Goal: Task Accomplishment & Management: Complete application form

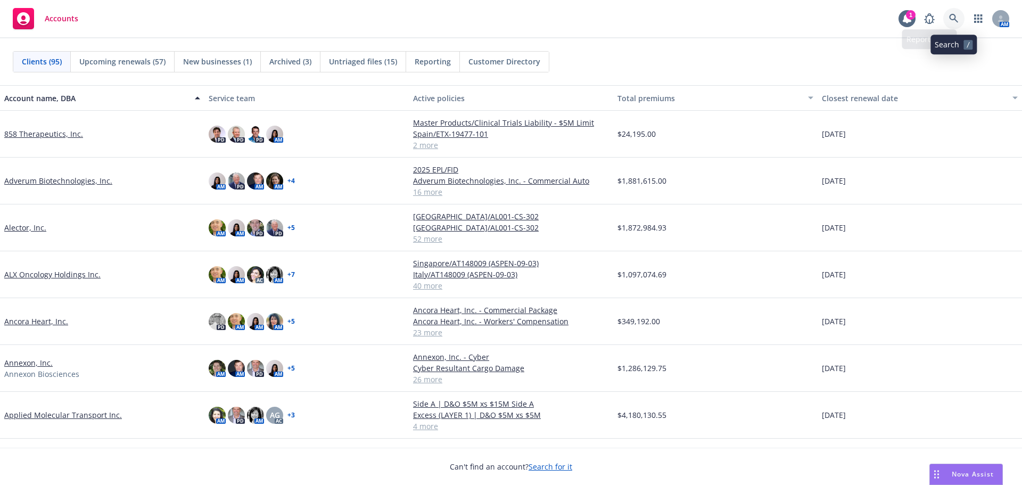
click at [952, 20] on icon at bounding box center [953, 18] width 9 height 9
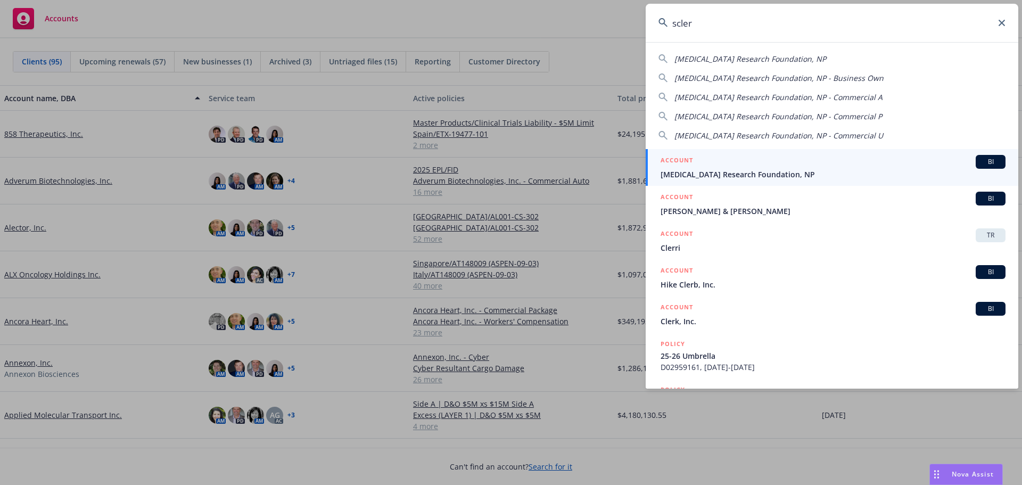
type input "scler"
click at [703, 170] on span "[MEDICAL_DATA] Research Foundation, NP" at bounding box center [833, 174] width 345 height 11
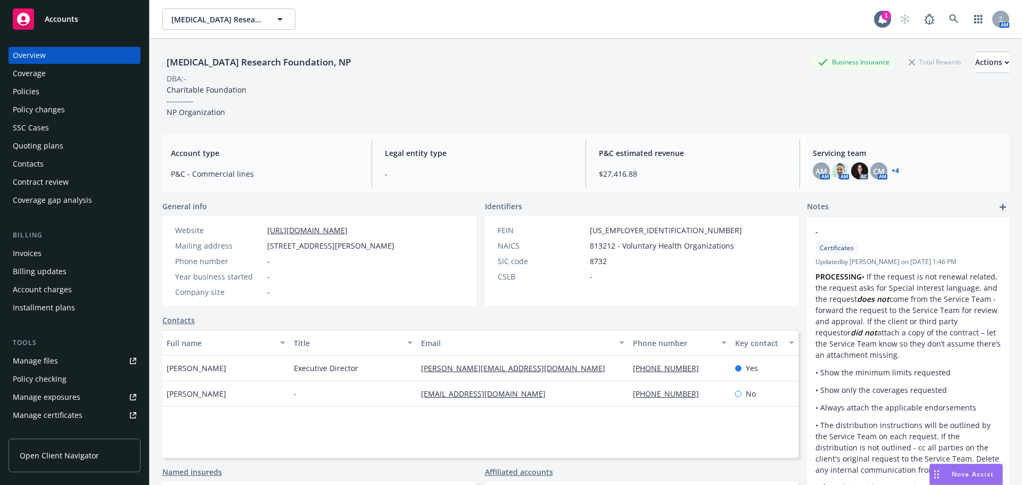
click at [71, 89] on div "Policies" at bounding box center [74, 91] width 123 height 17
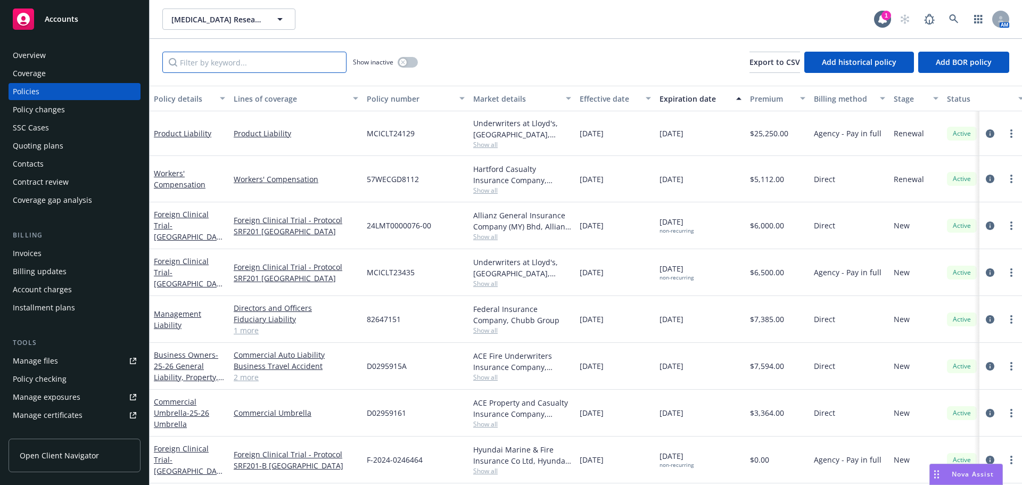
click at [221, 64] on input "Filter by keyword..." at bounding box center [254, 62] width 184 height 21
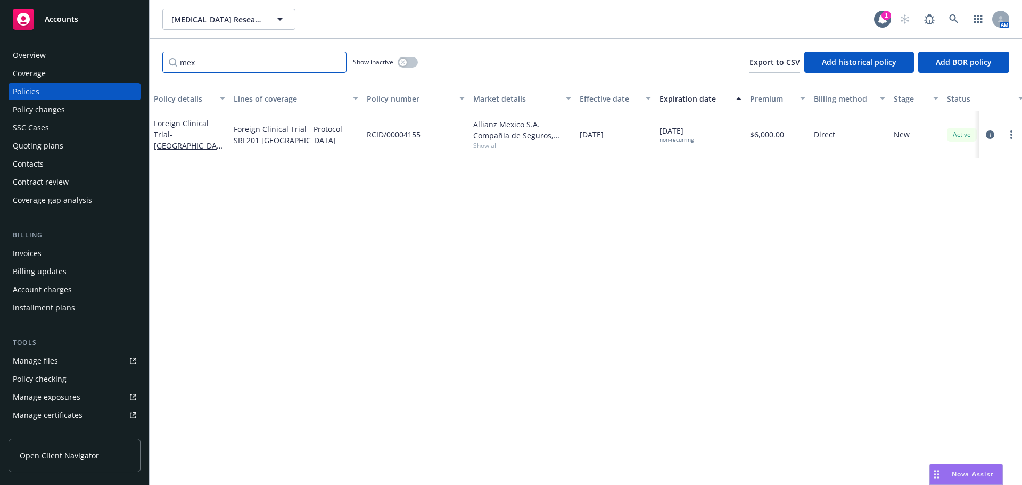
type input "mex"
click at [199, 144] on div "Foreign Clinical Trial - [GEOGRAPHIC_DATA]/SRF201" at bounding box center [189, 135] width 71 height 34
click at [198, 139] on span "- [GEOGRAPHIC_DATA]/SRF201" at bounding box center [188, 145] width 69 height 32
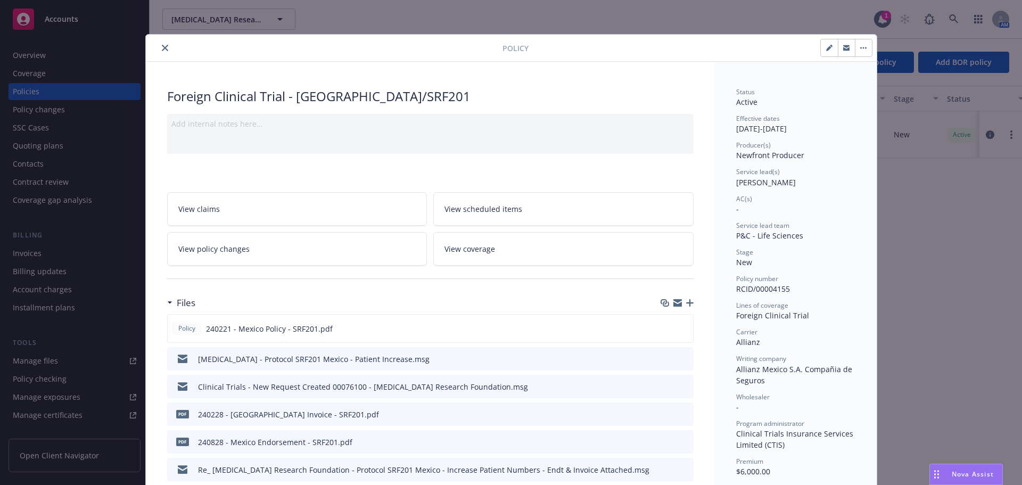
click at [688, 303] on icon "button" at bounding box center [689, 302] width 7 height 7
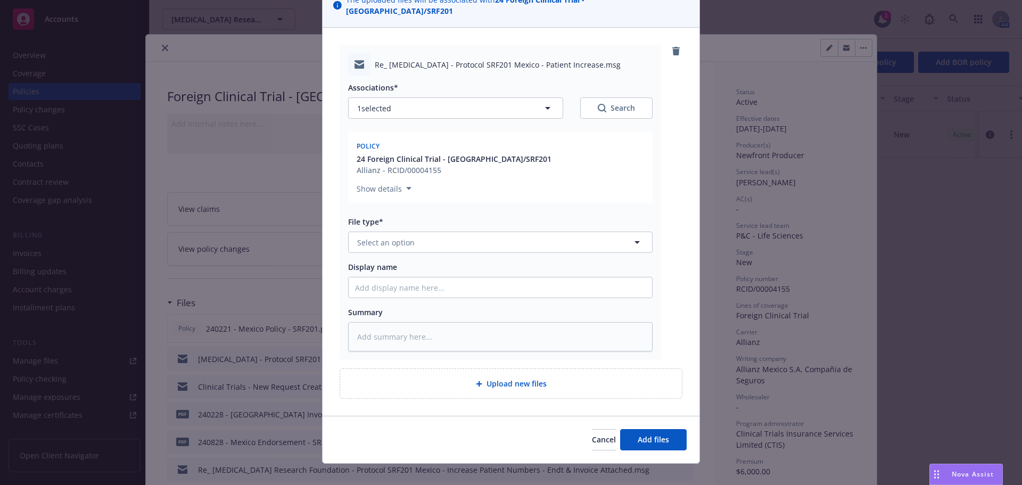
scroll to position [93, 0]
click at [436, 230] on button "Select an option" at bounding box center [500, 240] width 304 height 21
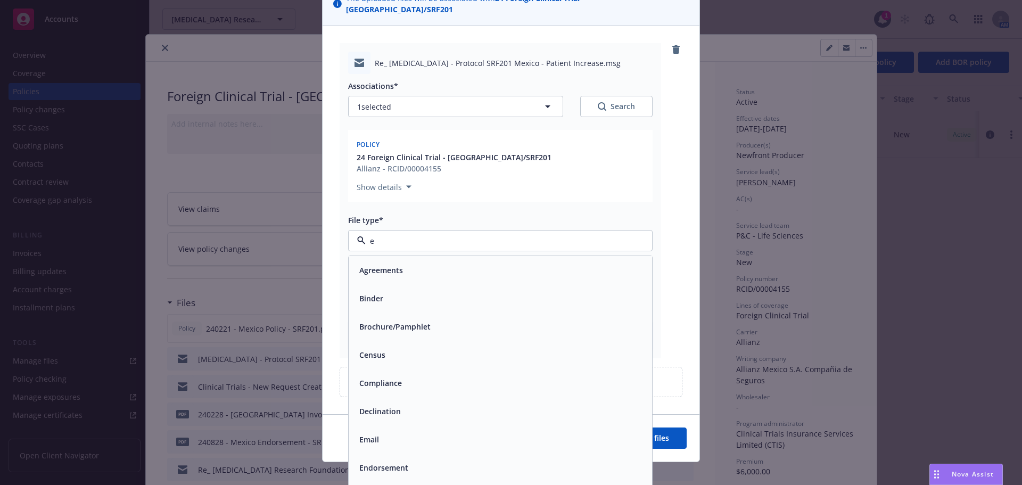
type input "em"
click at [430, 291] on div "Email" at bounding box center [500, 298] width 291 height 15
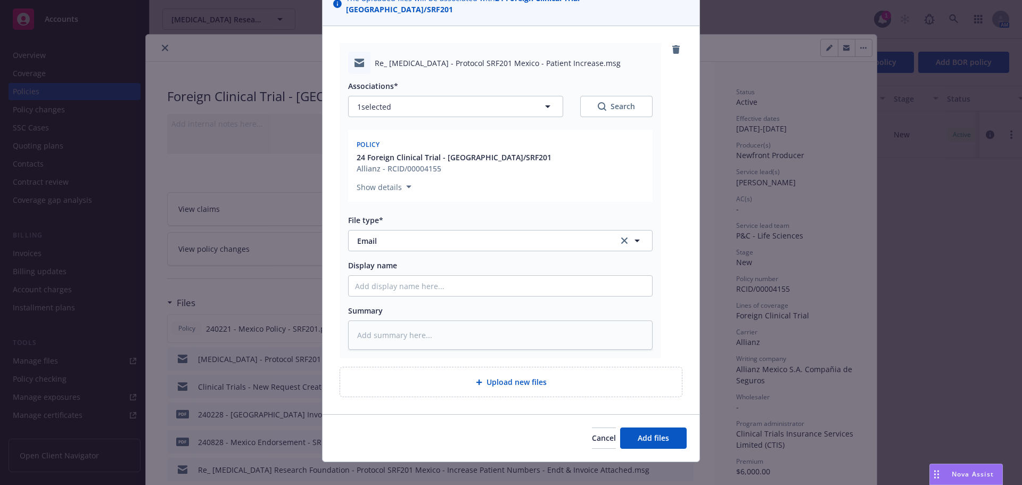
type textarea "x"
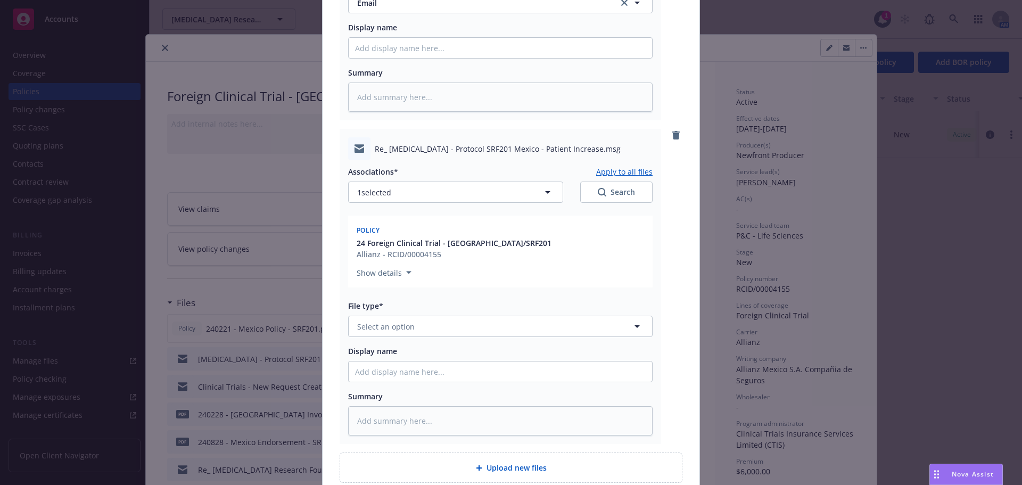
scroll to position [359, 0]
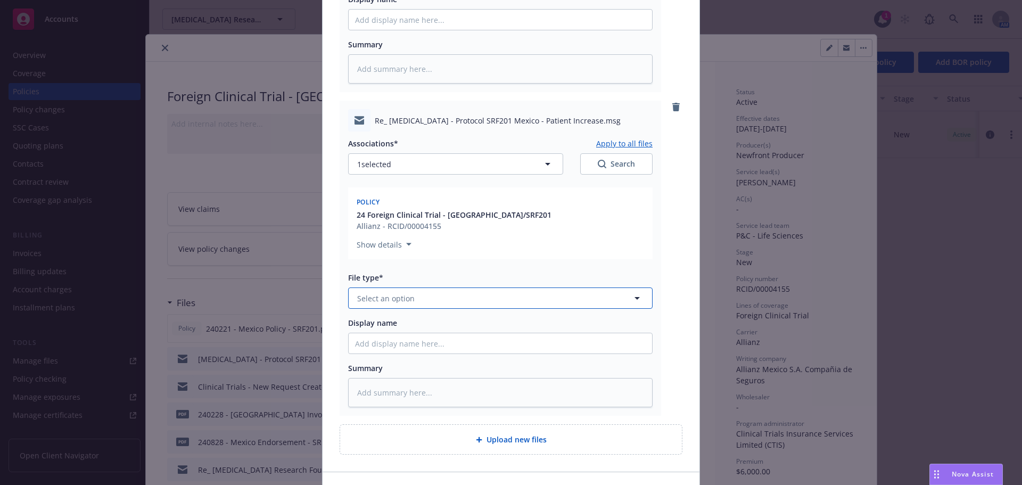
click at [389, 293] on span "Select an option" at bounding box center [385, 298] width 57 height 11
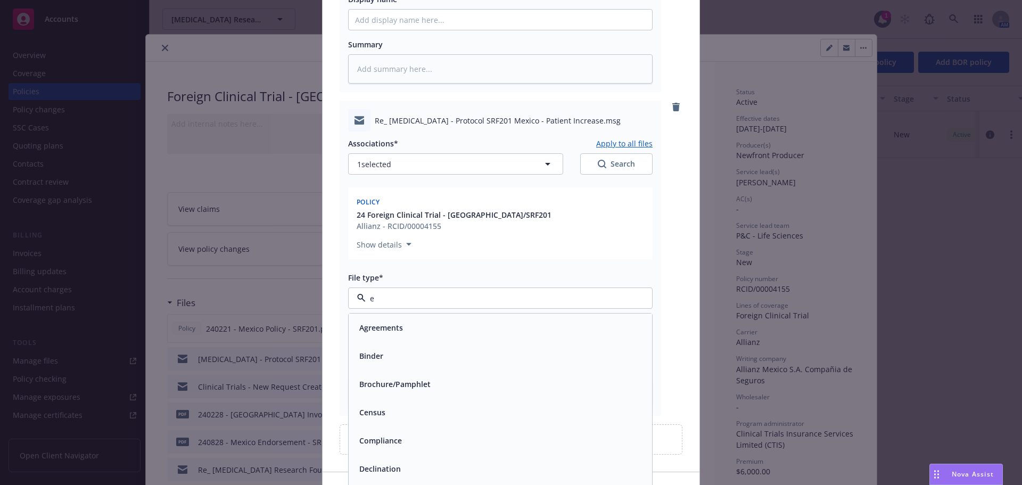
type input "em"
click at [455, 348] on div "Email" at bounding box center [500, 355] width 291 height 15
type textarea "x"
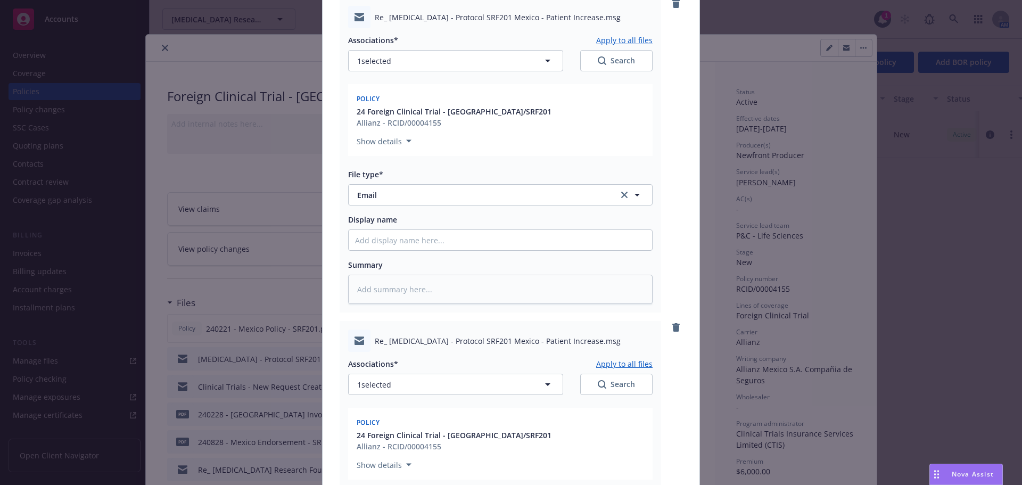
scroll to position [678, 0]
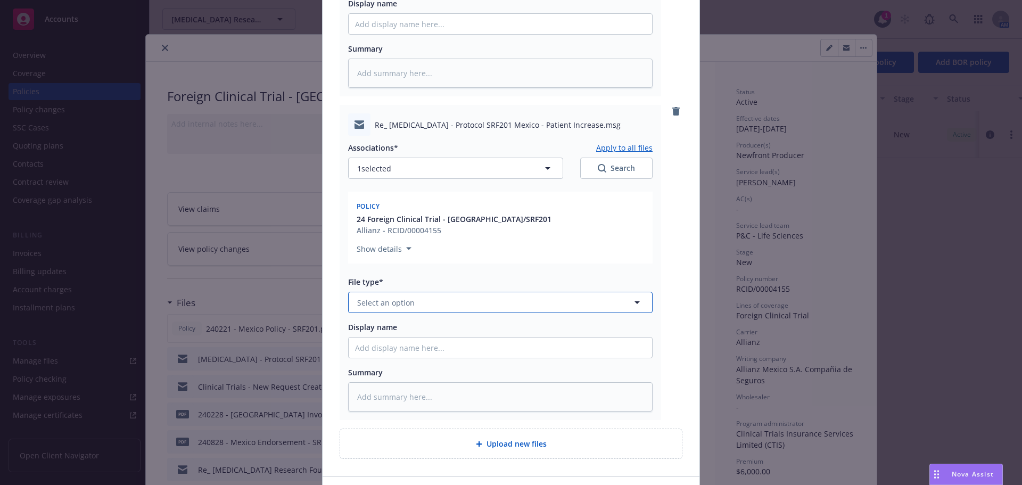
click at [394, 297] on span "Select an option" at bounding box center [385, 302] width 57 height 11
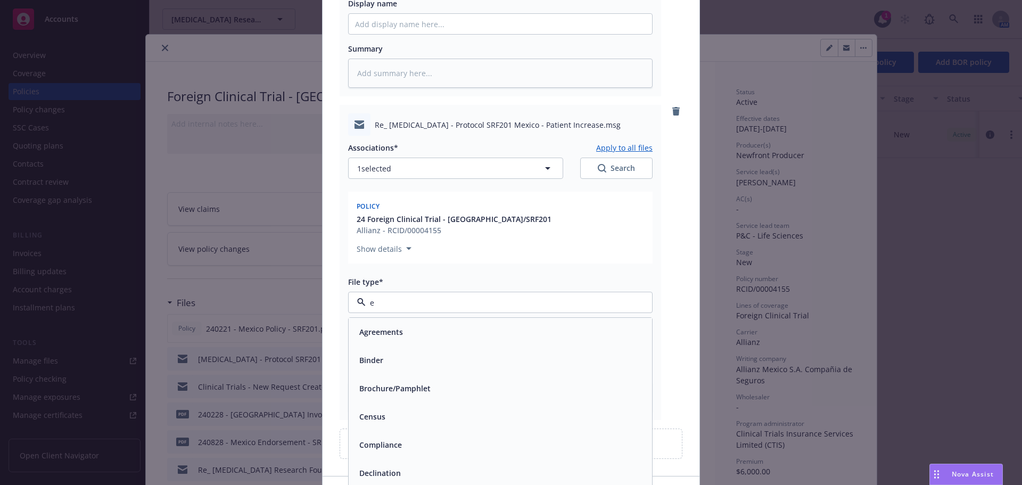
type input "em"
click at [376, 352] on div "Email" at bounding box center [368, 359] width 26 height 15
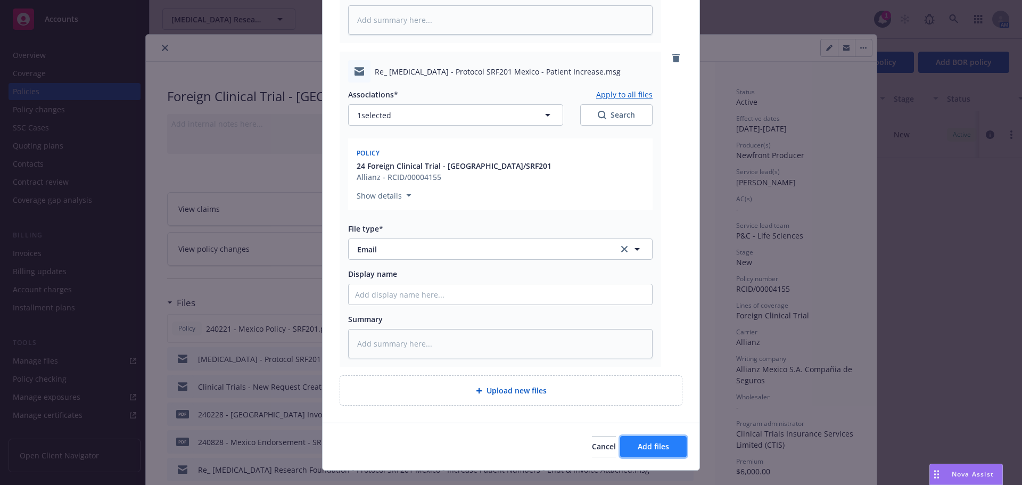
click at [658, 444] on button "Add files" at bounding box center [653, 446] width 67 height 21
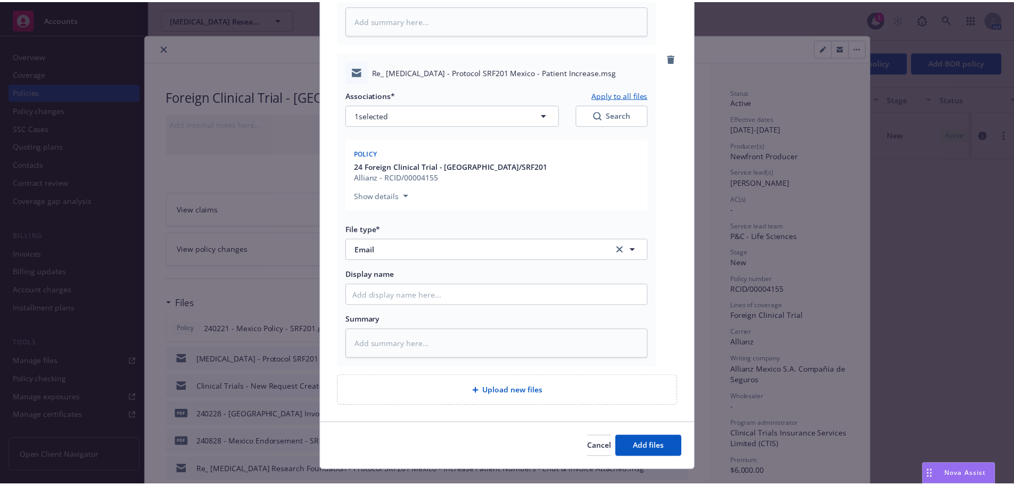
scroll to position [701, 0]
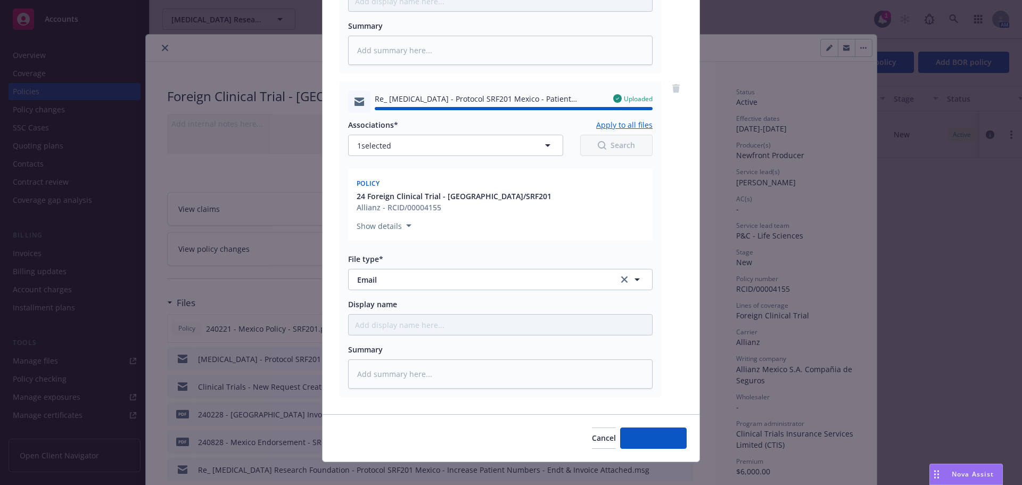
type textarea "x"
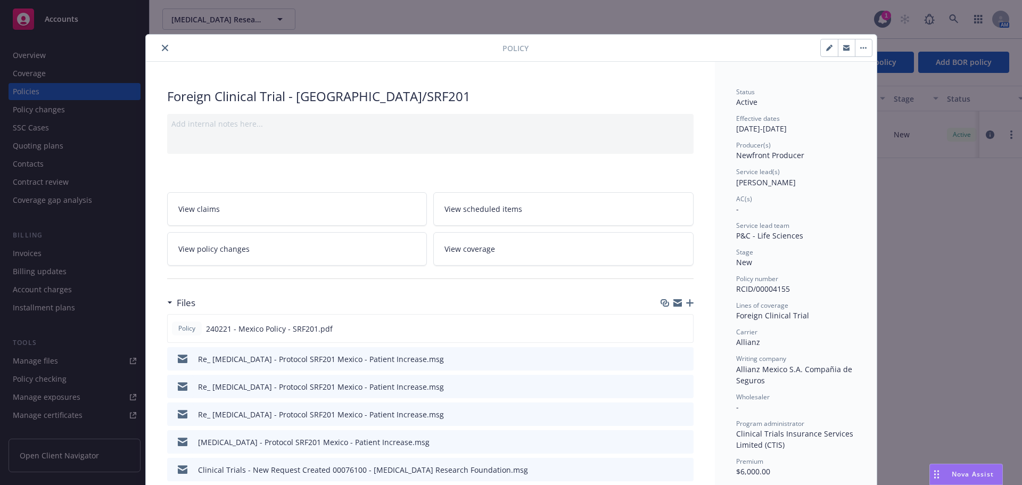
click at [162, 45] on icon "close" at bounding box center [165, 48] width 6 height 6
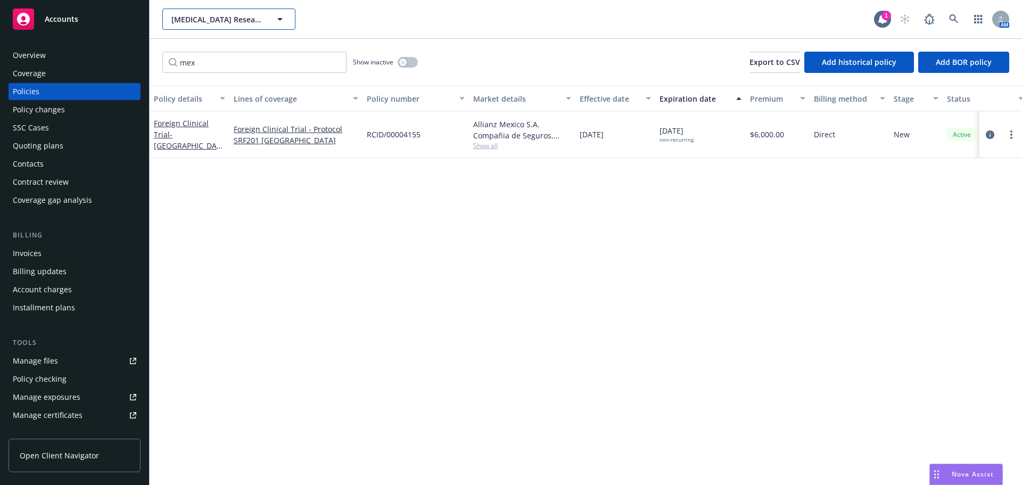
click at [232, 22] on span "[MEDICAL_DATA] Research Foundation, NP" at bounding box center [217, 19] width 92 height 11
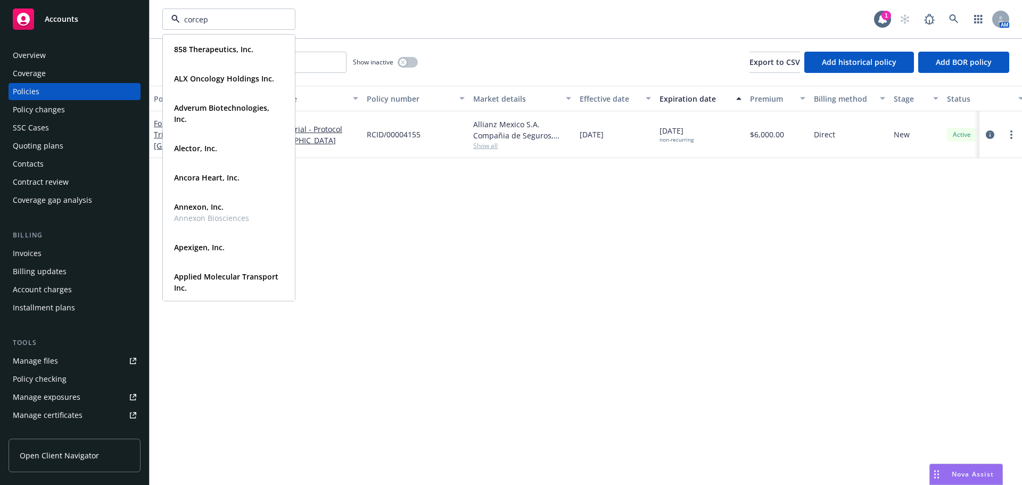
type input "corcept"
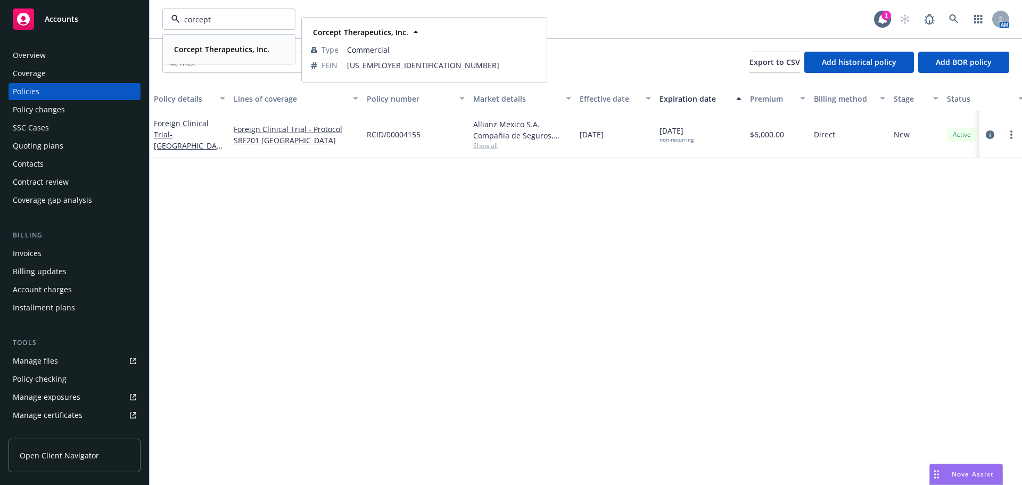
click at [231, 52] on strong "Corcept Therapeutics, Inc." at bounding box center [221, 49] width 95 height 10
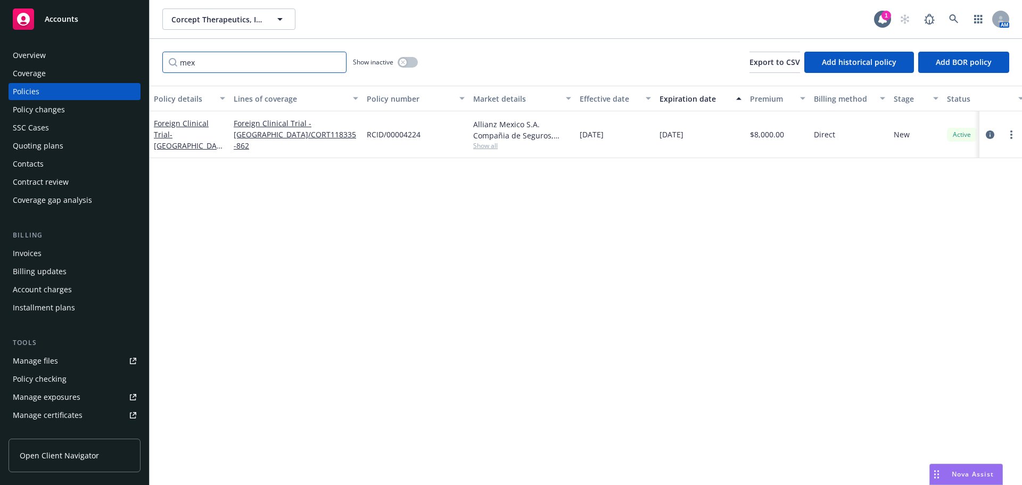
click at [334, 62] on input "mex" at bounding box center [254, 62] width 184 height 21
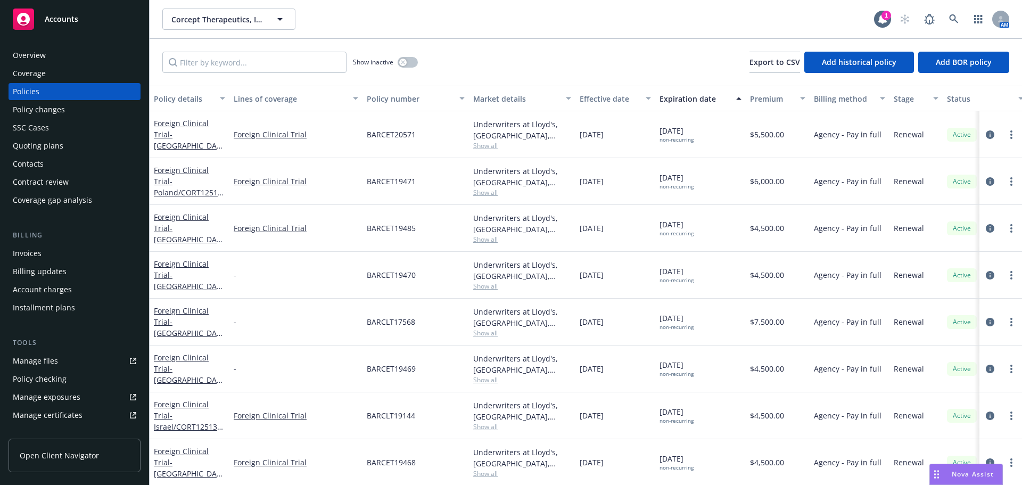
click at [30, 106] on div "Policy changes" at bounding box center [39, 109] width 52 height 17
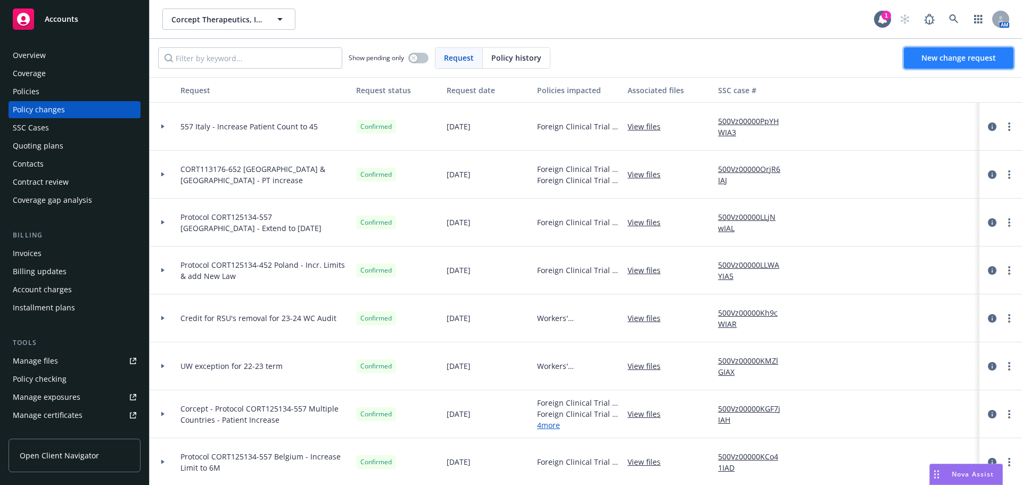
click at [921, 59] on link "New change request" at bounding box center [959, 57] width 110 height 21
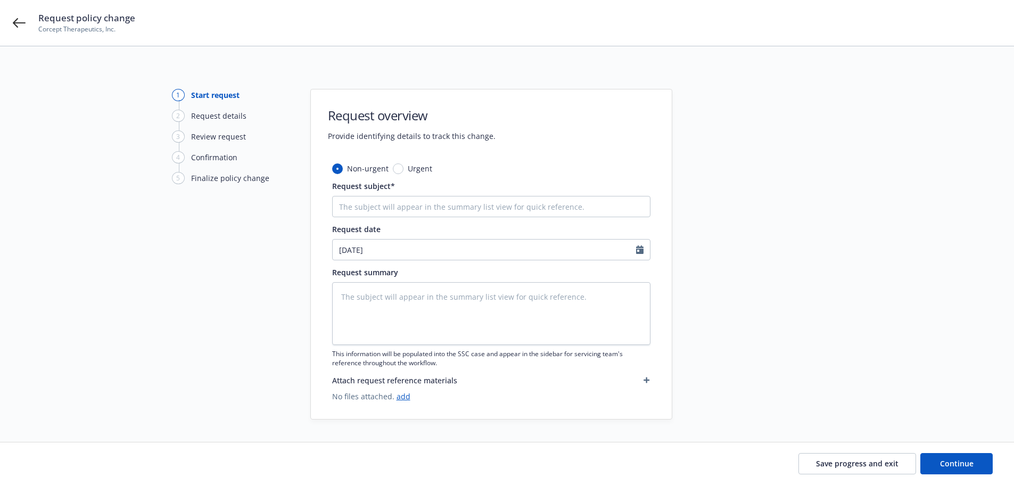
drag, startPoint x: 982, startPoint y: 157, endPoint x: 434, endPoint y: 209, distance: 550.6
paste input "Corcept - Protocol CORT125134-452 [GEOGRAPHIC_DATA], [GEOGRAPHIC_DATA], [GEOGRA…"
type textarea "x"
type input "Corcept - Protocol CORT125134-452 [GEOGRAPHIC_DATA], [GEOGRAPHIC_DATA], [GEOGRA…"
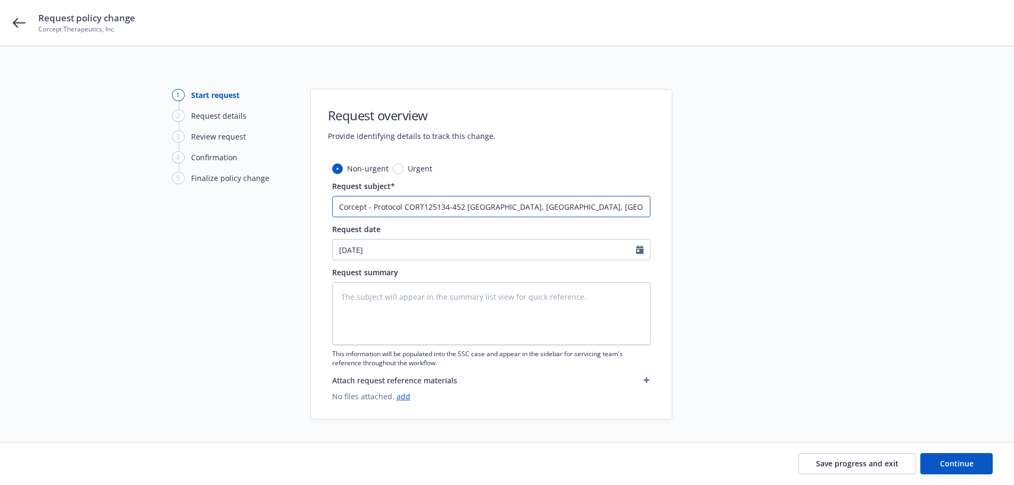
scroll to position [0, 91]
click at [340, 206] on input "Corcept - Protocol CORT125134-452 [GEOGRAPHIC_DATA], [GEOGRAPHIC_DATA], [GEOGRA…" at bounding box center [491, 206] width 318 height 21
drag, startPoint x: 384, startPoint y: 205, endPoint x: 277, endPoint y: 198, distance: 107.8
click at [277, 198] on div "1 Start request 2 Request details 3 Review request 4 Confirmation 5 Finalize po…" at bounding box center [507, 254] width 988 height 331
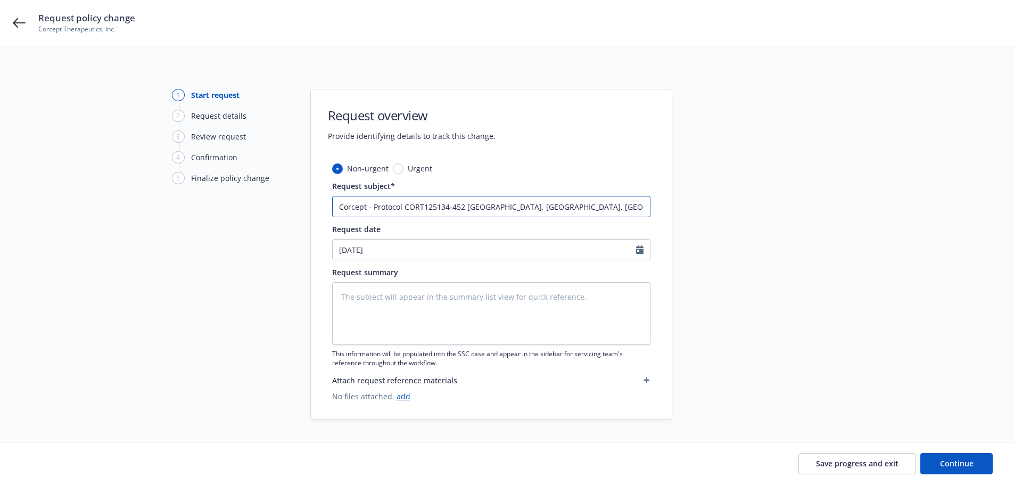
type textarea "x"
type input "CORT125134-452 [GEOGRAPHIC_DATA], [GEOGRAPHIC_DATA], [GEOGRAPHIC_DATA], [GEOGRA…"
type textarea "x"
type input "PCORT125134-452 [GEOGRAPHIC_DATA], [GEOGRAPHIC_DATA], [GEOGRAPHIC_DATA], [GEOGR…"
type textarea "x"
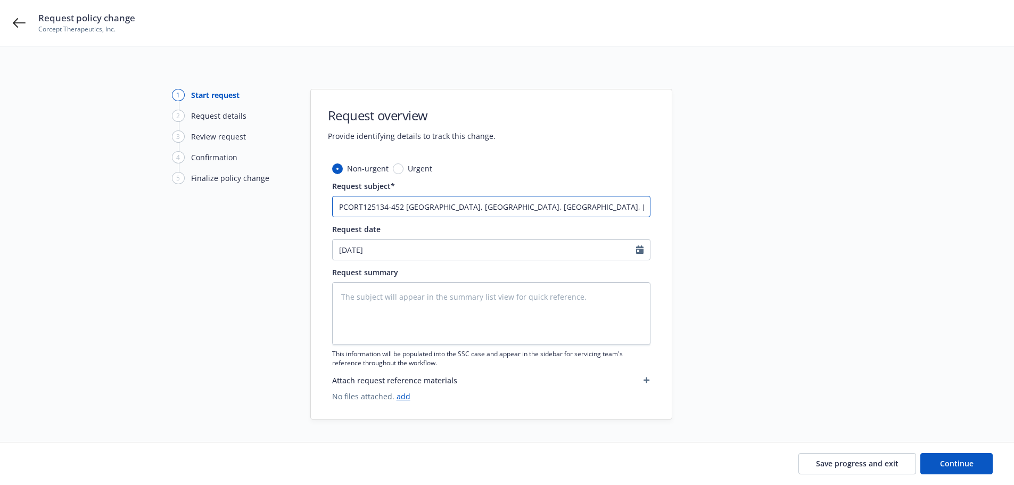
type input "PrCORT125134-452 [GEOGRAPHIC_DATA], [GEOGRAPHIC_DATA], [GEOGRAPHIC_DATA], [GEOG…"
type textarea "x"
type input "ProCORT125134-452 [GEOGRAPHIC_DATA], [GEOGRAPHIC_DATA], [GEOGRAPHIC_DATA], [GEO…"
type textarea "x"
type input "ProtCORT125134-452 [GEOGRAPHIC_DATA], [GEOGRAPHIC_DATA], [GEOGRAPHIC_DATA], [GE…"
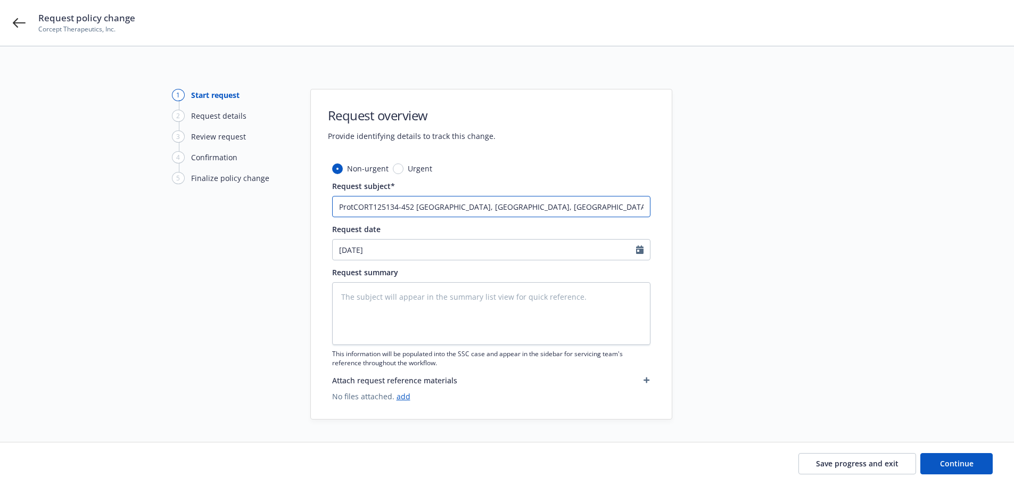
type textarea "x"
type input "ProtoCORT125134-452 [GEOGRAPHIC_DATA], [GEOGRAPHIC_DATA], [GEOGRAPHIC_DATA], [G…"
type textarea "x"
type input "ProtocCORT125134-452 [GEOGRAPHIC_DATA], [GEOGRAPHIC_DATA], [GEOGRAPHIC_DATA], […"
type textarea "x"
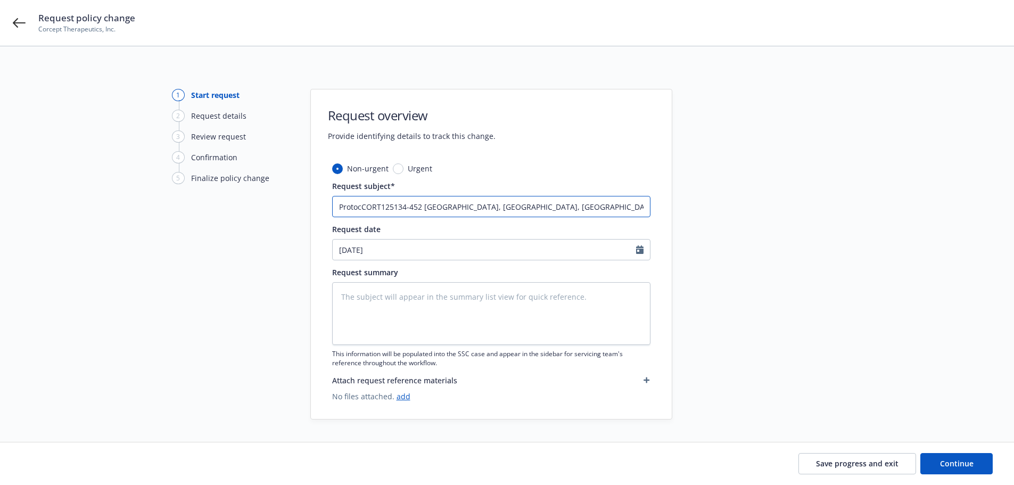
type input "ProtocoCORT125134-452 [GEOGRAPHIC_DATA], [GEOGRAPHIC_DATA], [GEOGRAPHIC_DATA], …"
type textarea "x"
type input "ProtocolCORT125134-452 [GEOGRAPHIC_DATA], [GEOGRAPHIC_DATA], [GEOGRAPHIC_DATA],…"
type textarea "x"
type input "Protocol CORT125134-452 [GEOGRAPHIC_DATA], [GEOGRAPHIC_DATA], [GEOGRAPHIC_DATA]…"
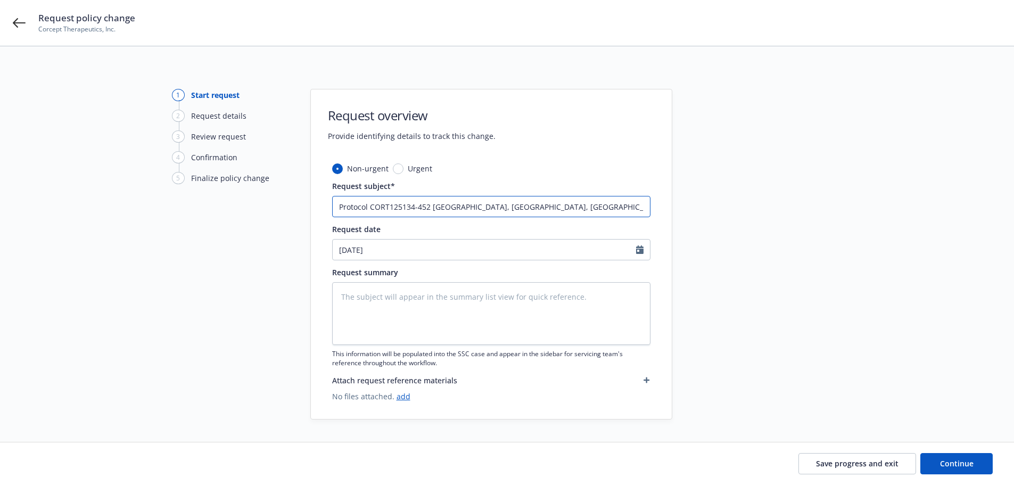
drag, startPoint x: 622, startPoint y: 206, endPoint x: 434, endPoint y: 210, distance: 187.9
click at [434, 210] on input "Protocol CORT125134-452 [GEOGRAPHIC_DATA], [GEOGRAPHIC_DATA], [GEOGRAPHIC_DATA]…" at bounding box center [491, 206] width 318 height 21
paste input "Corcept - Protocol CORT125134-452 [GEOGRAPHIC_DATA], [GEOGRAPHIC_DATA], [GEOGRA…"
type textarea "x"
type input "Protocol CORT125134-452 Corcept - Protocol CORT125134-452 [GEOGRAPHIC_DATA], [G…"
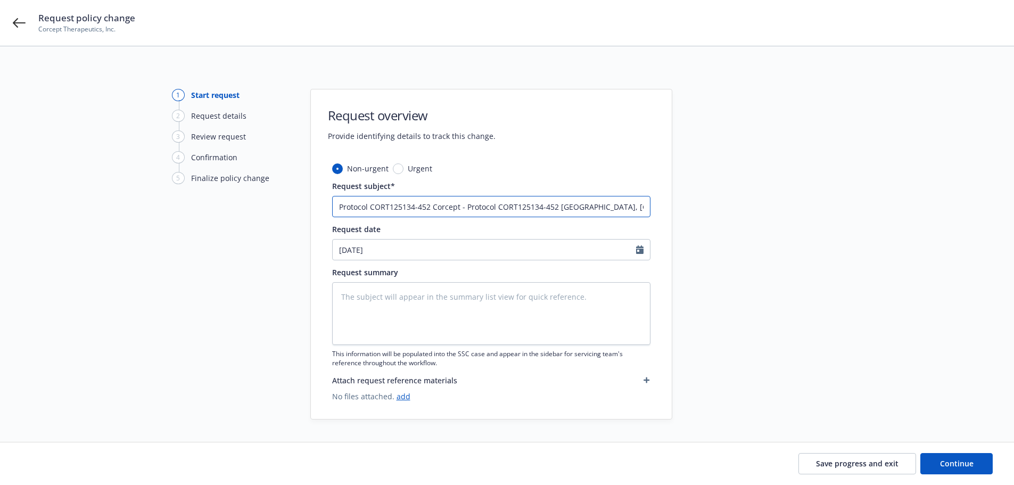
scroll to position [0, 185]
drag, startPoint x: 563, startPoint y: 205, endPoint x: 375, endPoint y: 206, distance: 188.4
click at [375, 206] on input "Protocol CORT125134-452 Corcept - Protocol CORT125134-452 [GEOGRAPHIC_DATA], [G…" at bounding box center [491, 206] width 318 height 21
type textarea "x"
type input "Protocol CORT125134-452 Corcept - Protocol CORT125134-452 M - Extend to [DATE] …"
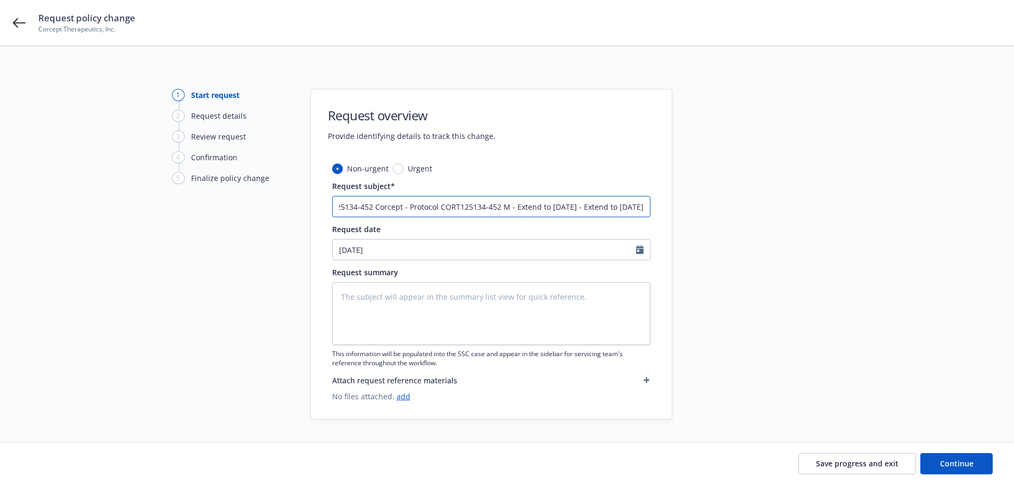
scroll to position [0, 79]
type textarea "x"
type input "Protocol CORT125134-452 Corcept - Protocol CORT125134-452 Mu - Extend to [DATE]…"
type textarea "x"
type input "Protocol CORT125134-452 Corcept - Protocol CORT125134-452 Mul - Extend to [DATE…"
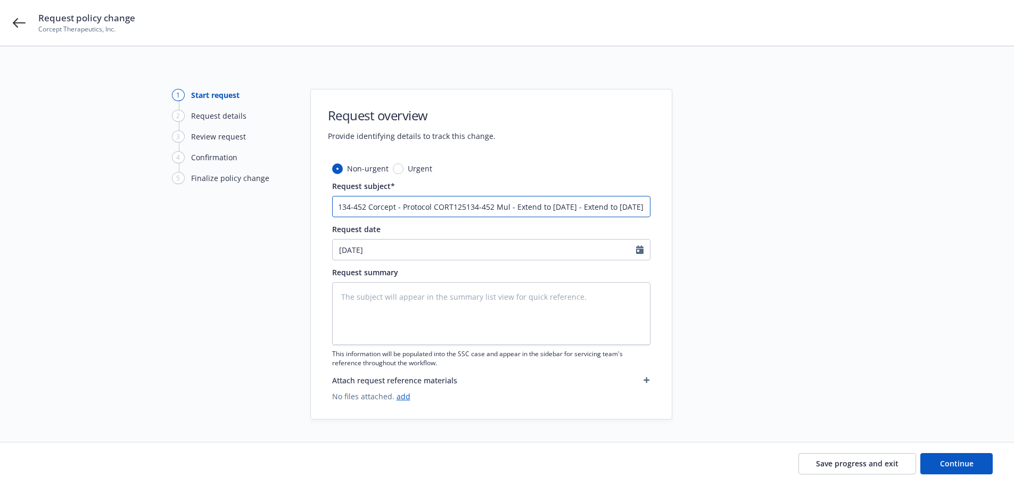
type textarea "x"
type input "Protocol CORT125134-452 Corcept - Protocol CORT125134-452 Mult - Extend to [DAT…"
type textarea "x"
type input "Protocol CORT125134-452 Corcept - Protocol CORT125134-452 Multi - Extend to [DA…"
type textarea "x"
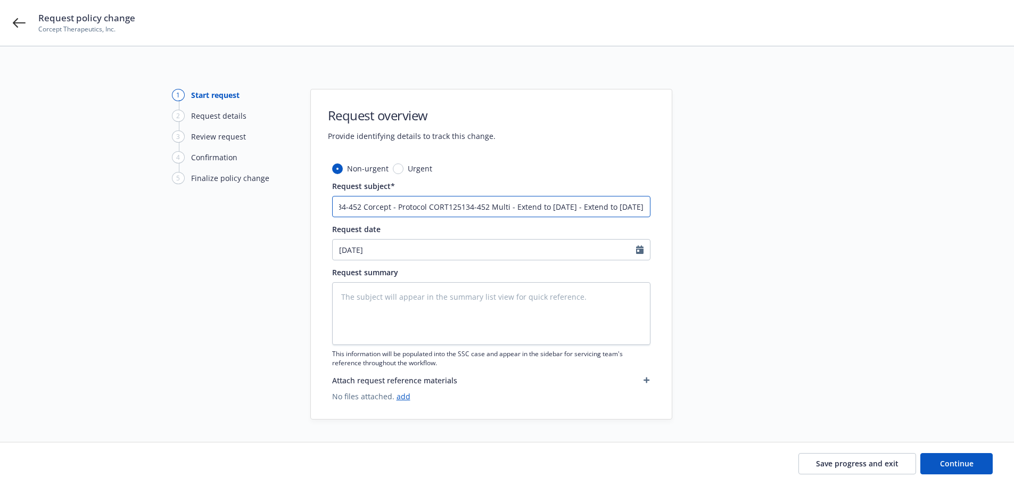
type input "Protocol CORT125134-452 Corcept - Protocol CORT125134-452 Multip - Extend to [D…"
type textarea "x"
type input "Protocol CORT125134-452 Corcept - Protocol CORT125134-452 Multiple - Extend to …"
type textarea "x"
type input "Protocol CORT125134-452 Corcept - Protocol CORT125134-452 Multiple - Extend to …"
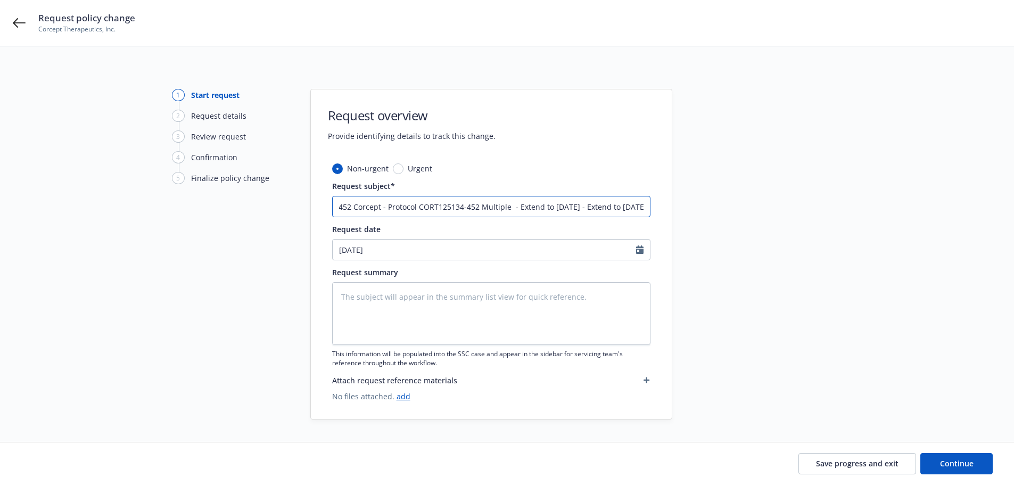
type textarea "x"
type input "Protocol CORT125134-452 Corcept - Protocol CORT125134-452 Multiple C - Extend t…"
type textarea "x"
type input "Protocol CORT125134-452 Corcept - Protocol CORT125134-452 Multiple Co - Extend …"
type textarea "x"
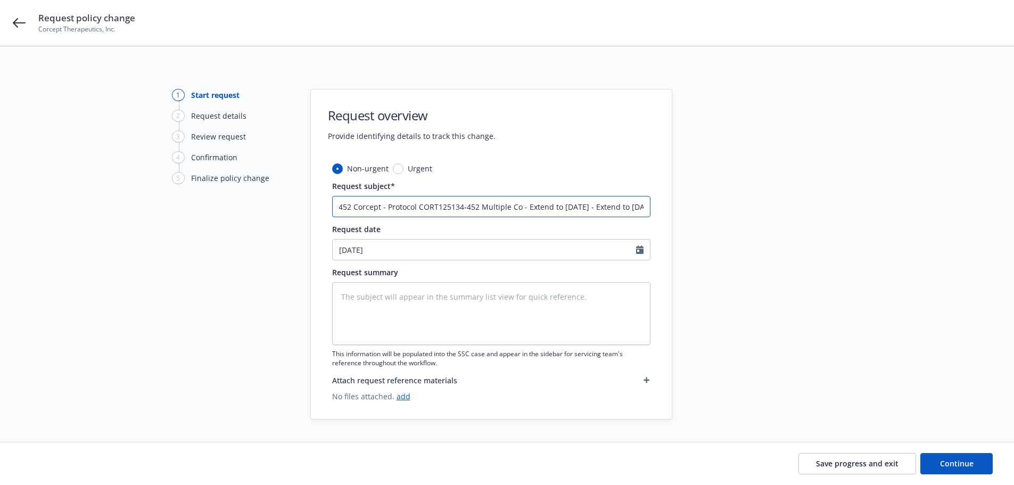
type input "Protocol CORT125134-452 Corcept - Protocol CORT125134-452 Multiple Cou - Extend…"
type textarea "x"
type input "Protocol CORT125134-452 Corcept - Protocol CORT125134-452 Multiple Coun - Exten…"
type textarea "x"
type input "Protocol CORT125134-452 Corcept - Protocol CORT125134-452 Multiple Count - Exte…"
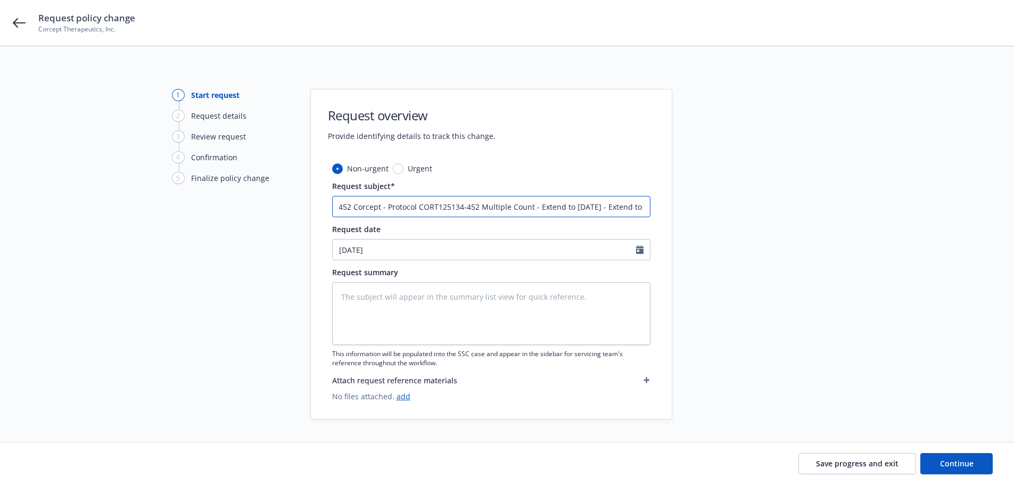
type textarea "x"
type input "Protocol CORT125134-452 Corcept - Protocol CORT125134-452 Multiple Countr - Ext…"
type textarea "x"
type input "Protocol CORT125134-452 Corcept - Protocol CORT125134-452 Multiple Countri - Ex…"
type textarea "x"
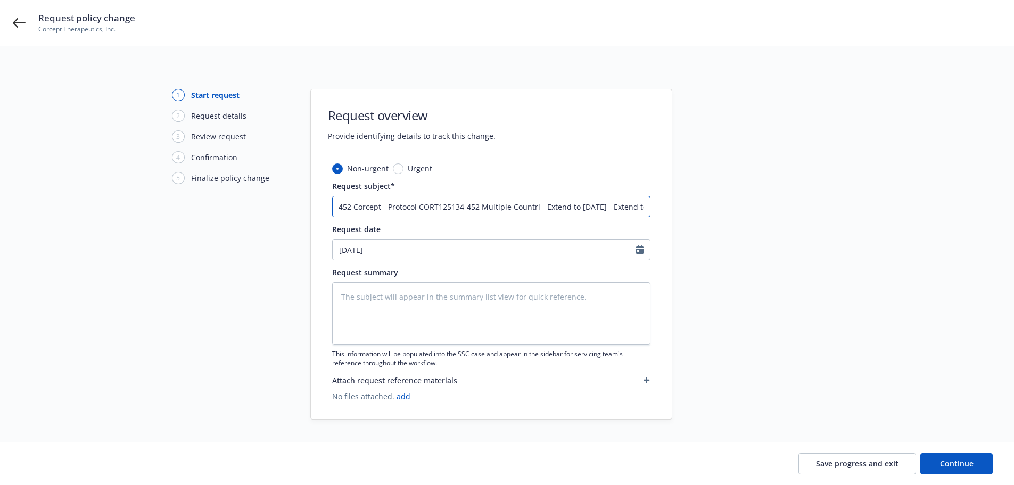
type input "Protocol CORT125134-452 Corcept - Protocol CORT125134-452 Multiple Countrie - E…"
type textarea "x"
click at [419, 162] on div "Request overview Provide identifying details to track this change. Non-urgent U…" at bounding box center [491, 254] width 362 height 331
drag, startPoint x: 432, startPoint y: 207, endPoint x: 295, endPoint y: 207, distance: 137.3
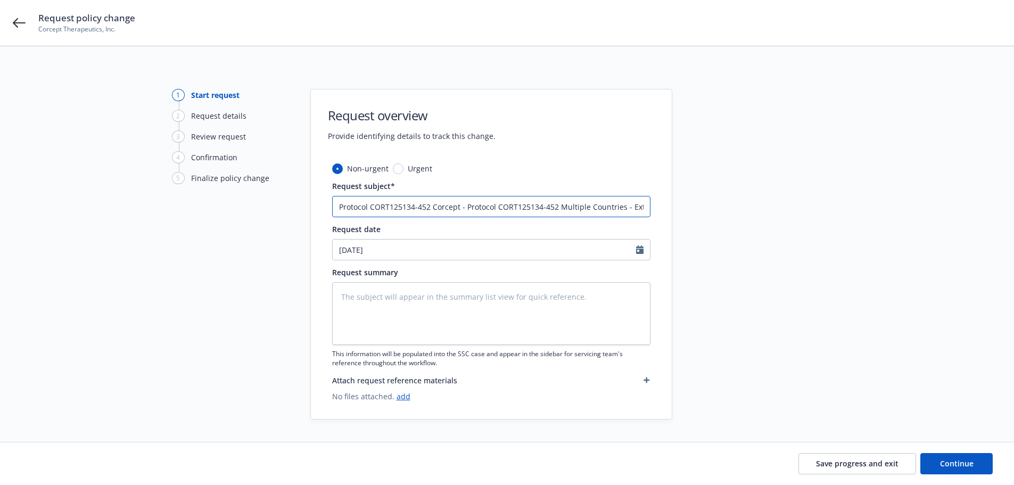
click at [295, 207] on div "1 Start request 2 Request details 3 Review request 4 Confirmation 5 Finalize po…" at bounding box center [507, 254] width 988 height 331
type input "Corcept - Protocol CORT125134-452 Multiple Countries - Extend to [DATE] - Exten…"
type textarea "x"
drag, startPoint x: 371, startPoint y: 207, endPoint x: 320, endPoint y: 208, distance: 50.6
click at [320, 208] on div "Non-urgent Urgent Request subject* Corcept - Protocol CORT125134-452 Multiple C…" at bounding box center [491, 291] width 361 height 256
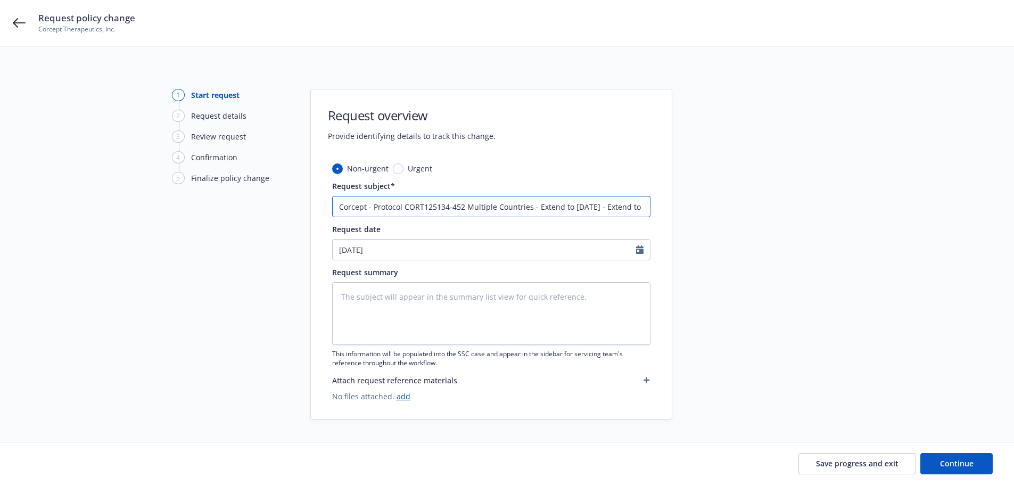
type input "Protocol CORT125134-452 Multiple Countries - Extend to [DATE] - Extend to [DATE]"
type textarea "x"
drag, startPoint x: 579, startPoint y: 208, endPoint x: 700, endPoint y: 210, distance: 121.9
click at [700, 210] on div "1 Start request 2 Request details 3 Review request 4 Confirmation 5 Finalize po…" at bounding box center [507, 254] width 988 height 331
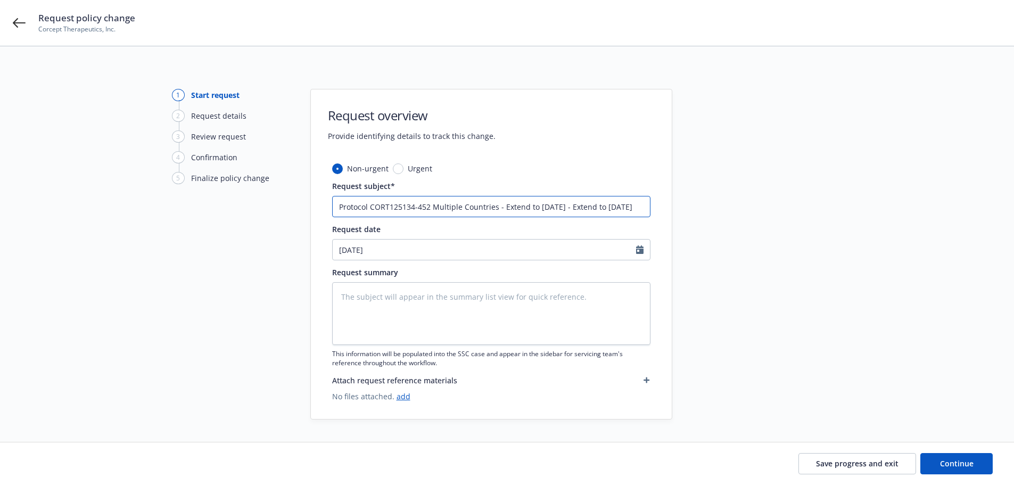
type input "Protocol CORT125134-452 Multiple Countries - Extend to [DATE]"
type textarea "x"
type input "Protocol CORT125134-452 Multiple Countries - Extend to [DATE]"
click at [957, 461] on span "Continue" at bounding box center [957, 463] width 34 height 10
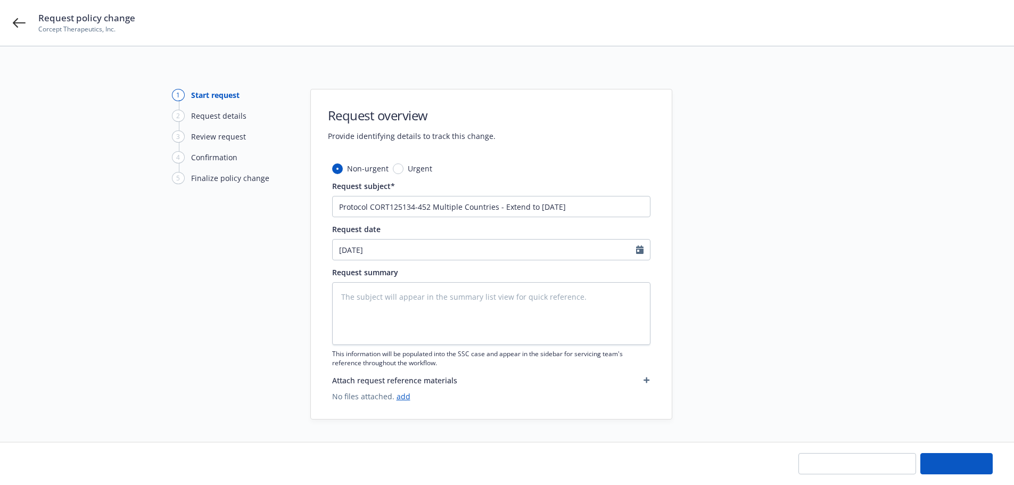
type textarea "x"
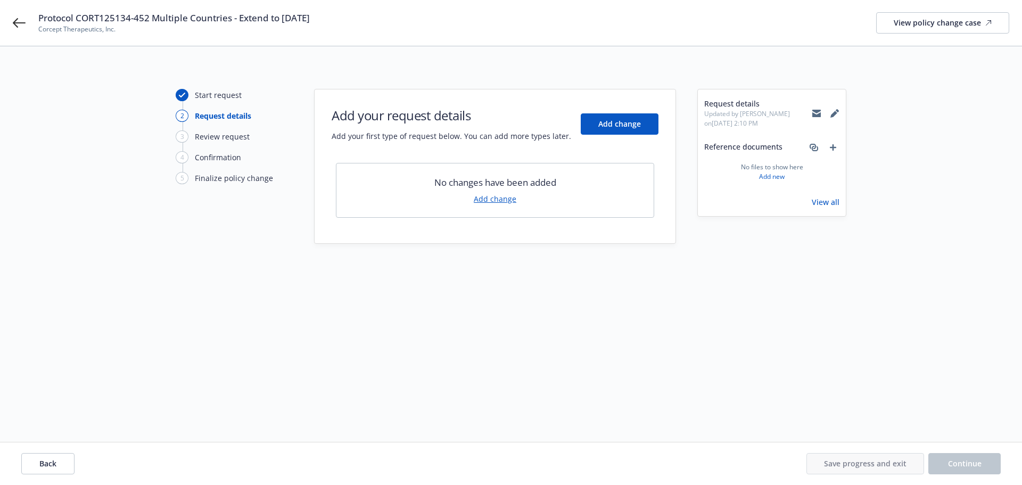
click at [497, 200] on link "Add change" at bounding box center [495, 198] width 43 height 11
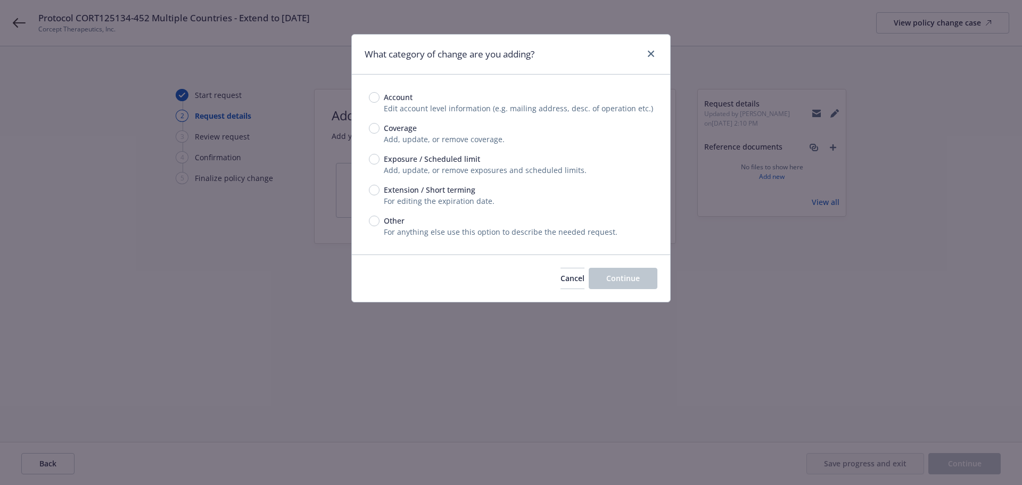
click at [381, 191] on span "Extension / Short terming" at bounding box center [427, 189] width 96 height 11
click at [379, 191] on input "Extension / Short terming" at bounding box center [374, 190] width 11 height 11
radio input "true"
click at [608, 274] on span "Continue" at bounding box center [623, 278] width 34 height 10
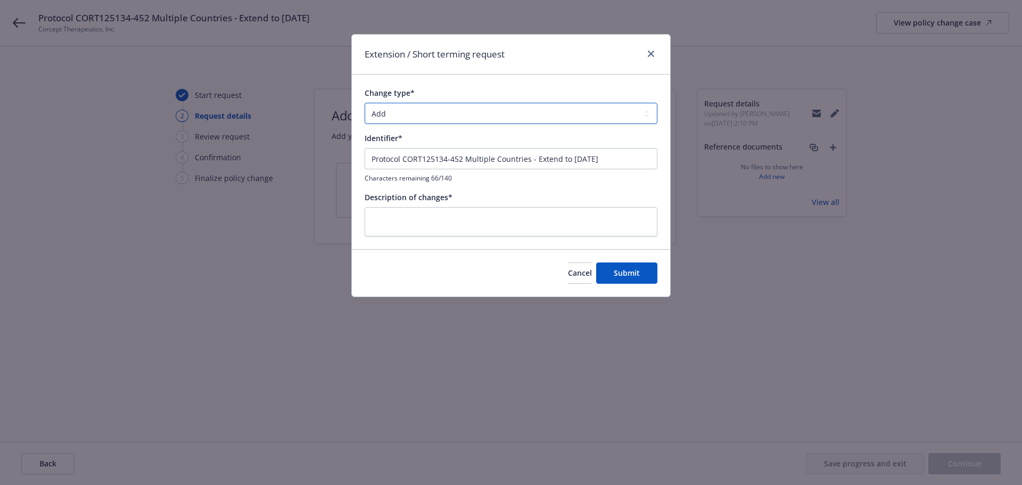
click at [466, 117] on select "Add Audit Change Remove" at bounding box center [511, 113] width 293 height 21
select select "CHANGE"
click at [365, 103] on select "Add Audit Change Remove" at bounding box center [511, 113] width 293 height 21
drag, startPoint x: 530, startPoint y: 160, endPoint x: 467, endPoint y: 159, distance: 62.8
click at [467, 159] on input "Protocol CORT125134-452 Multiple Countries - Extend to [DATE]" at bounding box center [511, 158] width 293 height 21
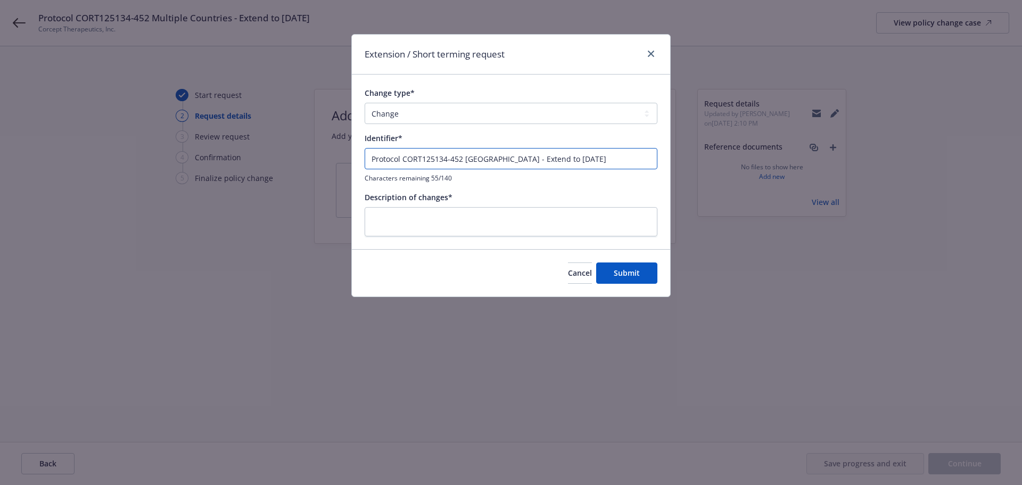
type input "Protocol CORT125134-452 [GEOGRAPHIC_DATA] - Extend to [DATE]"
drag, startPoint x: 606, startPoint y: 158, endPoint x: 336, endPoint y: 158, distance: 269.9
click at [336, 158] on div "Extension / Short terming request Change type* Add Audit Change Remove Identifi…" at bounding box center [511, 242] width 1022 height 485
paste textarea "Protocol CORT125134-452 [GEOGRAPHIC_DATA] - Extend to [DATE]"
type textarea "x"
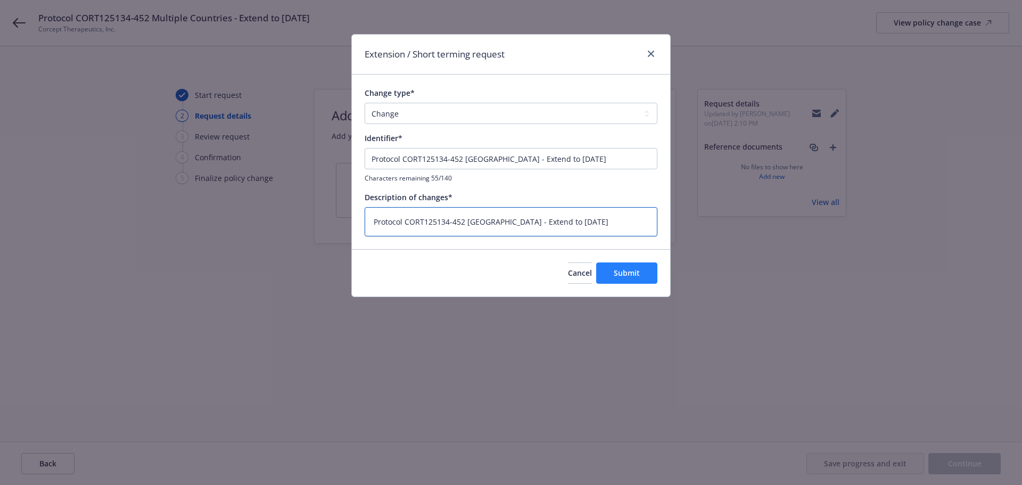
type textarea "Protocol CORT125134-452 [GEOGRAPHIC_DATA] - Extend to [DATE]"
click at [630, 271] on span "Submit" at bounding box center [627, 273] width 26 height 10
type textarea "x"
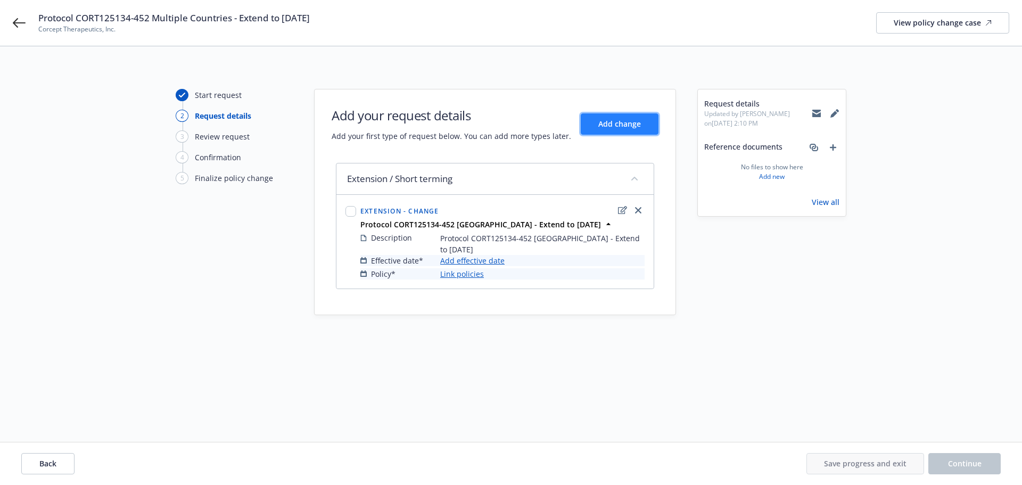
click at [603, 124] on span "Add change" at bounding box center [619, 124] width 43 height 10
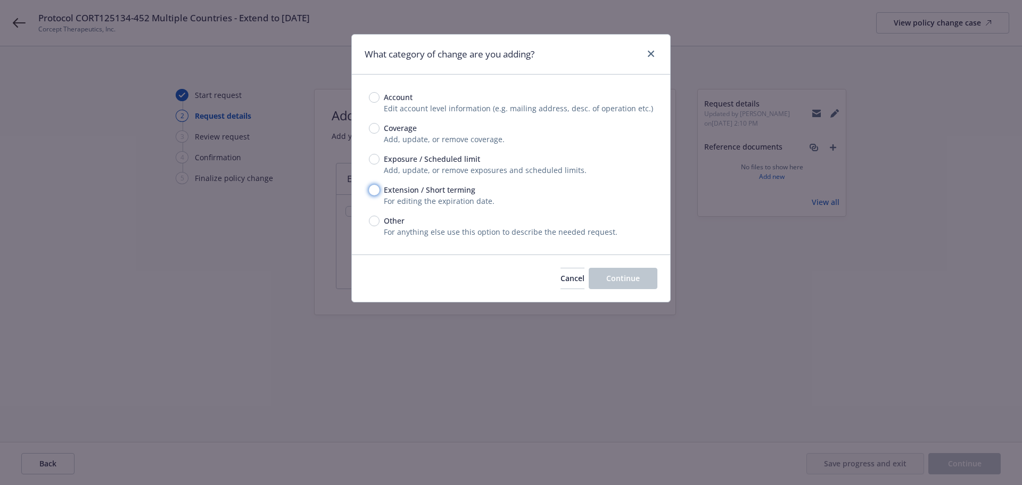
click at [374, 189] on input "Extension / Short terming" at bounding box center [374, 190] width 11 height 11
radio input "true"
click at [633, 279] on span "Continue" at bounding box center [623, 278] width 34 height 10
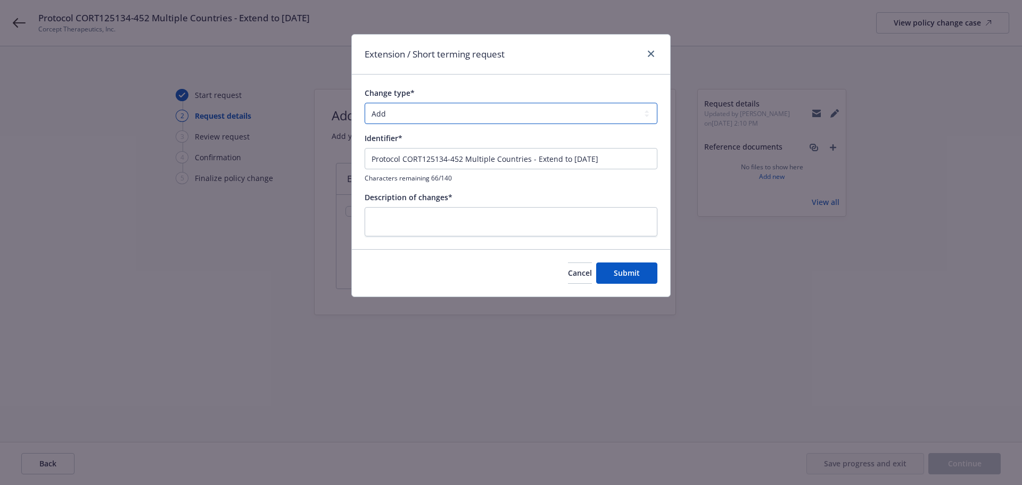
click at [446, 109] on select "Add Audit Change Remove" at bounding box center [511, 113] width 293 height 21
select select "CHANGE"
click at [365, 103] on select "Add Audit Change Remove" at bounding box center [511, 113] width 293 height 21
drag, startPoint x: 530, startPoint y: 161, endPoint x: 467, endPoint y: 162, distance: 62.8
click at [467, 162] on input "Protocol CORT125134-452 Multiple Countries - Extend to [DATE]" at bounding box center [511, 158] width 293 height 21
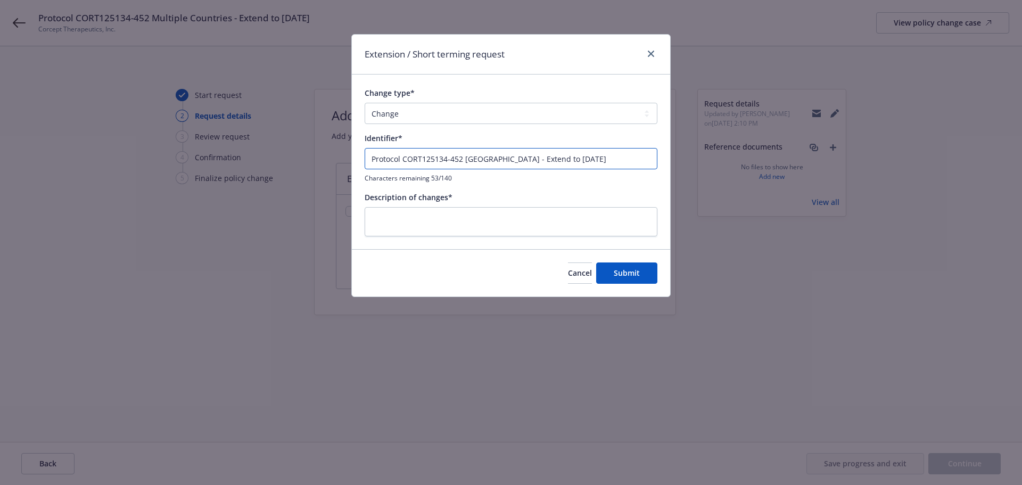
drag, startPoint x: 588, startPoint y: 161, endPoint x: 320, endPoint y: 162, distance: 268.3
click at [320, 162] on div "Extension / Short terming request Change type* Add Audit Change Remove Identifi…" at bounding box center [511, 242] width 1022 height 485
type input "Protocol CORT125134-452 [GEOGRAPHIC_DATA] - Extend to [DATE]"
paste textarea "Protocol CORT125134-452 [GEOGRAPHIC_DATA] - Extend to [DATE]"
type textarea "x"
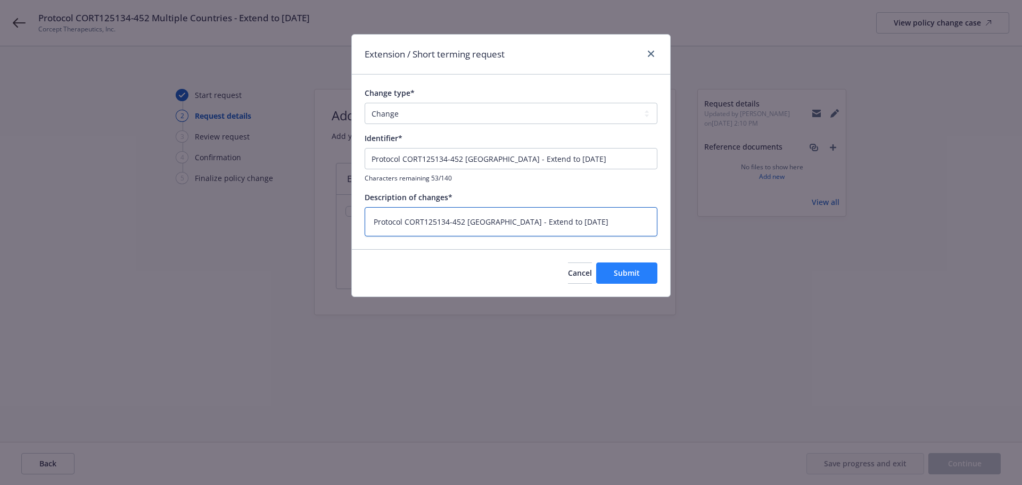
type textarea "Protocol CORT125134-452 [GEOGRAPHIC_DATA] - Extend to [DATE]"
click at [630, 277] on span "Submit" at bounding box center [627, 273] width 26 height 10
type textarea "x"
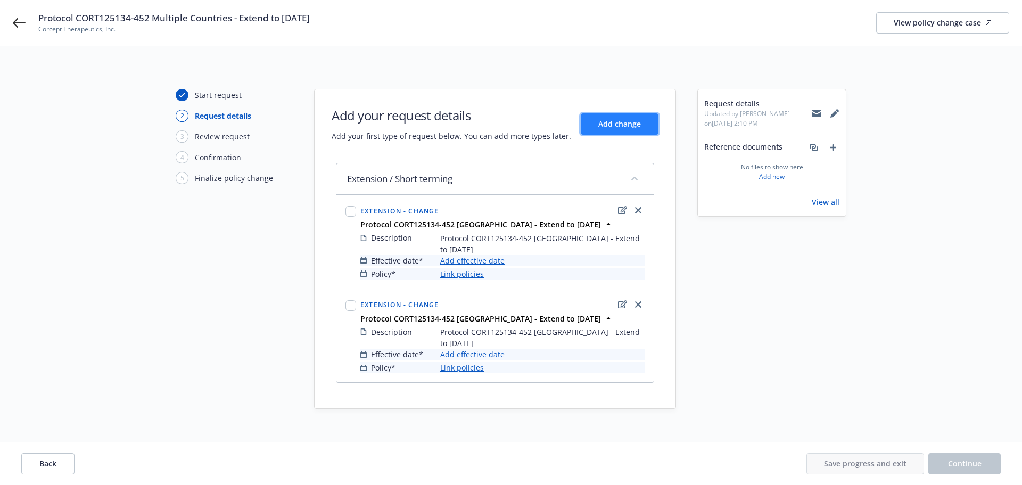
click at [606, 129] on button "Add change" at bounding box center [620, 123] width 78 height 21
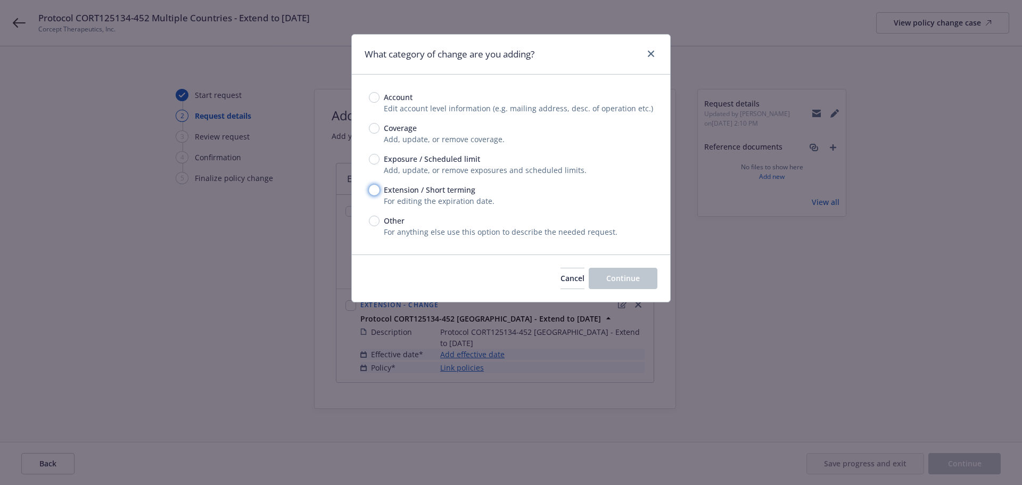
click at [376, 190] on input "Extension / Short terming" at bounding box center [374, 190] width 11 height 11
radio input "true"
click at [644, 276] on button "Continue" at bounding box center [623, 278] width 69 height 21
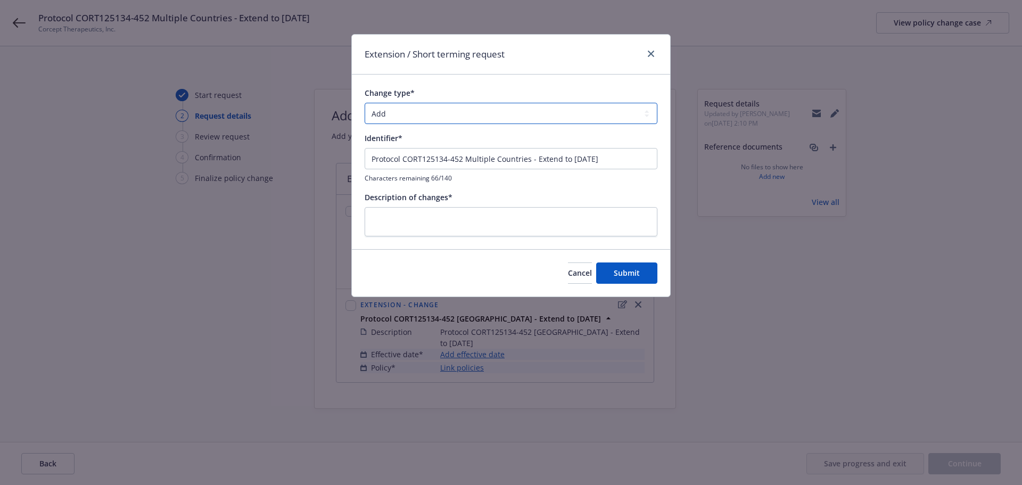
click at [415, 108] on select "Add Audit Change Remove" at bounding box center [511, 113] width 293 height 21
select select "CHANGE"
click at [365, 103] on select "Add Audit Change Remove" at bounding box center [511, 113] width 293 height 21
drag, startPoint x: 530, startPoint y: 159, endPoint x: 468, endPoint y: 161, distance: 61.8
click at [468, 161] on input "Protocol CORT125134-452 Multiple Countries - Extend to [DATE]" at bounding box center [511, 158] width 293 height 21
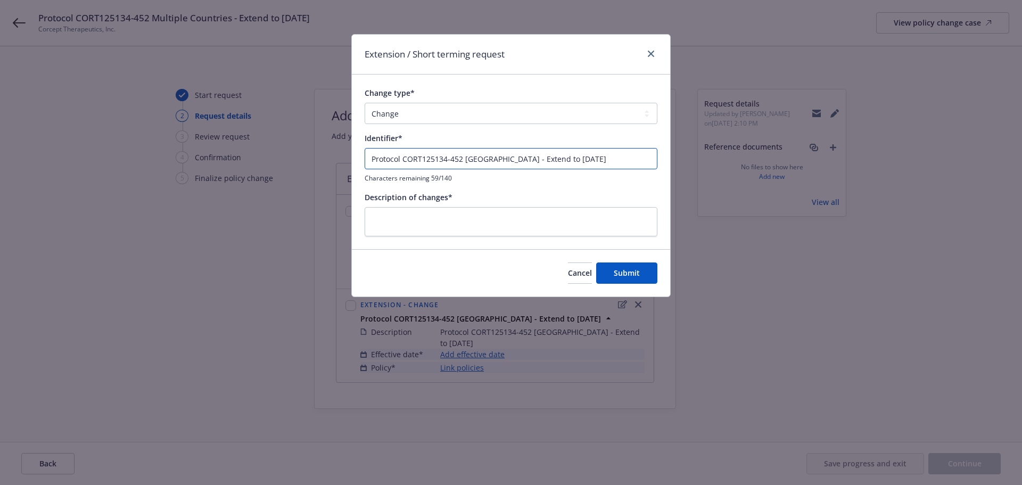
drag, startPoint x: 622, startPoint y: 164, endPoint x: 400, endPoint y: 157, distance: 221.5
click at [340, 163] on div "Extension / Short terming request Change type* Add Audit Change Remove Identifi…" at bounding box center [511, 242] width 1022 height 485
type input "Protocol CORT125134-452 [GEOGRAPHIC_DATA] - Extend to [DATE]"
paste textarea "Protocol CORT125134-452 [GEOGRAPHIC_DATA] - Extend to [DATE]"
type textarea "x"
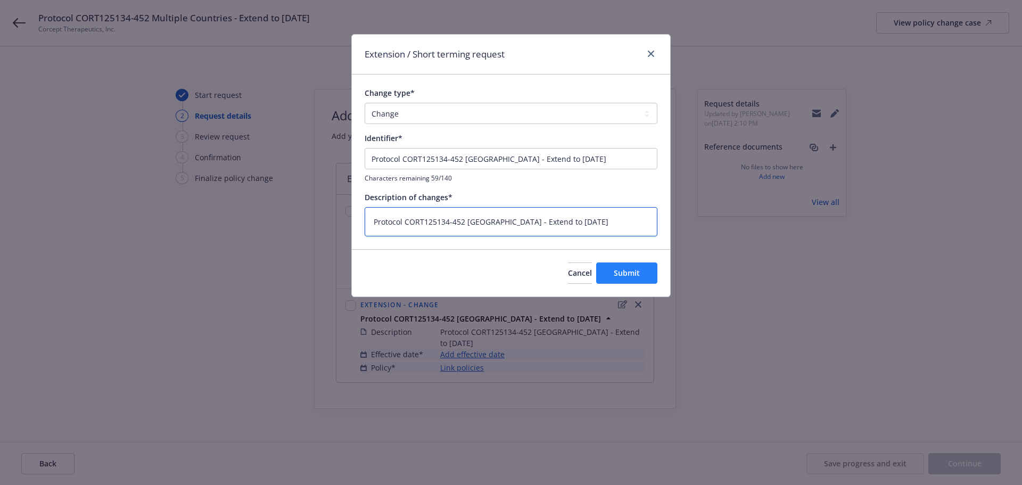
type textarea "Protocol CORT125134-452 [GEOGRAPHIC_DATA] - Extend to [DATE]"
click at [634, 277] on span "Submit" at bounding box center [627, 273] width 26 height 10
type textarea "x"
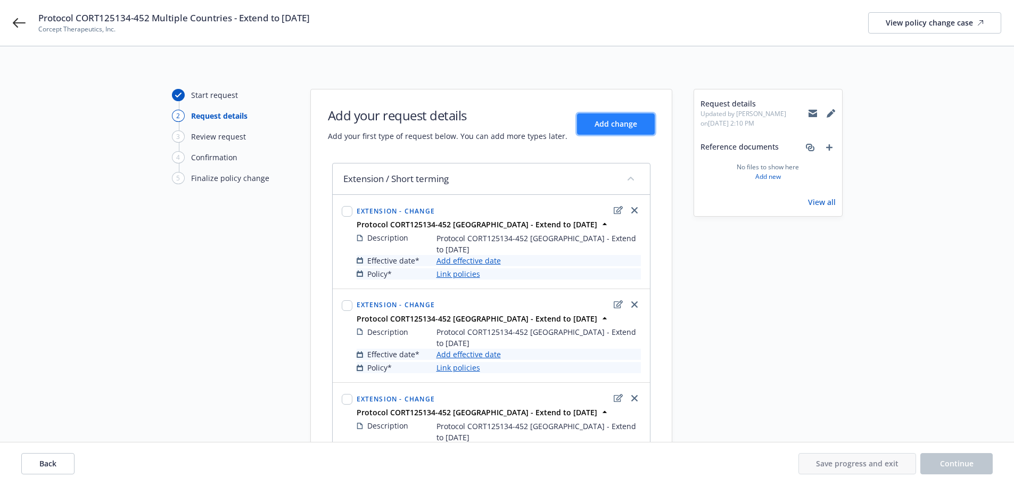
click at [616, 123] on span "Add change" at bounding box center [616, 124] width 43 height 10
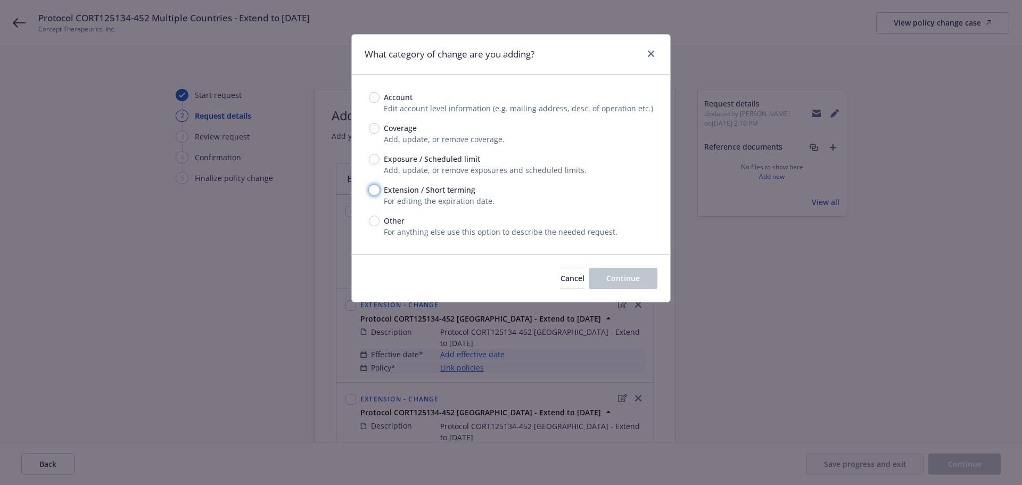
click at [376, 194] on input "Extension / Short terming" at bounding box center [374, 190] width 11 height 11
radio input "true"
click at [625, 277] on span "Continue" at bounding box center [623, 278] width 34 height 10
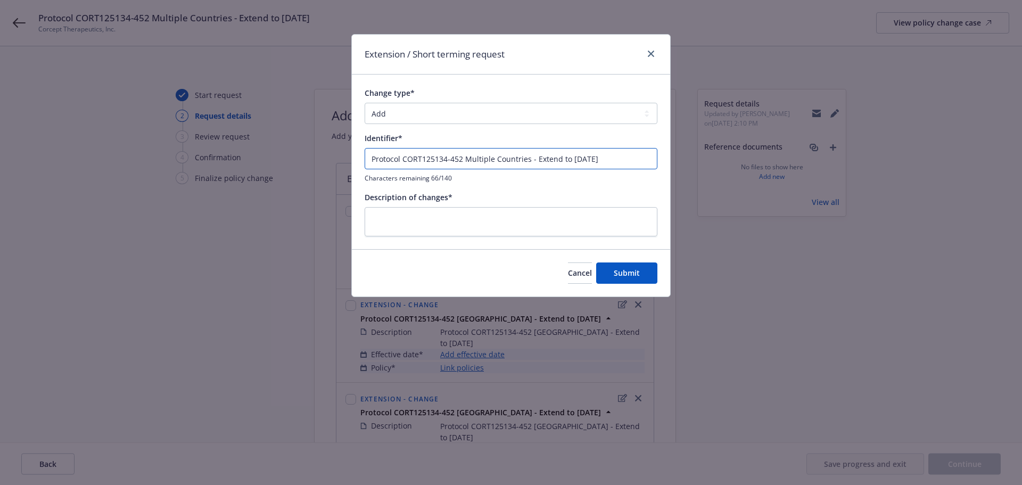
drag, startPoint x: 527, startPoint y: 159, endPoint x: 469, endPoint y: 159, distance: 58.0
click at [469, 159] on input "Protocol CORT125134-452 Multiple Countries - Extend to [DATE]" at bounding box center [511, 158] width 293 height 21
drag, startPoint x: 605, startPoint y: 160, endPoint x: 244, endPoint y: 143, distance: 360.8
click at [222, 149] on div "Extension / Short terming request Change type* Add Audit Change Remove Identifi…" at bounding box center [511, 242] width 1022 height 485
type input "Protocol CORT125134-452 [GEOGRAPHIC_DATA] - Extend to [DATE]"
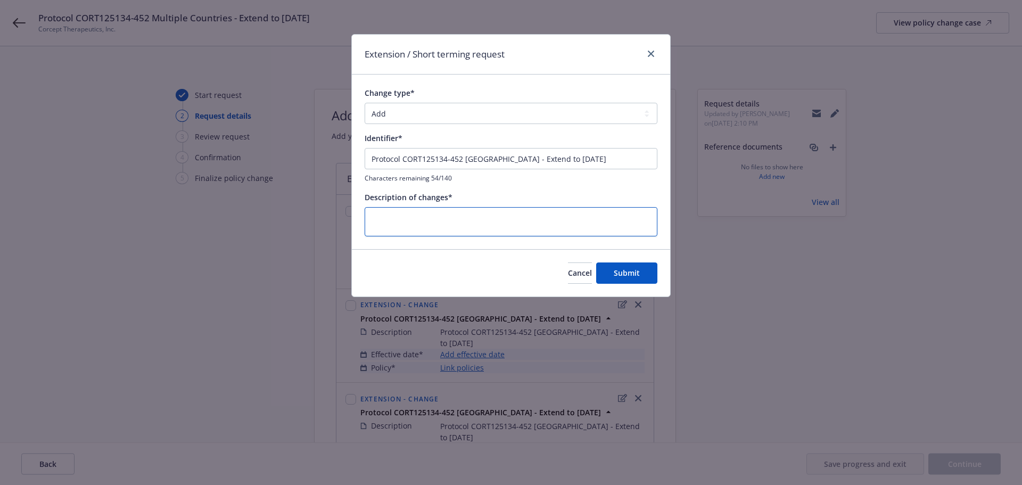
paste textarea "Protocol CORT125134-452 [GEOGRAPHIC_DATA] - Extend to [DATE]"
type textarea "x"
type textarea "Protocol CORT125134-452 [GEOGRAPHIC_DATA] - Extend to [DATE]"
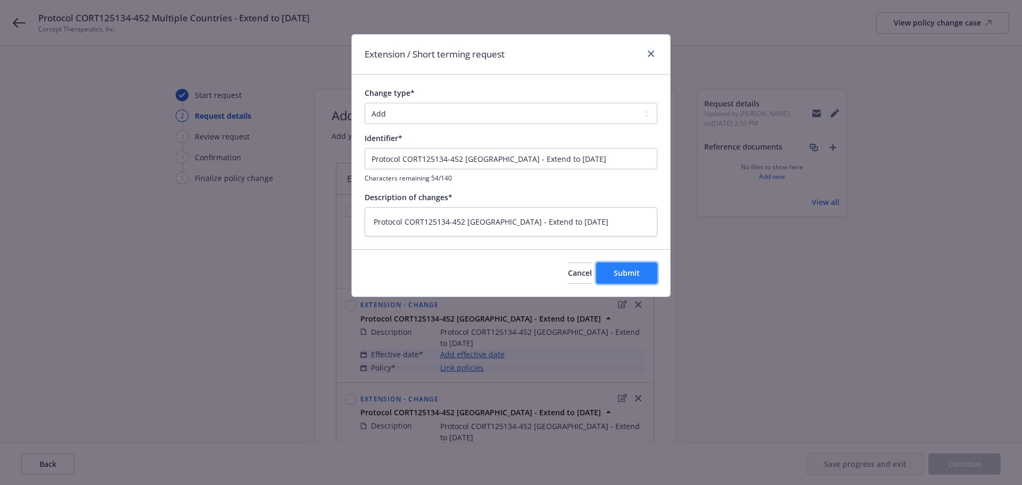
click at [648, 277] on button "Submit" at bounding box center [626, 272] width 61 height 21
type textarea "x"
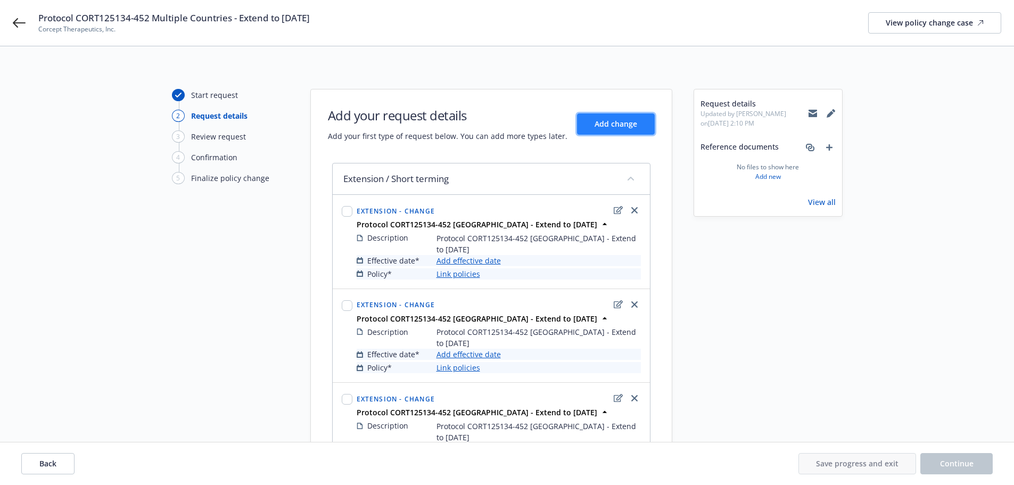
click at [626, 118] on button "Add change" at bounding box center [616, 123] width 78 height 21
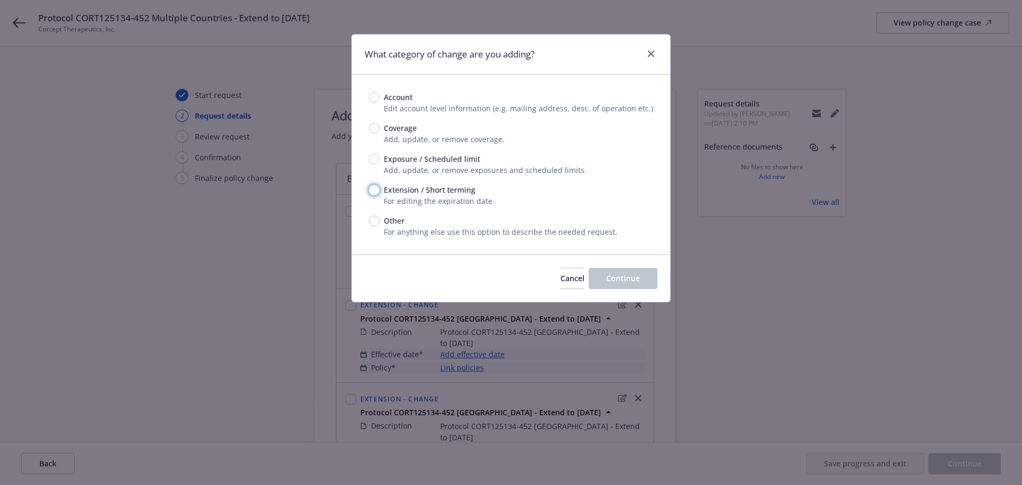
click at [377, 192] on input "Extension / Short terming" at bounding box center [374, 190] width 11 height 11
radio input "true"
click at [657, 279] on div "Cancel Continue" at bounding box center [511, 277] width 318 height 47
click at [647, 277] on button "Continue" at bounding box center [623, 278] width 69 height 21
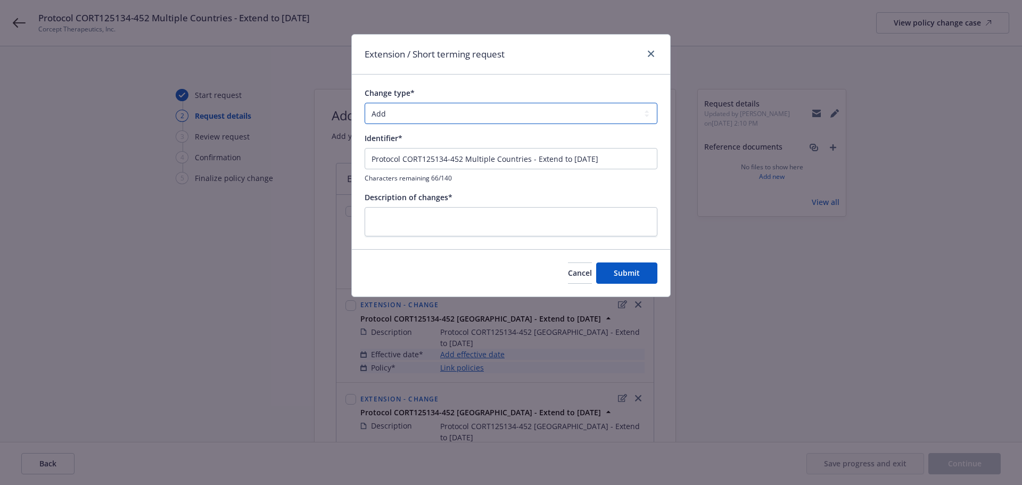
click at [437, 118] on select "Add Audit Change Remove" at bounding box center [511, 113] width 293 height 21
select select "CHANGE"
click at [365, 103] on select "Add Audit Change Remove" at bounding box center [511, 113] width 293 height 21
drag, startPoint x: 530, startPoint y: 158, endPoint x: 466, endPoint y: 158, distance: 63.3
click at [466, 158] on input "Protocol CORT125134-452 Multiple Countries - Extend to [DATE]" at bounding box center [511, 158] width 293 height 21
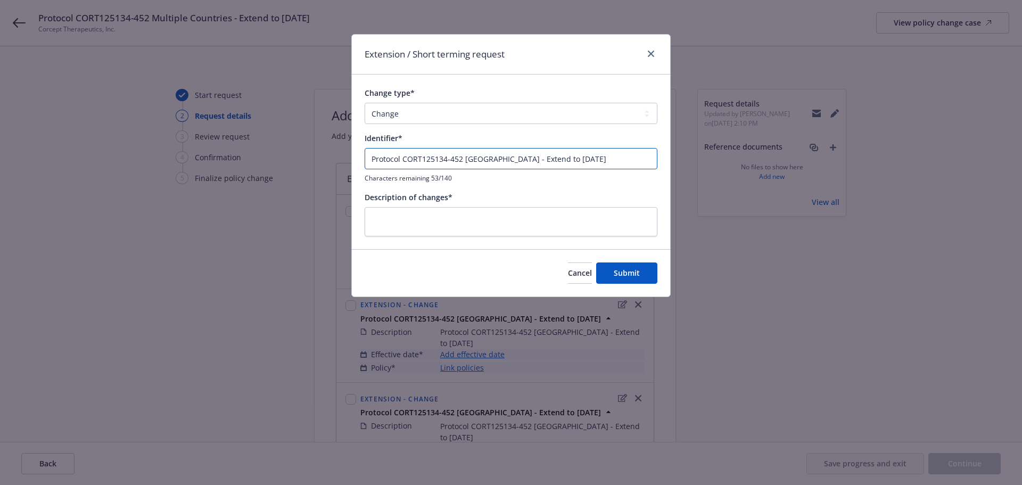
type input "Protocol CORT125134-452 [GEOGRAPHIC_DATA] - Extend to [DATE]"
drag, startPoint x: 573, startPoint y: 158, endPoint x: 243, endPoint y: 152, distance: 330.1
click at [243, 152] on div "Extension / Short terming request Change type* Add Audit Change Remove Identifi…" at bounding box center [511, 242] width 1022 height 485
paste textarea "Protocol CORT125134-452 [GEOGRAPHIC_DATA] - Extend to [DATE]"
type textarea "x"
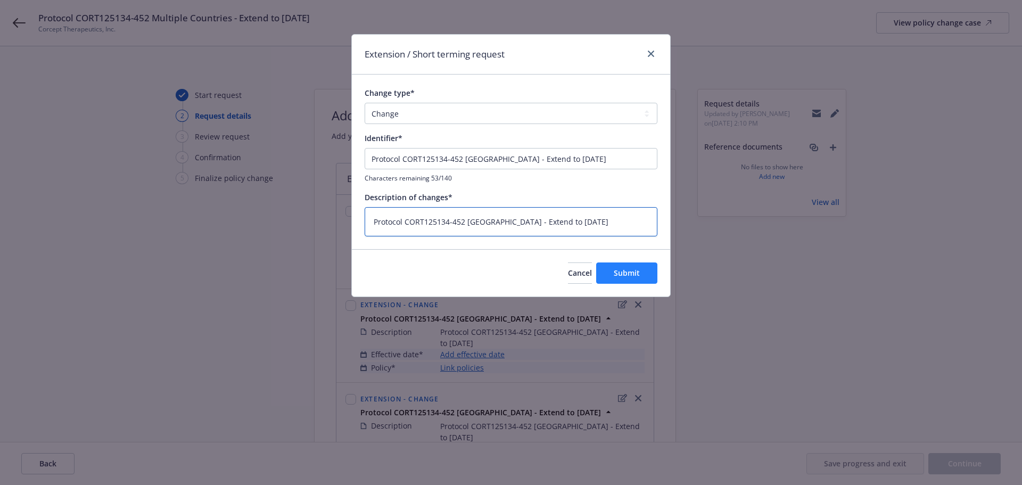
type textarea "Protocol CORT125134-452 [GEOGRAPHIC_DATA] - Extend to [DATE]"
click at [641, 278] on button "Submit" at bounding box center [626, 272] width 61 height 21
type textarea "x"
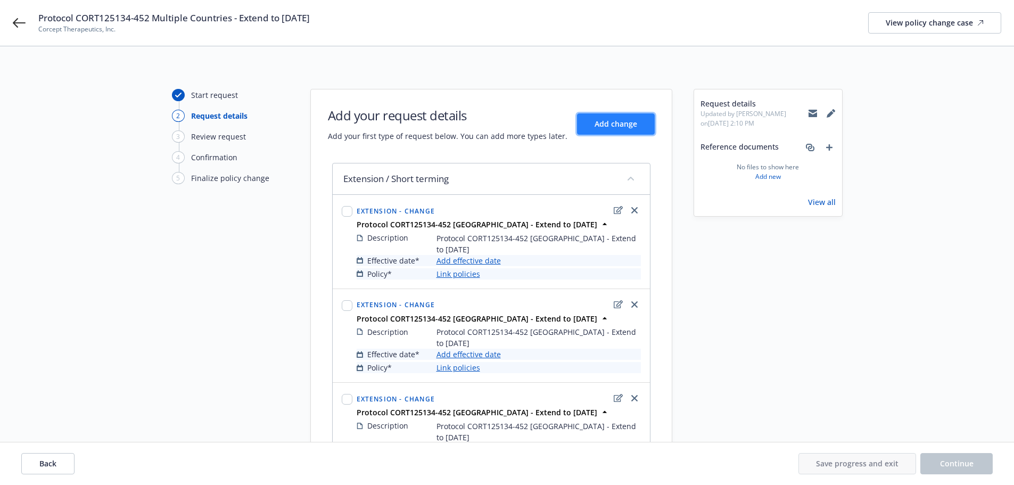
click at [624, 122] on span "Add change" at bounding box center [616, 124] width 43 height 10
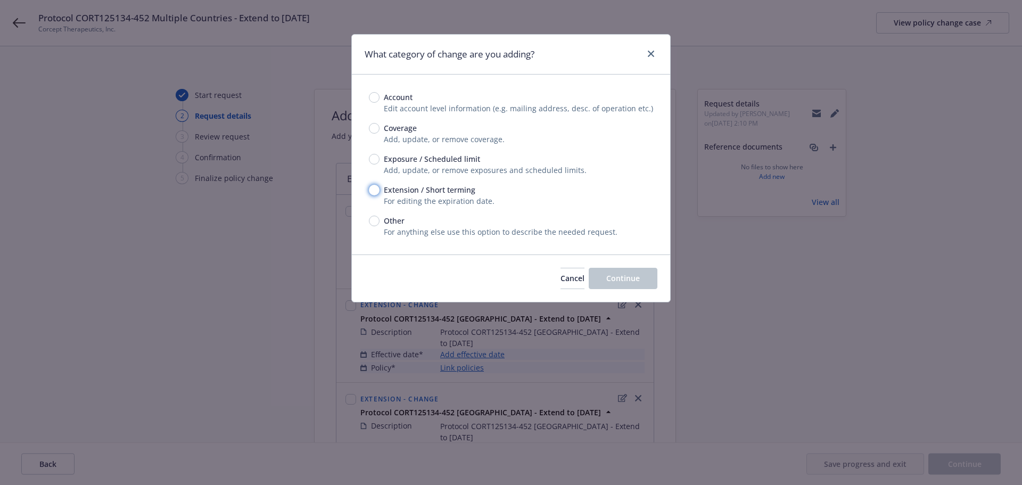
click at [378, 188] on input "Extension / Short terming" at bounding box center [374, 190] width 11 height 11
radio input "true"
click at [621, 274] on span "Continue" at bounding box center [623, 278] width 34 height 10
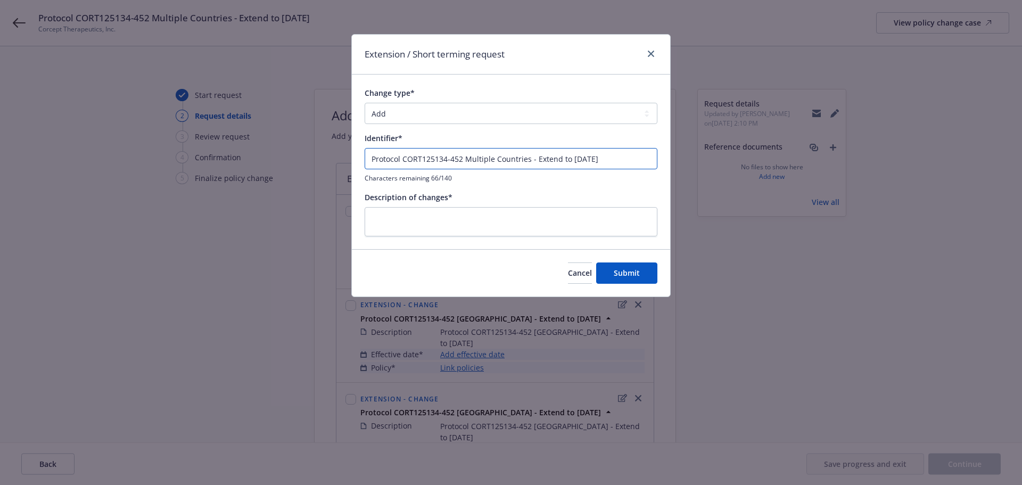
drag, startPoint x: 531, startPoint y: 161, endPoint x: 469, endPoint y: 162, distance: 61.8
click at [469, 162] on input "Protocol CORT125134-452 Multiple Countries - Extend to [DATE]" at bounding box center [511, 158] width 293 height 21
drag, startPoint x: 264, startPoint y: 152, endPoint x: 253, endPoint y: 153, distance: 11.2
click at [253, 152] on div "Extension / Short terming request Change type* Add Audit Change Remove Identifi…" at bounding box center [511, 242] width 1022 height 485
type input "Protocol CORT125134-452 [GEOGRAPHIC_DATA] - Extend to [DATE]"
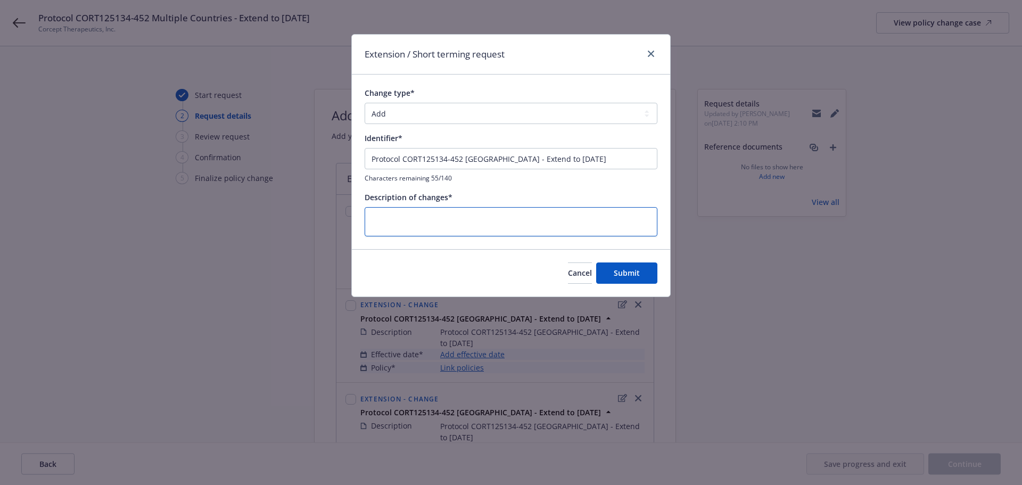
paste textarea "Protocol CORT125134-452 [GEOGRAPHIC_DATA] - Extend to [DATE]"
type textarea "x"
type textarea "Protocol CORT125134-452 [GEOGRAPHIC_DATA] - Extend to [DATE]"
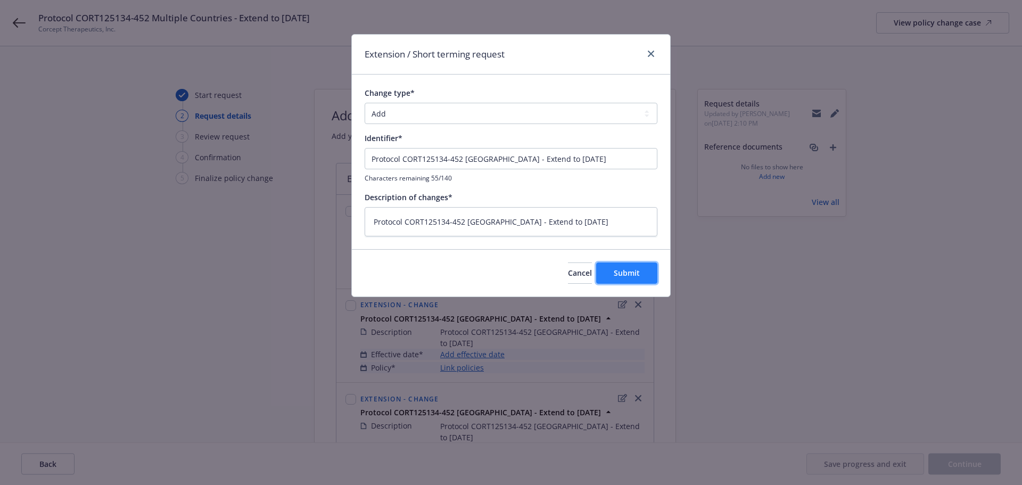
click at [625, 273] on span "Submit" at bounding box center [627, 273] width 26 height 10
type textarea "x"
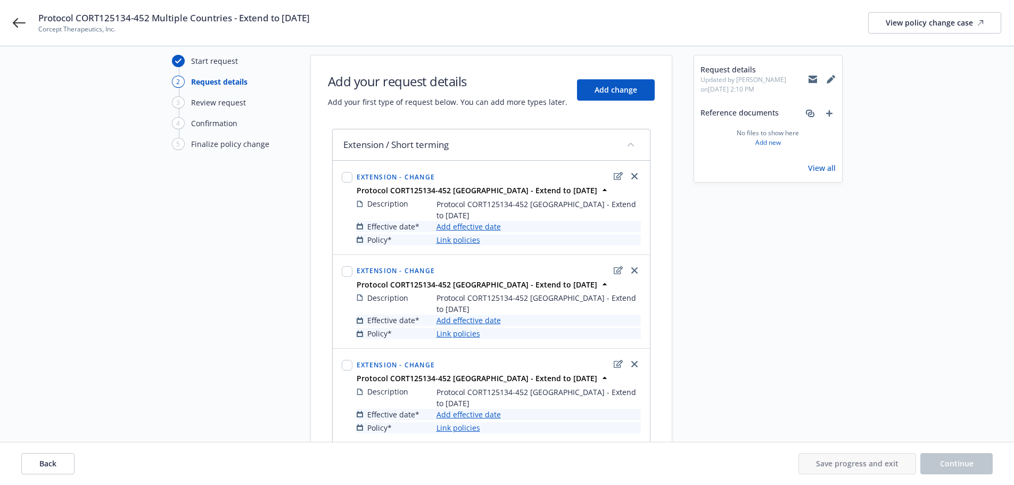
scroll to position [53, 0]
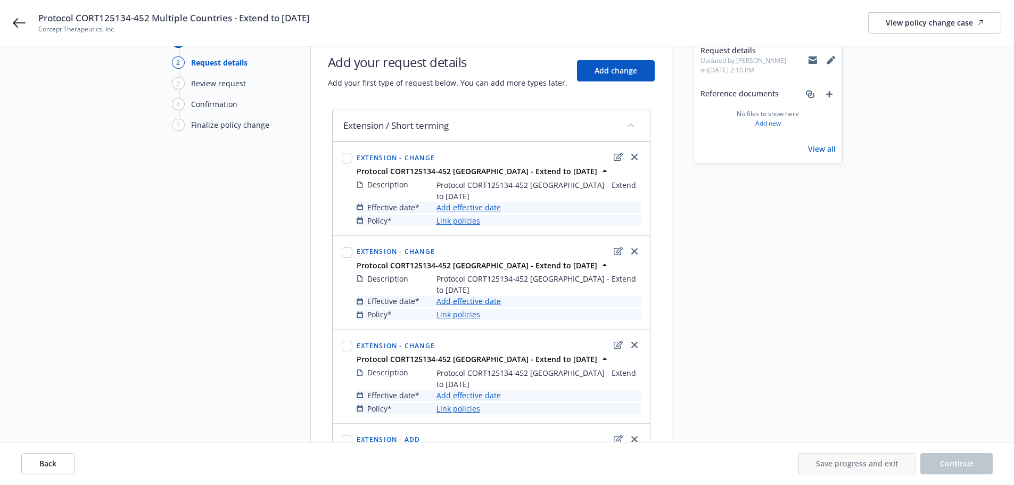
click at [477, 209] on link "Add effective date" at bounding box center [468, 207] width 64 height 11
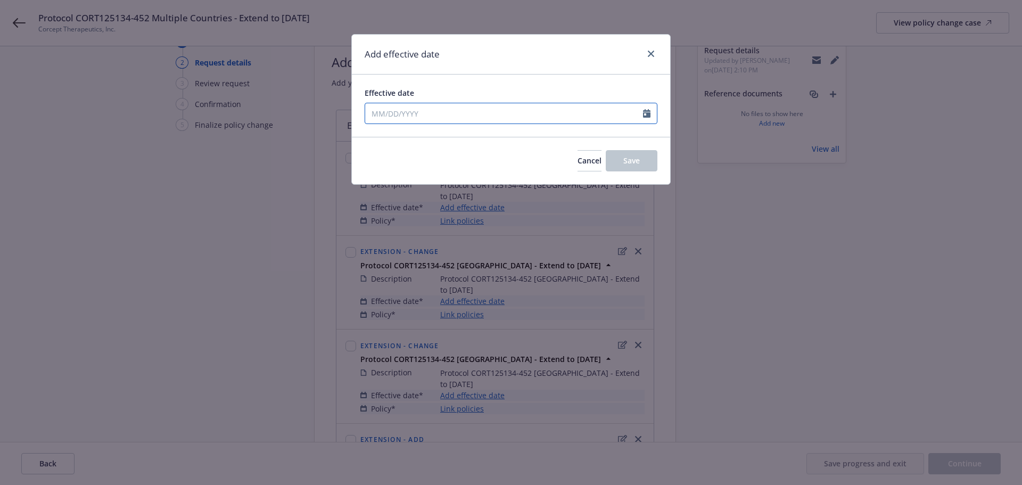
click at [417, 114] on input "Effective date" at bounding box center [504, 113] width 278 height 20
select select "8"
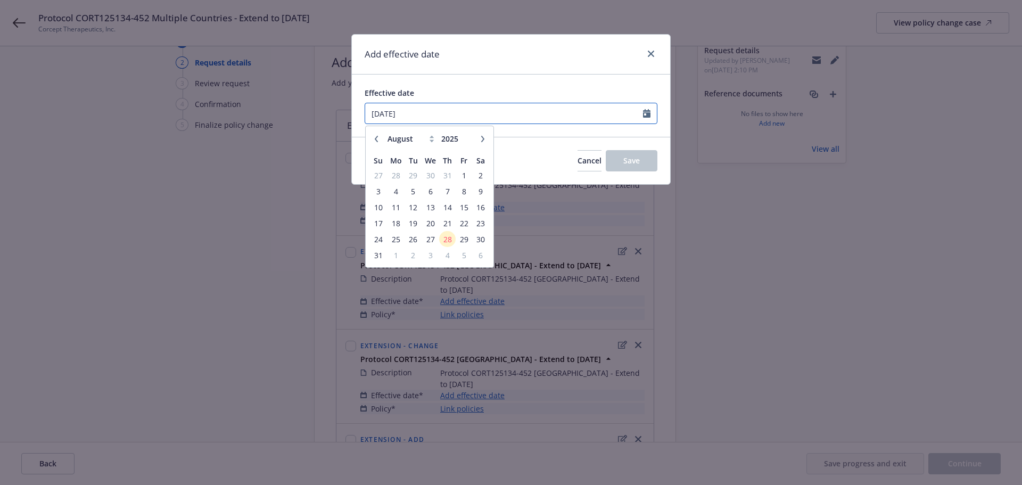
type input "[DATE]"
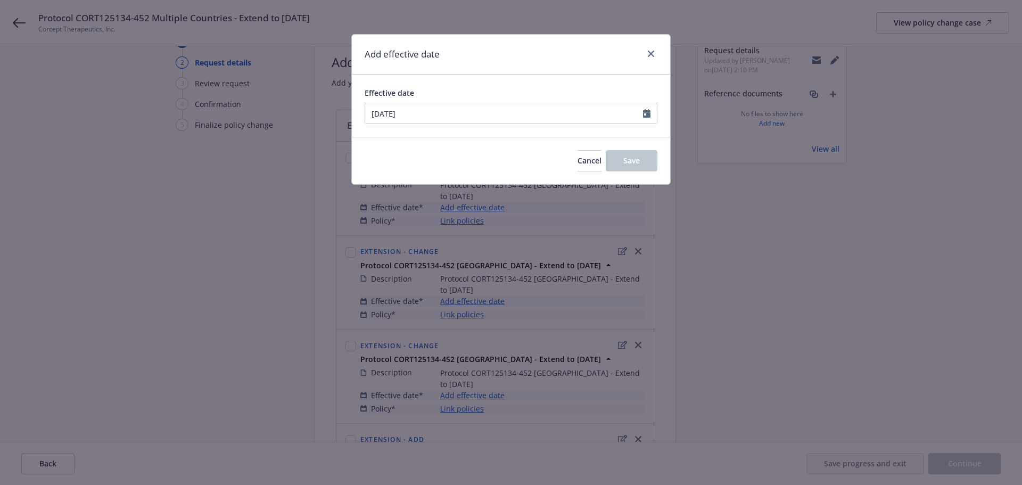
click at [483, 74] on div "Add effective date" at bounding box center [511, 55] width 318 height 40
click at [646, 161] on button "Save" at bounding box center [632, 160] width 52 height 21
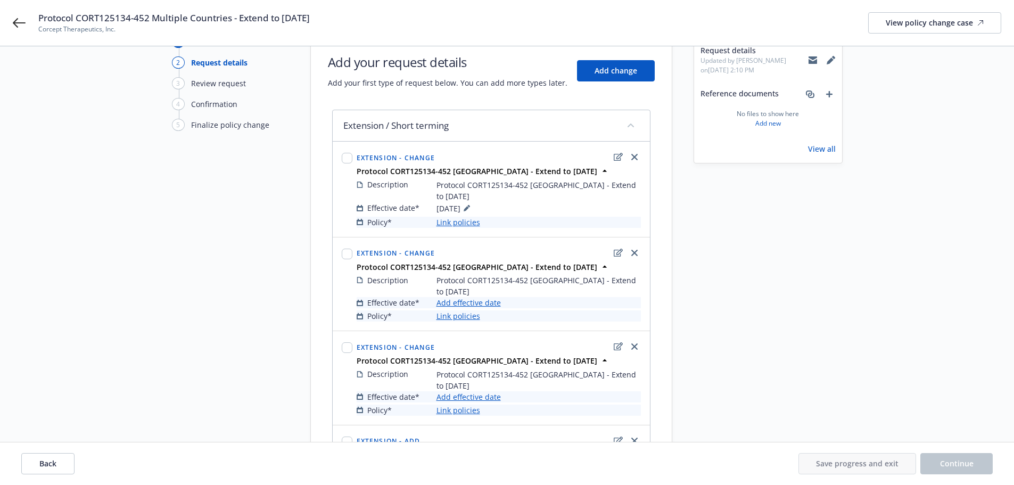
click at [465, 224] on link "Link policies" at bounding box center [458, 222] width 44 height 11
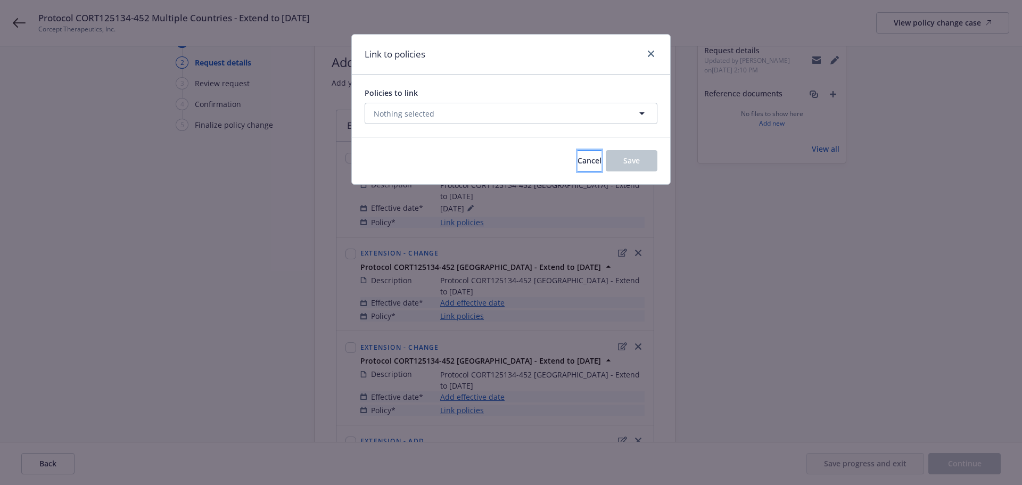
click at [580, 165] on span "Cancel" at bounding box center [589, 160] width 24 height 10
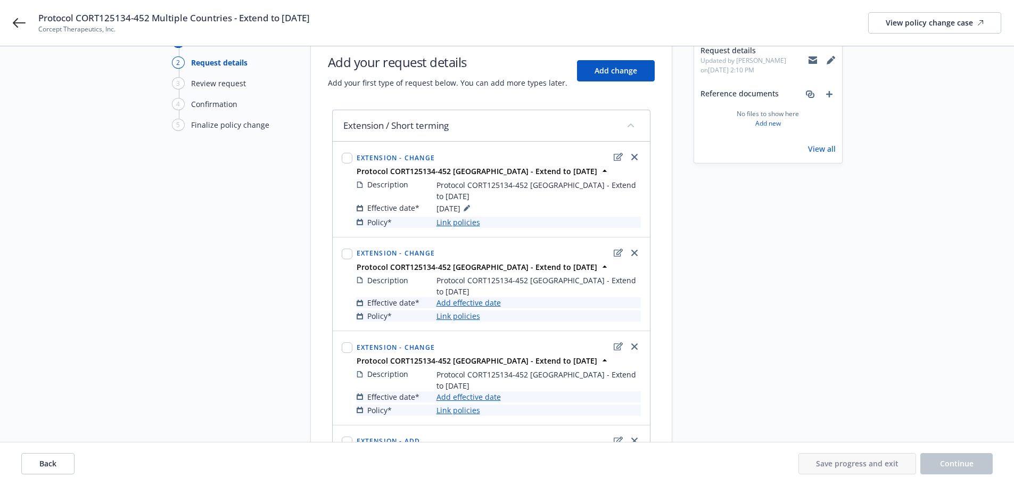
click at [473, 223] on link "Link policies" at bounding box center [458, 222] width 44 height 11
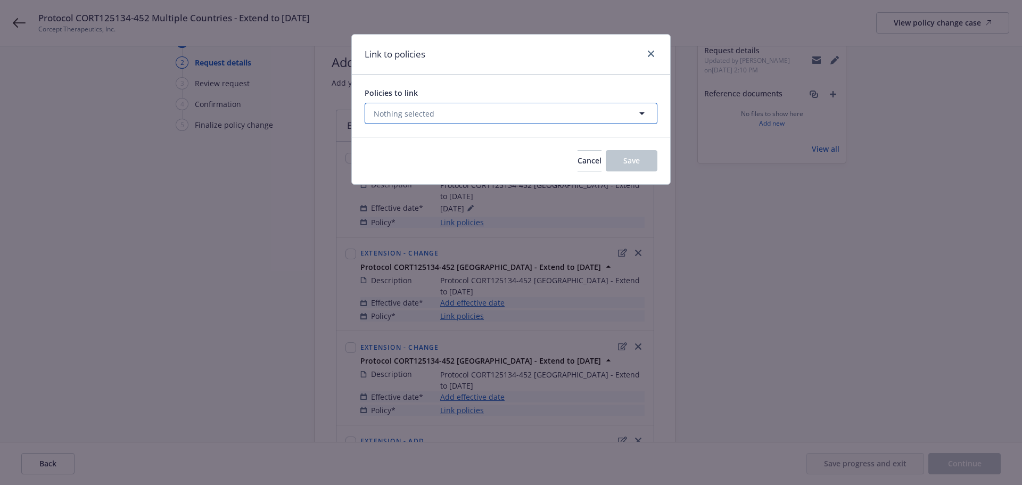
click at [463, 106] on button "Nothing selected" at bounding box center [511, 113] width 293 height 21
select select "ACTIVE"
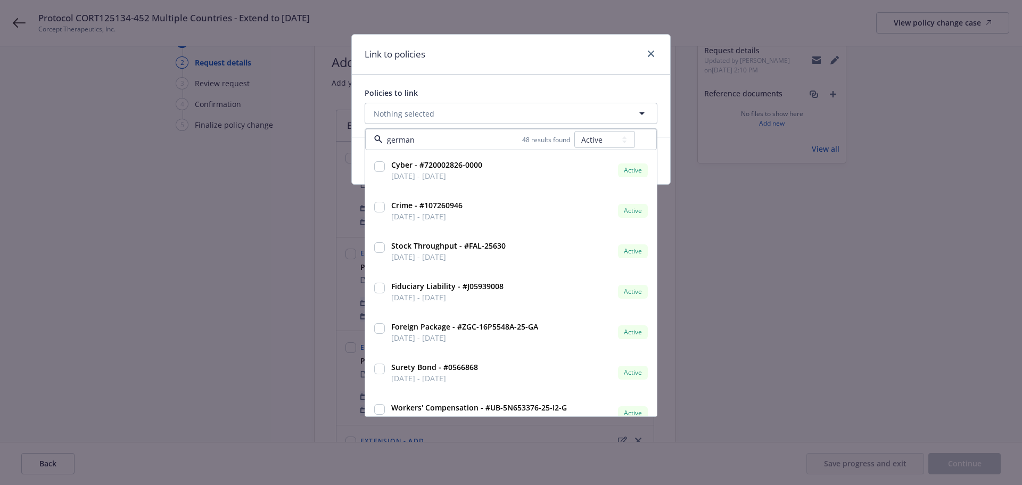
type input "[GEOGRAPHIC_DATA]"
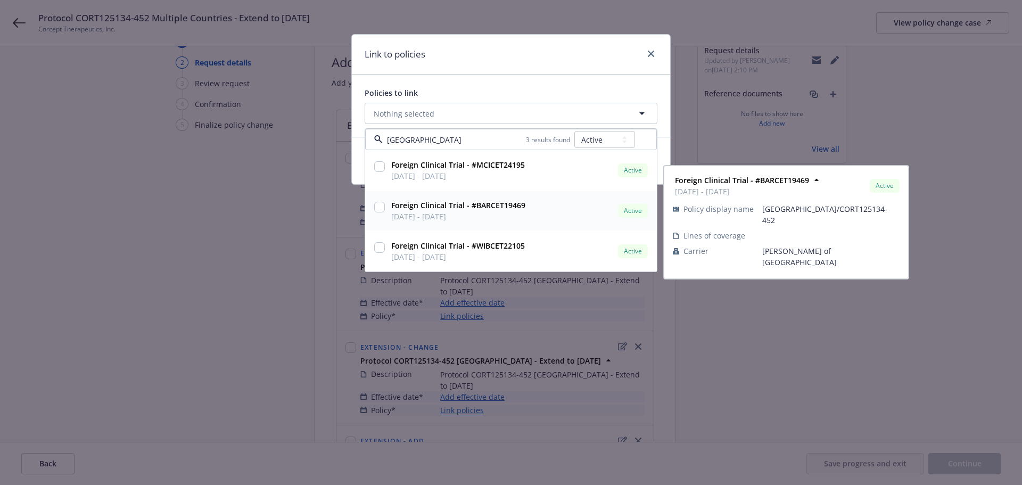
click at [375, 208] on input "checkbox" at bounding box center [379, 207] width 11 height 11
checkbox input "true"
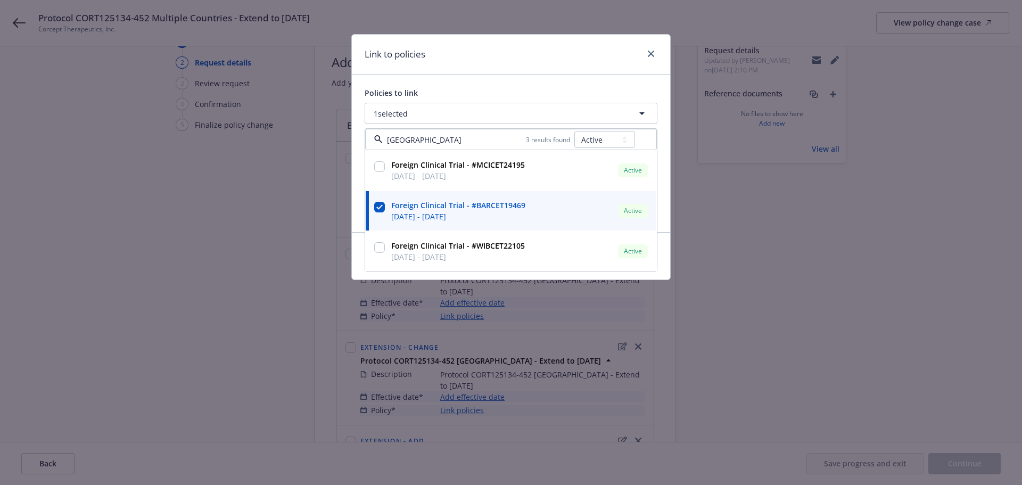
type input "[GEOGRAPHIC_DATA]"
click at [542, 60] on div "Link to policies" at bounding box center [511, 55] width 318 height 40
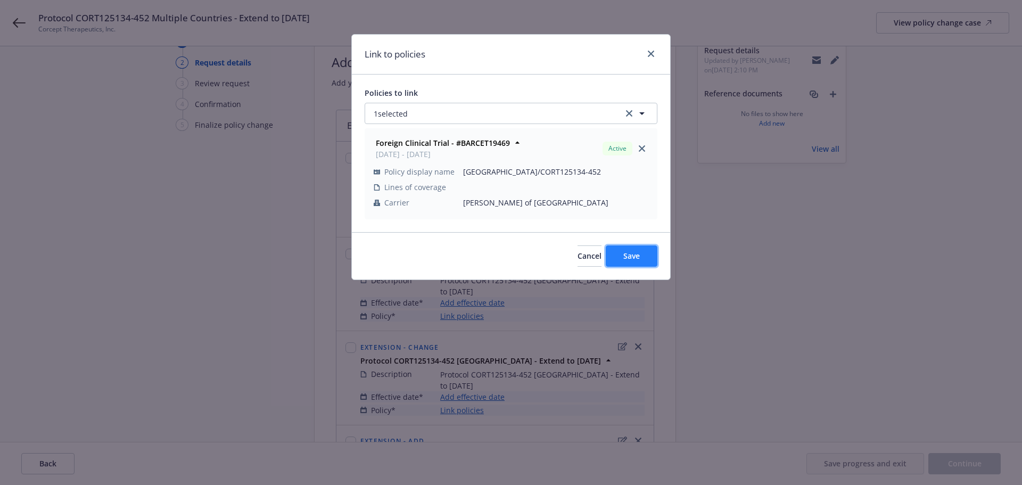
click at [638, 251] on span "Save" at bounding box center [631, 256] width 16 height 10
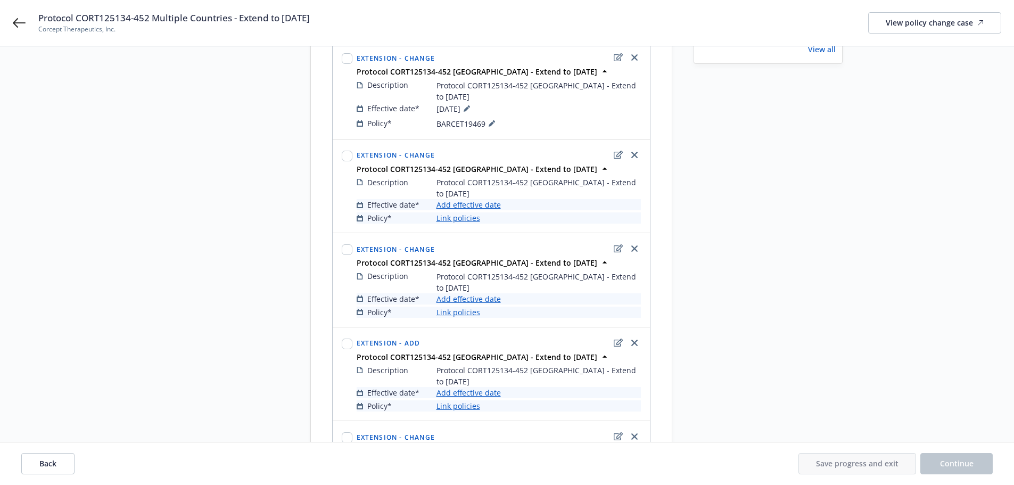
scroll to position [160, 0]
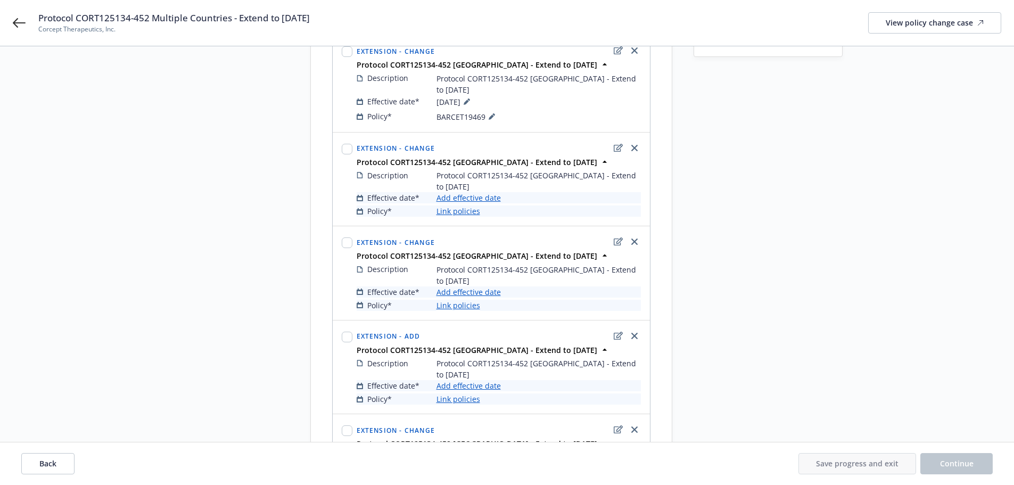
click at [453, 192] on link "Add effective date" at bounding box center [468, 197] width 64 height 11
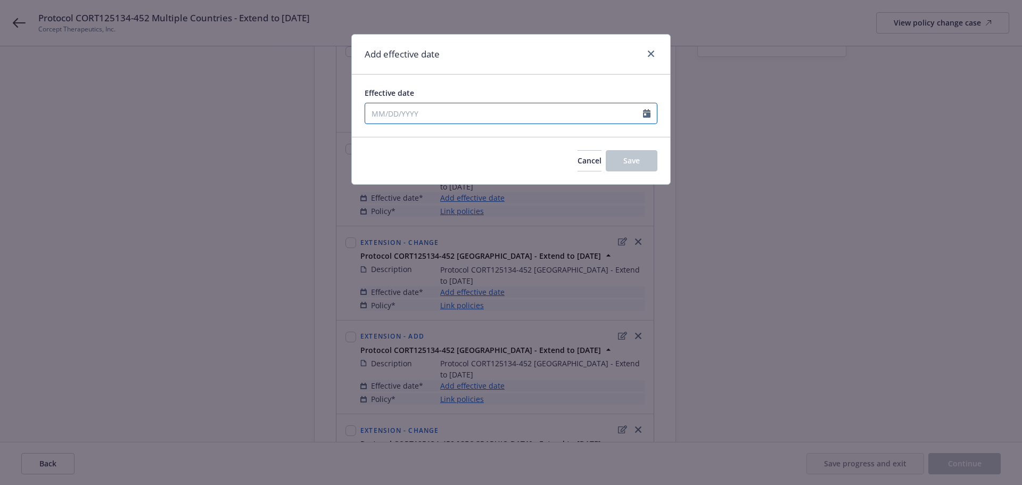
select select "8"
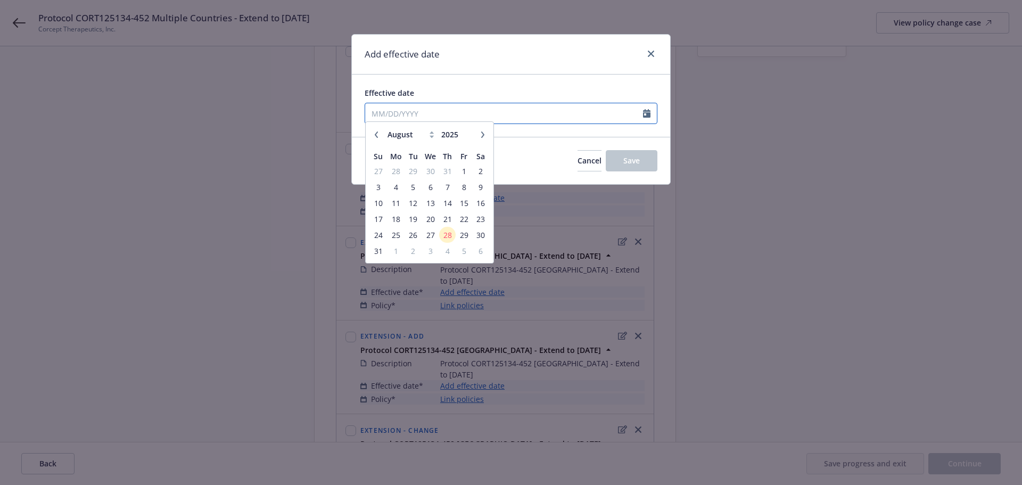
click at [407, 112] on input "Effective date" at bounding box center [504, 113] width 278 height 20
type input "[DATE]"
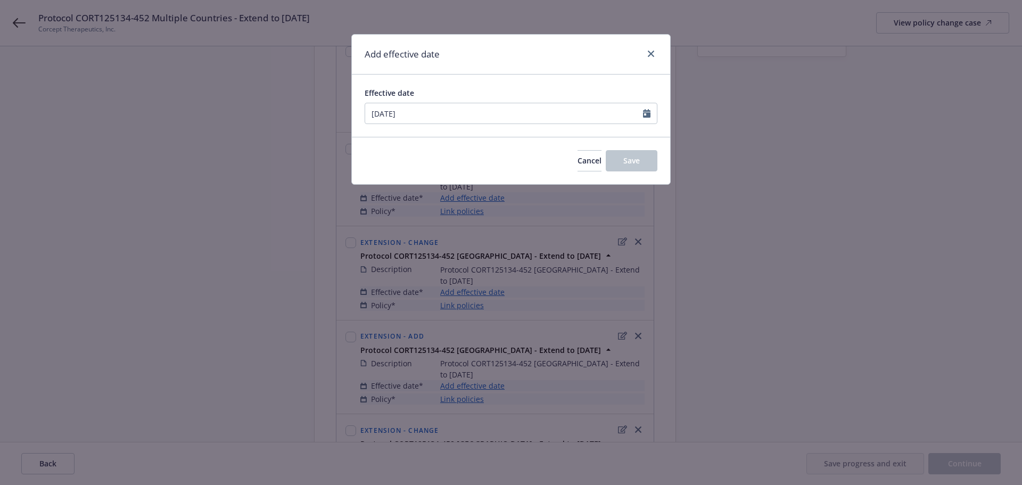
click at [554, 79] on div "Effective date [DATE] January February March April May June July August Septemb…" at bounding box center [511, 106] width 318 height 62
click at [631, 168] on button "Save" at bounding box center [632, 160] width 52 height 21
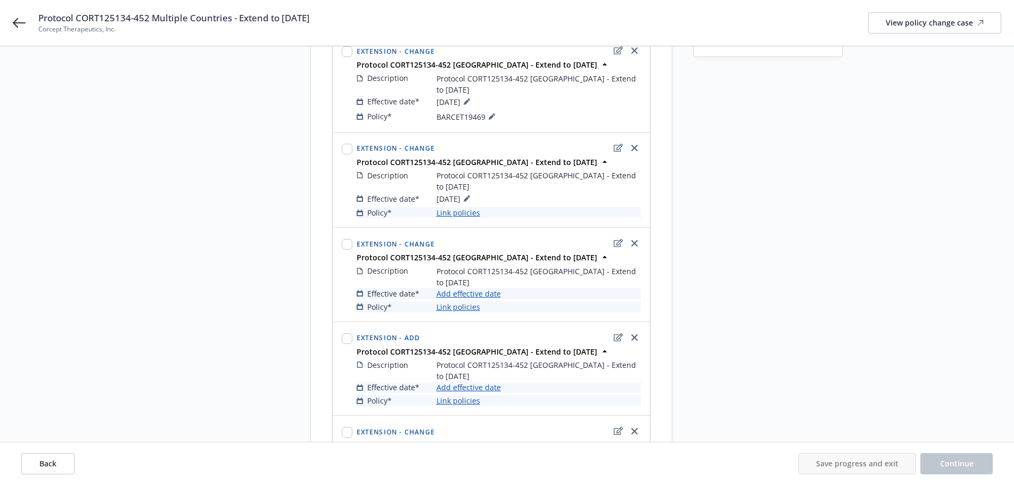
click at [480, 288] on link "Add effective date" at bounding box center [468, 293] width 64 height 11
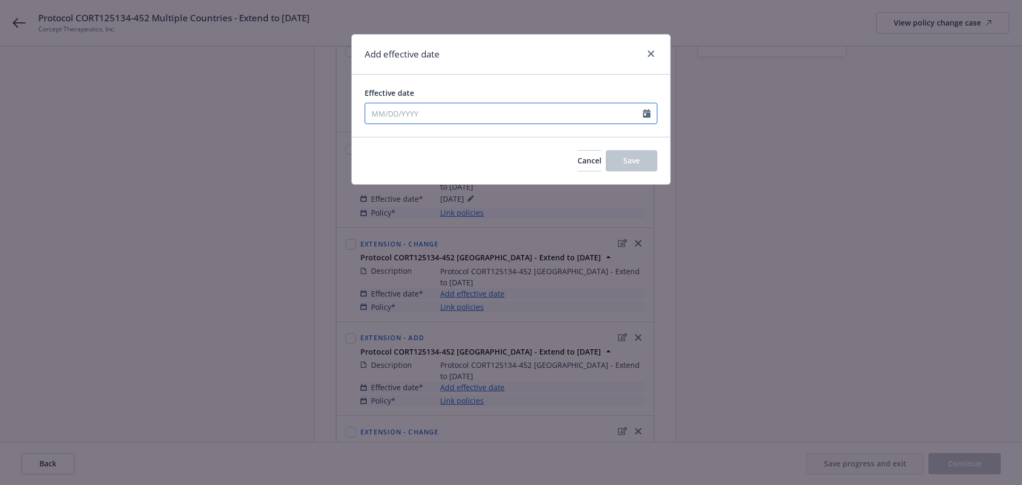
click at [427, 119] on input "Effective date" at bounding box center [504, 113] width 278 height 20
select select "8"
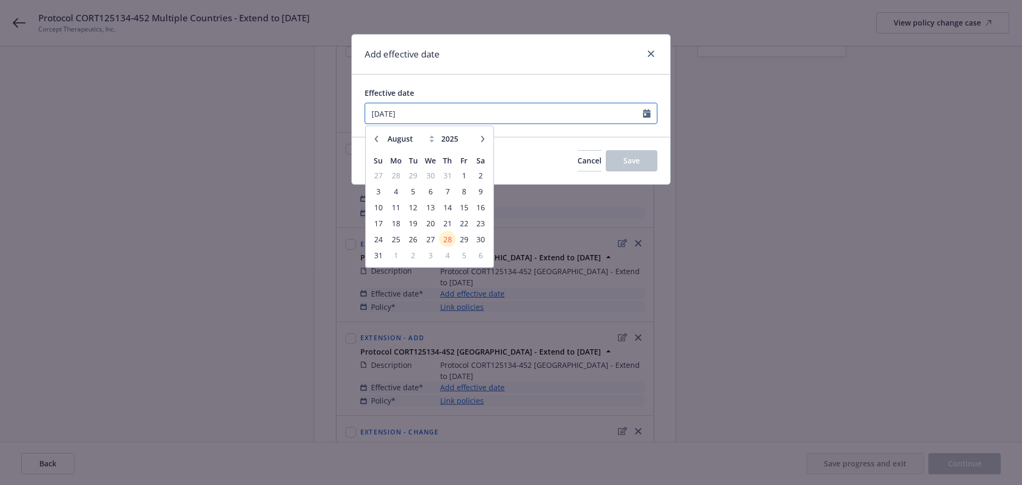
click at [532, 116] on input "[DATE]" at bounding box center [504, 113] width 278 height 20
type input "[DATE]"
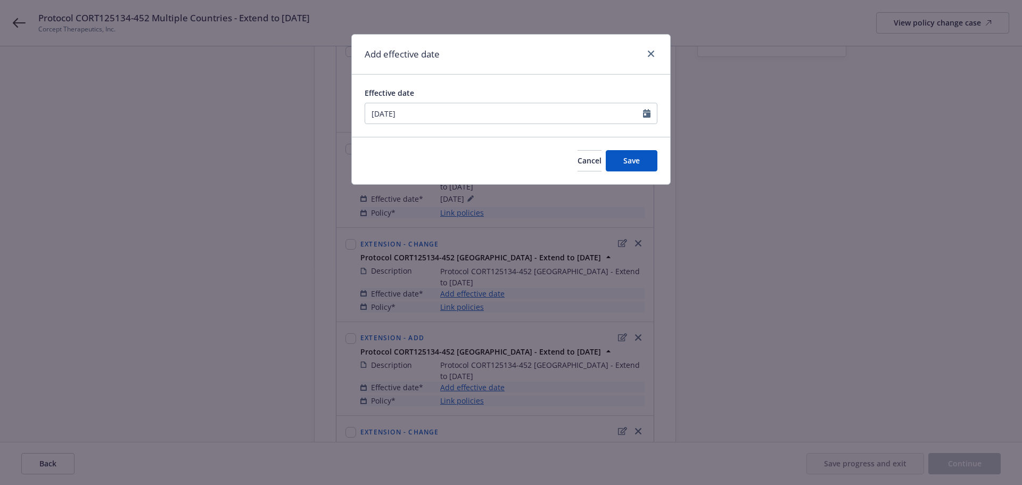
click at [580, 126] on div "Effective date [DATE] January February March April May June July August Septemb…" at bounding box center [511, 106] width 318 height 62
click at [634, 170] on button "Save" at bounding box center [632, 160] width 52 height 21
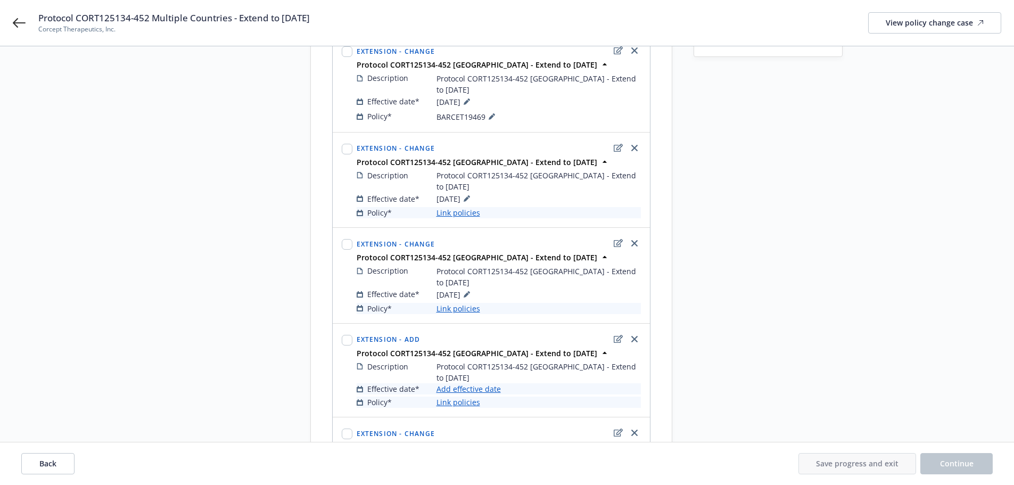
click at [487, 383] on link "Add effective date" at bounding box center [468, 388] width 64 height 11
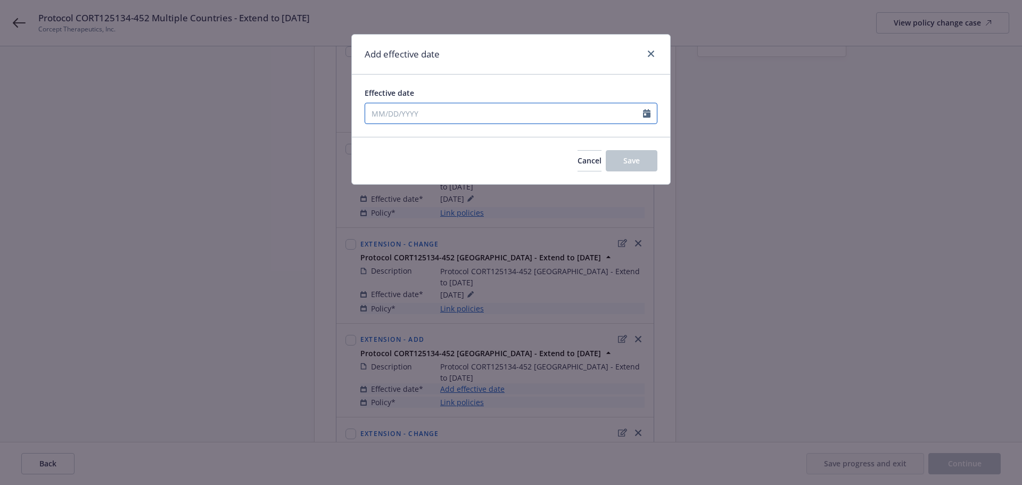
click at [431, 117] on input "Effective date" at bounding box center [504, 113] width 278 height 20
select select "8"
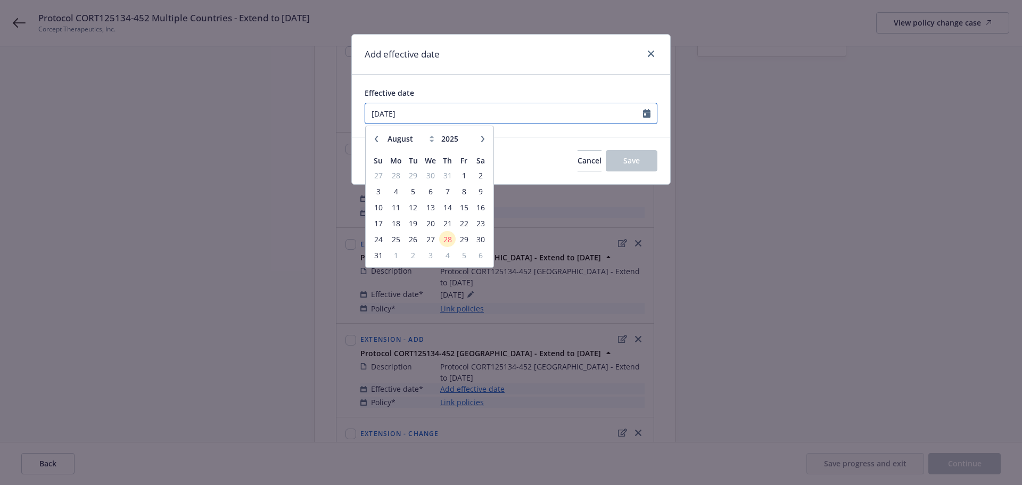
type input "[DATE]"
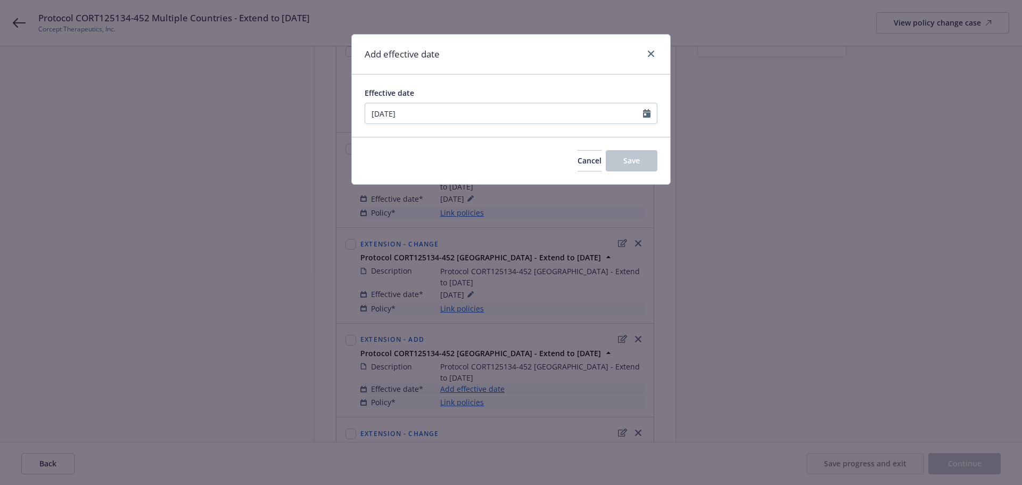
click at [505, 64] on div "Add effective date" at bounding box center [511, 55] width 318 height 40
click at [645, 157] on button "Save" at bounding box center [632, 160] width 52 height 21
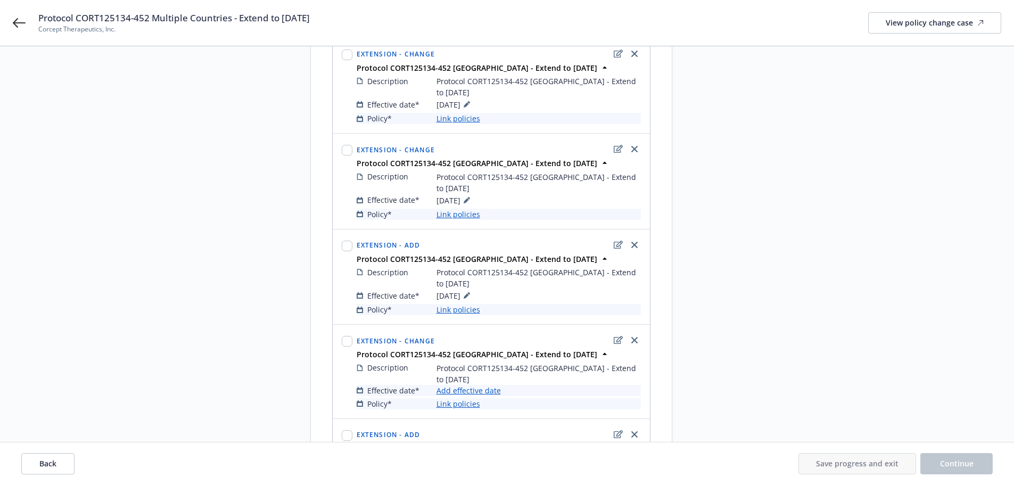
scroll to position [266, 0]
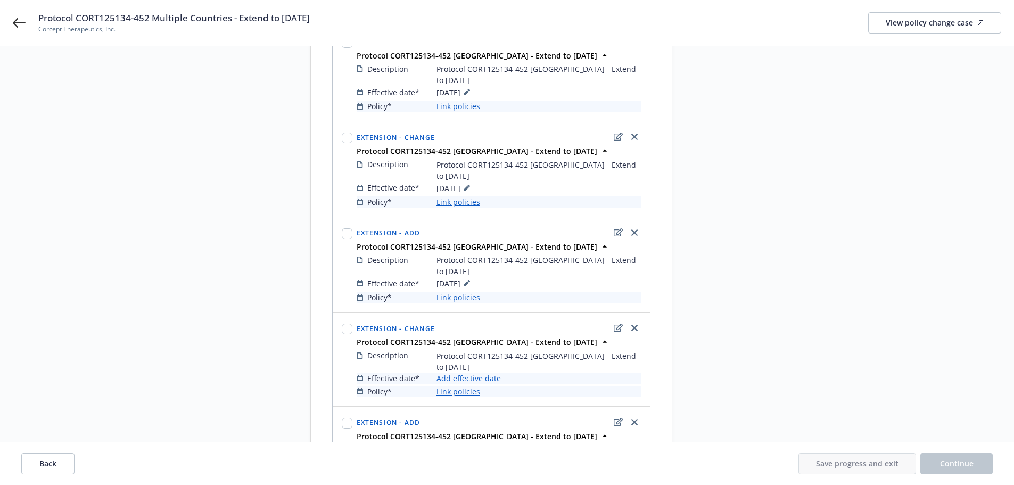
click at [482, 373] on link "Add effective date" at bounding box center [468, 378] width 64 height 11
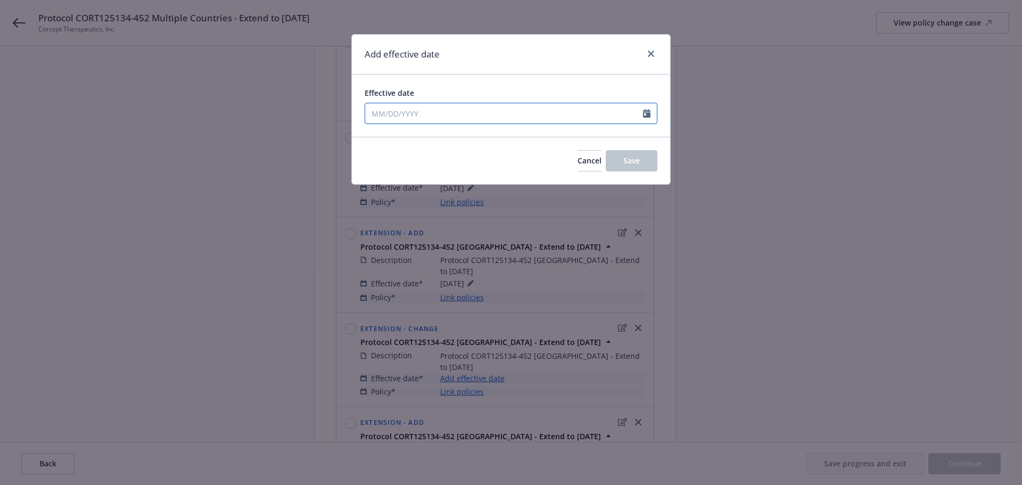
click at [468, 114] on input "Effective date" at bounding box center [504, 113] width 278 height 20
select select "8"
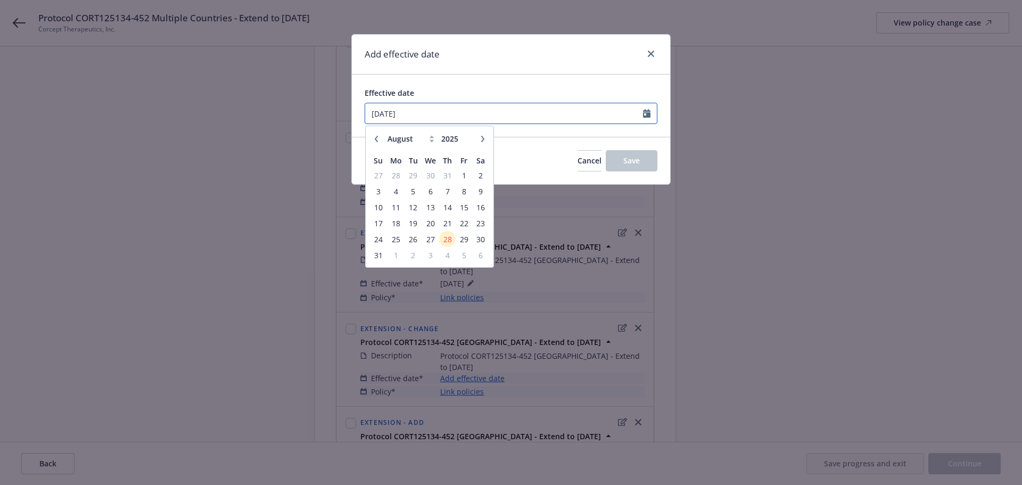
type input "[DATE]"
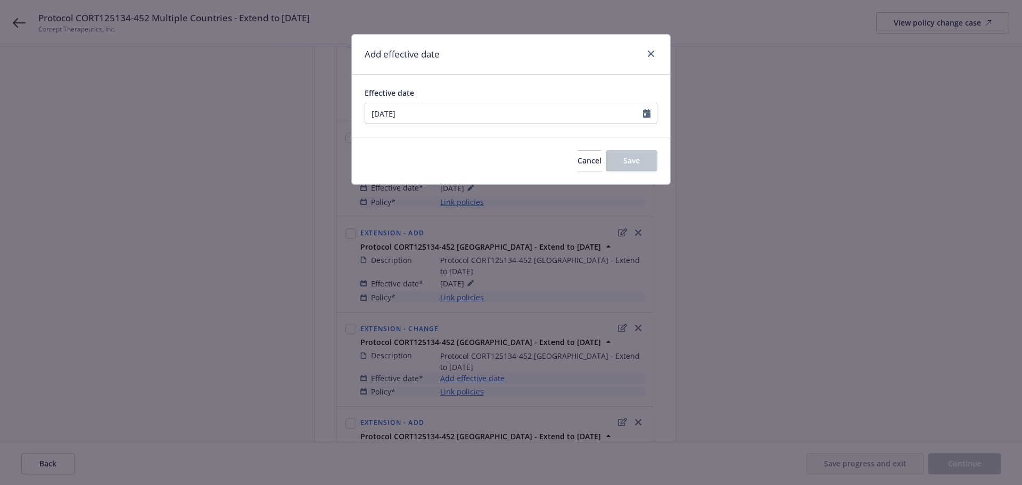
click at [483, 72] on div "Add effective date" at bounding box center [511, 55] width 318 height 40
click at [629, 148] on div "Cancel Save" at bounding box center [511, 160] width 318 height 47
click at [632, 161] on span "Save" at bounding box center [631, 160] width 16 height 10
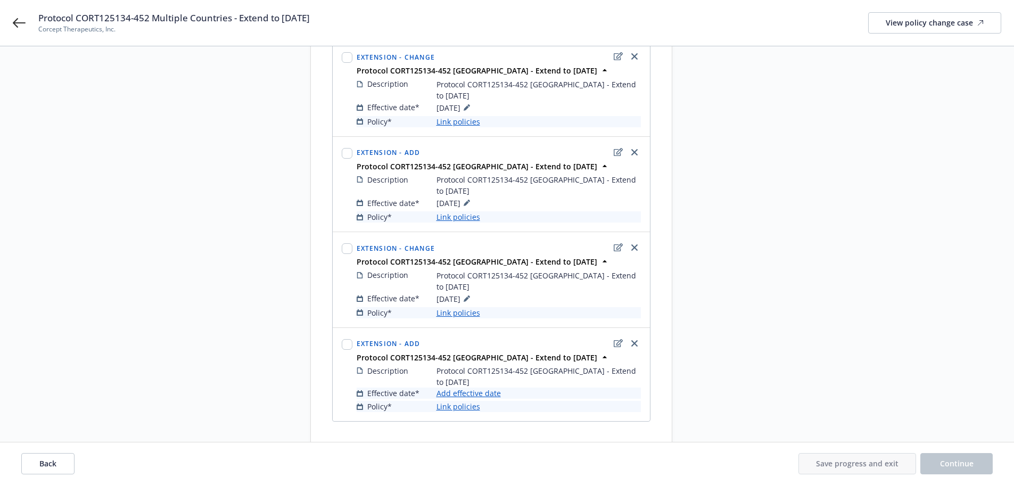
scroll to position [350, 0]
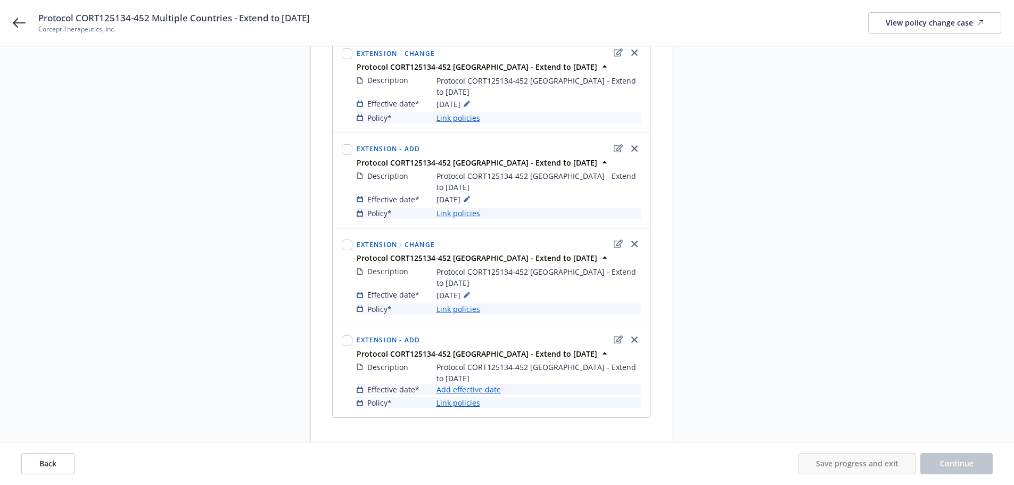
click at [466, 384] on link "Add effective date" at bounding box center [468, 389] width 64 height 11
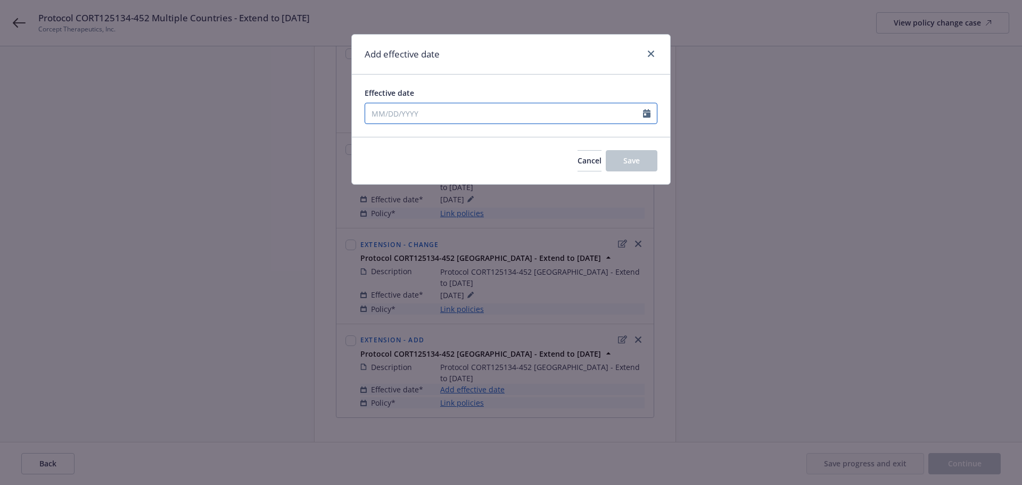
click at [436, 115] on input "Effective date" at bounding box center [504, 113] width 278 height 20
select select "8"
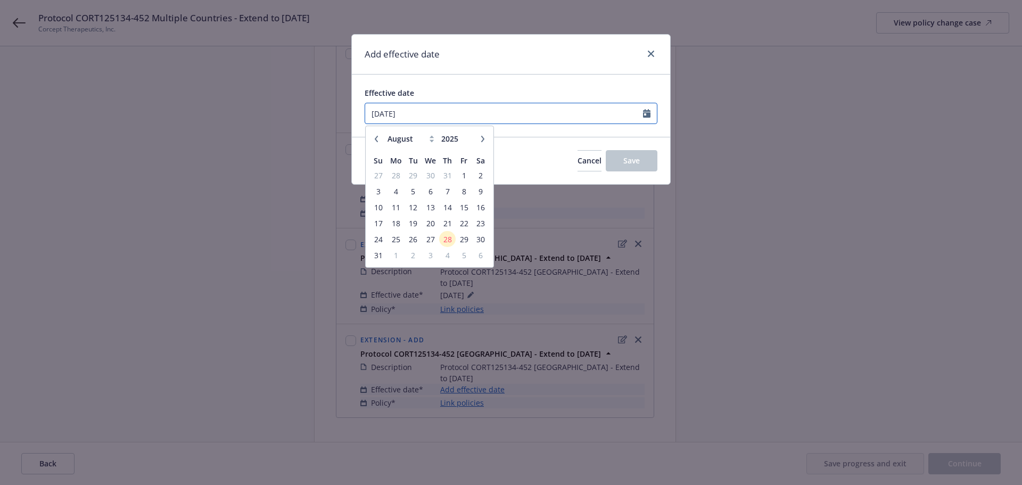
type input "[DATE]"
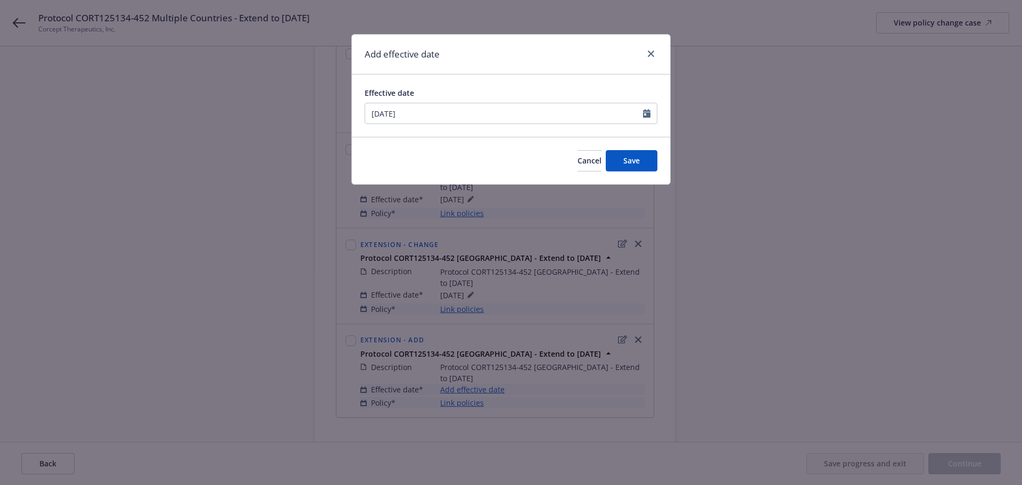
click at [562, 68] on div "Add effective date" at bounding box center [511, 55] width 318 height 40
click at [629, 159] on span "Save" at bounding box center [631, 160] width 16 height 10
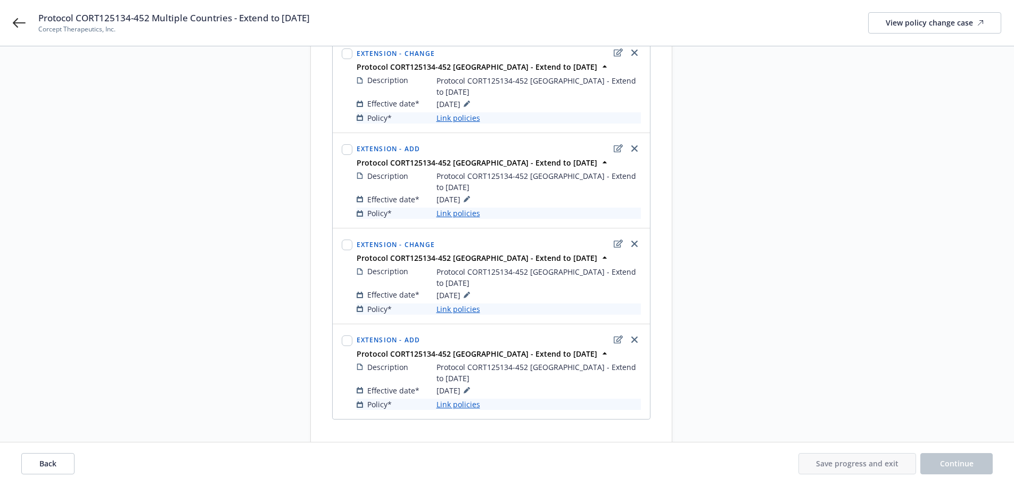
click at [458, 399] on link "Link policies" at bounding box center [458, 404] width 44 height 11
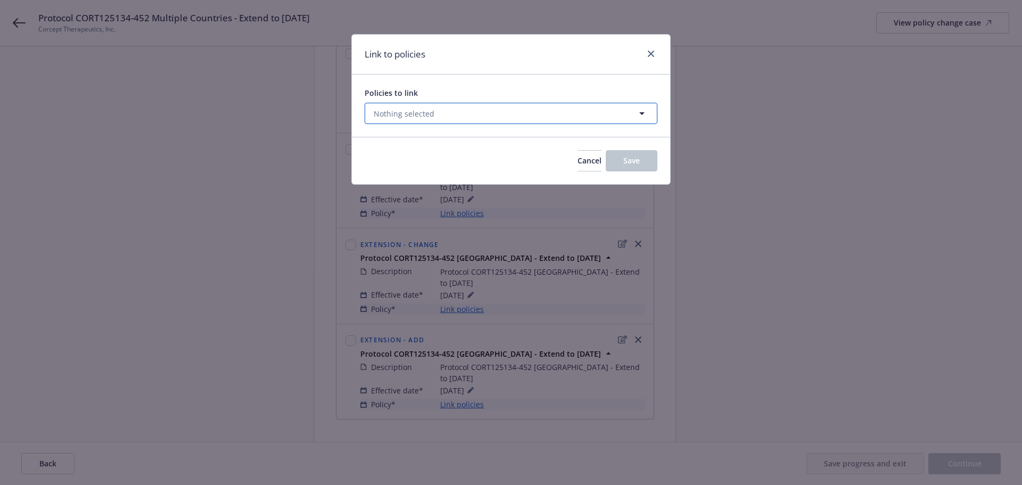
click at [393, 104] on button "Nothing selected" at bounding box center [511, 113] width 293 height 21
select select "ACTIVE"
type input "[GEOGRAPHIC_DATA]"
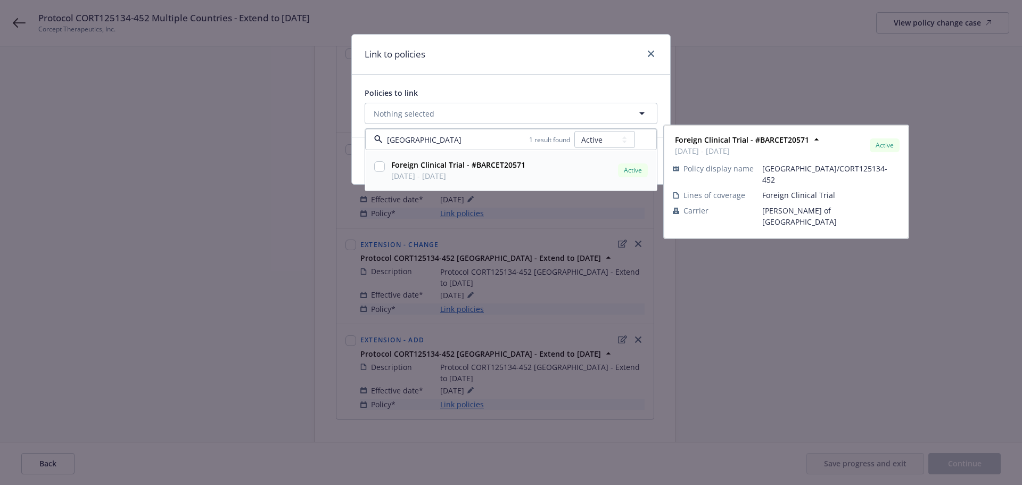
click at [378, 169] on input "checkbox" at bounding box center [379, 166] width 11 height 11
checkbox input "true"
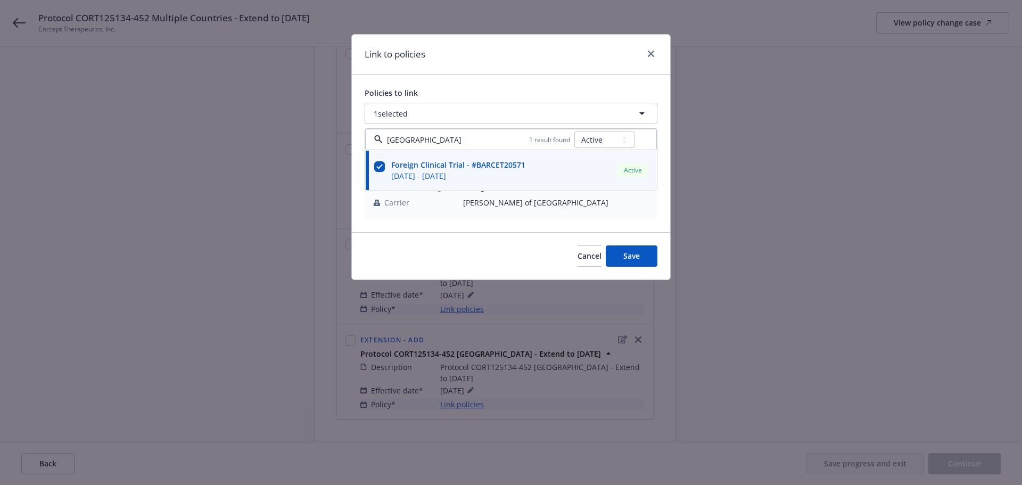
type input "[GEOGRAPHIC_DATA]"
click at [472, 76] on div "Policies to link 1 selected roma 1 result found All Active Upcoming Expired Can…" at bounding box center [511, 154] width 318 height 158
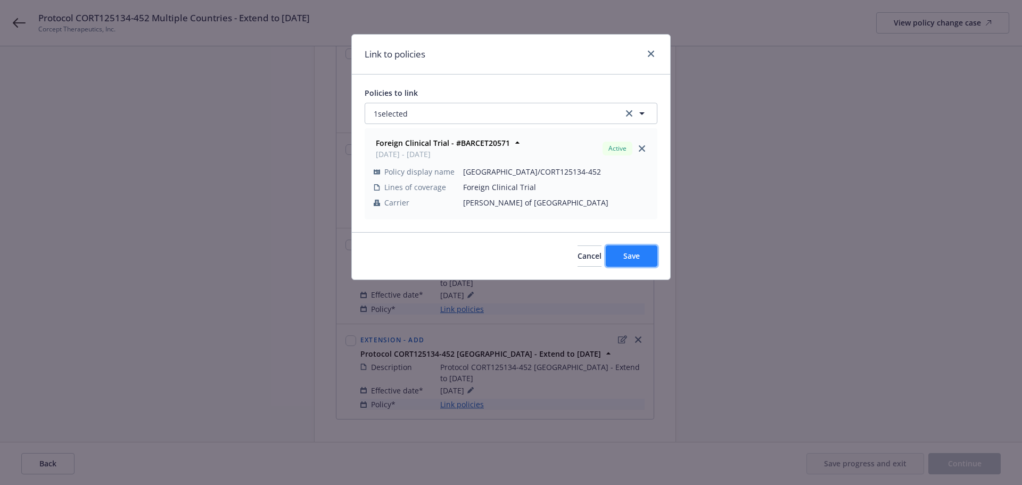
click at [637, 259] on span "Save" at bounding box center [631, 256] width 16 height 10
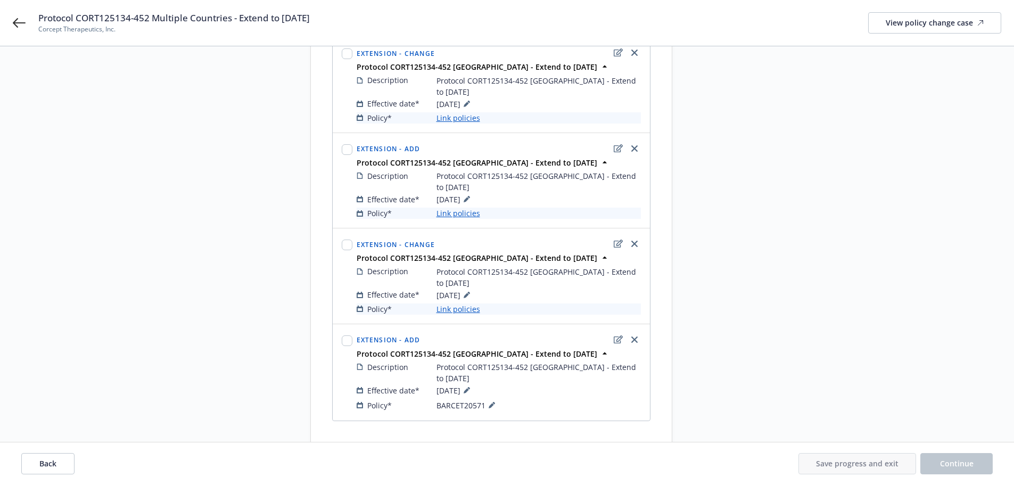
click at [463, 303] on link "Link policies" at bounding box center [458, 308] width 44 height 11
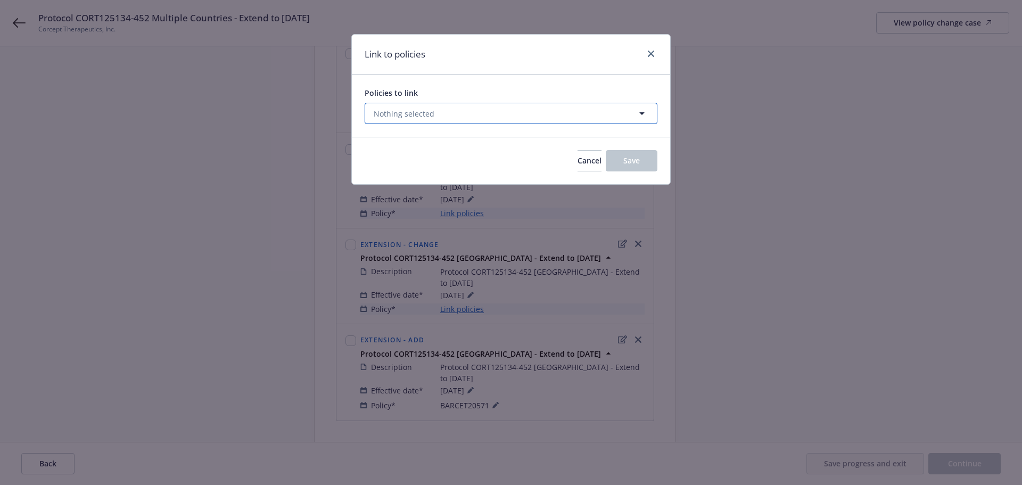
click at [482, 112] on button "Nothing selected" at bounding box center [511, 113] width 293 height 21
select select "ACTIVE"
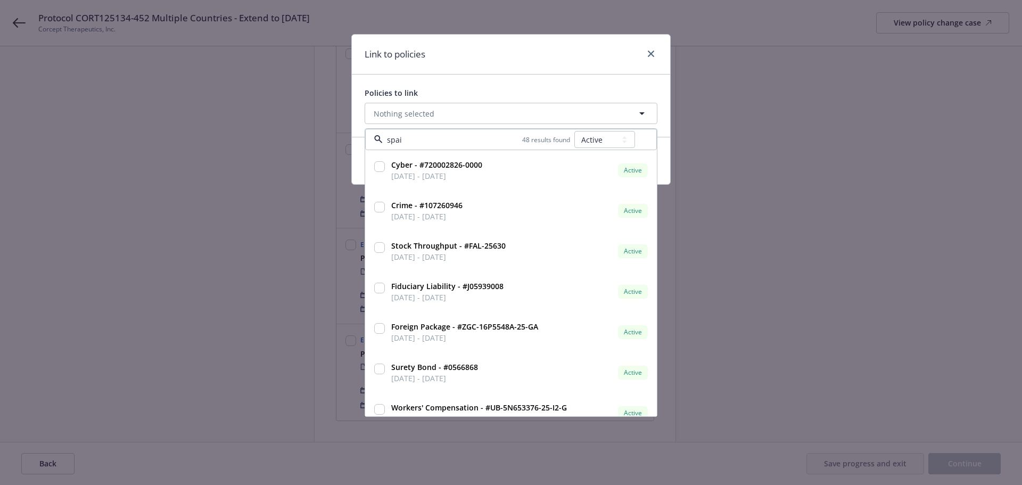
type input "[GEOGRAPHIC_DATA]"
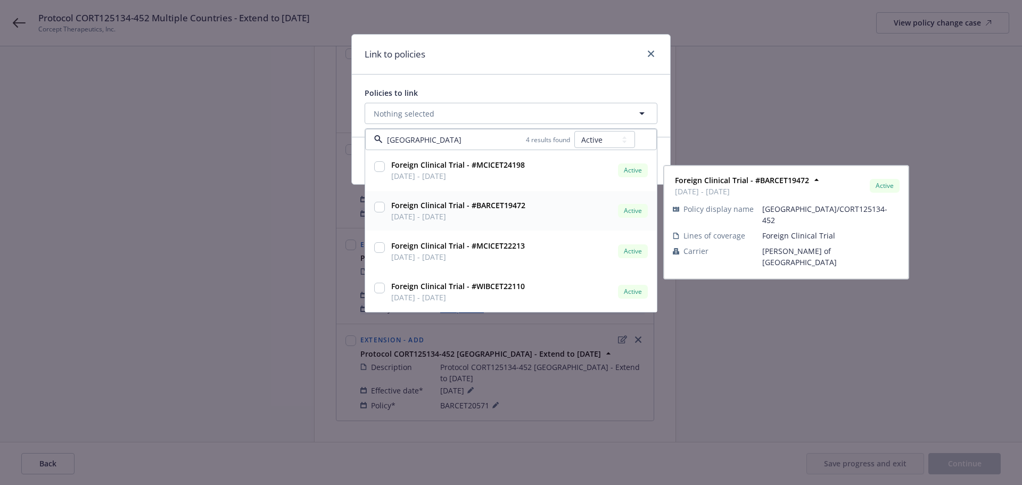
click at [377, 205] on input "checkbox" at bounding box center [379, 207] width 11 height 11
checkbox input "true"
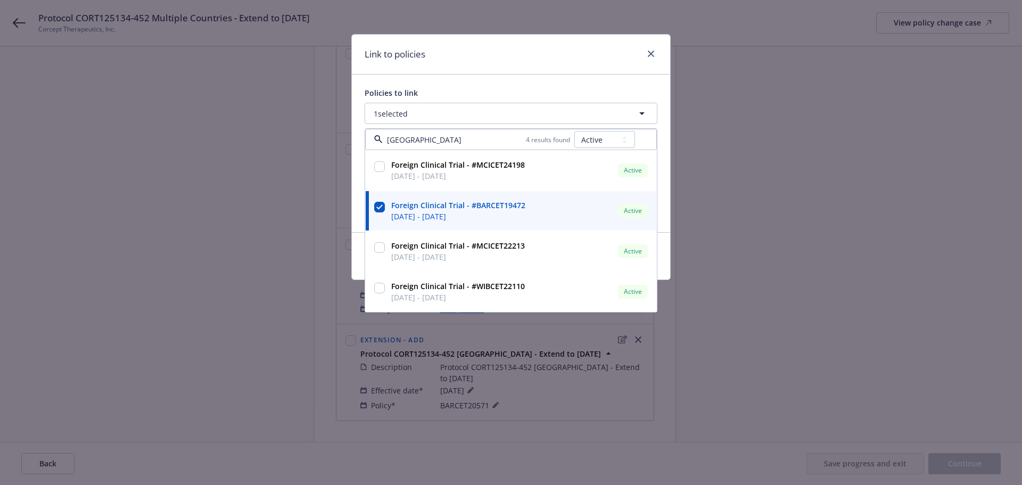
type input "[GEOGRAPHIC_DATA]"
click at [578, 75] on div "Policies to link 1 selected [GEOGRAPHIC_DATA] 4 results found All Active Upcomi…" at bounding box center [511, 154] width 318 height 158
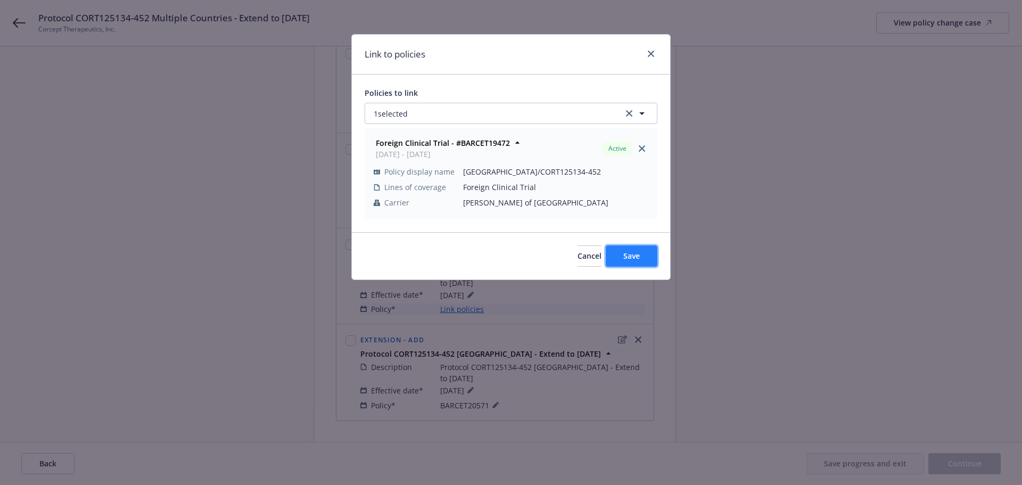
click at [644, 258] on button "Save" at bounding box center [632, 255] width 52 height 21
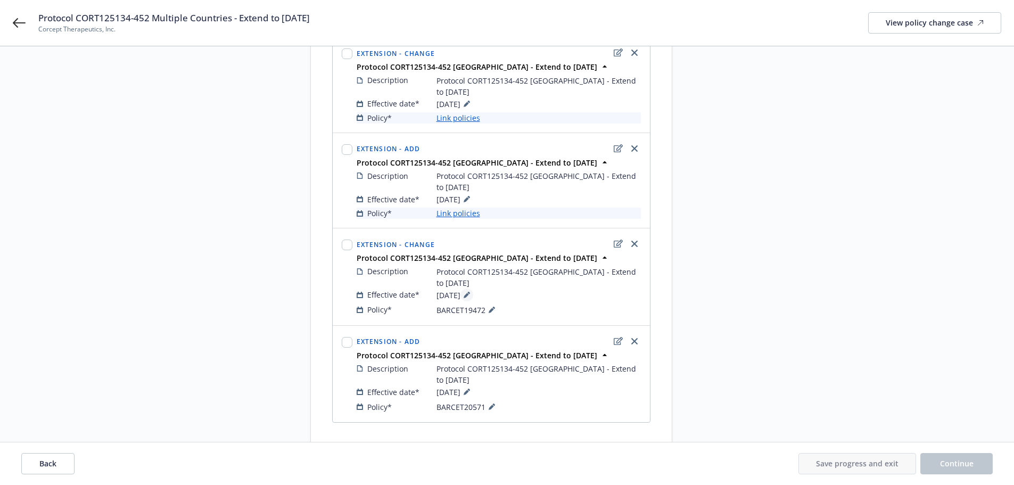
scroll to position [297, 0]
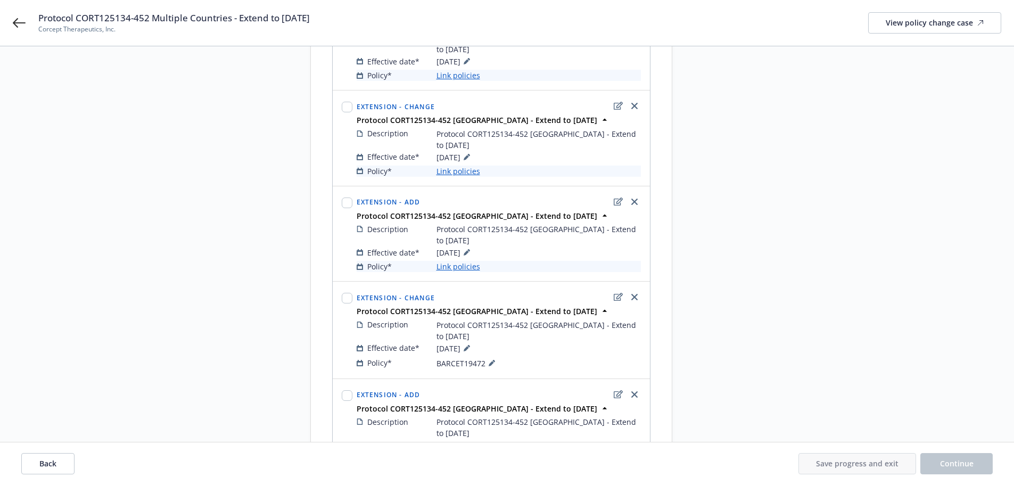
click at [462, 261] on link "Link policies" at bounding box center [458, 266] width 44 height 11
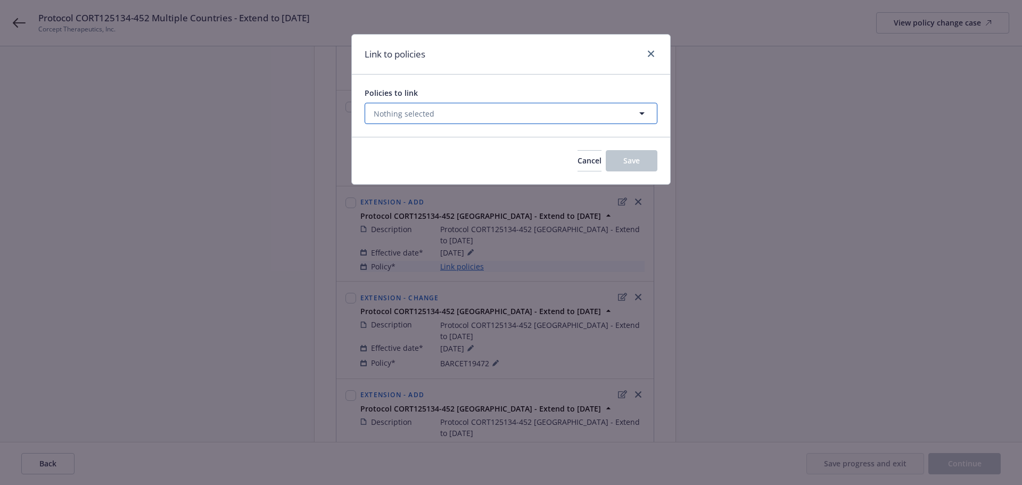
click at [449, 114] on button "Nothing selected" at bounding box center [511, 113] width 293 height 21
select select "ACTIVE"
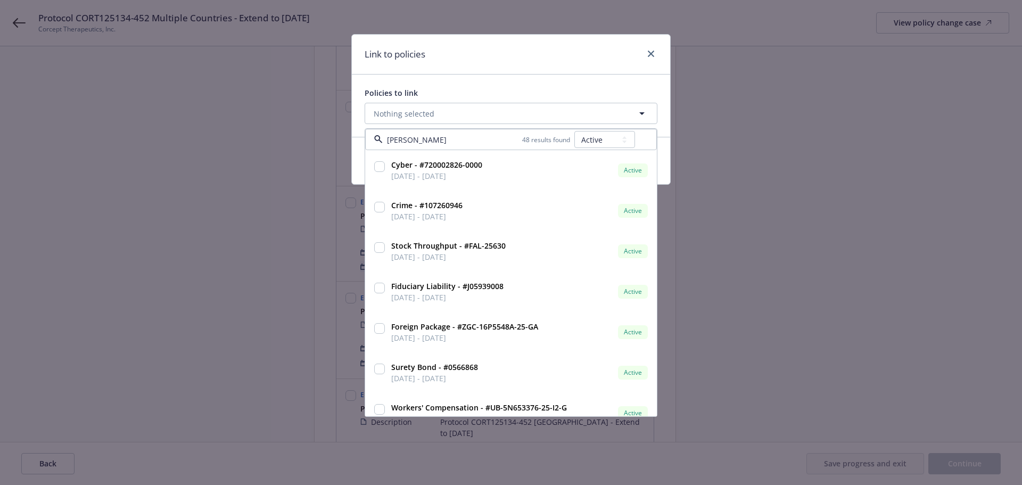
type input "[GEOGRAPHIC_DATA]"
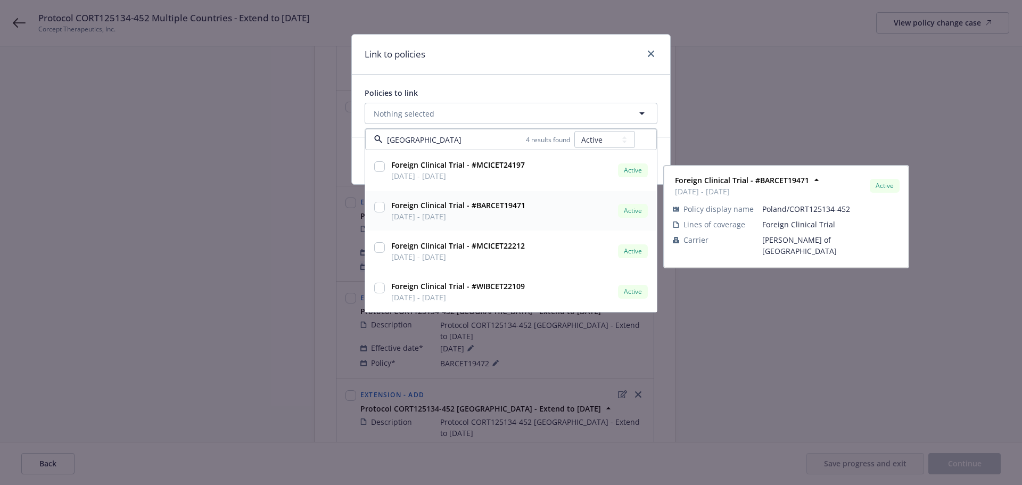
click at [382, 207] on input "checkbox" at bounding box center [379, 207] width 11 height 11
checkbox input "true"
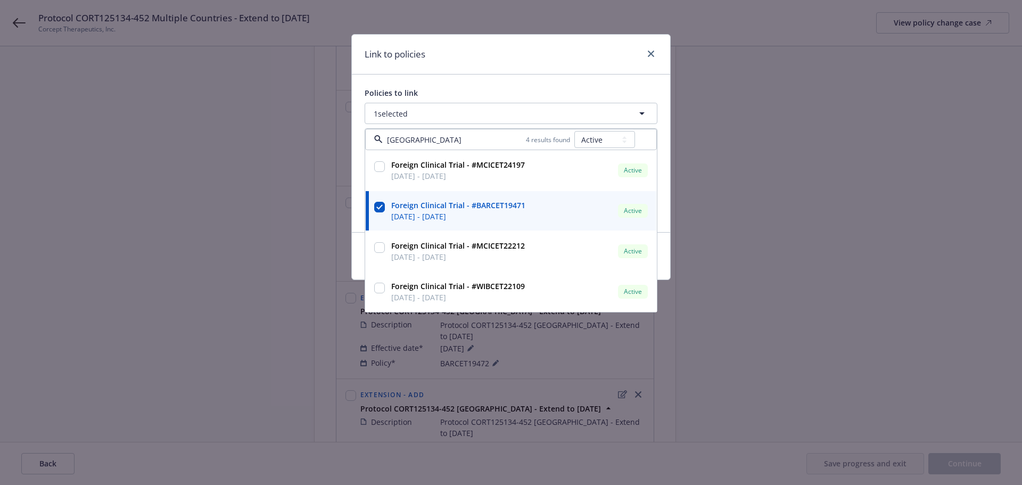
type input "[GEOGRAPHIC_DATA]"
click at [493, 82] on div "Policies to link 1 selected poland 4 results found All Active Upcoming Expired …" at bounding box center [511, 154] width 318 height 158
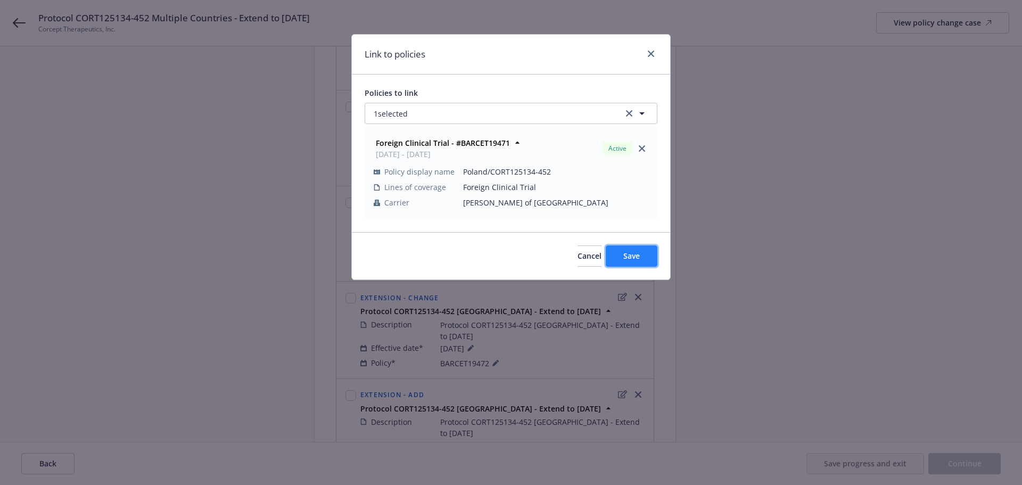
click at [637, 254] on span "Save" at bounding box center [631, 256] width 16 height 10
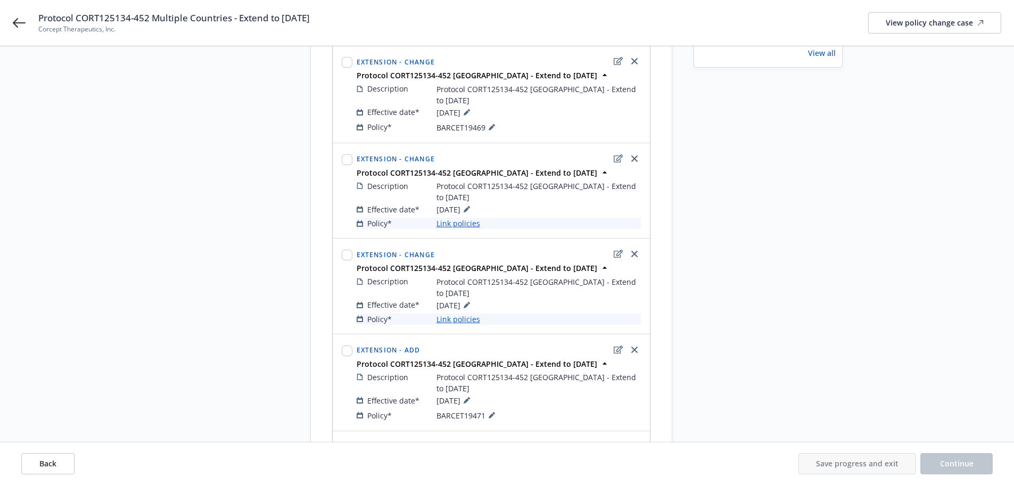
scroll to position [137, 0]
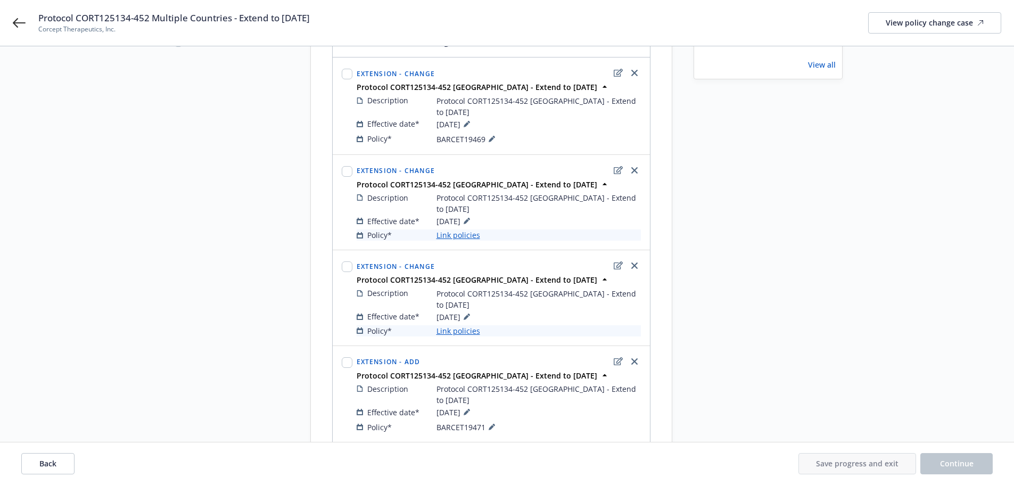
click at [452, 325] on link "Link policies" at bounding box center [458, 330] width 44 height 11
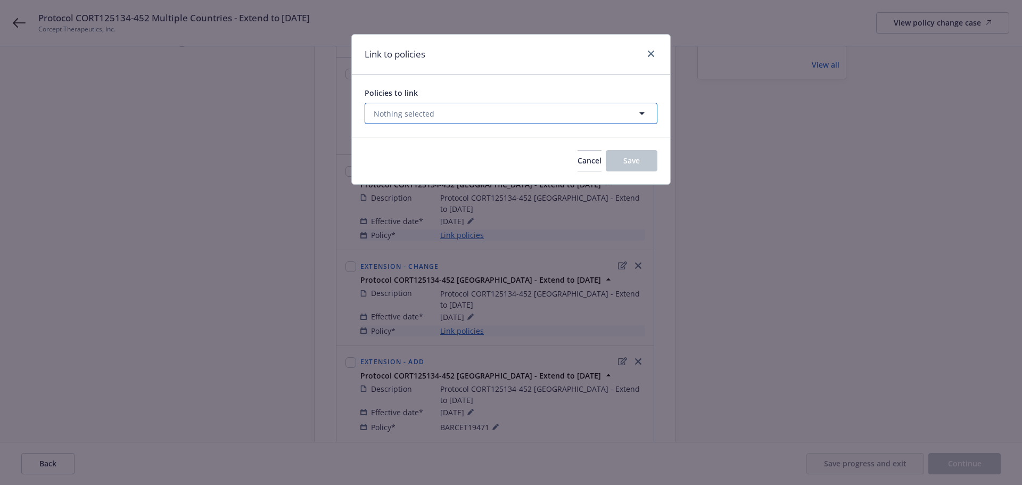
click at [456, 110] on button "Nothing selected" at bounding box center [511, 113] width 293 height 21
select select "ACTIVE"
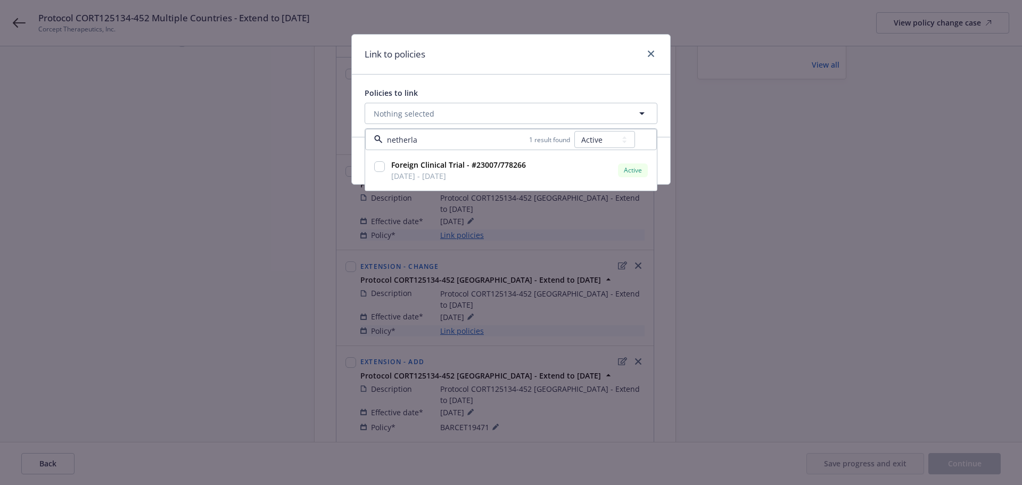
type input "netherlan"
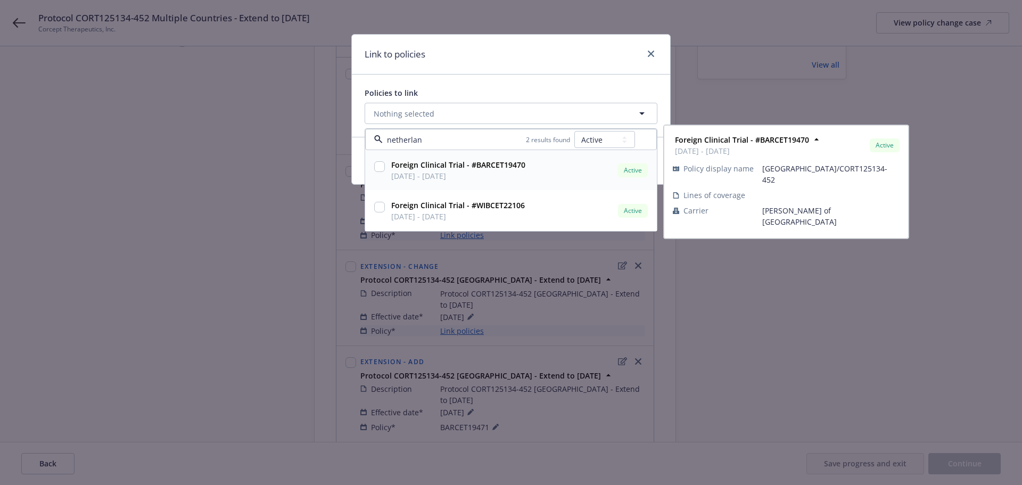
click at [378, 167] on input "checkbox" at bounding box center [379, 166] width 11 height 11
checkbox input "true"
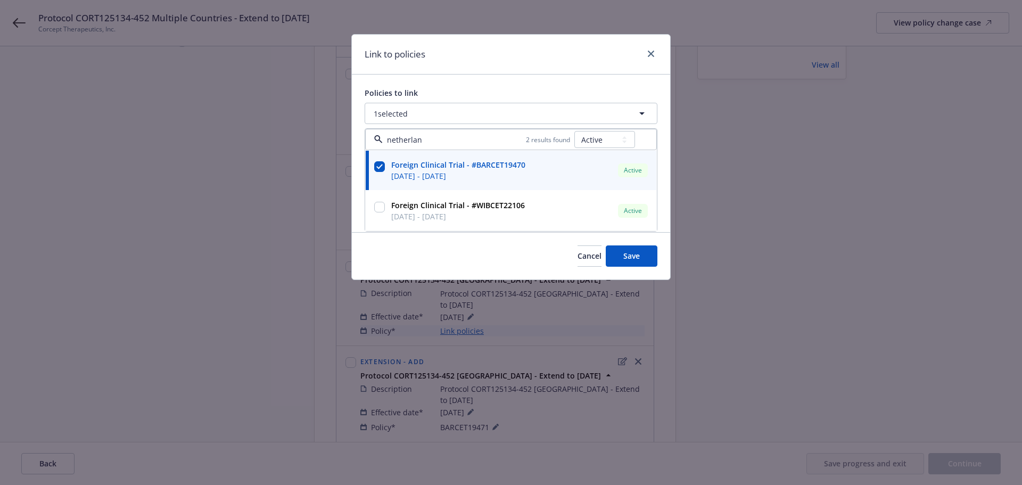
type input "netherlan"
drag, startPoint x: 536, startPoint y: 64, endPoint x: 615, endPoint y: 90, distance: 83.0
click at [537, 64] on div "Link to policies" at bounding box center [511, 55] width 318 height 40
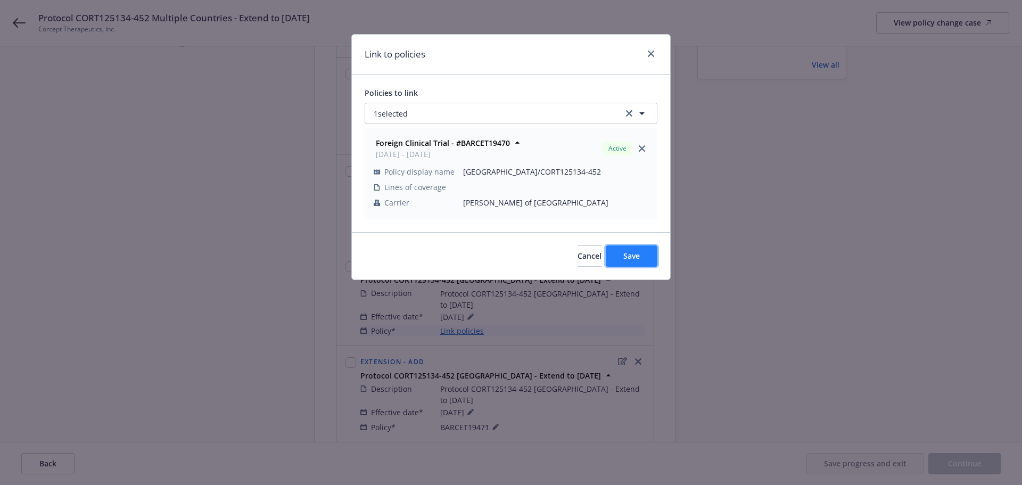
click at [631, 252] on span "Save" at bounding box center [631, 256] width 16 height 10
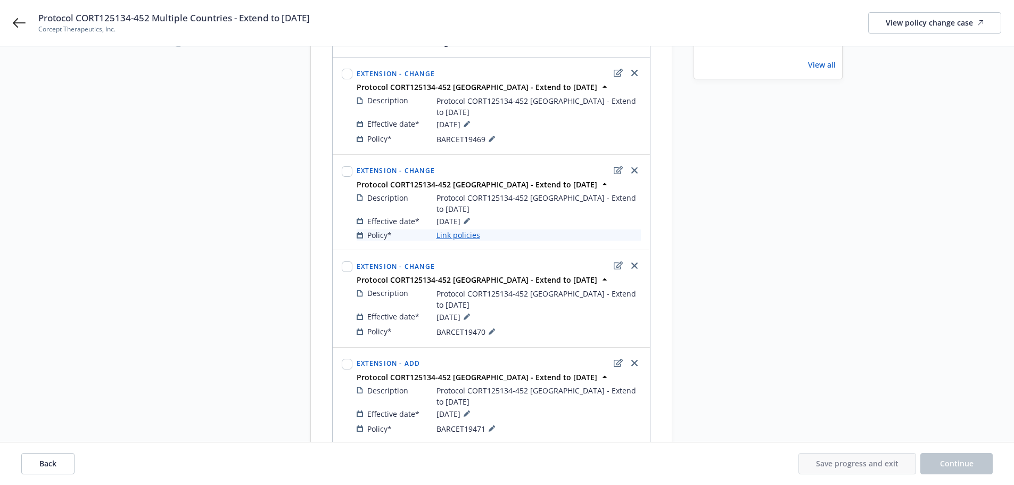
scroll to position [84, 0]
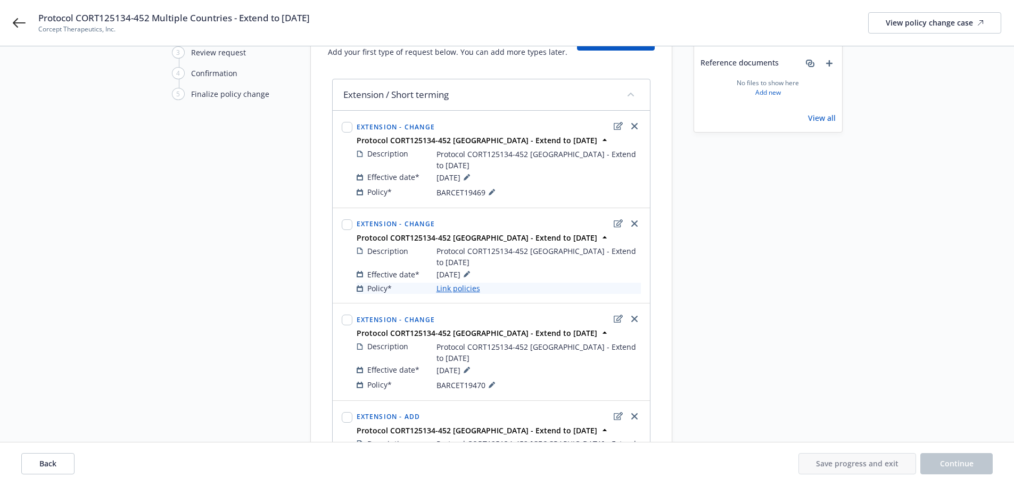
click at [454, 283] on link "Link policies" at bounding box center [458, 288] width 44 height 11
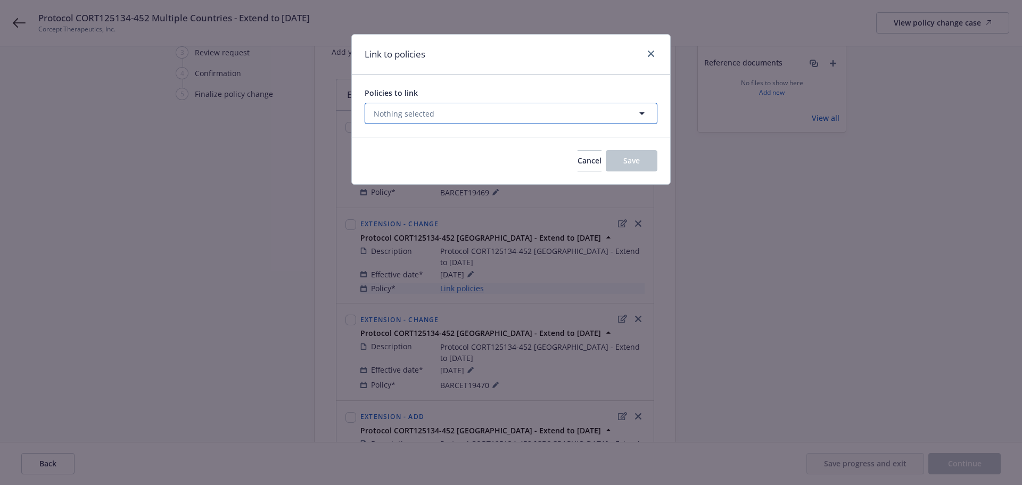
click at [452, 113] on button "Nothing selected" at bounding box center [511, 113] width 293 height 21
select select "ACTIVE"
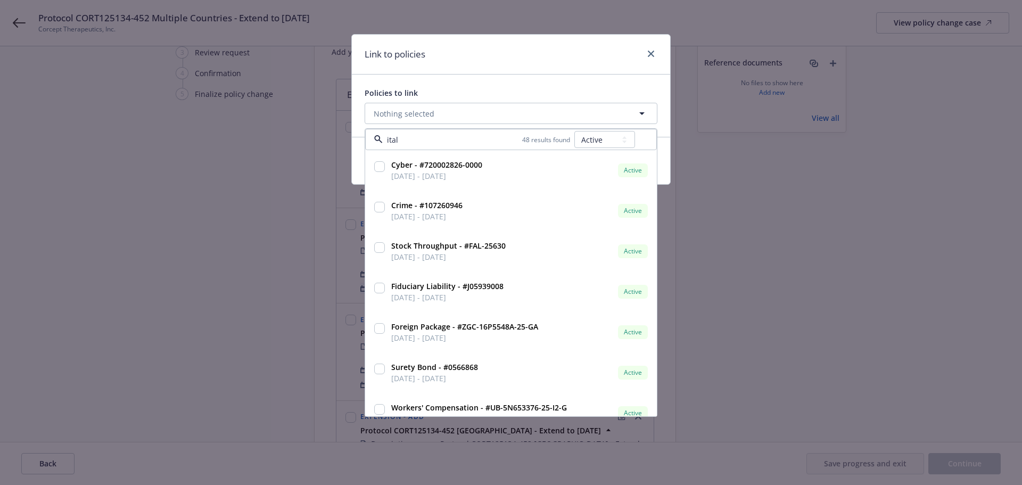
type input "[GEOGRAPHIC_DATA]"
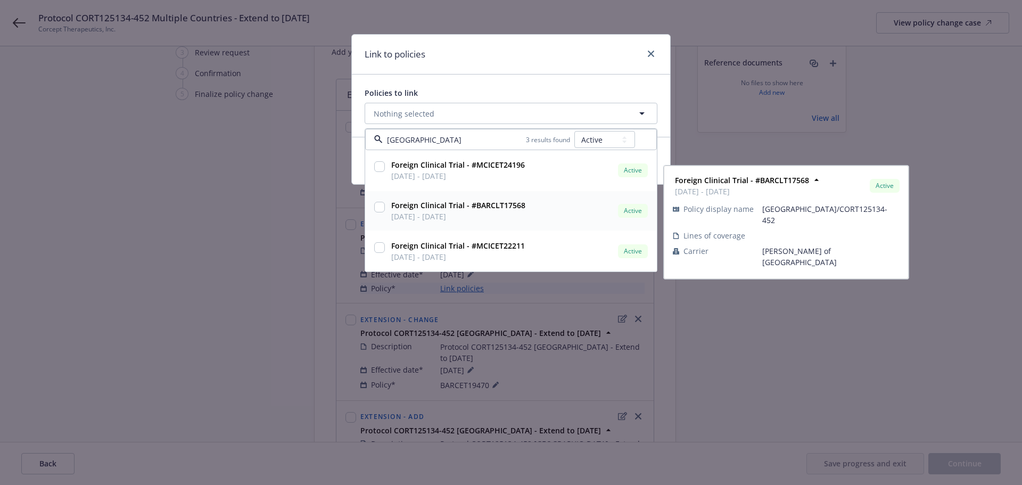
click at [383, 205] on input "checkbox" at bounding box center [379, 207] width 11 height 11
checkbox input "true"
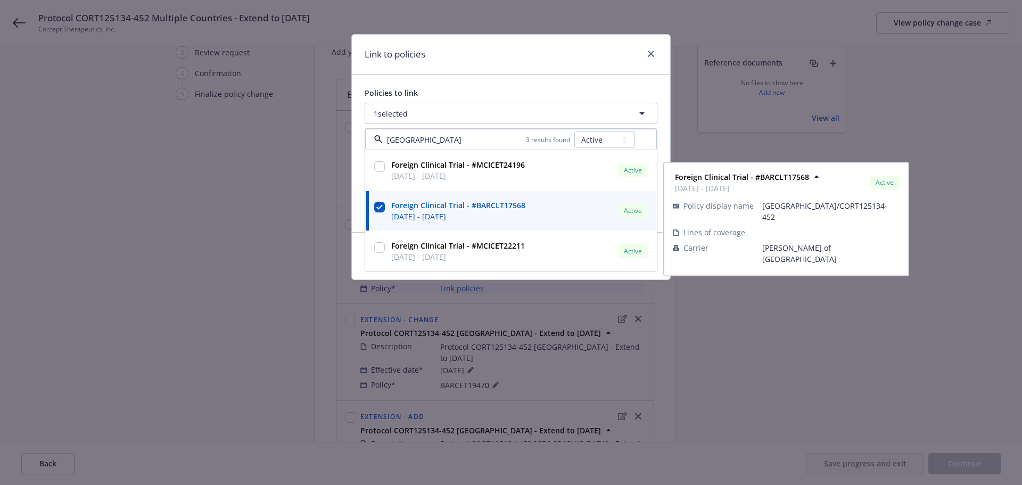
type input "[GEOGRAPHIC_DATA]"
click at [492, 90] on div "Policies to link" at bounding box center [511, 92] width 293 height 11
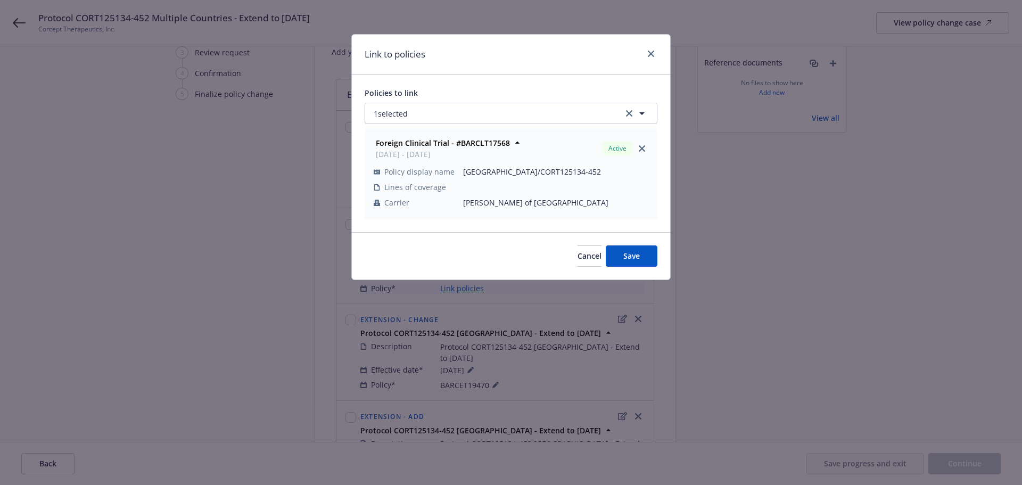
click at [642, 268] on div "Cancel Save" at bounding box center [511, 255] width 318 height 47
click at [639, 257] on span "Save" at bounding box center [631, 256] width 16 height 10
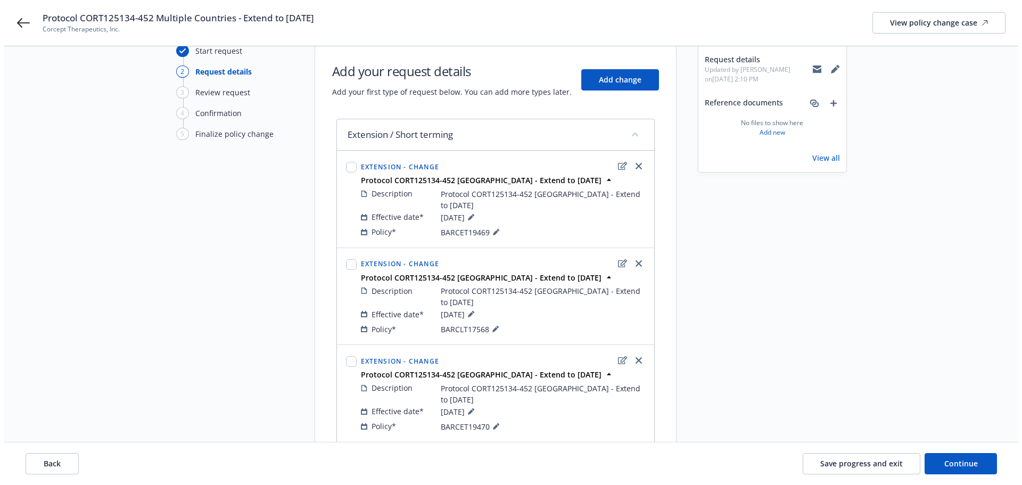
scroll to position [0, 0]
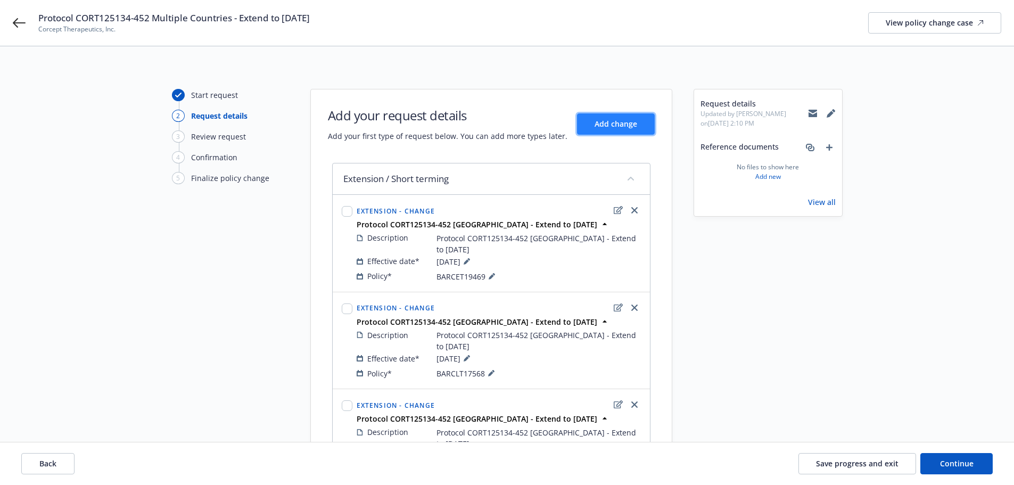
click at [606, 120] on span "Add change" at bounding box center [616, 124] width 43 height 10
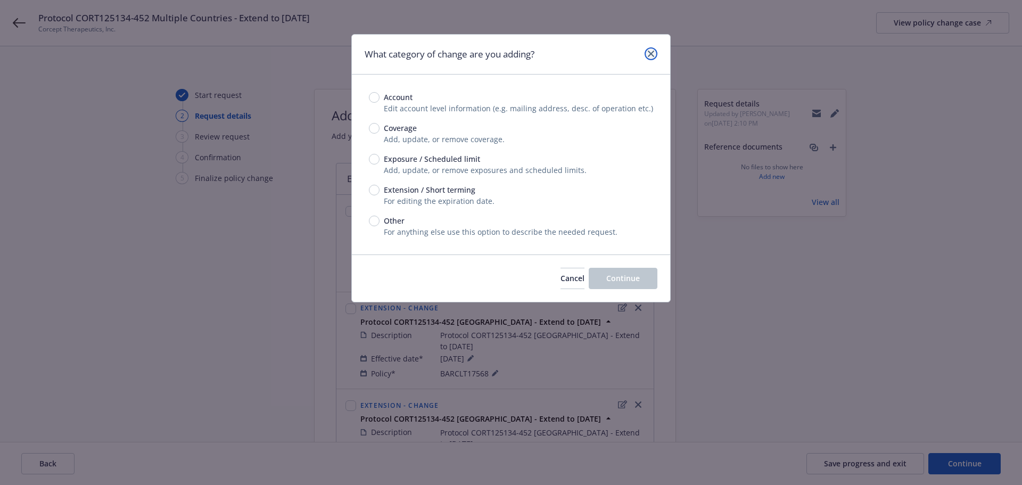
click at [648, 55] on icon "close" at bounding box center [651, 54] width 6 height 6
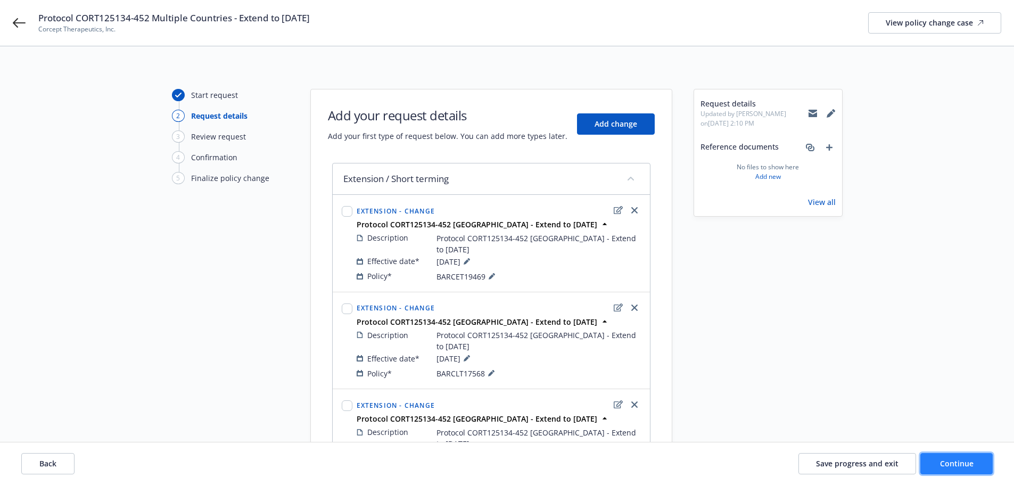
click at [958, 461] on span "Continue" at bounding box center [957, 463] width 34 height 10
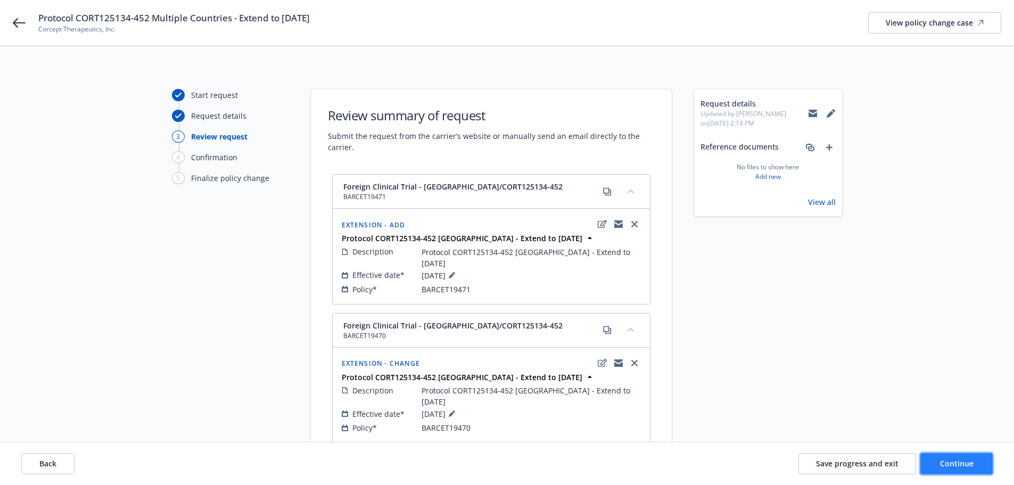
click at [943, 464] on span "Continue" at bounding box center [957, 463] width 34 height 10
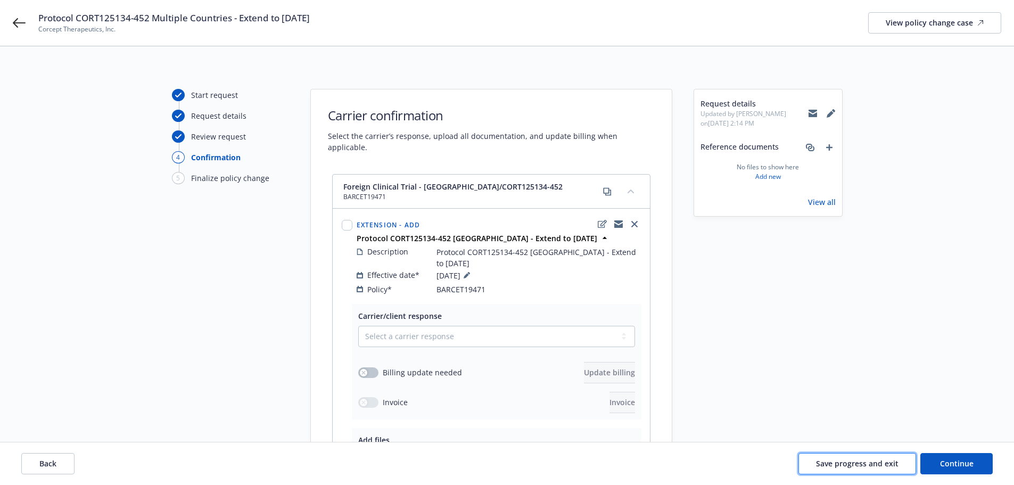
click at [836, 463] on span "Save progress and exit" at bounding box center [857, 463] width 82 height 10
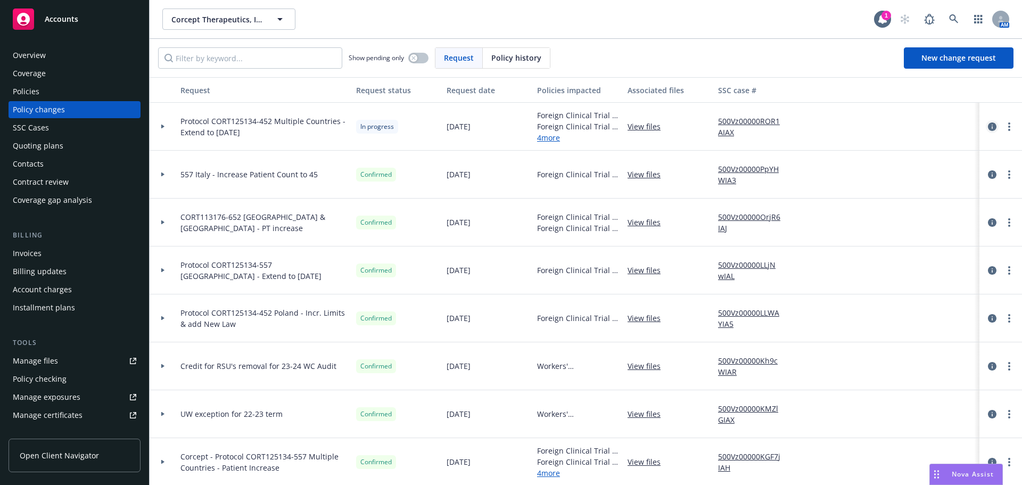
click at [988, 127] on icon "circleInformation" at bounding box center [992, 126] width 9 height 9
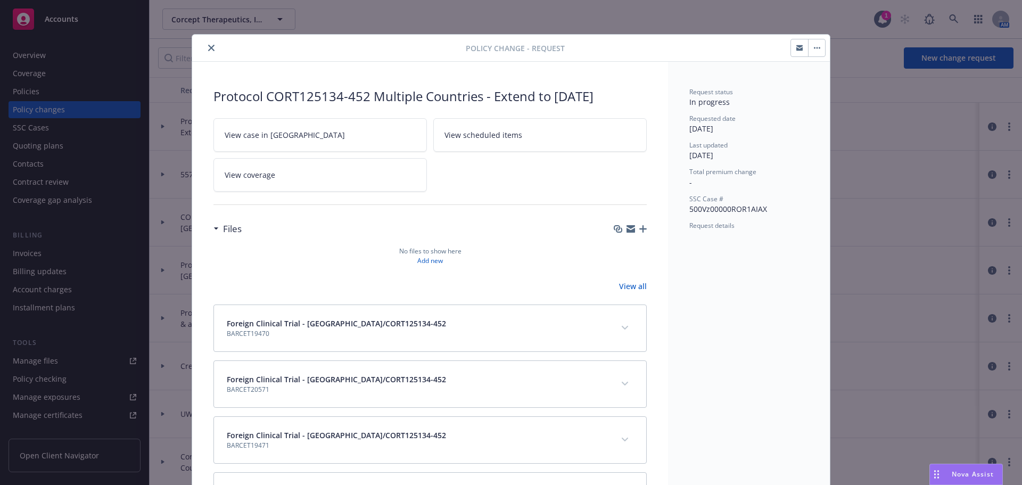
scroll to position [32, 0]
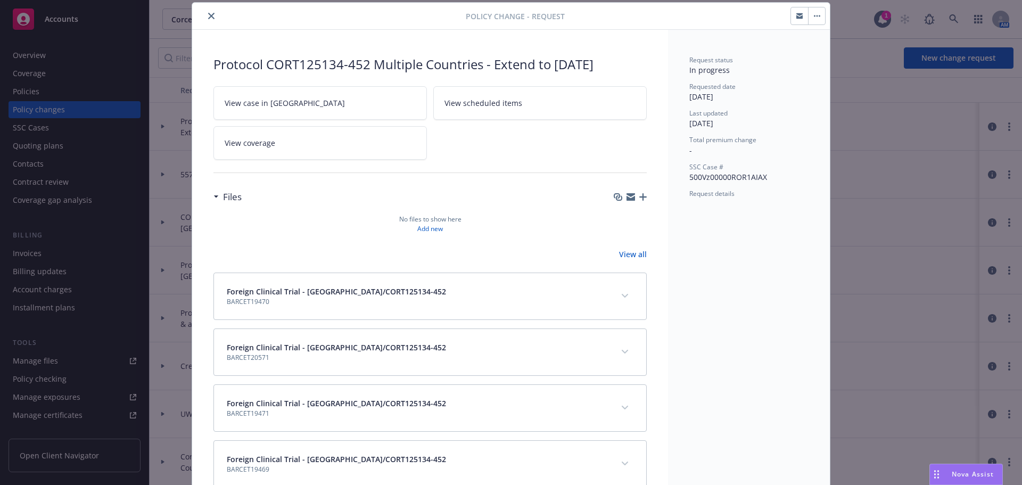
click at [639, 197] on icon "button" at bounding box center [642, 196] width 7 height 7
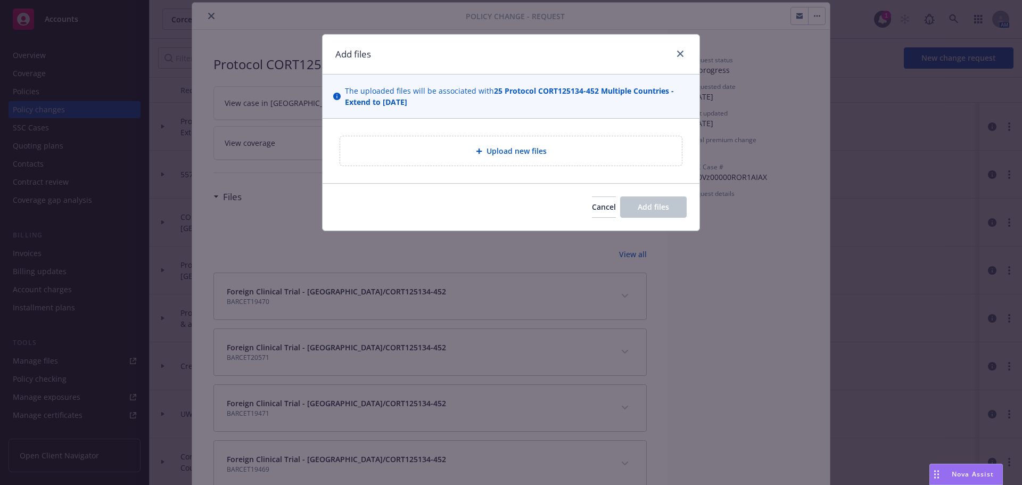
type textarea "x"
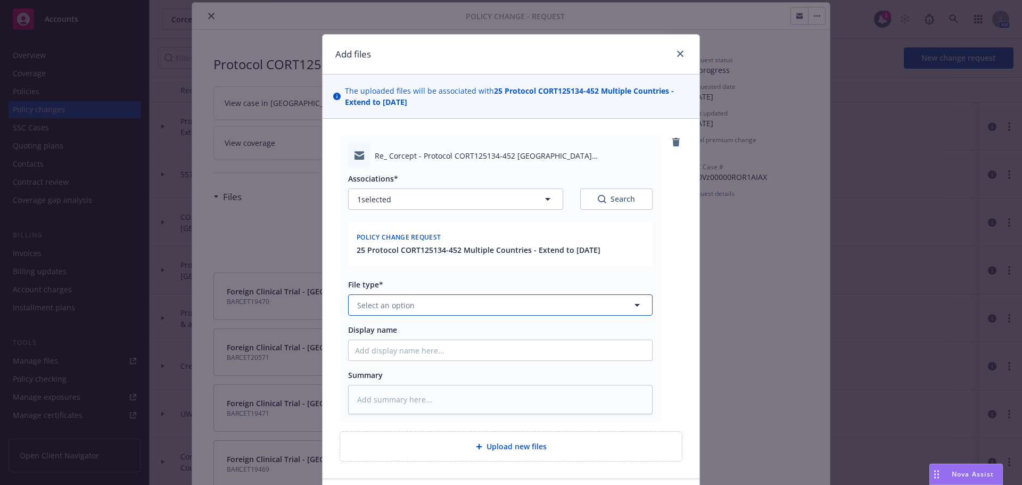
click at [427, 309] on button "Select an option" at bounding box center [500, 304] width 304 height 21
type input "em"
click at [415, 353] on div "Email" at bounding box center [494, 363] width 303 height 28
type textarea "x"
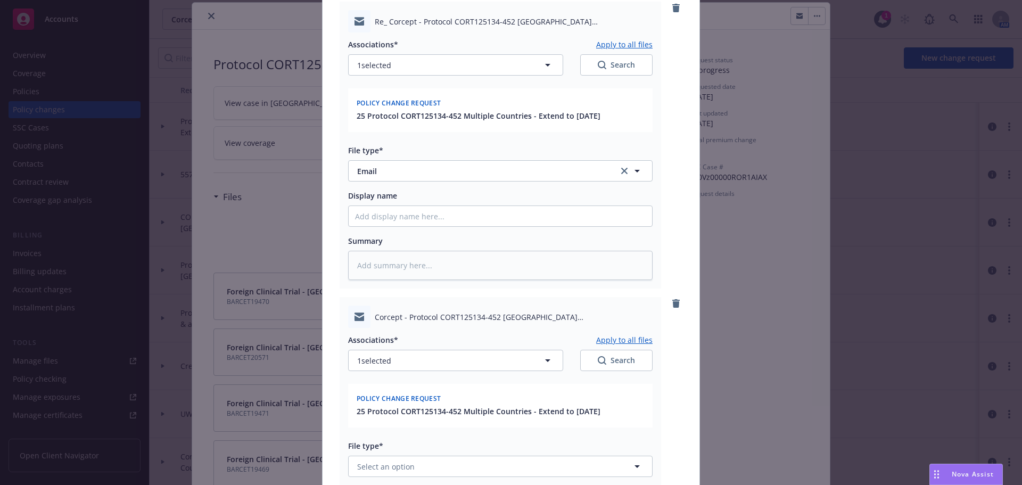
scroll to position [319, 0]
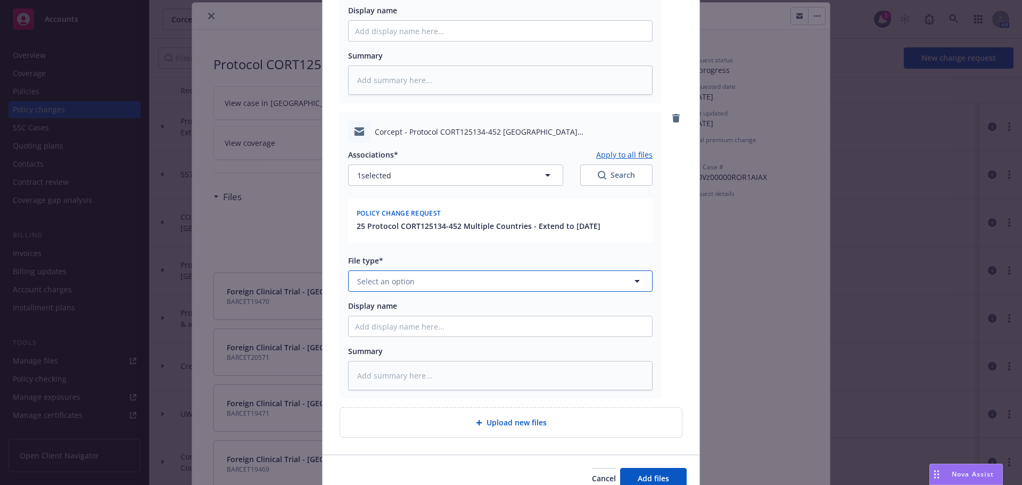
click at [418, 280] on button "Select an option" at bounding box center [500, 280] width 304 height 21
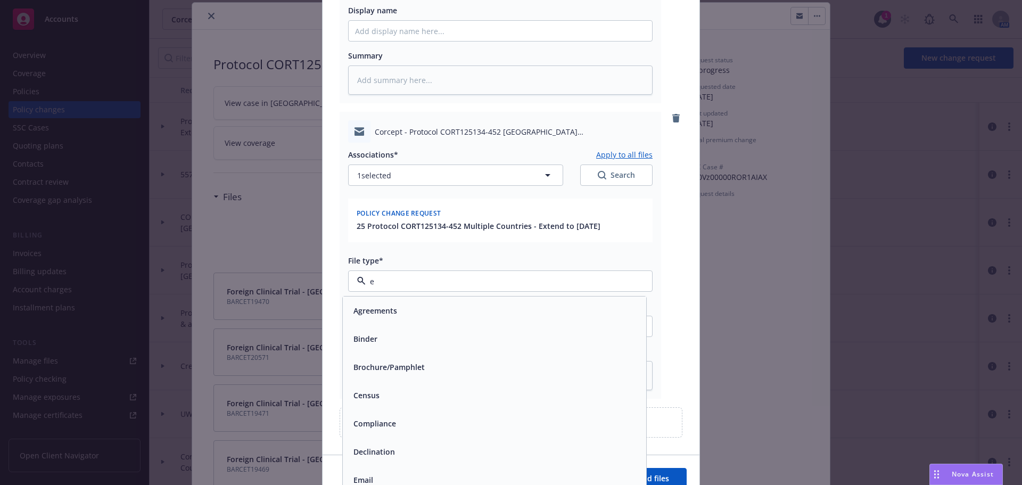
type input "em"
click at [424, 344] on div "Email" at bounding box center [494, 338] width 291 height 15
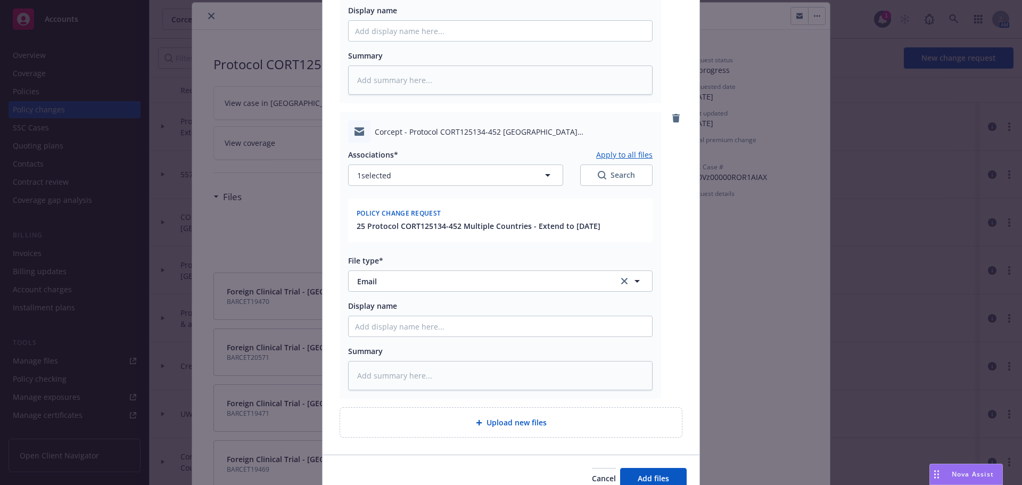
type textarea "x"
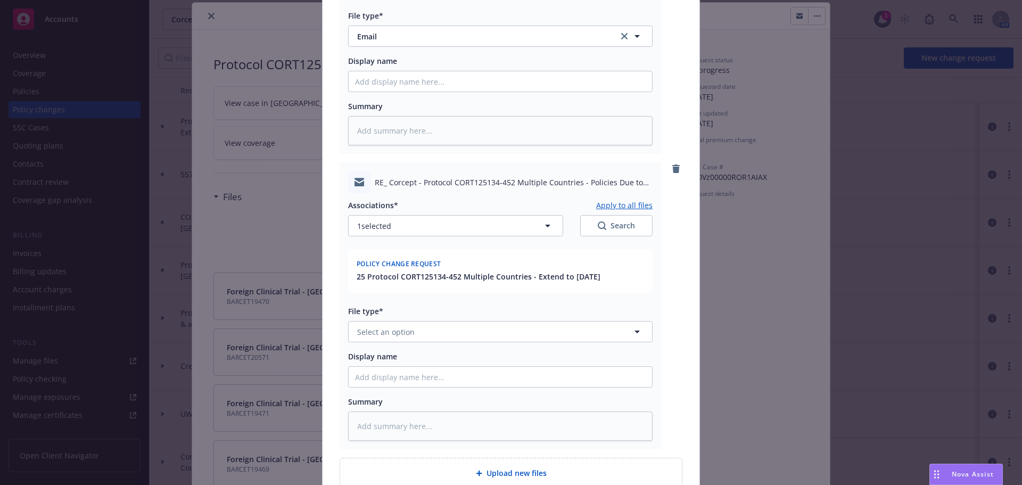
scroll to position [639, 0]
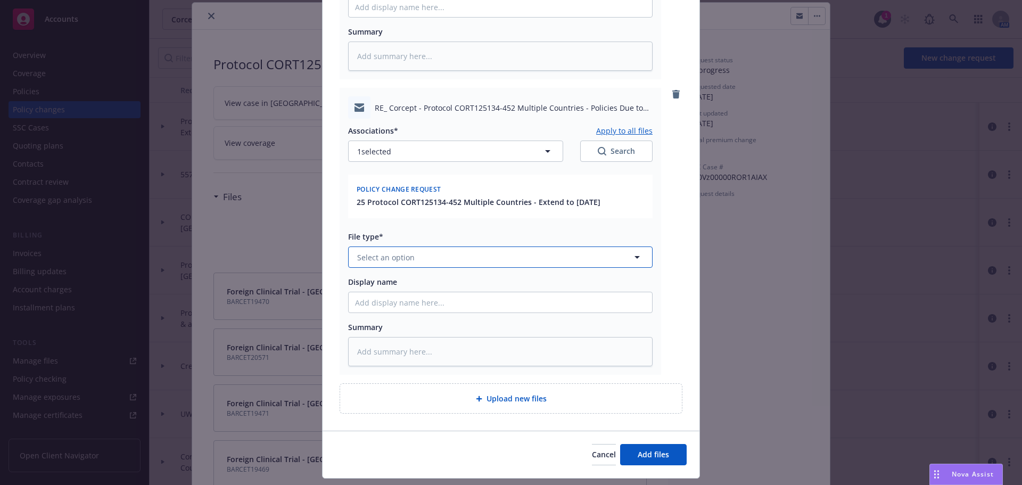
click at [424, 260] on button "Select an option" at bounding box center [500, 256] width 304 height 21
type input "em"
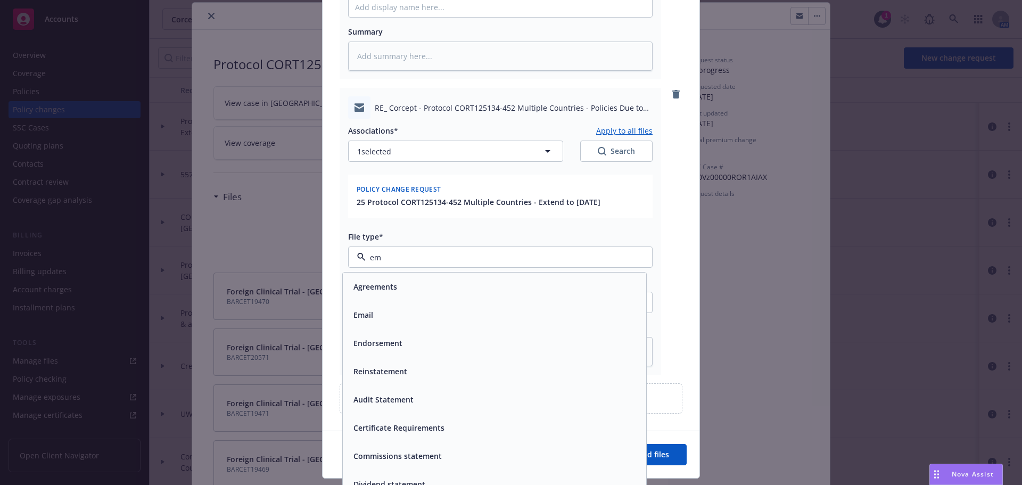
click at [447, 323] on div "Email" at bounding box center [494, 314] width 291 height 15
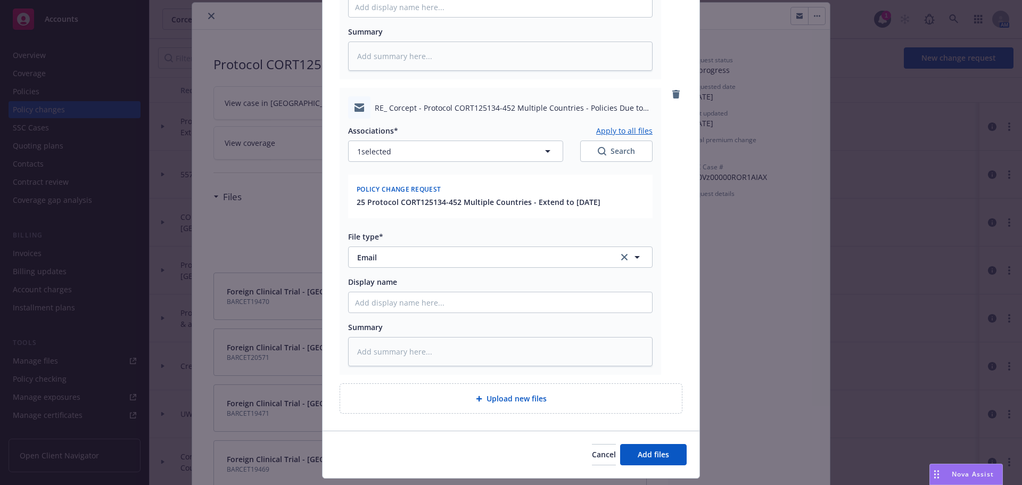
click at [649, 473] on div "Cancel Add files" at bounding box center [511, 454] width 377 height 47
click at [654, 456] on span "Add files" at bounding box center [653, 454] width 31 height 10
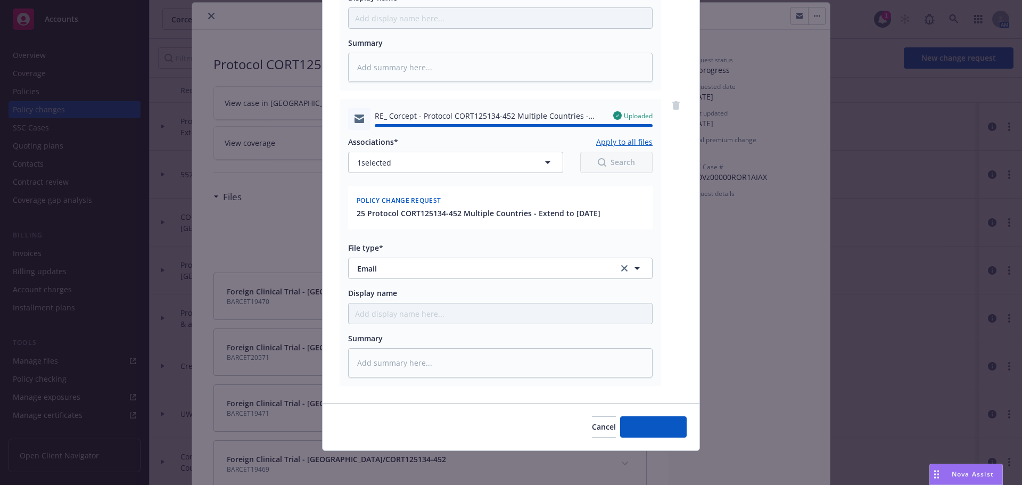
type textarea "x"
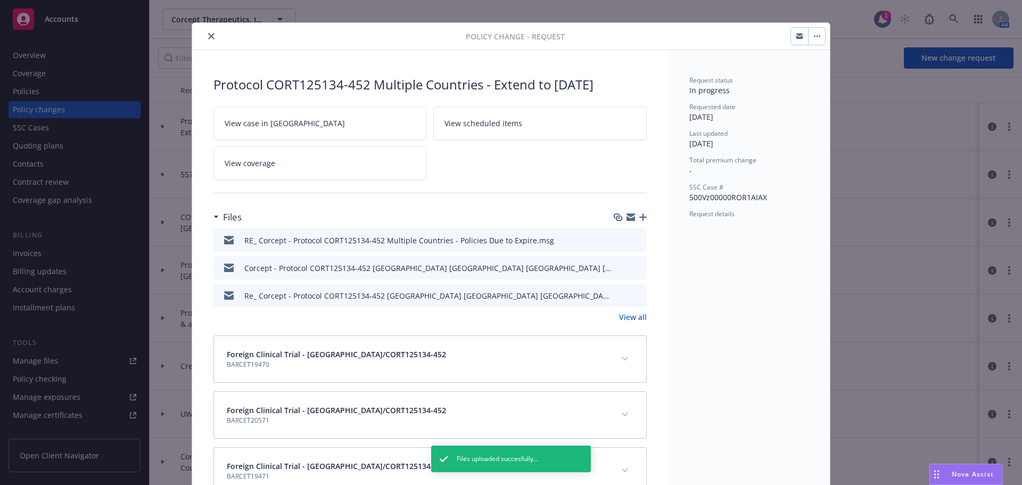
scroll to position [0, 0]
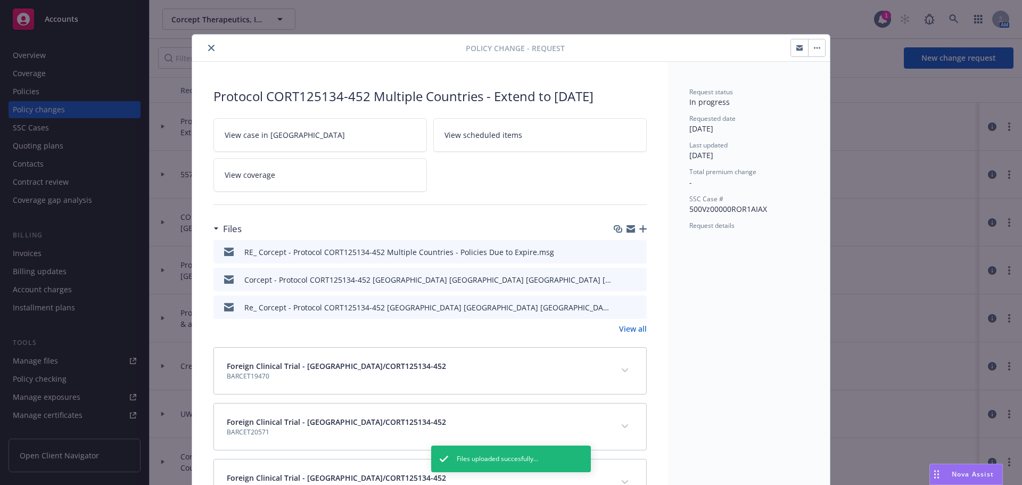
click at [208, 48] on icon "close" at bounding box center [211, 48] width 6 height 6
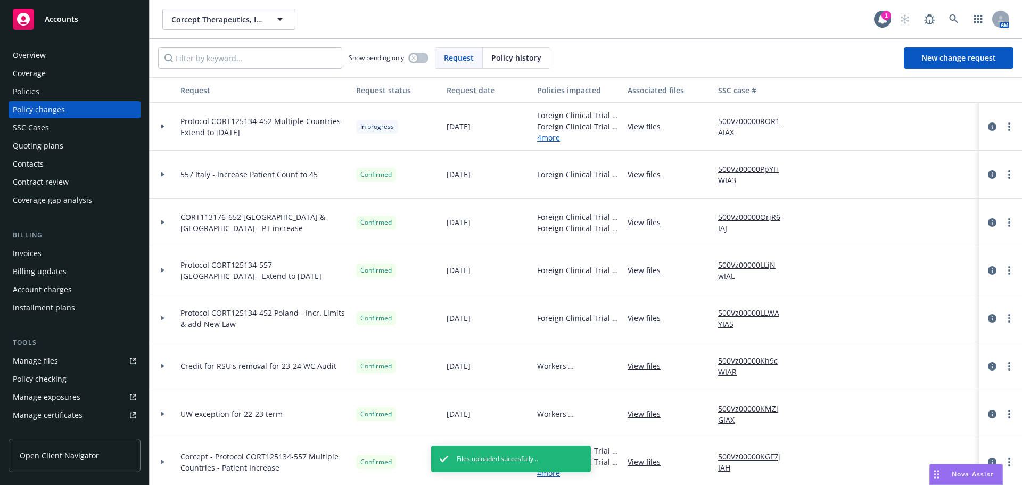
click at [52, 87] on div "Policies" at bounding box center [74, 91] width 123 height 17
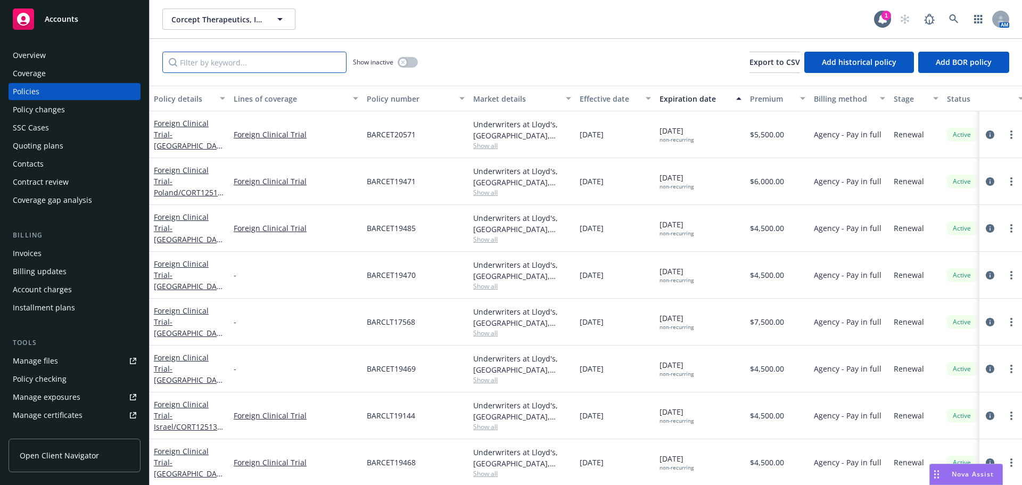
click at [202, 56] on input "Filter by keyword..." at bounding box center [254, 62] width 184 height 21
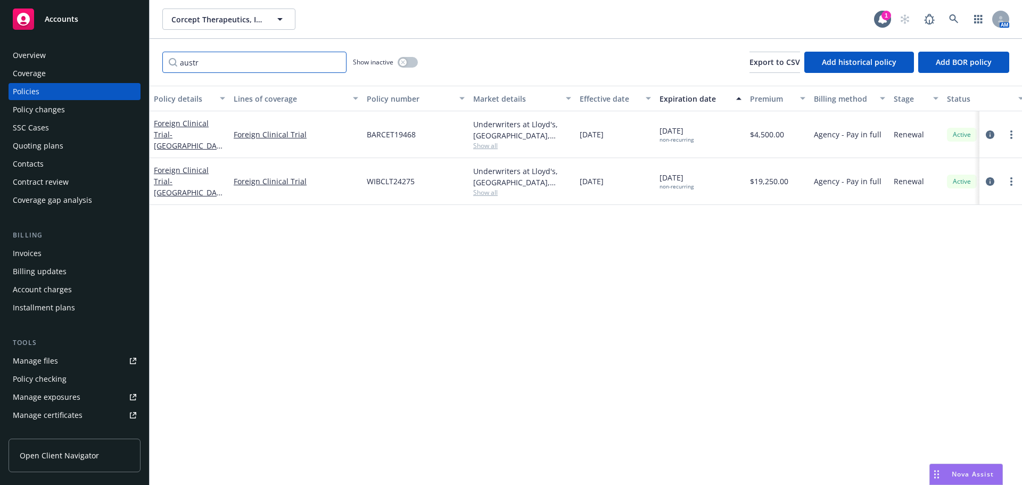
type input "austr"
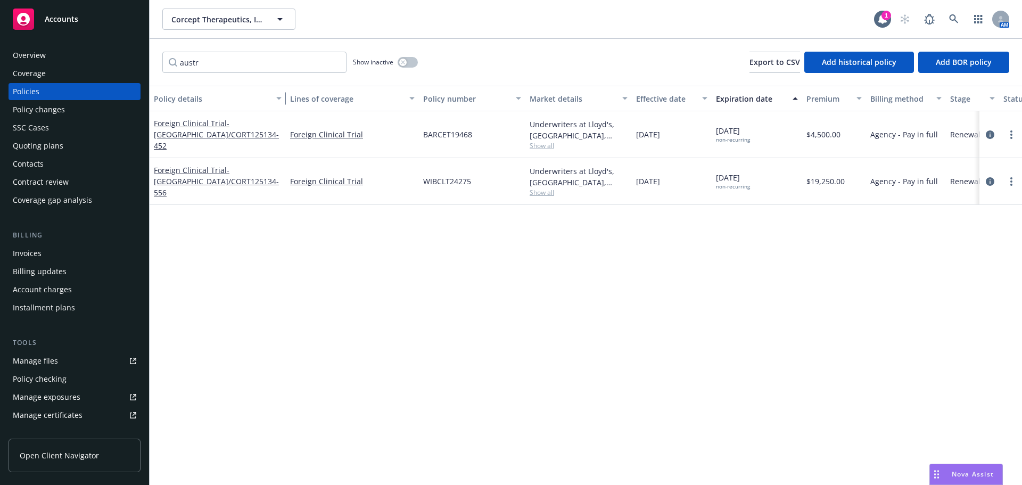
drag, startPoint x: 227, startPoint y: 96, endPoint x: 284, endPoint y: 95, distance: 56.4
click at [283, 95] on div "button" at bounding box center [280, 98] width 5 height 24
click at [209, 134] on span "- [GEOGRAPHIC_DATA]/CORT125134-452" at bounding box center [216, 134] width 125 height 32
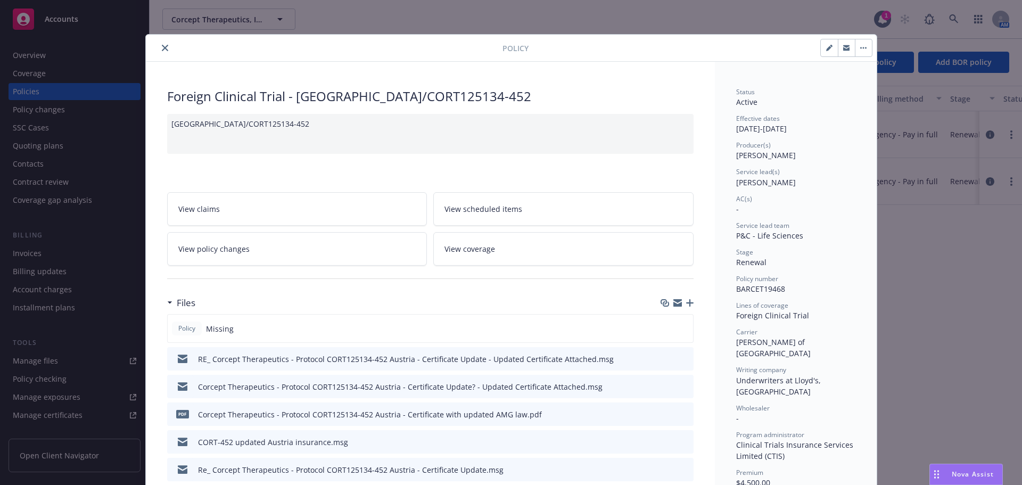
click at [686, 304] on icon "button" at bounding box center [689, 302] width 7 height 7
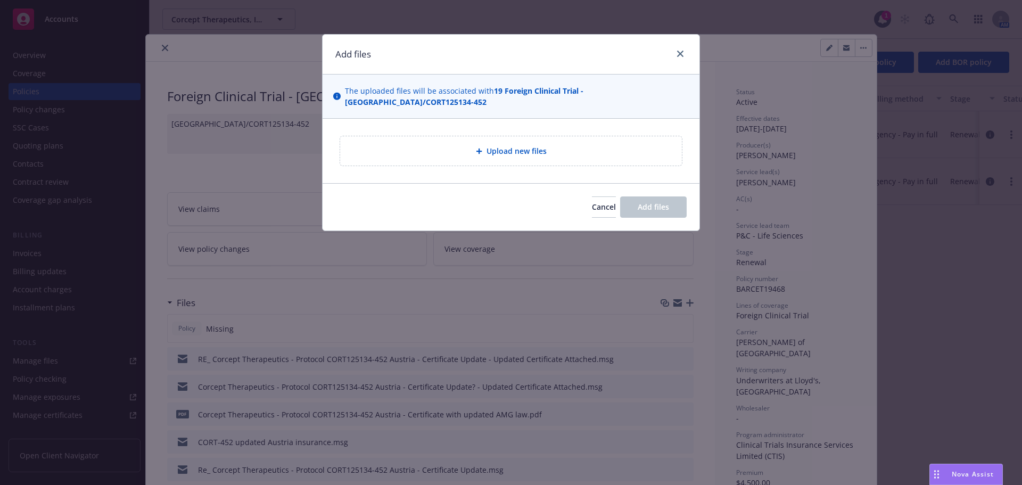
type textarea "x"
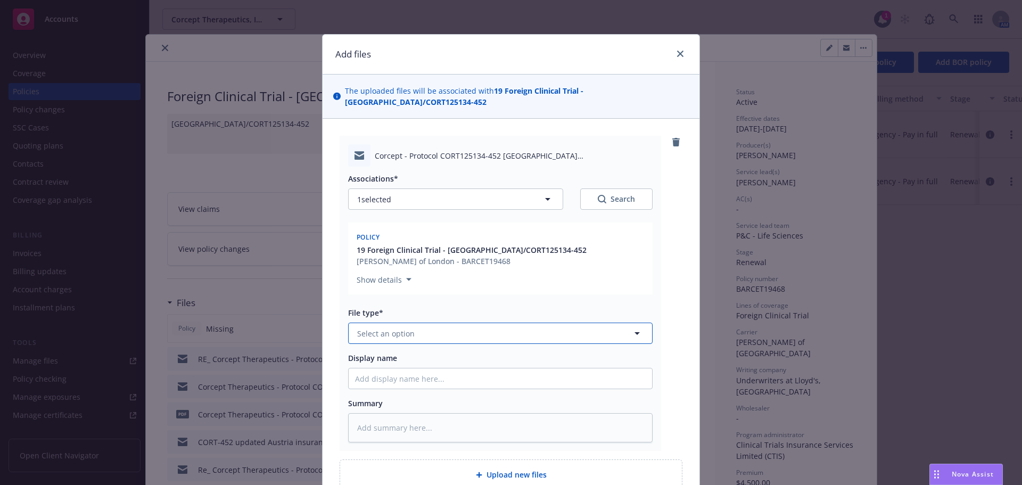
click at [419, 323] on button "Select an option" at bounding box center [500, 333] width 304 height 21
type input "em"
click at [382, 383] on div "Email" at bounding box center [500, 390] width 291 height 15
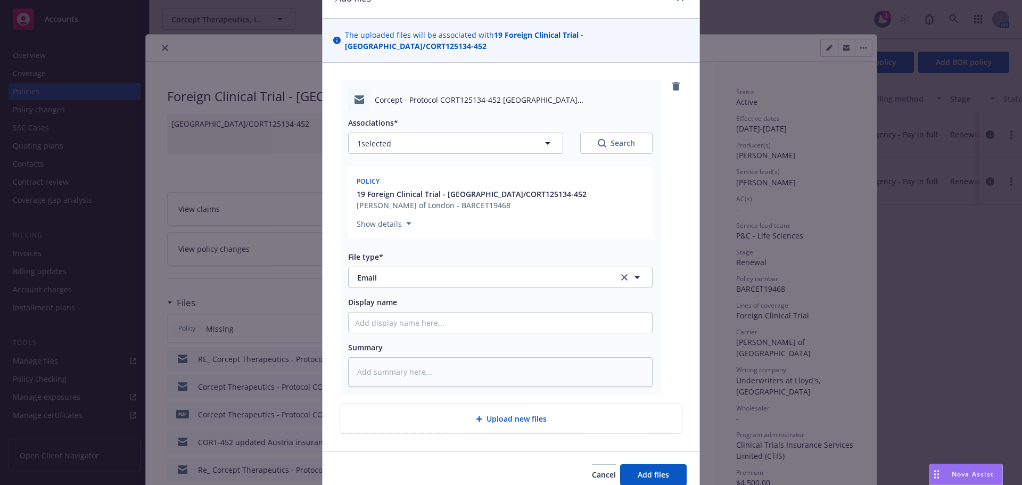
scroll to position [93, 0]
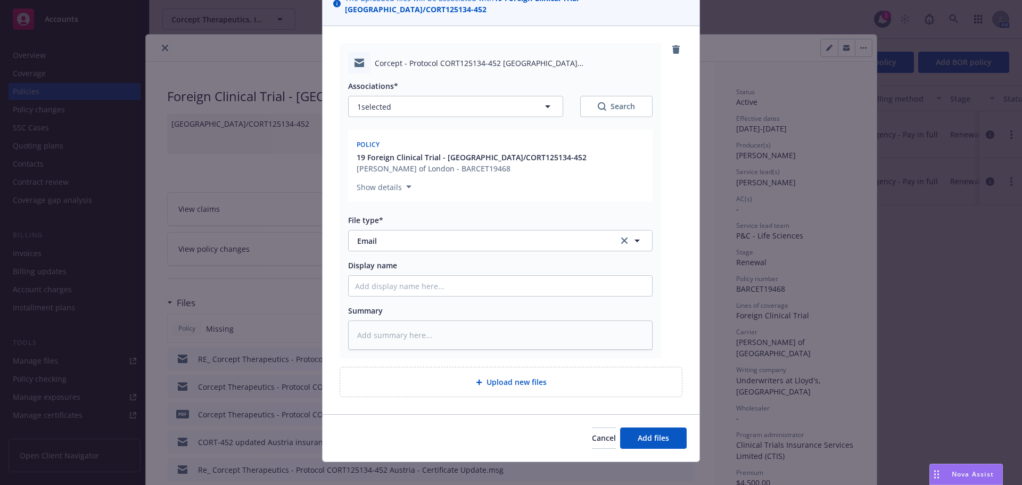
type textarea "x"
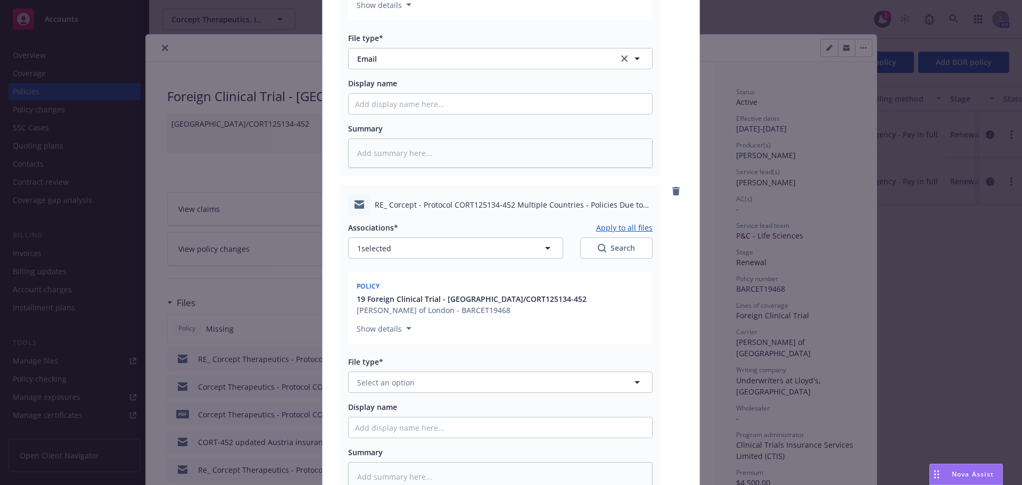
scroll to position [412, 0]
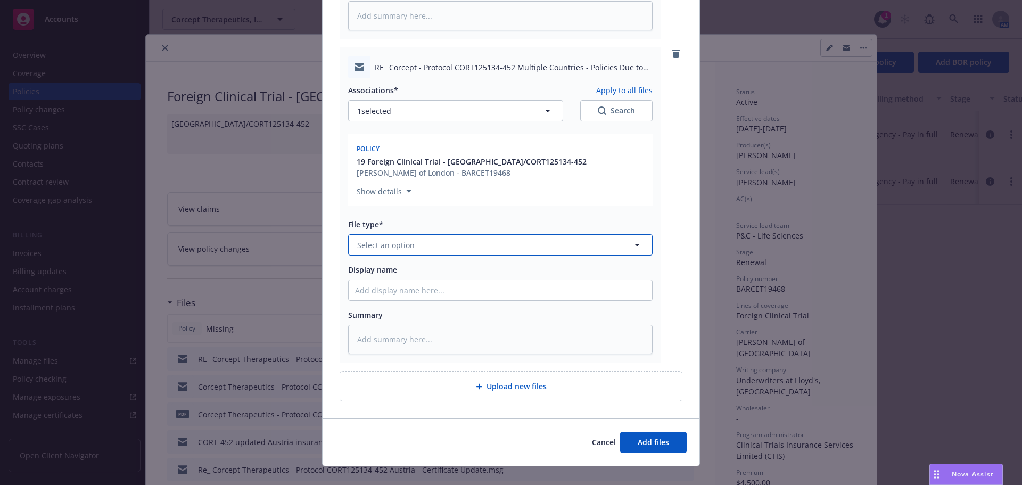
click at [445, 234] on button "Select an option" at bounding box center [500, 244] width 304 height 21
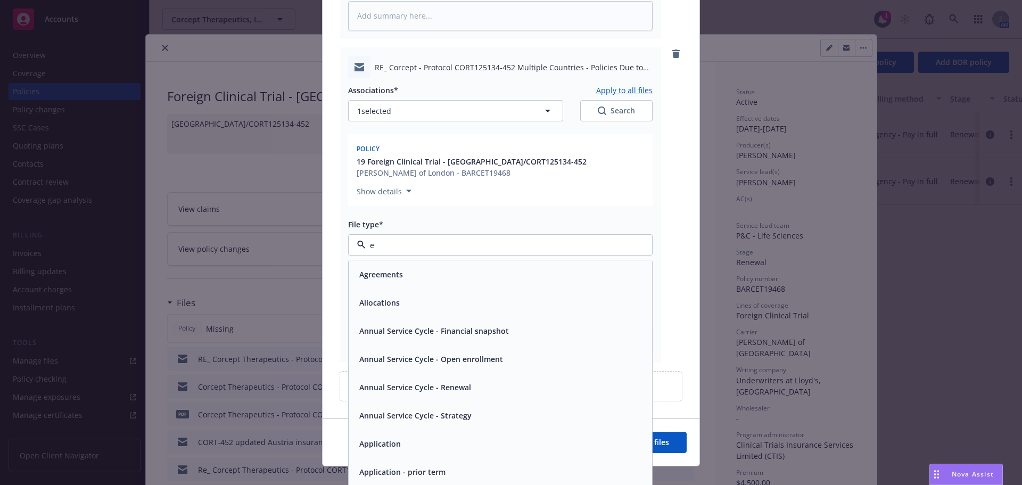
type input "em"
click at [468, 295] on div "Email" at bounding box center [500, 302] width 291 height 15
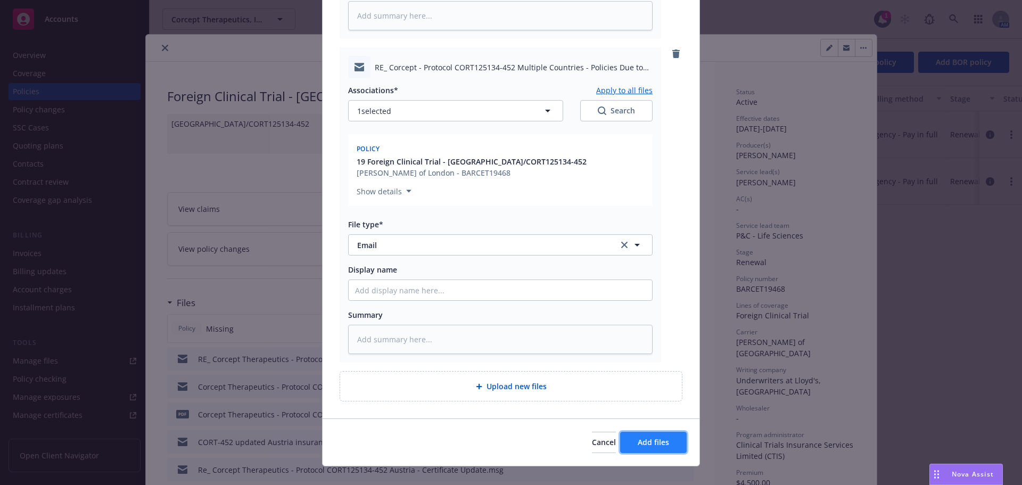
click at [654, 437] on span "Add files" at bounding box center [653, 442] width 31 height 10
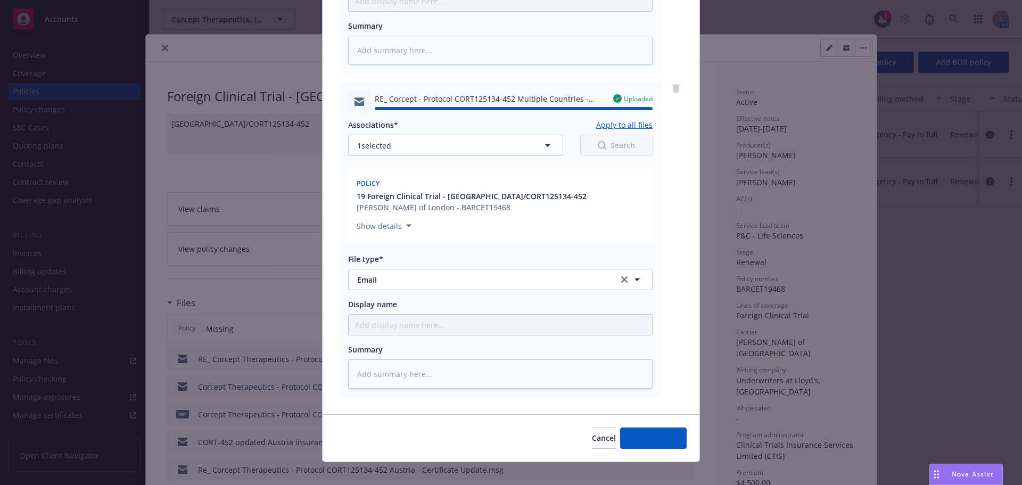
type textarea "x"
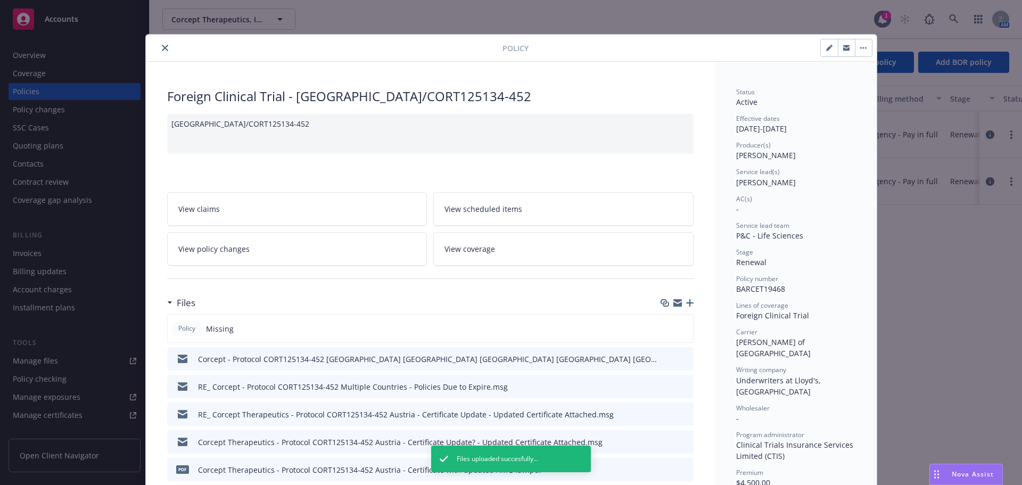
click at [857, 52] on button "button" at bounding box center [863, 47] width 17 height 17
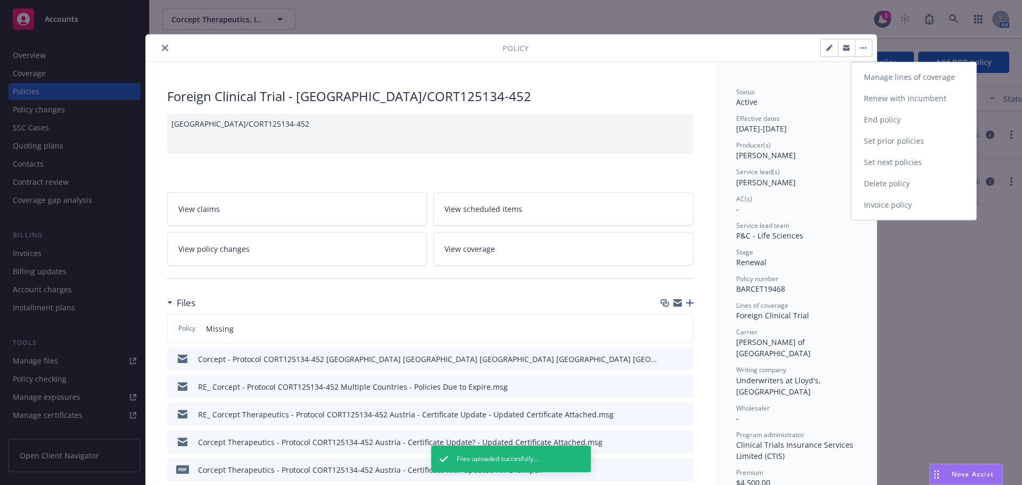
click at [876, 120] on link "End policy" at bounding box center [913, 119] width 125 height 21
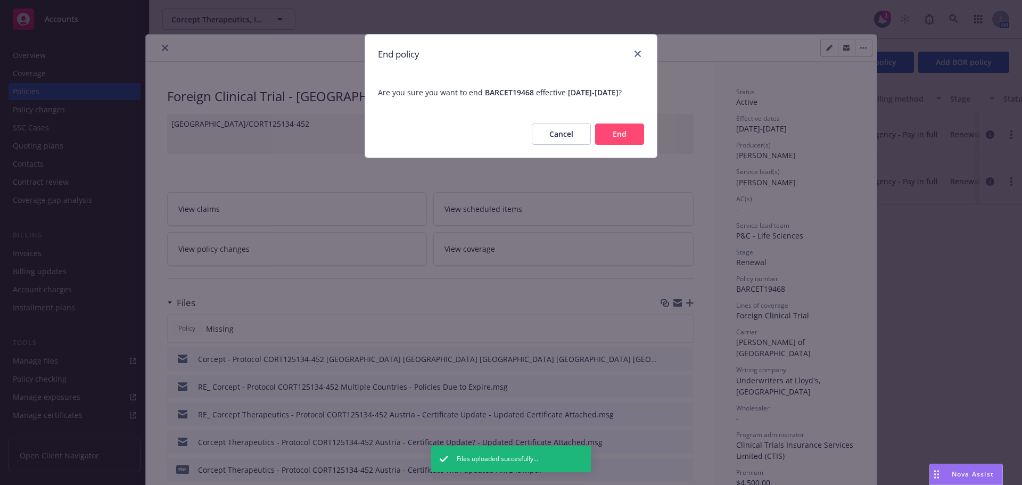
click at [634, 145] on button "End" at bounding box center [619, 133] width 49 height 21
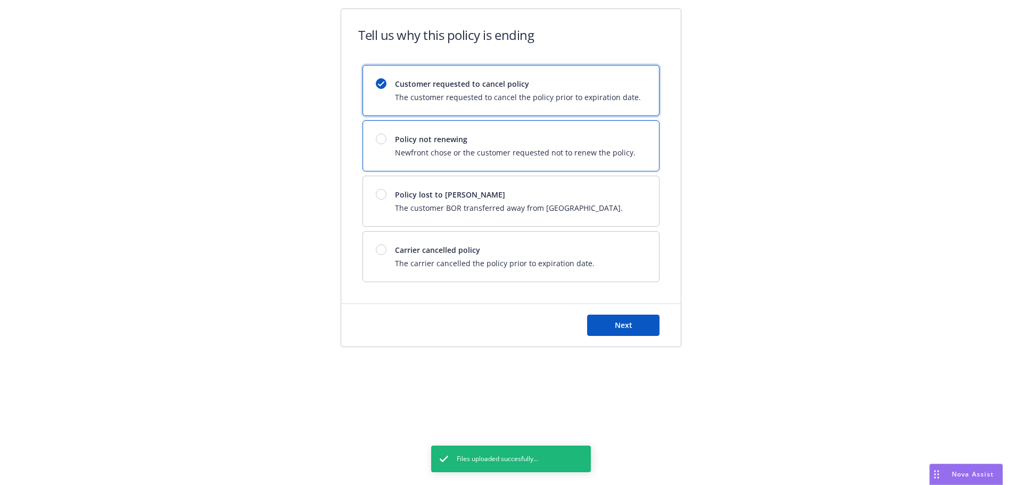
click at [422, 143] on span "Policy not renewing" at bounding box center [515, 139] width 241 height 11
click at [622, 328] on span "Next" at bounding box center [624, 325] width 18 height 10
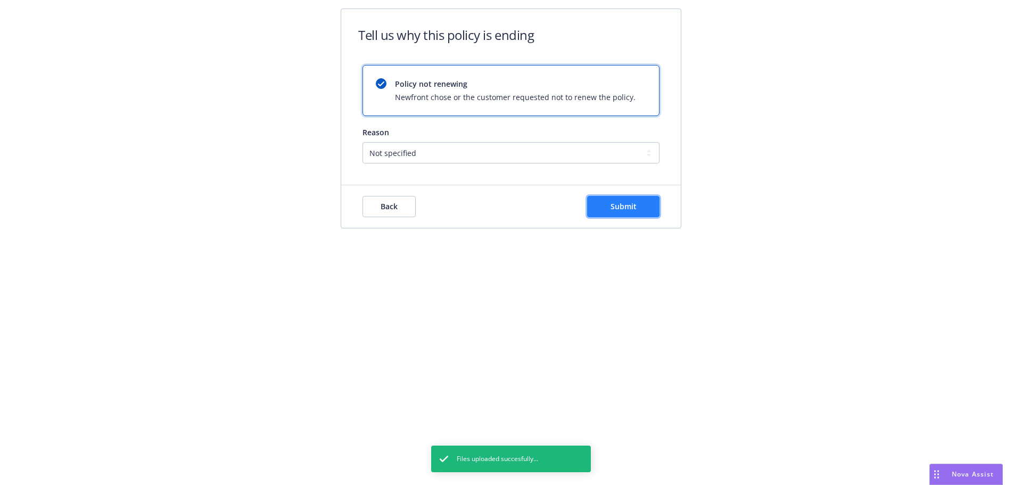
click at [635, 209] on span "Submit" at bounding box center [623, 206] width 26 height 10
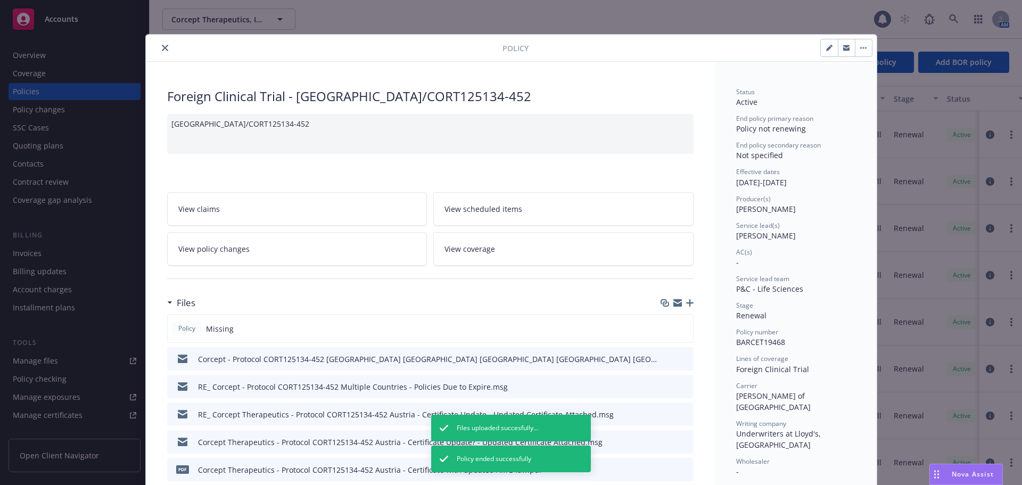
scroll to position [32, 0]
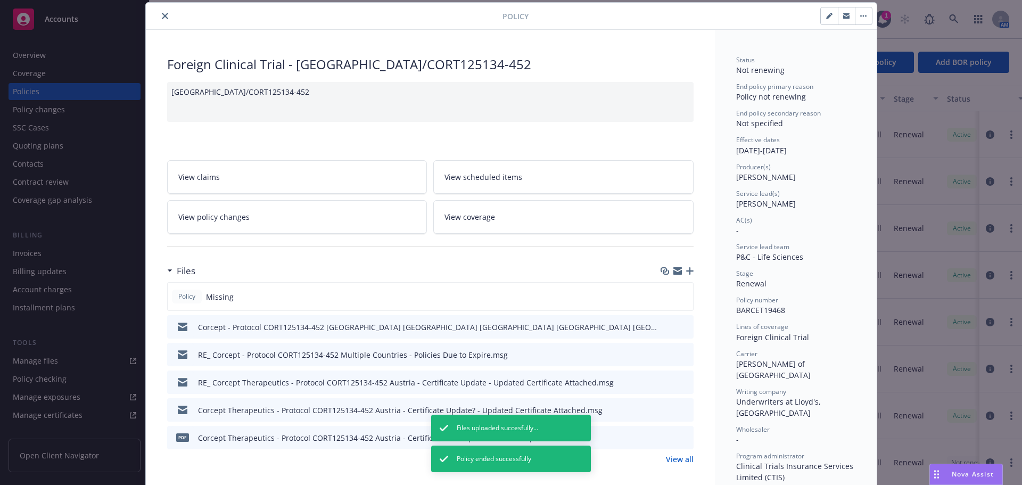
click at [162, 15] on icon "close" at bounding box center [165, 16] width 6 height 6
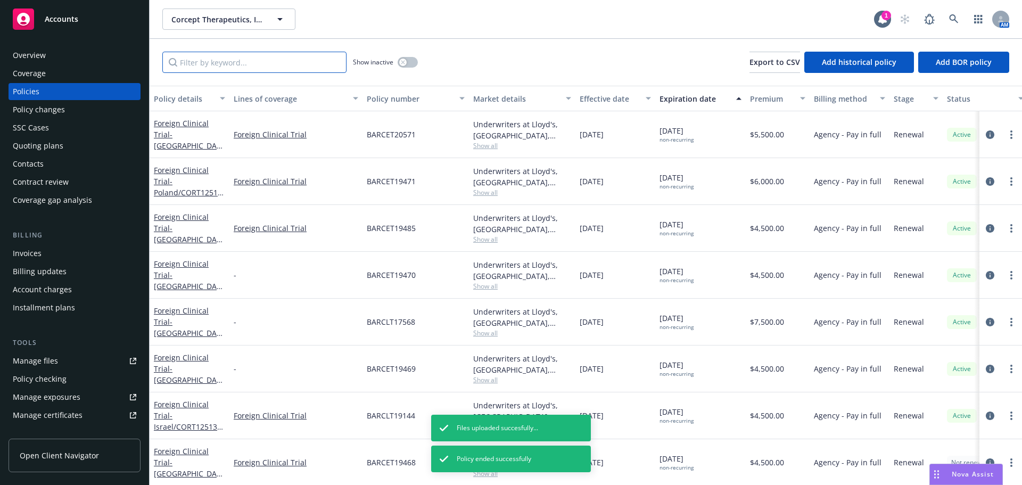
click at [269, 63] on input "Filter by keyword..." at bounding box center [254, 62] width 184 height 21
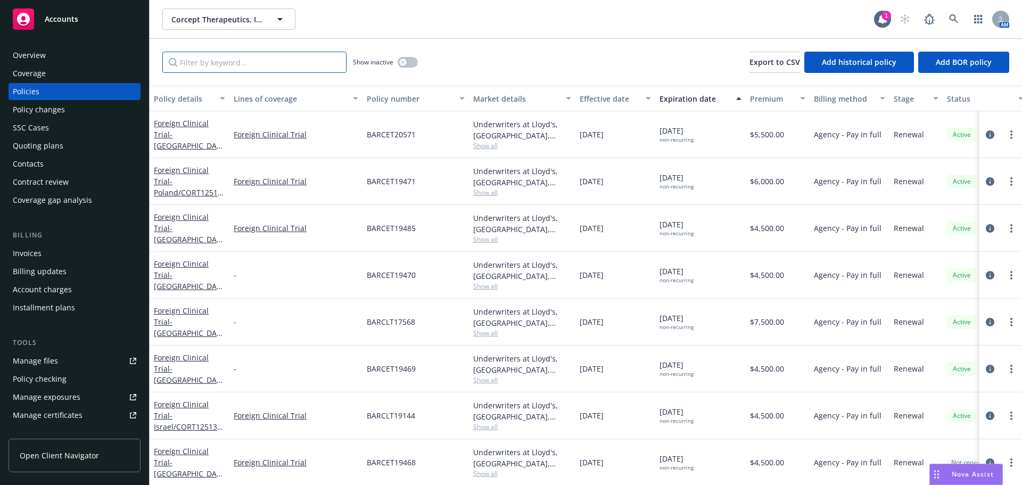
click at [229, 67] on input "Filter by keyword..." at bounding box center [254, 62] width 184 height 21
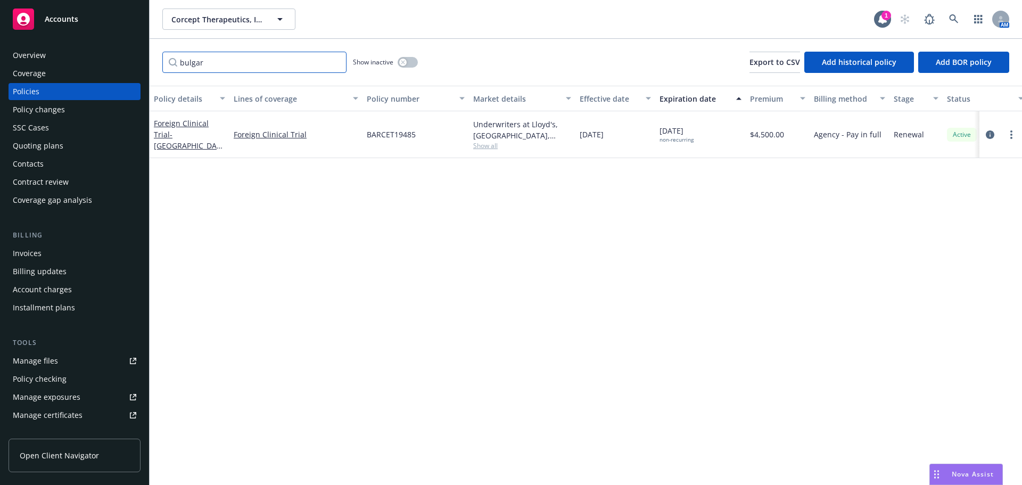
type input "bulgar"
drag, startPoint x: 227, startPoint y: 94, endPoint x: 260, endPoint y: 94, distance: 33.5
click at [234, 94] on div "button" at bounding box center [231, 98] width 5 height 24
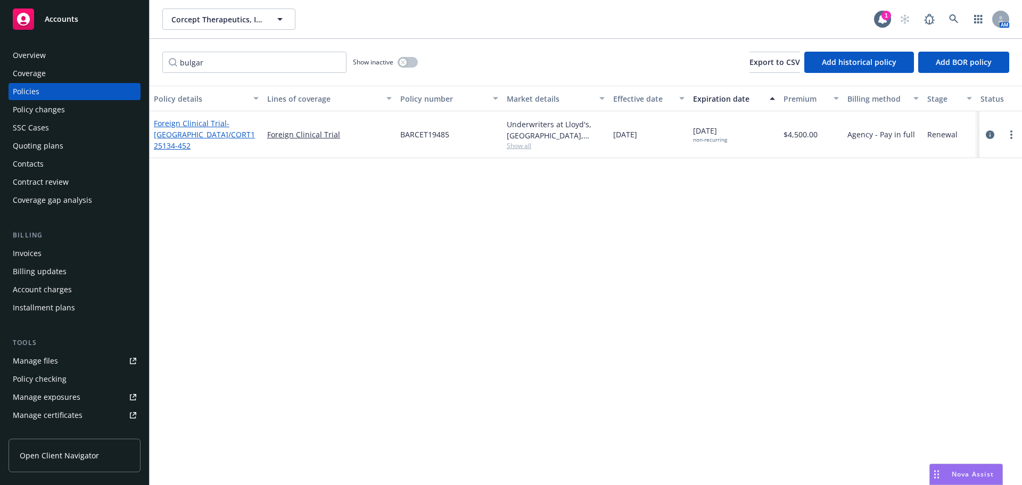
click at [200, 138] on span "- [GEOGRAPHIC_DATA]/CORT125134-452" at bounding box center [204, 134] width 101 height 32
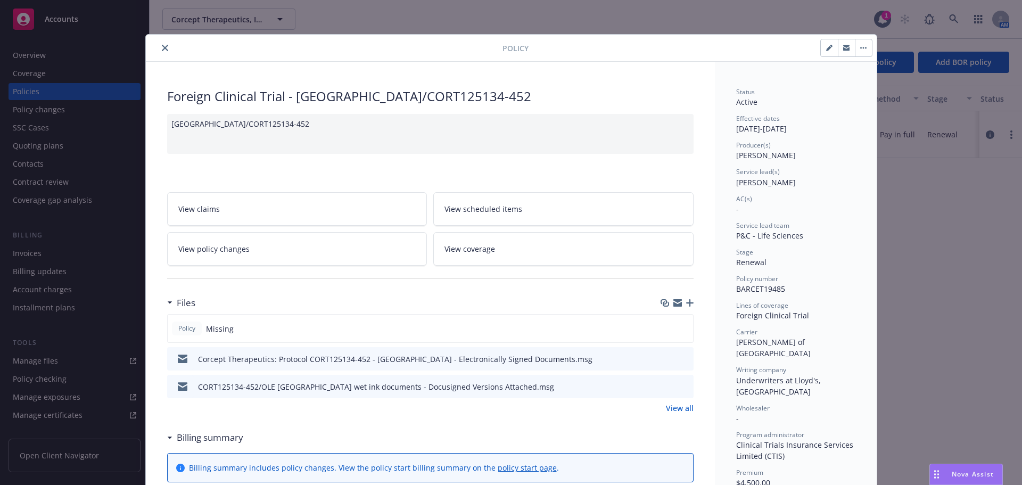
click at [686, 300] on icon "button" at bounding box center [689, 302] width 7 height 7
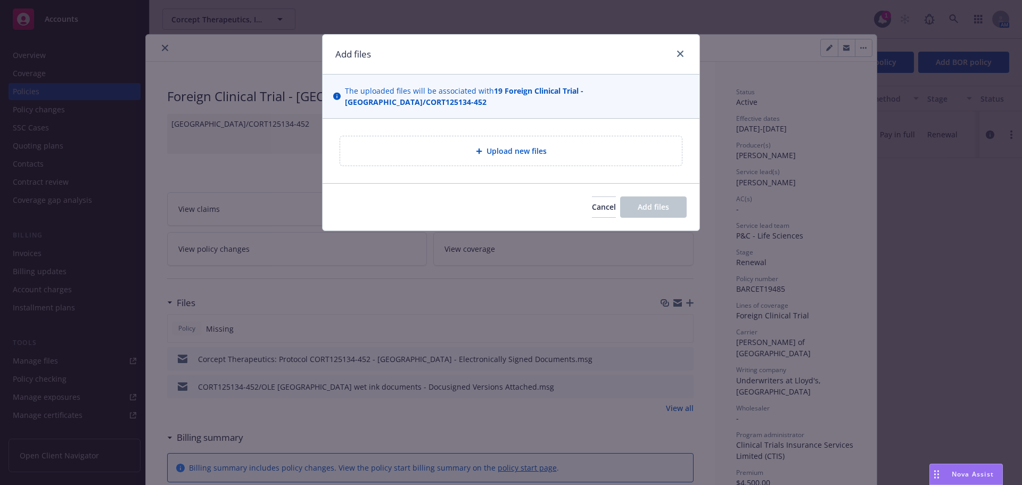
type textarea "x"
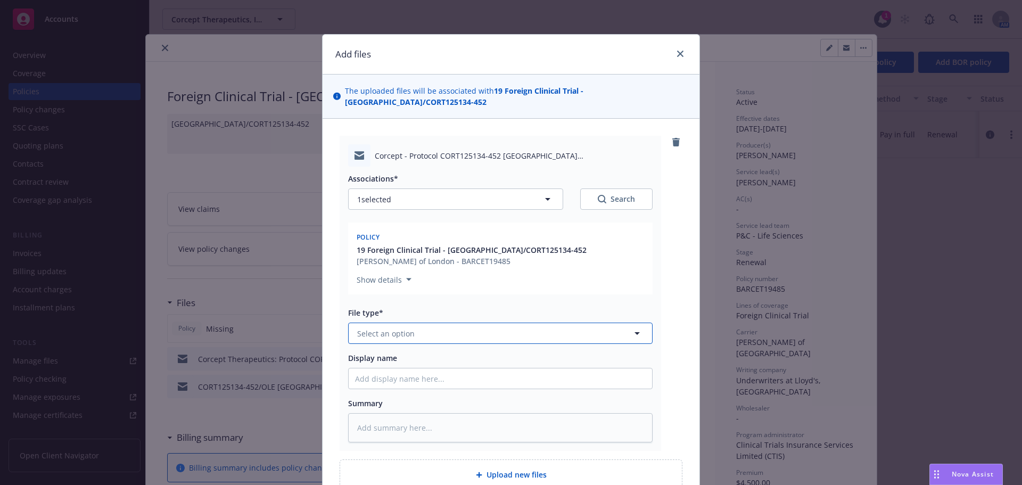
click at [409, 323] on button "Select an option" at bounding box center [500, 333] width 304 height 21
type input "em"
click at [416, 364] on div "Agreements" at bounding box center [500, 363] width 303 height 28
type textarea "x"
drag, startPoint x: 410, startPoint y: 329, endPoint x: 410, endPoint y: 324, distance: 5.9
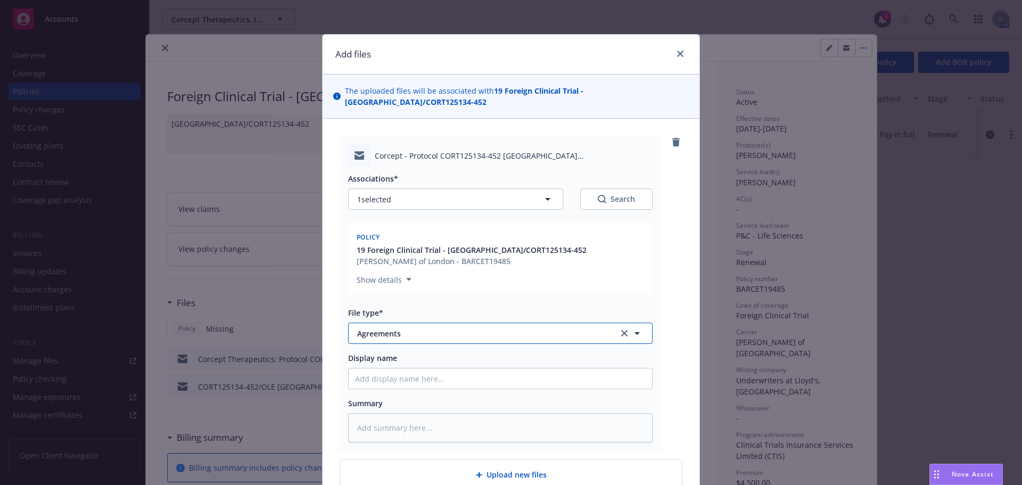
click at [410, 328] on button "Agreements" at bounding box center [500, 333] width 304 height 21
type input "em"
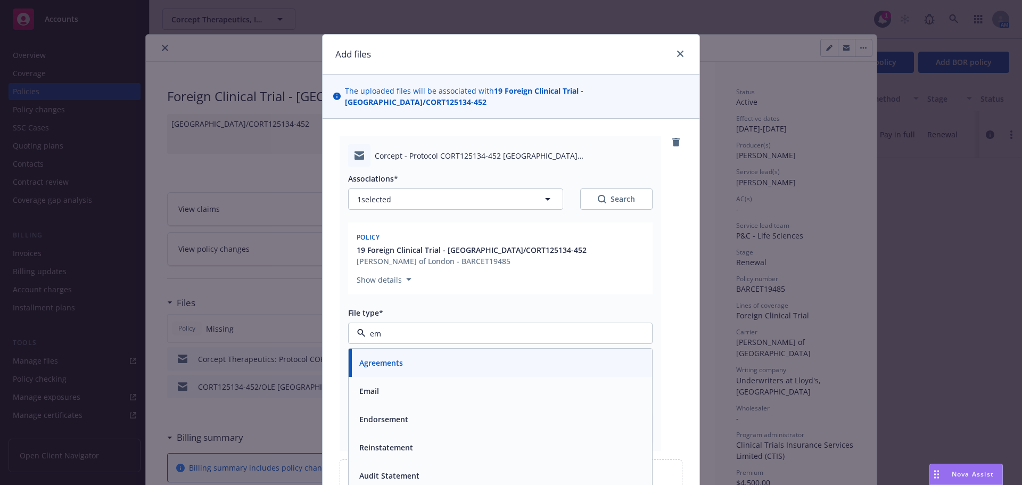
click at [398, 383] on div "Email" at bounding box center [500, 390] width 291 height 15
type textarea "x"
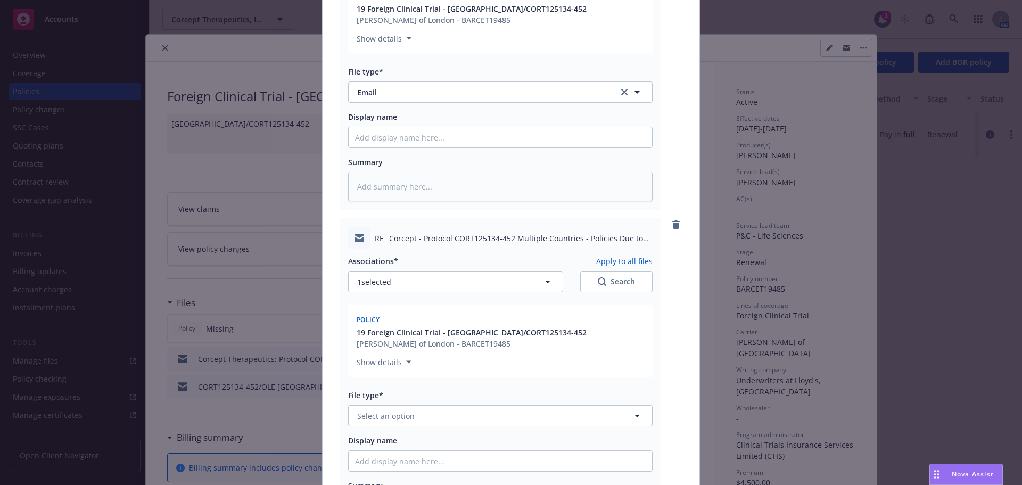
scroll to position [373, 0]
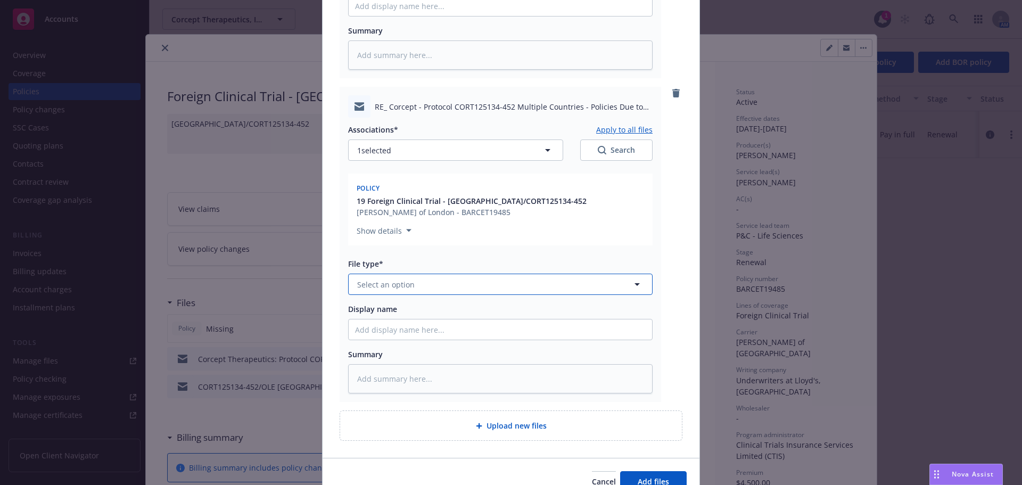
click at [397, 282] on button "Select an option" at bounding box center [500, 284] width 304 height 21
type input "em"
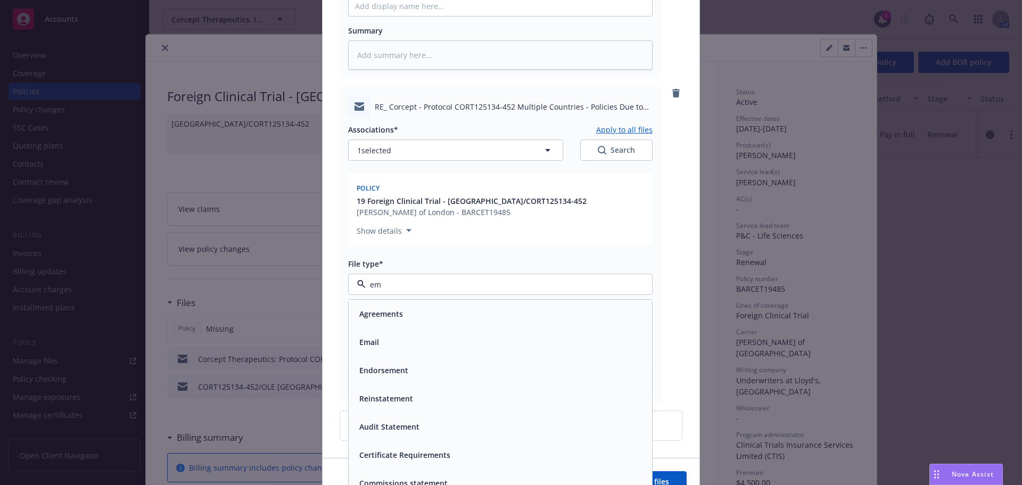
click at [398, 334] on div "Email" at bounding box center [500, 341] width 291 height 15
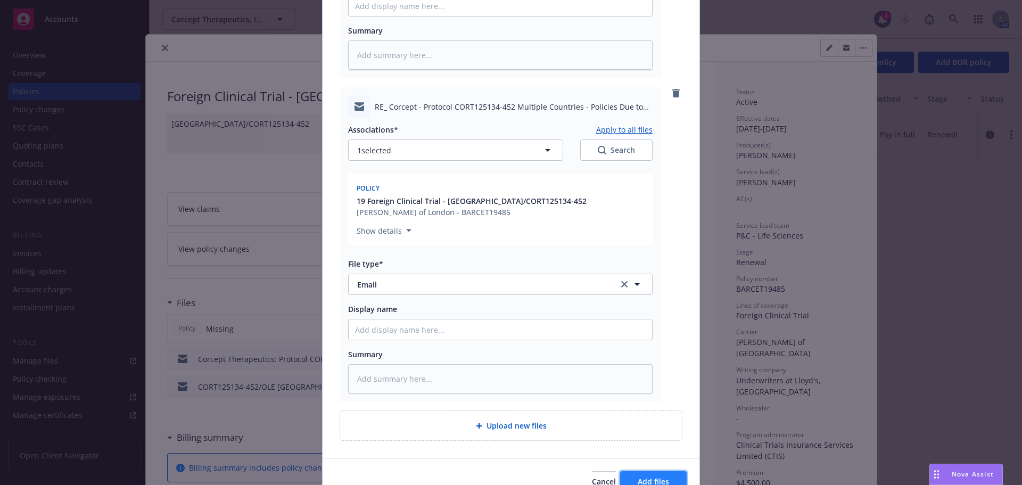
click at [643, 476] on span "Add files" at bounding box center [653, 481] width 31 height 10
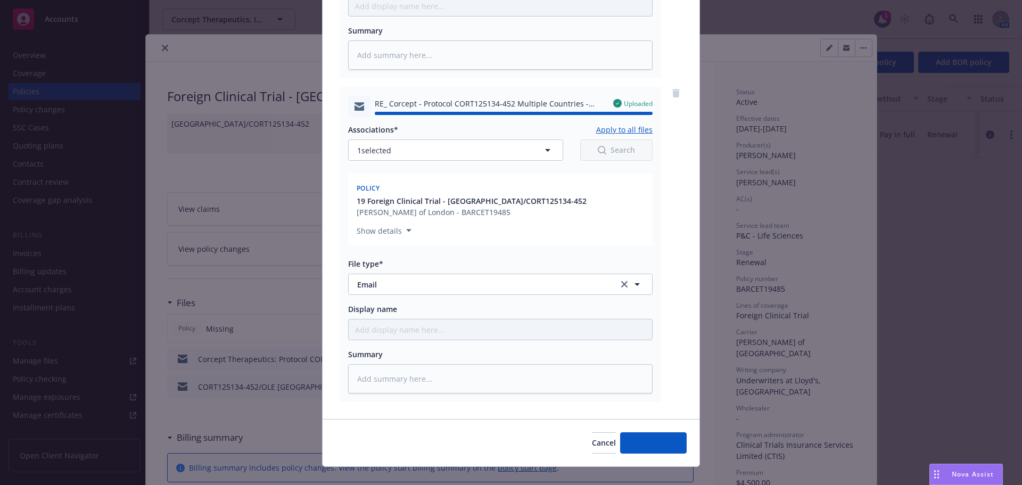
type textarea "x"
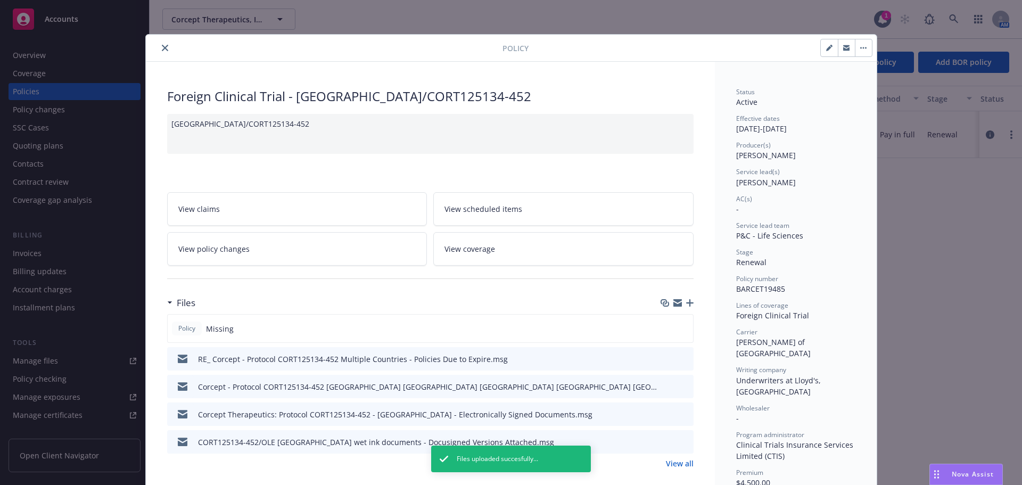
click at [856, 52] on button "button" at bounding box center [863, 47] width 17 height 17
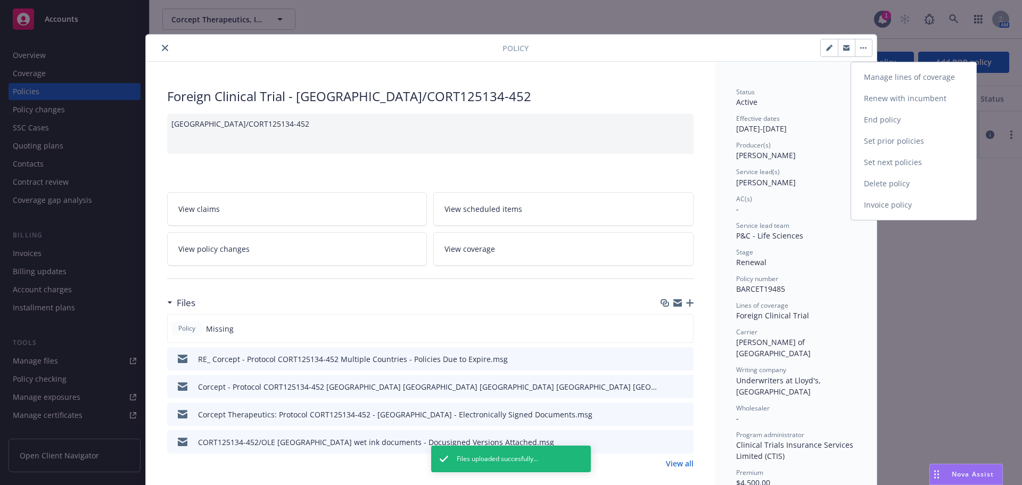
click at [878, 118] on link "End policy" at bounding box center [913, 119] width 125 height 21
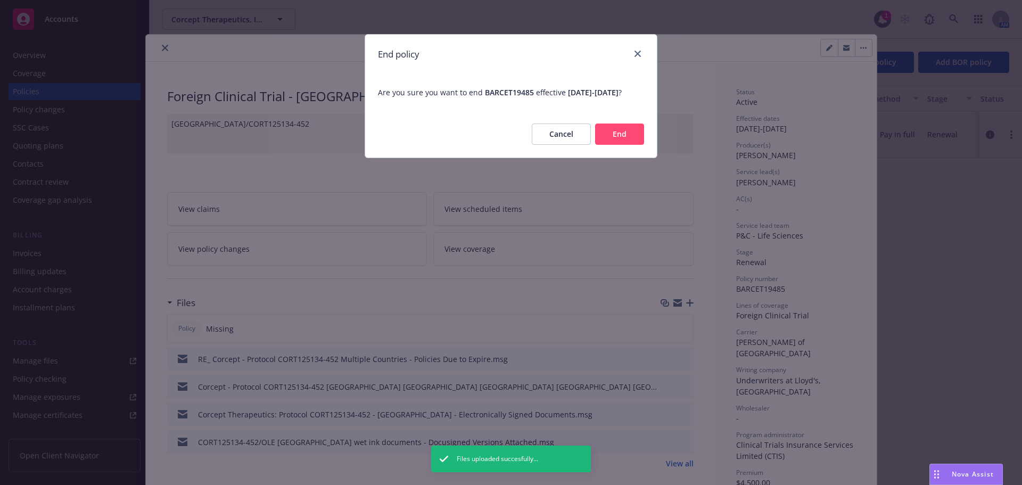
click at [627, 139] on button "End" at bounding box center [619, 133] width 49 height 21
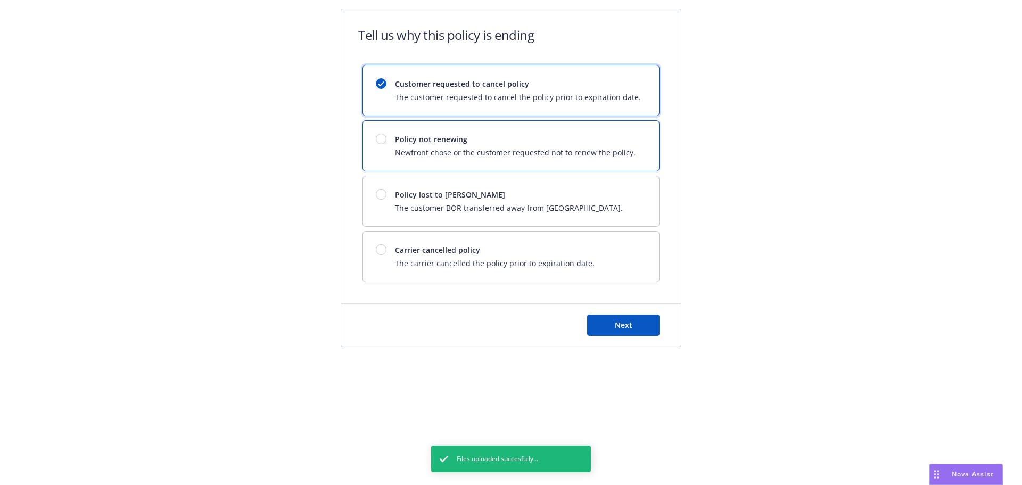
click at [374, 156] on div "Policy not renewing Newfront chose or the customer requested not to renew the p…" at bounding box center [511, 146] width 296 height 50
click at [641, 319] on button "Next" at bounding box center [623, 325] width 72 height 21
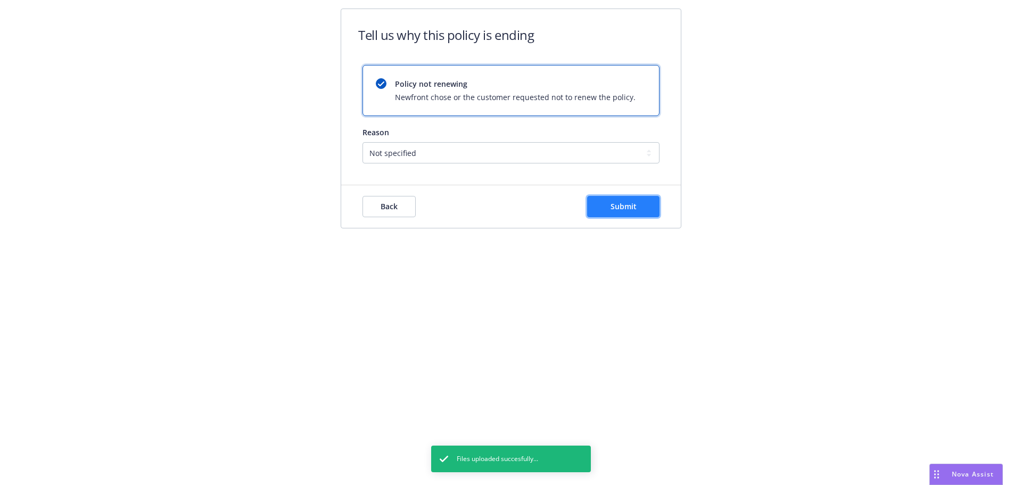
click at [626, 205] on span "Submit" at bounding box center [623, 206] width 26 height 10
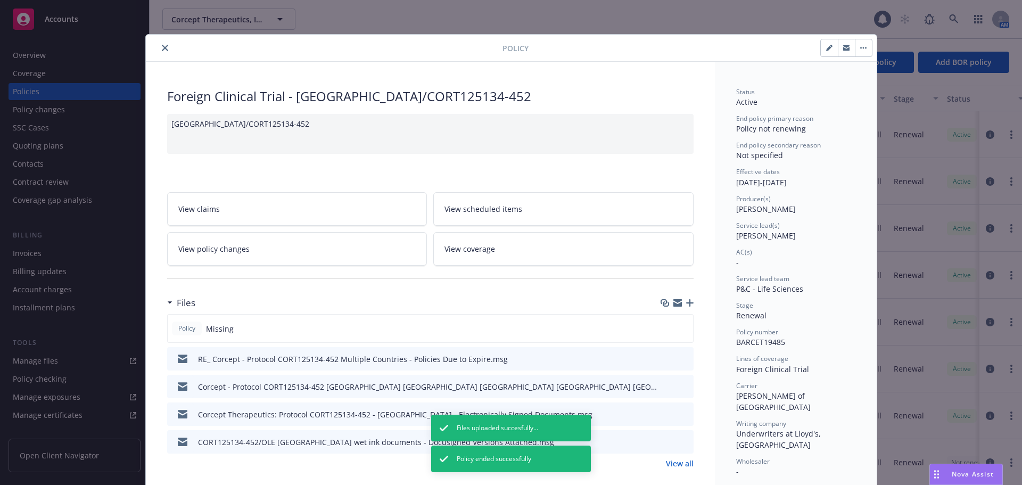
scroll to position [32, 0]
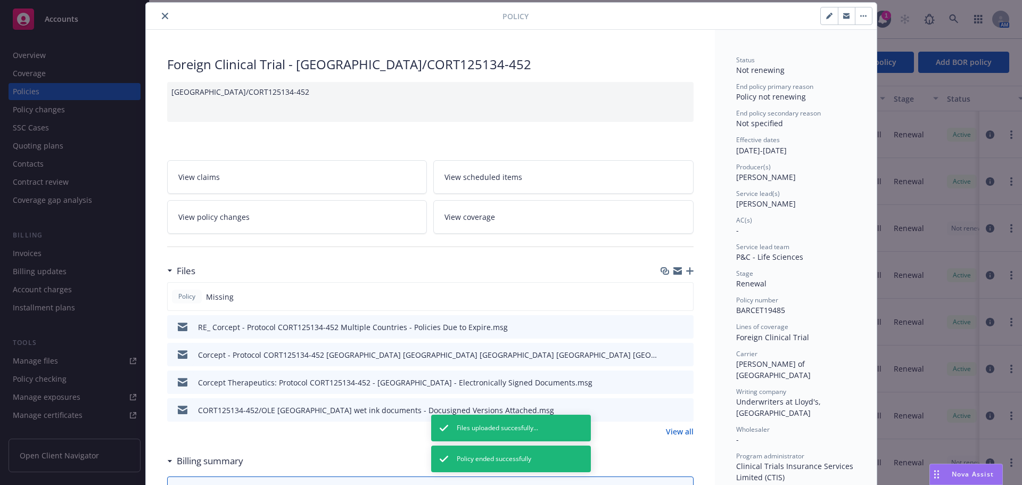
click at [159, 16] on button "close" at bounding box center [165, 16] width 13 height 13
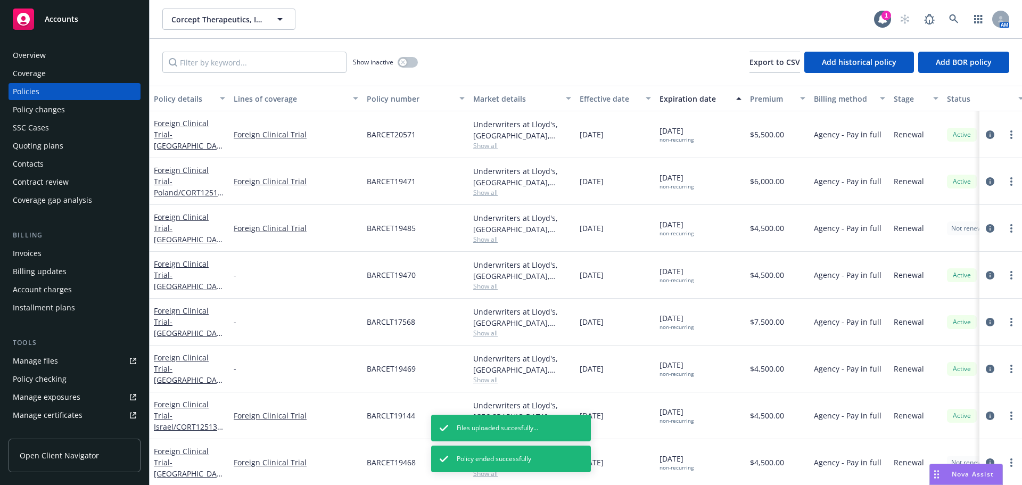
click at [307, 75] on div "Show inactive Export to CSV Add historical policy Add BOR policy" at bounding box center [586, 62] width 872 height 47
click at [307, 70] on input "Filter by keyword..." at bounding box center [254, 62] width 184 height 21
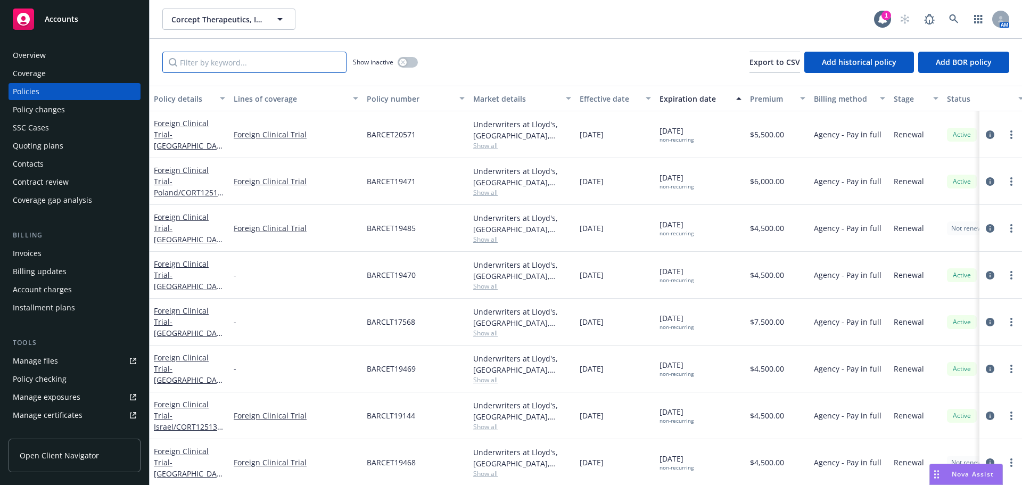
click at [234, 60] on input "Filter by keyword..." at bounding box center [254, 62] width 184 height 21
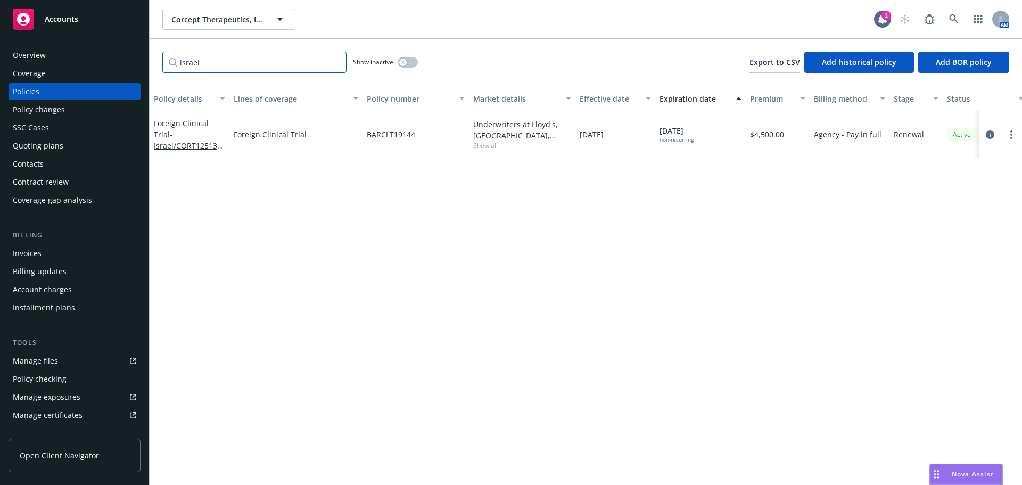
type input "israel"
click at [231, 96] on button "Lines of coverage" at bounding box center [295, 99] width 133 height 26
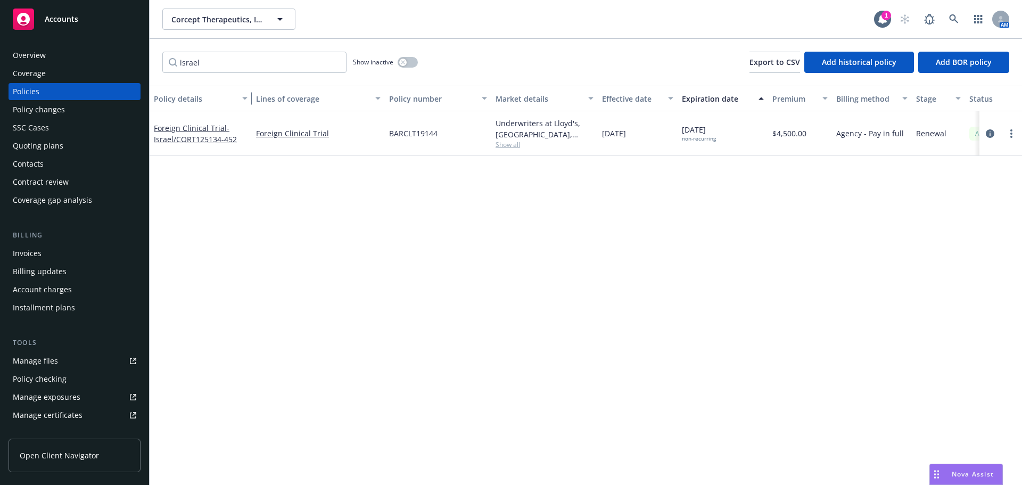
drag, startPoint x: 228, startPoint y: 96, endPoint x: 261, endPoint y: 98, distance: 33.0
click at [249, 98] on div "button" at bounding box center [246, 98] width 5 height 24
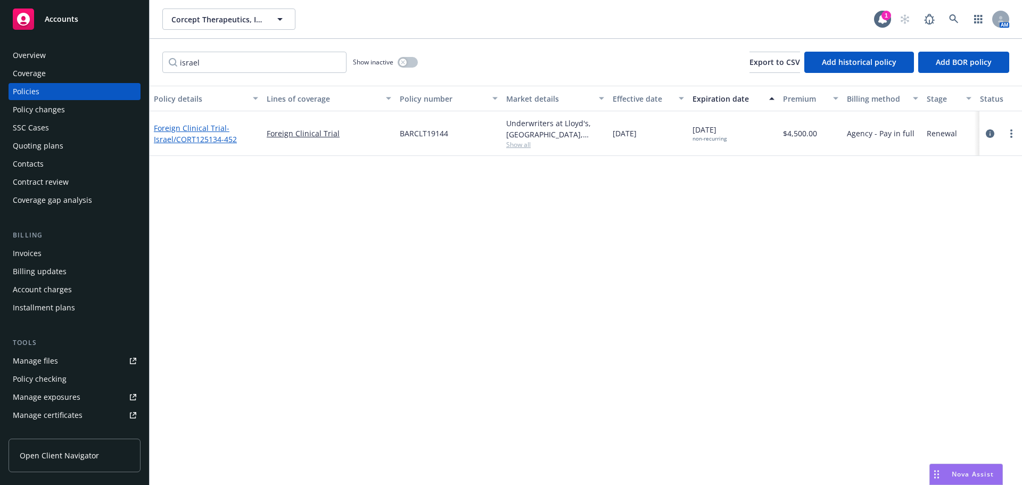
click at [201, 142] on span "- [GEOGRAPHIC_DATA]/CORT125134-452" at bounding box center [195, 133] width 83 height 21
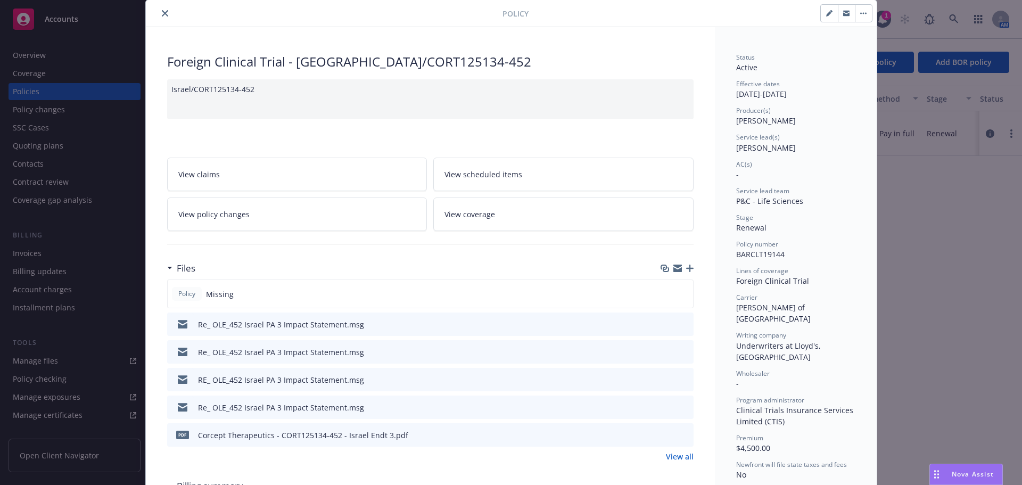
scroll to position [53, 0]
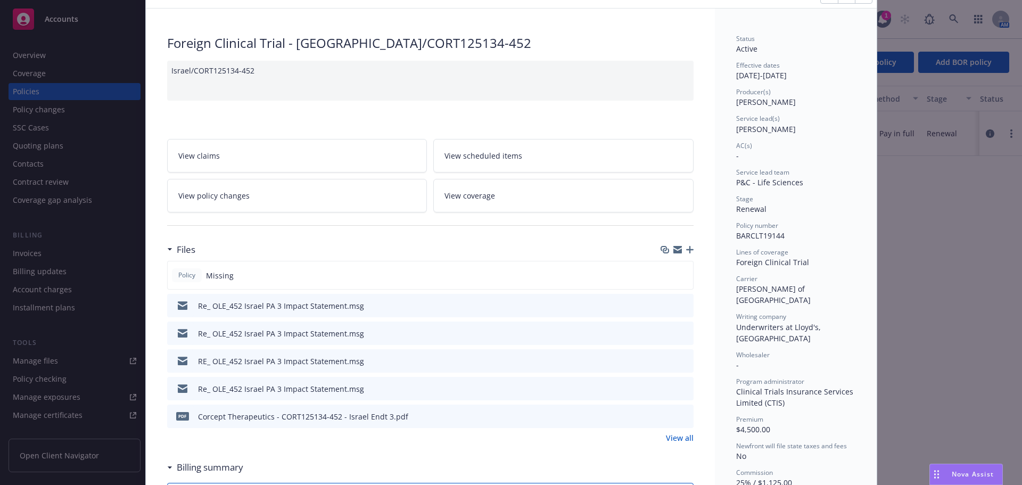
click at [679, 247] on div at bounding box center [677, 249] width 33 height 9
click at [686, 251] on icon "button" at bounding box center [689, 249] width 7 height 7
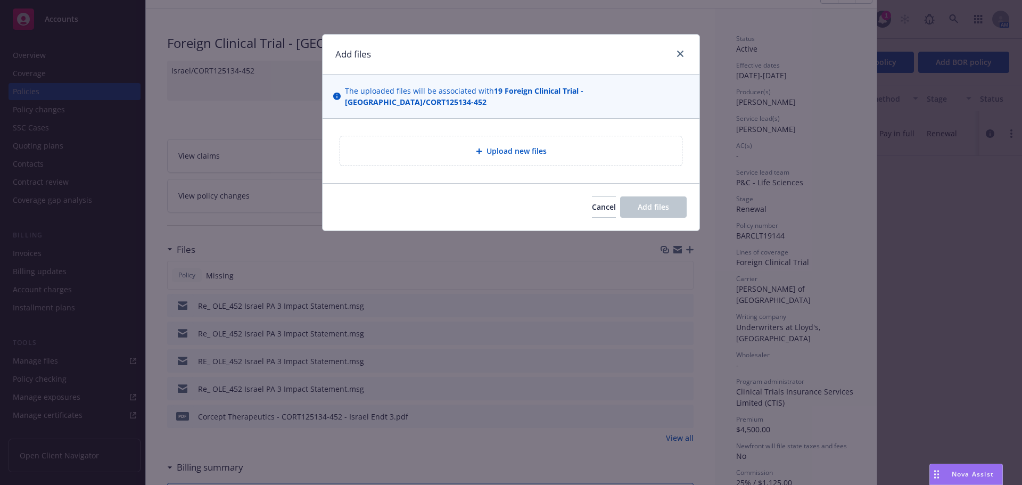
type textarea "x"
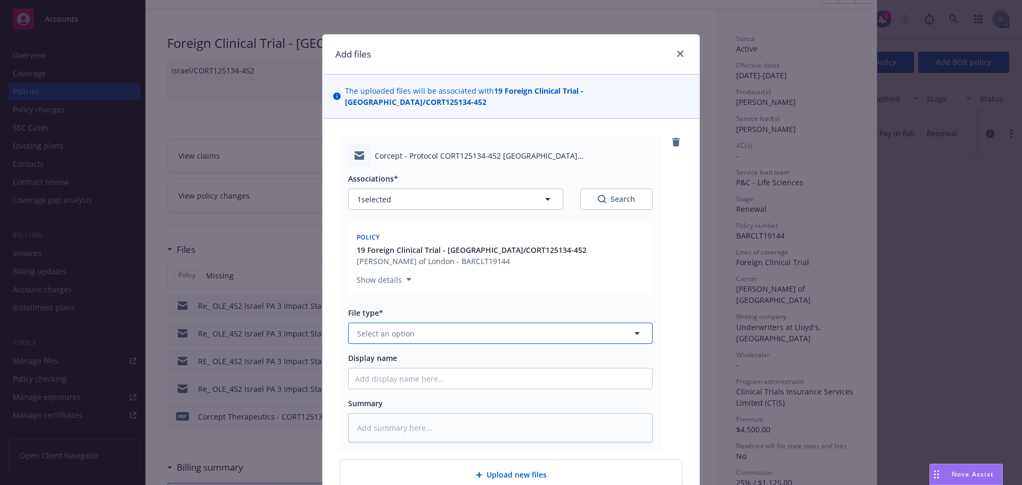
click at [418, 327] on button "Select an option" at bounding box center [500, 333] width 304 height 21
type input "em"
click at [410, 405] on div "Endorsement" at bounding box center [500, 419] width 303 height 28
type textarea "x"
click at [414, 323] on button "Endorsement" at bounding box center [500, 333] width 304 height 21
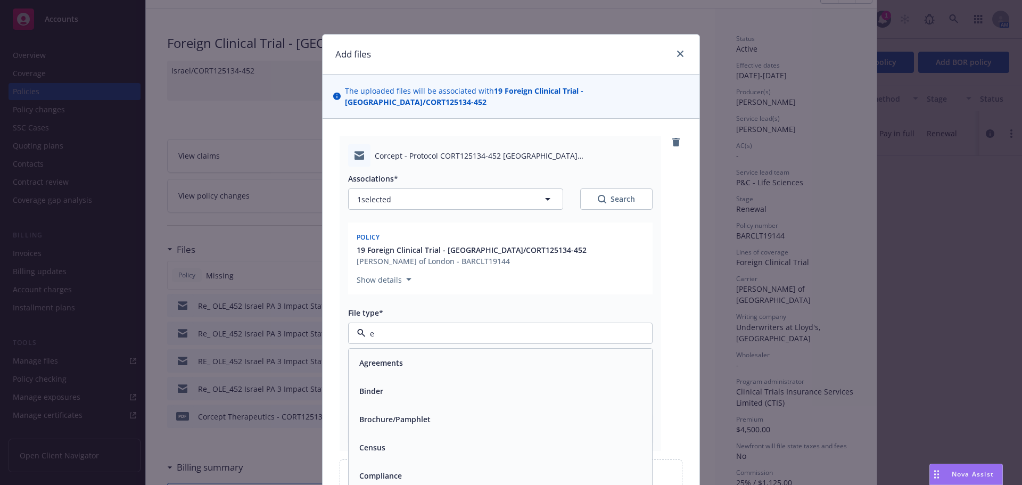
type input "em"
click at [420, 385] on div "Email" at bounding box center [500, 390] width 291 height 15
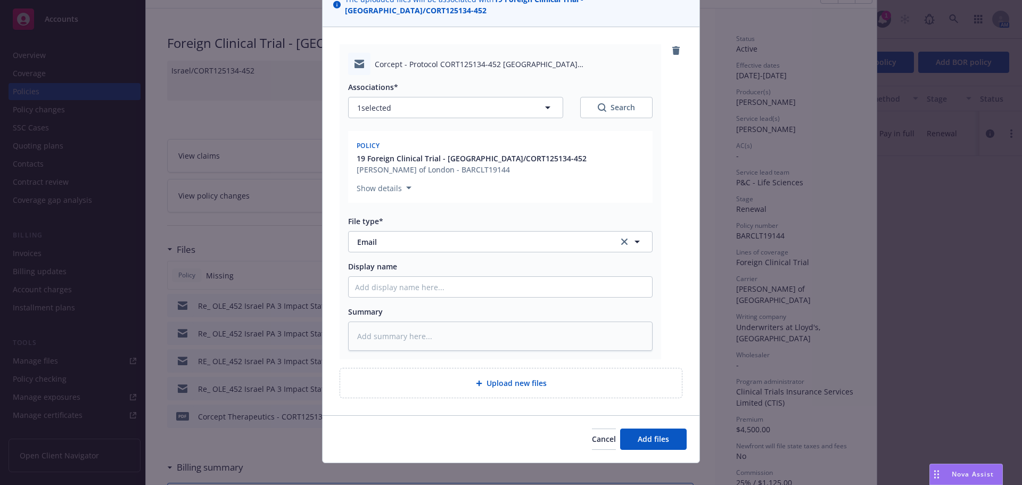
scroll to position [93, 0]
type textarea "x"
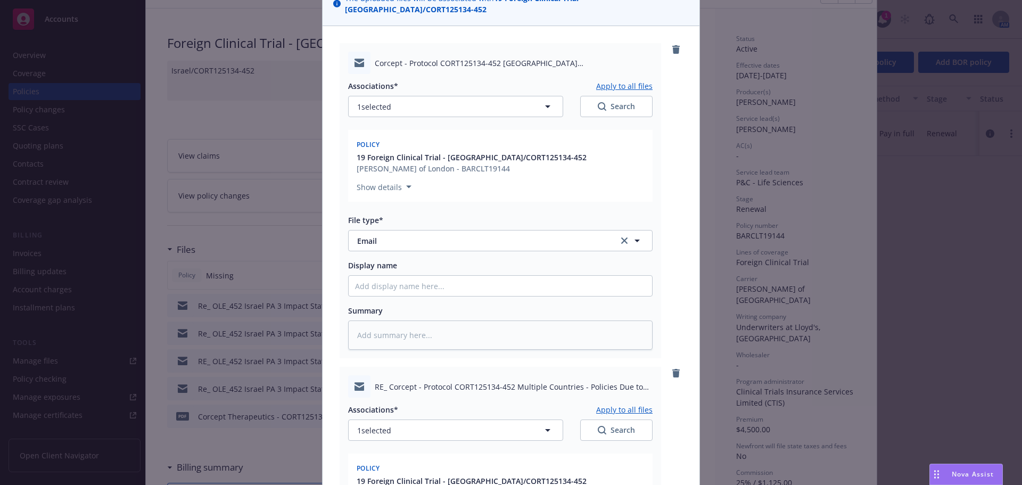
scroll to position [416, 0]
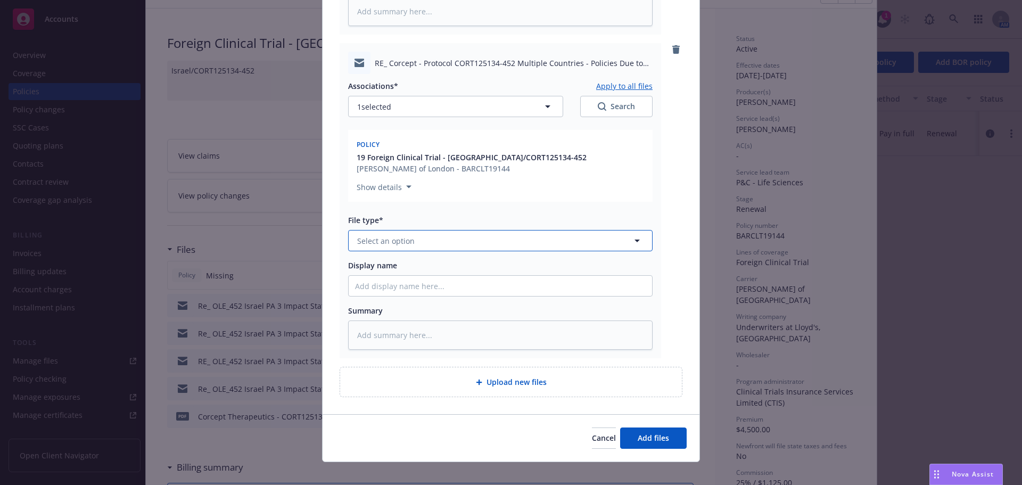
click at [394, 235] on span "Select an option" at bounding box center [385, 240] width 57 height 11
type input "em"
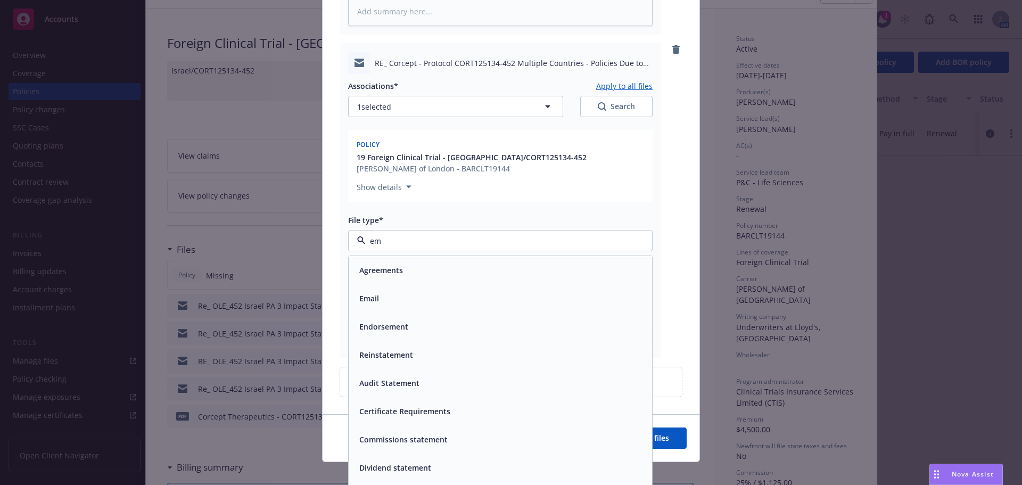
click at [393, 284] on div "Email" at bounding box center [500, 298] width 303 height 28
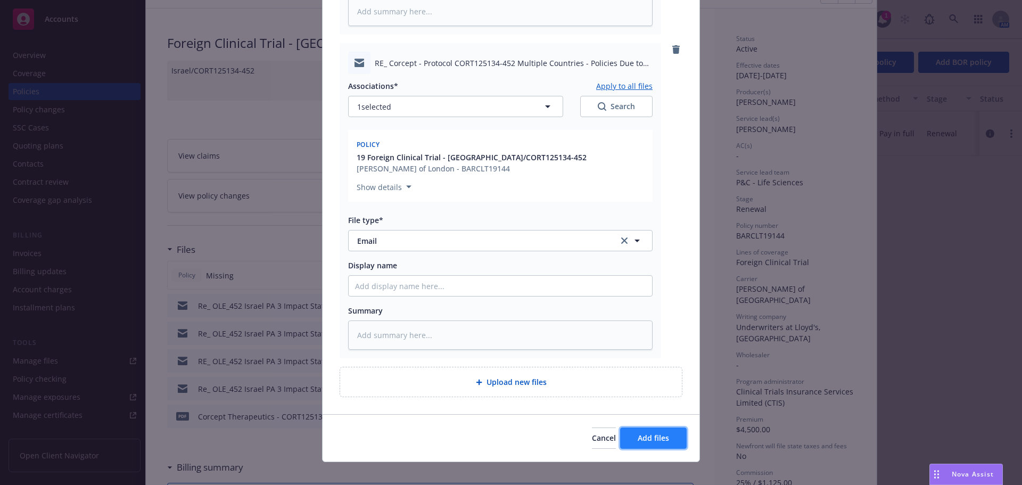
click at [663, 433] on span "Add files" at bounding box center [653, 438] width 31 height 10
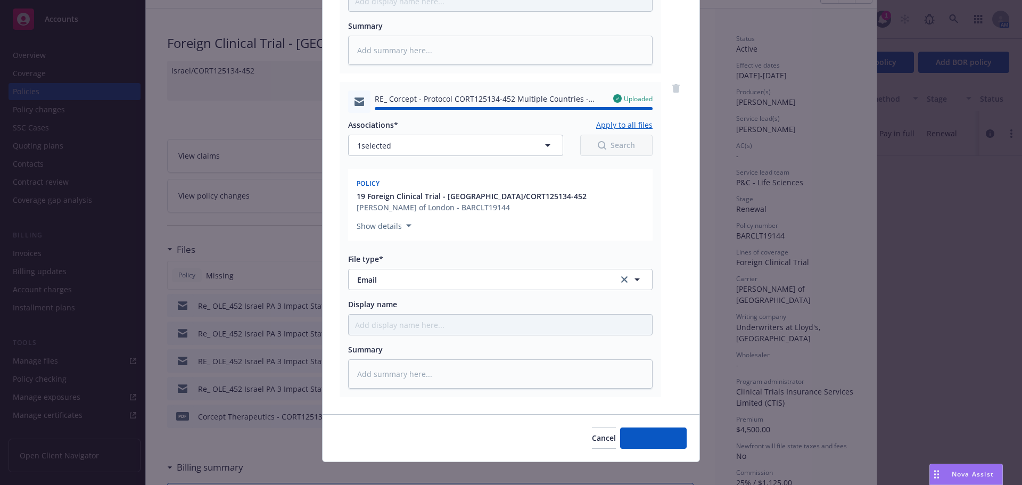
type textarea "x"
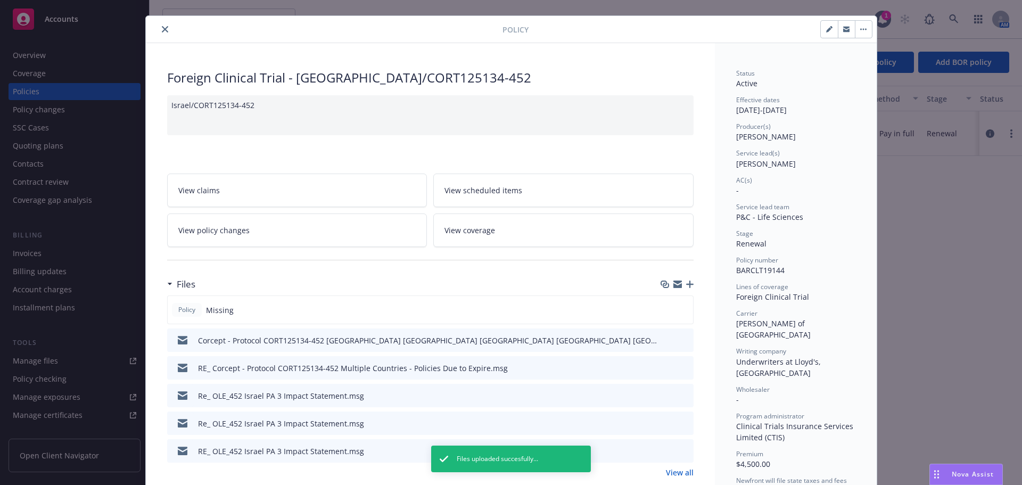
scroll to position [0, 0]
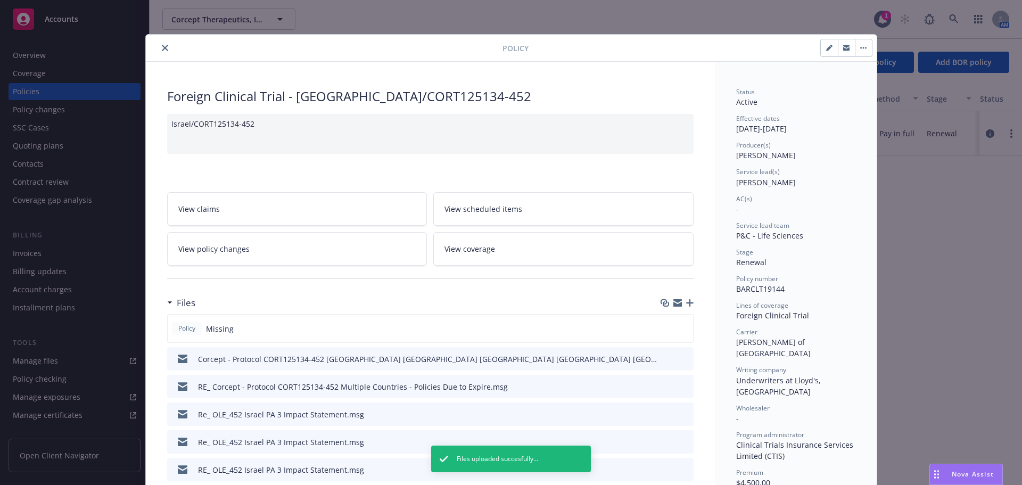
click at [860, 47] on icon "button" at bounding box center [863, 48] width 6 height 2
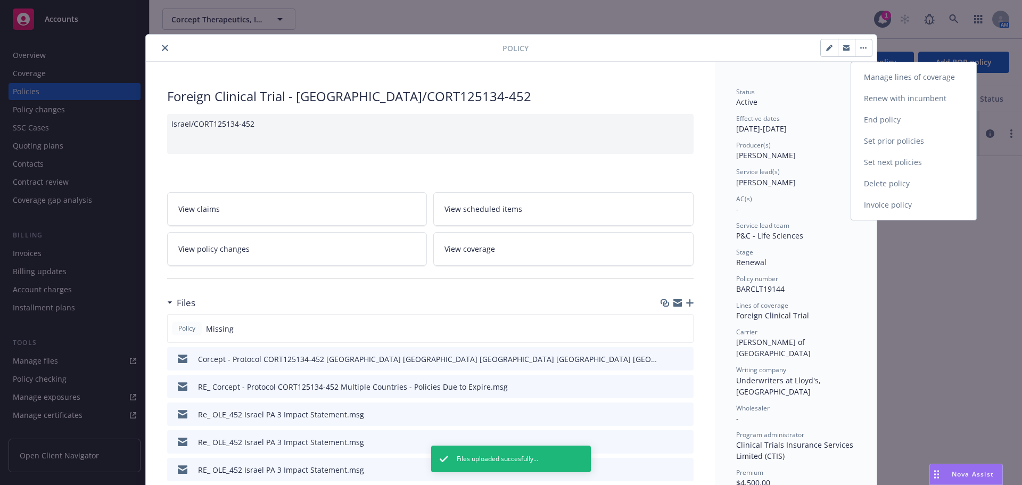
click at [887, 122] on link "End policy" at bounding box center [913, 119] width 125 height 21
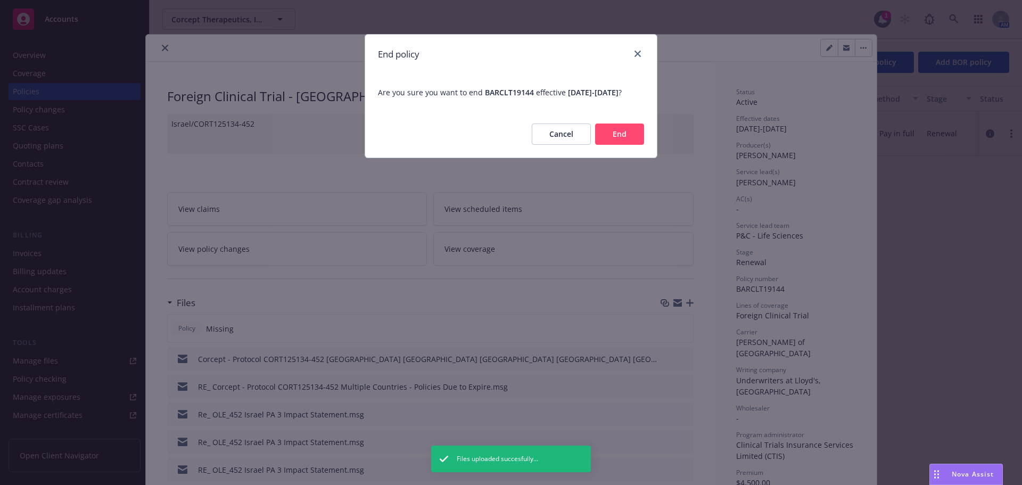
click at [618, 141] on button "End" at bounding box center [619, 133] width 49 height 21
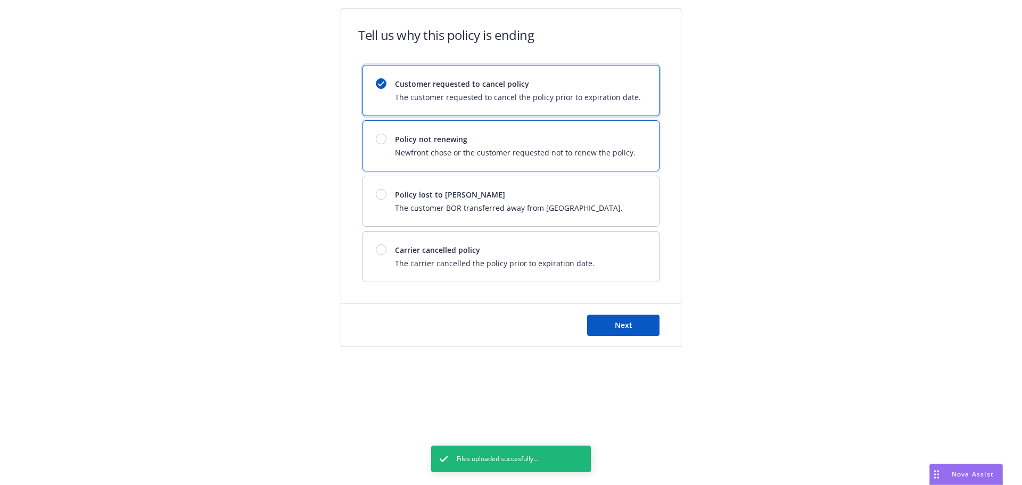
click at [420, 145] on div "Policy not renewing Newfront chose or the customer requested not to renew the p…" at bounding box center [515, 146] width 241 height 24
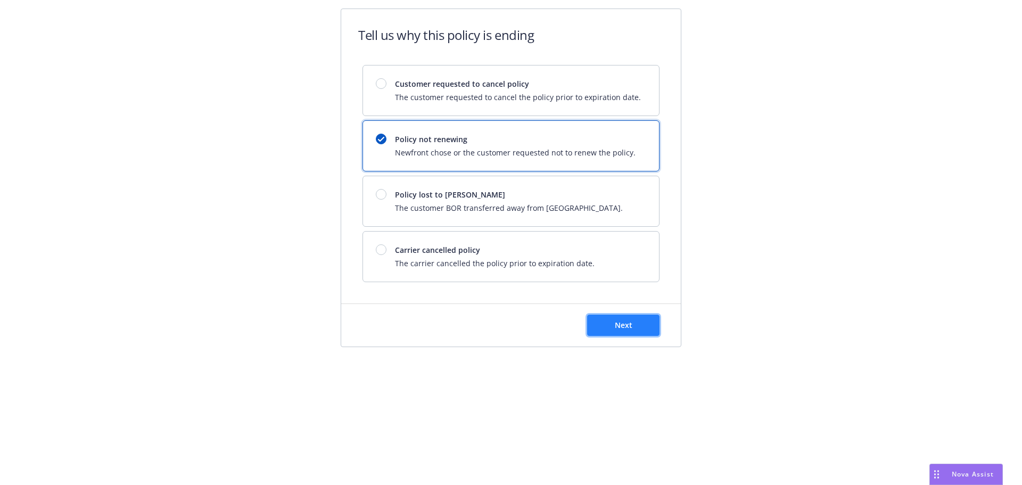
click at [615, 318] on button "Next" at bounding box center [623, 325] width 72 height 21
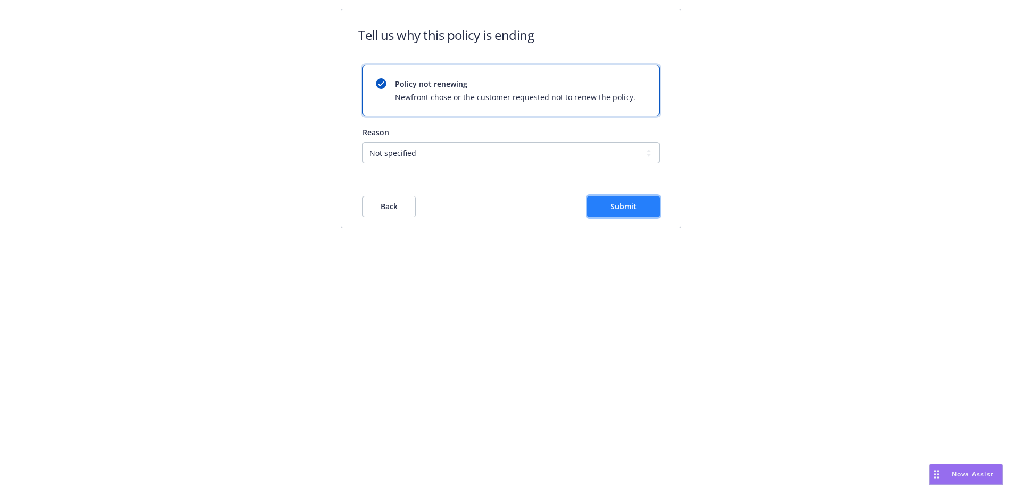
click at [640, 204] on button "Submit" at bounding box center [623, 206] width 72 height 21
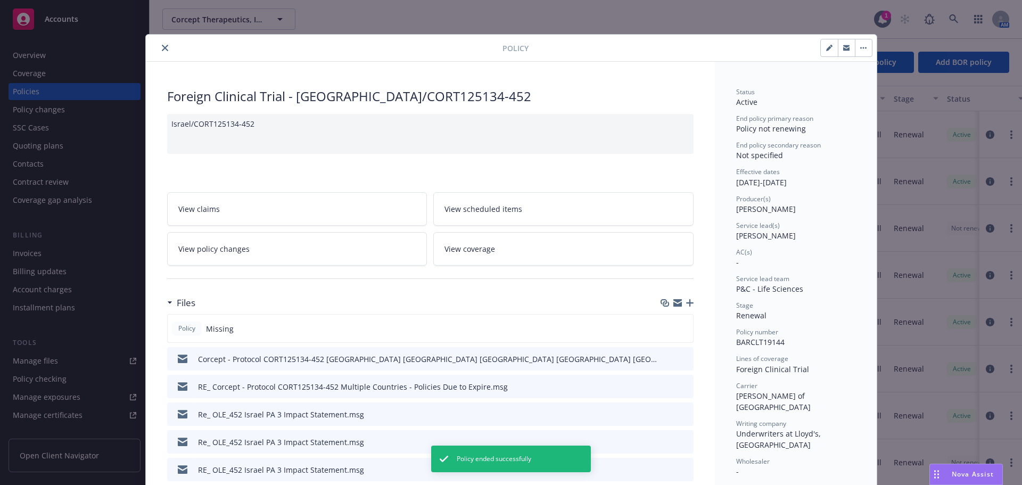
scroll to position [32, 0]
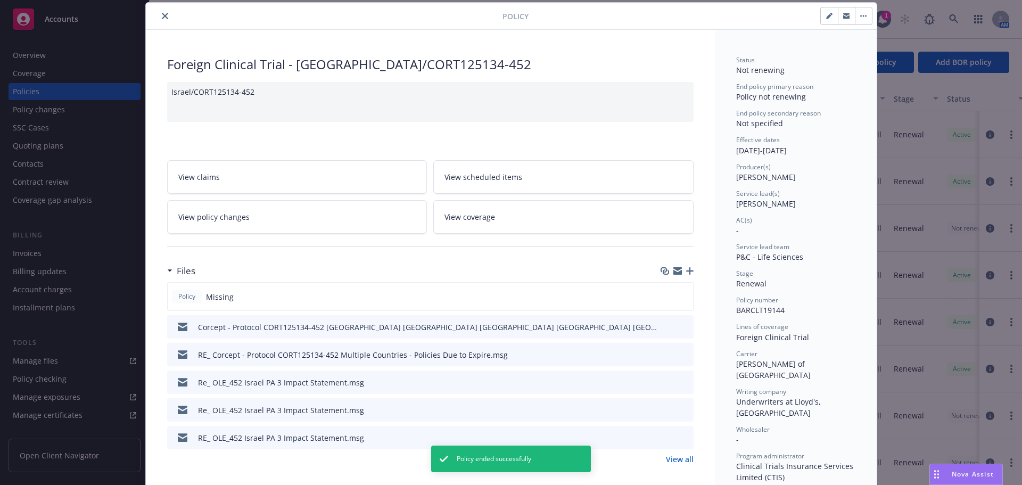
click at [161, 19] on button "close" at bounding box center [165, 16] width 13 height 13
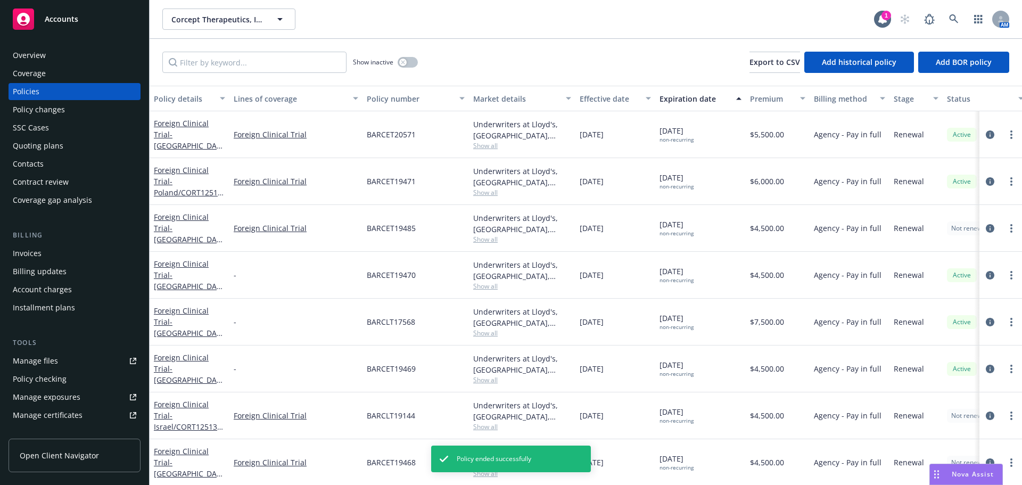
click at [44, 53] on div "Overview" at bounding box center [29, 55] width 33 height 17
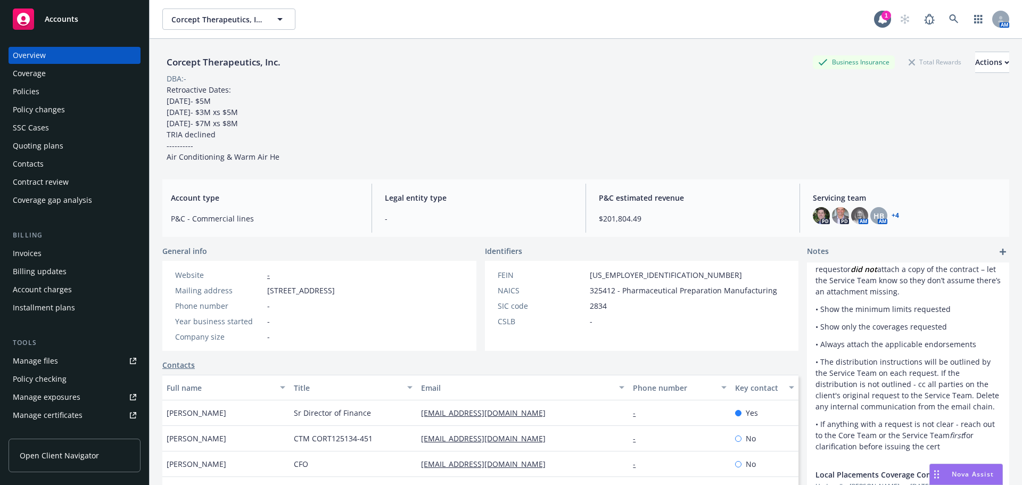
click at [50, 74] on div "Coverage" at bounding box center [74, 73] width 123 height 17
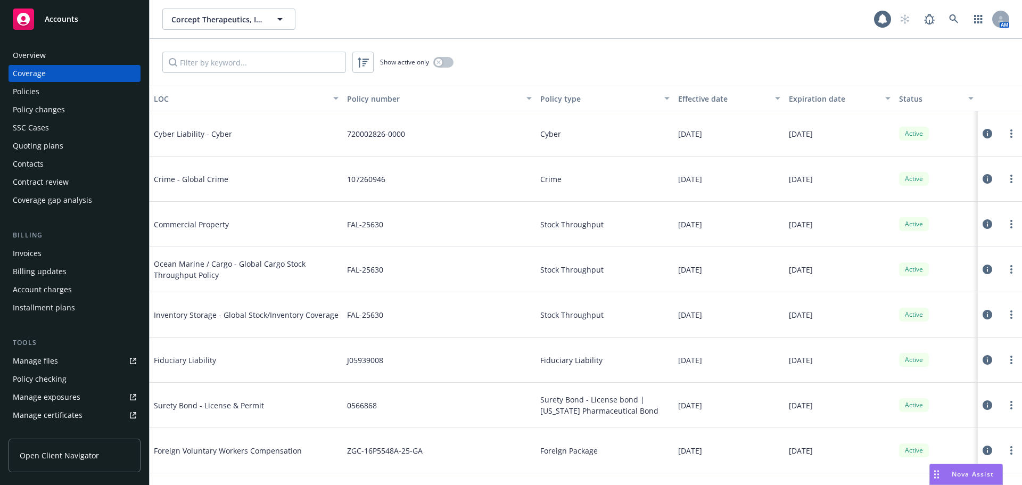
click at [39, 87] on div "Policies" at bounding box center [74, 91] width 123 height 17
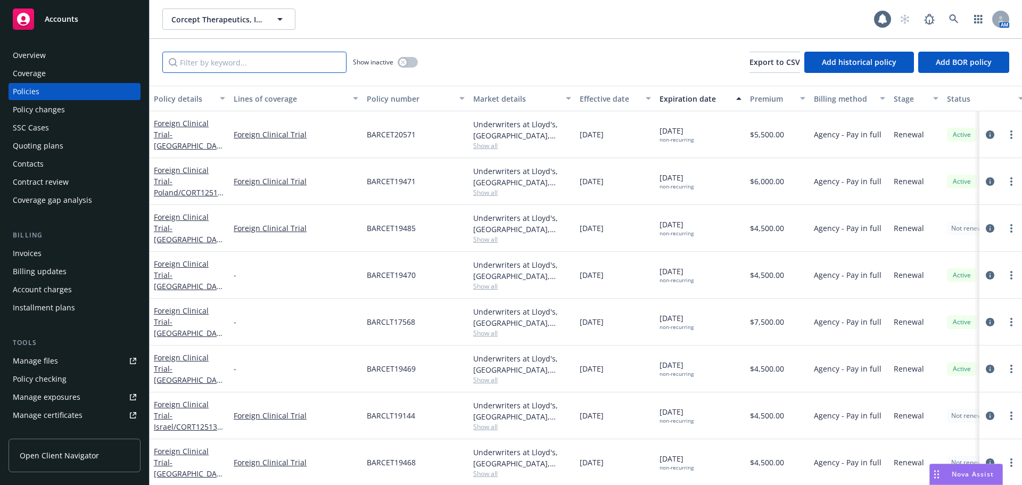
click at [203, 64] on input "Filter by keyword..." at bounding box center [254, 62] width 184 height 21
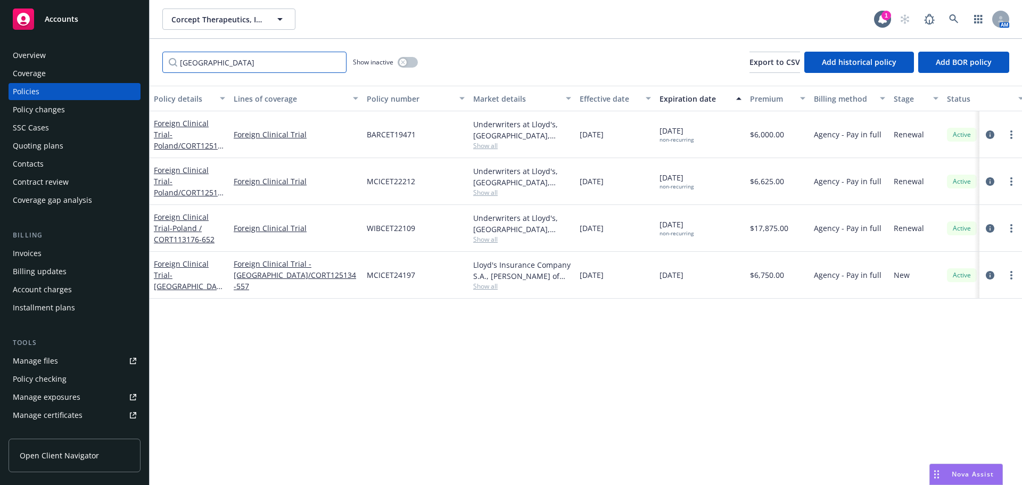
type input "[GEOGRAPHIC_DATA]"
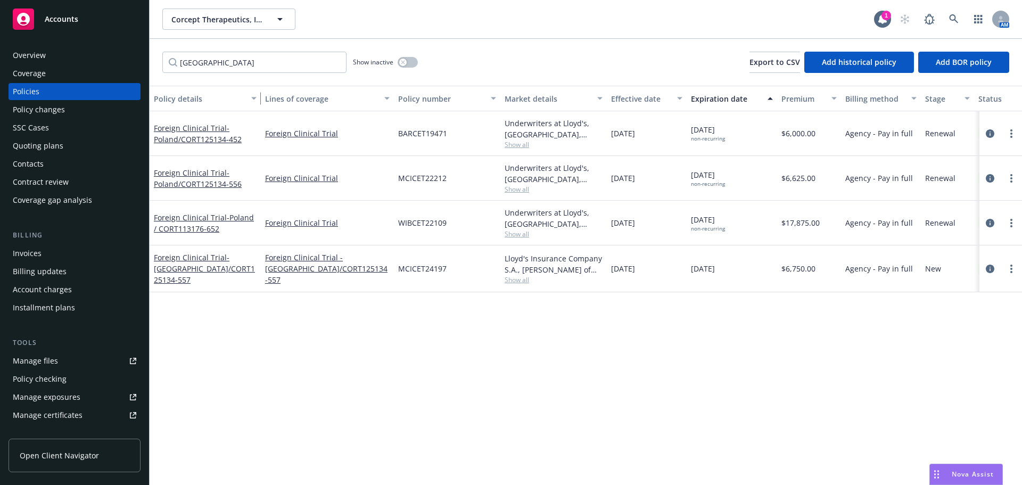
drag, startPoint x: 227, startPoint y: 96, endPoint x: 258, endPoint y: 96, distance: 31.4
click at [258, 96] on div "button" at bounding box center [255, 98] width 5 height 24
click at [411, 61] on button "button" at bounding box center [408, 62] width 20 height 11
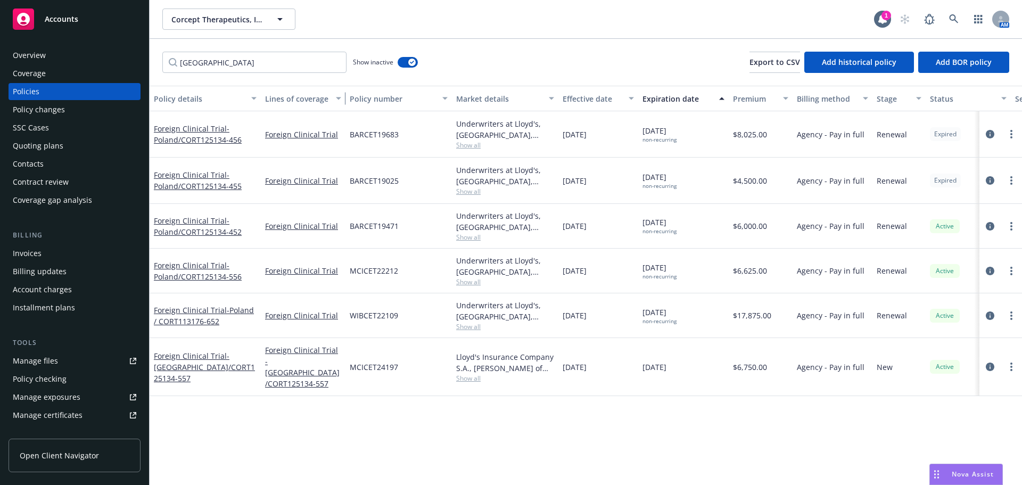
drag, startPoint x: 392, startPoint y: 94, endPoint x: 343, endPoint y: 96, distance: 48.5
click at [343, 96] on div "button" at bounding box center [339, 98] width 5 height 24
click at [204, 143] on span "- [GEOGRAPHIC_DATA]/CORT125134-456" at bounding box center [198, 133] width 88 height 21
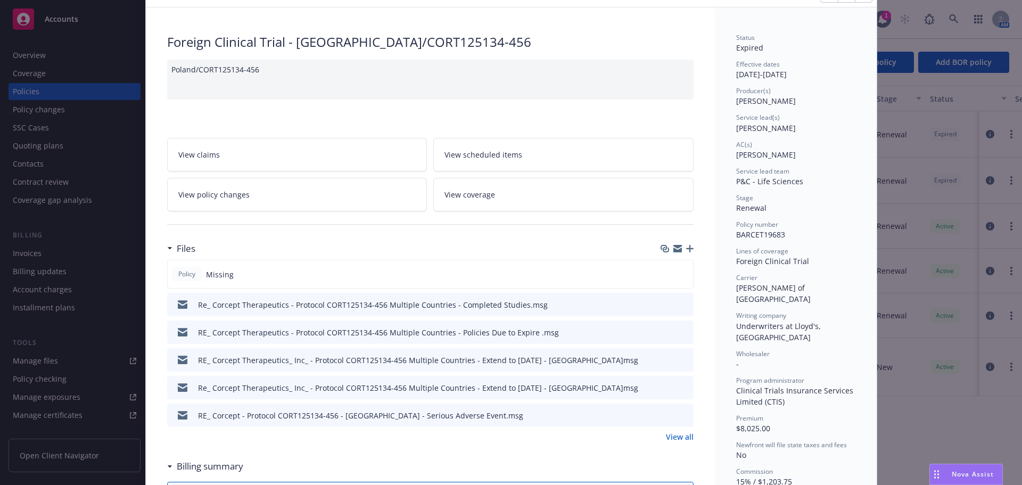
scroll to position [53, 0]
click at [685, 304] on div "Re_ Corcept Therapeutics - Protocol CORT125134-456 Multiple Countries - Complet…" at bounding box center [430, 305] width 526 height 23
click at [681, 305] on icon "preview file" at bounding box center [684, 304] width 10 height 7
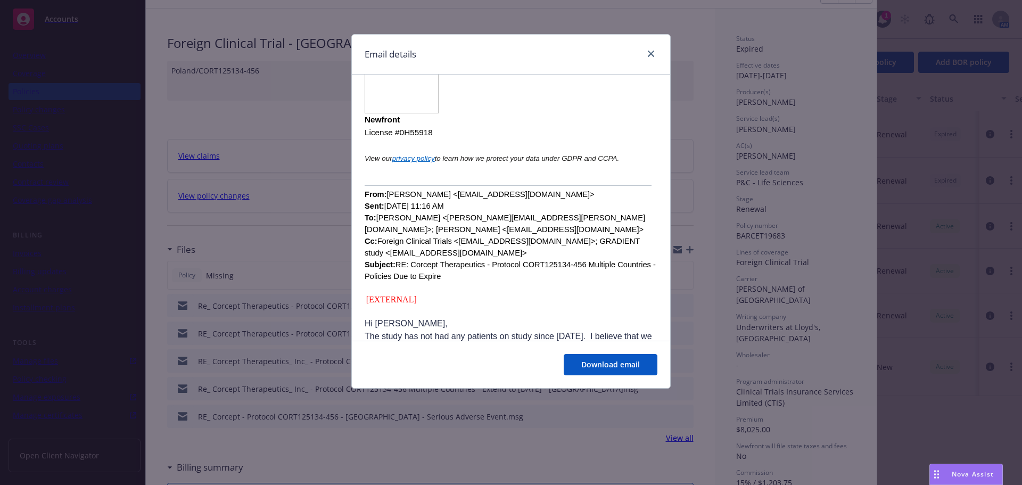
scroll to position [585, 0]
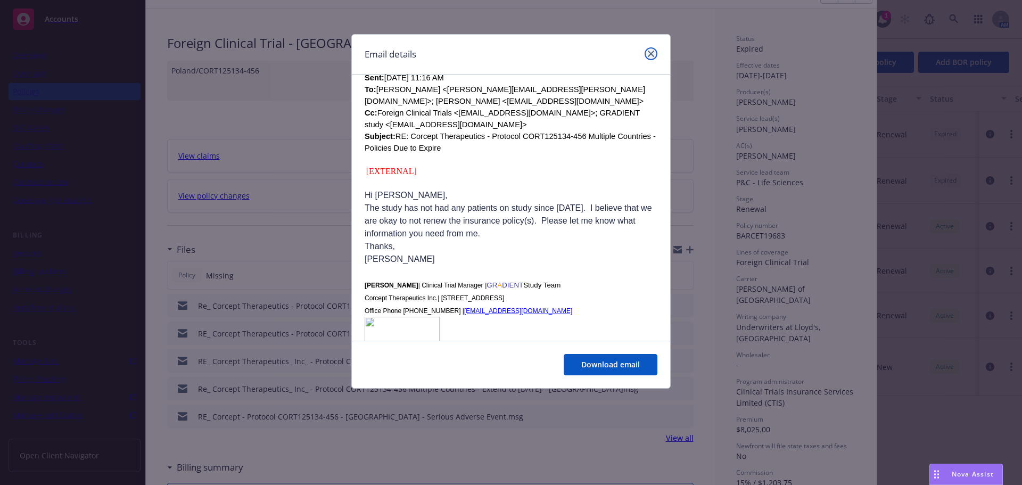
click at [650, 53] on icon "close" at bounding box center [651, 54] width 6 height 6
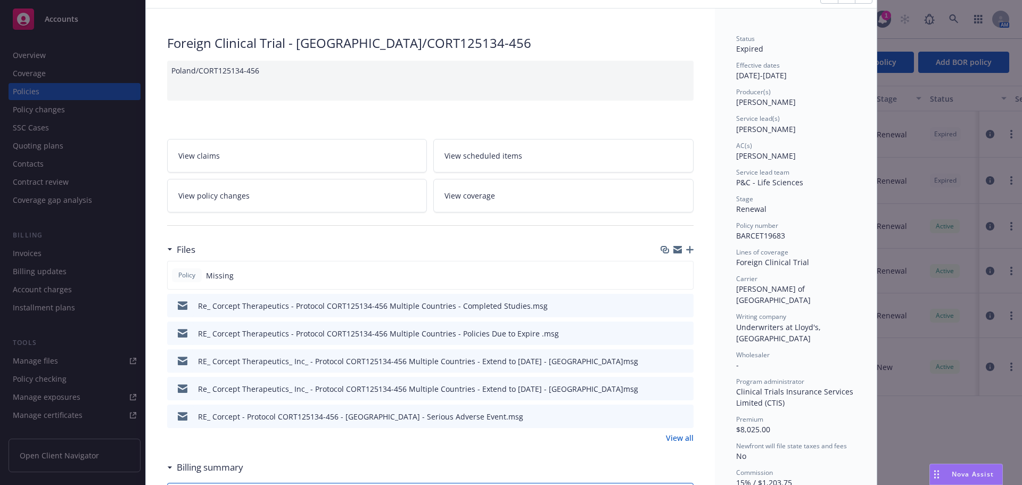
scroll to position [0, 0]
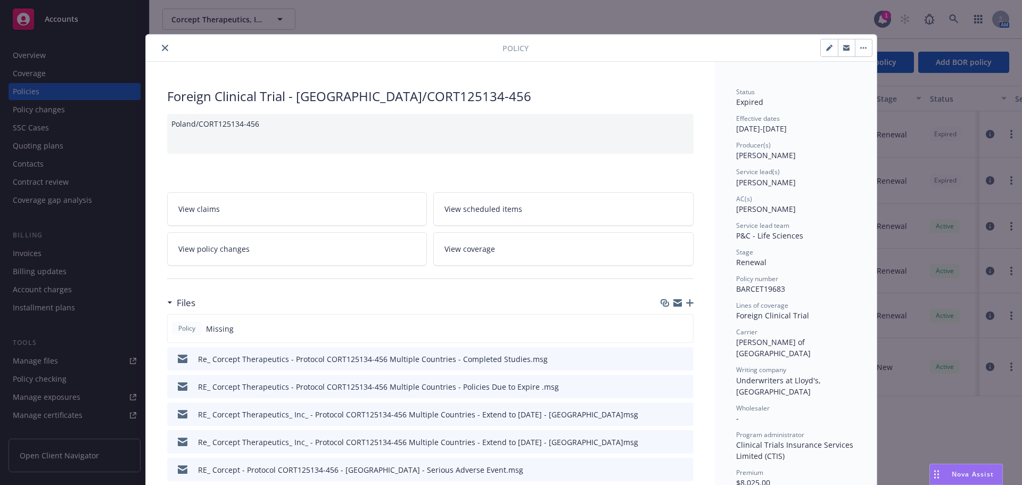
click at [862, 50] on button "button" at bounding box center [863, 47] width 17 height 17
click at [911, 115] on link "End policy" at bounding box center [913, 119] width 125 height 21
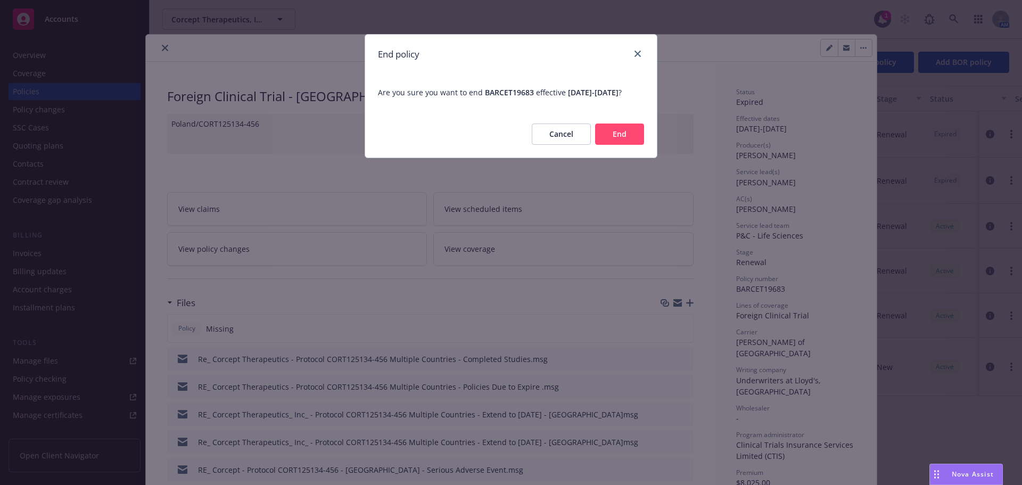
click at [626, 139] on button "End" at bounding box center [619, 133] width 49 height 21
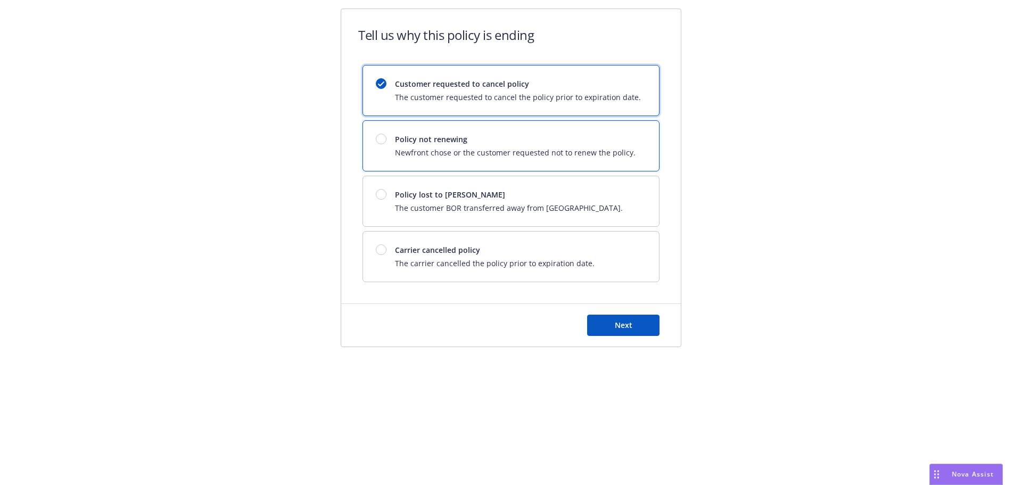
click at [427, 155] on span "Newfront chose or the customer requested not to renew the policy." at bounding box center [515, 152] width 241 height 11
click at [604, 329] on button "Next" at bounding box center [623, 325] width 72 height 21
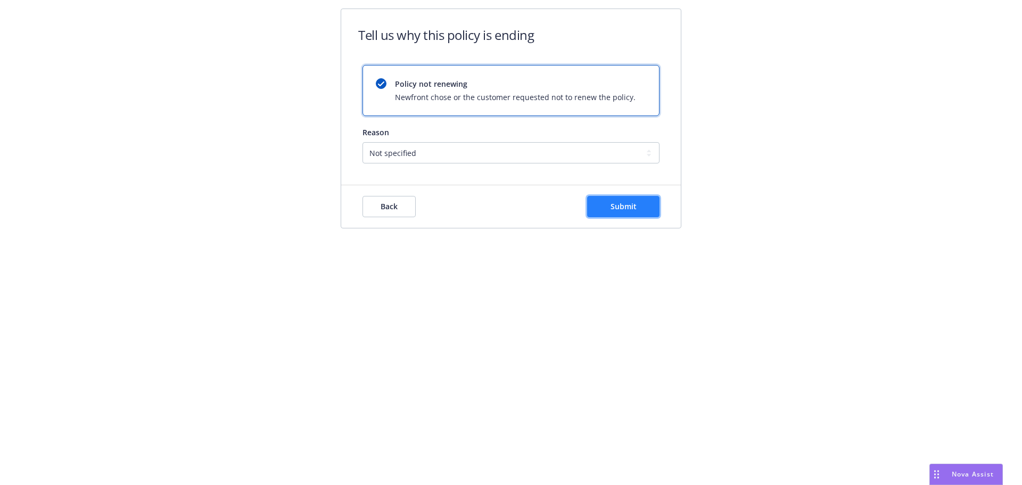
click at [640, 200] on button "Submit" at bounding box center [623, 206] width 72 height 21
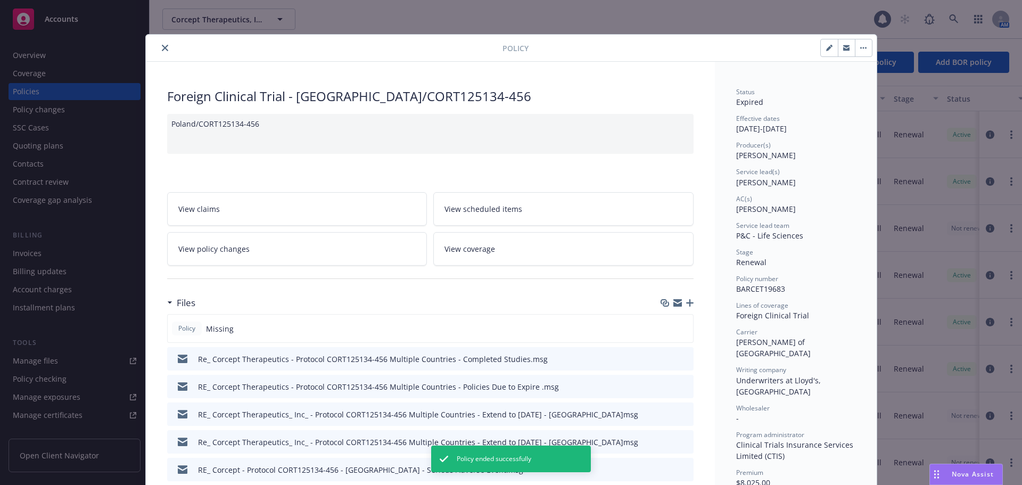
scroll to position [32, 0]
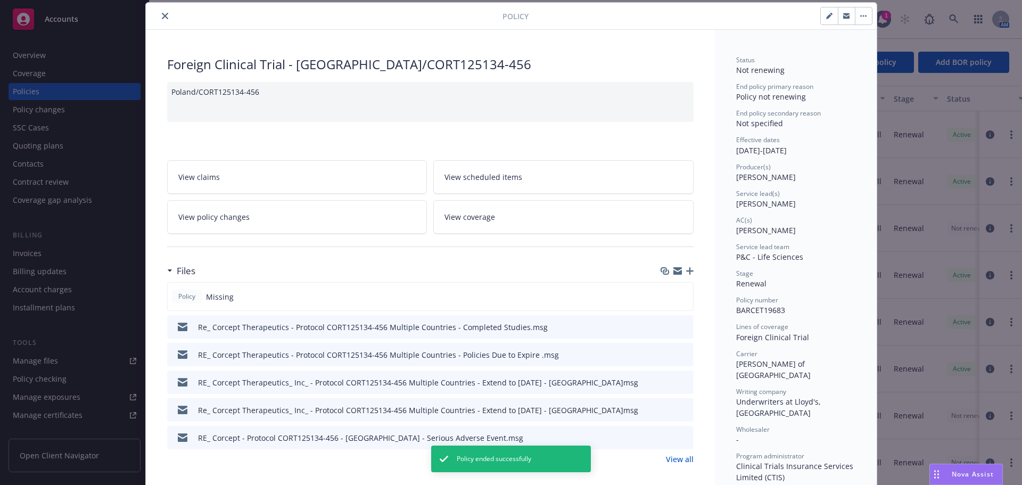
click at [162, 15] on icon "close" at bounding box center [165, 16] width 6 height 6
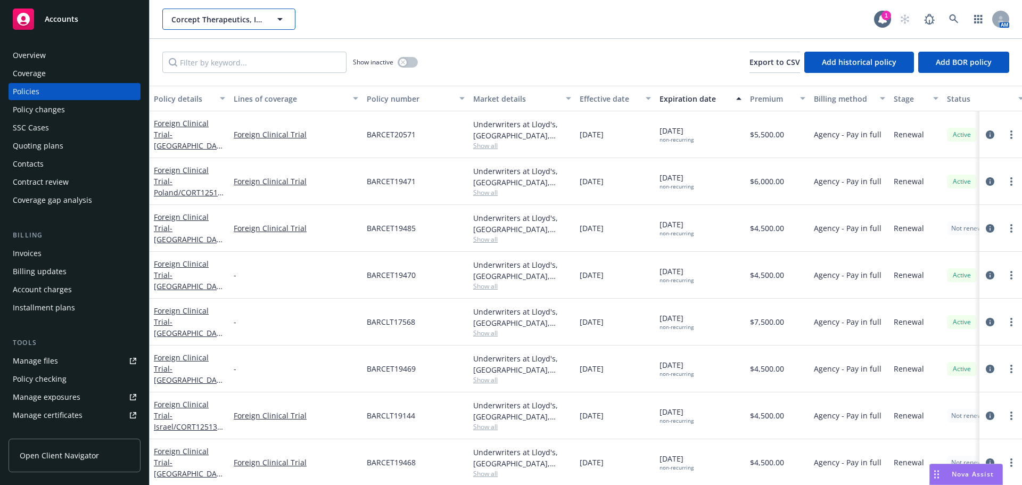
click at [208, 22] on span "Corcept Therapeutics, Inc." at bounding box center [217, 19] width 92 height 11
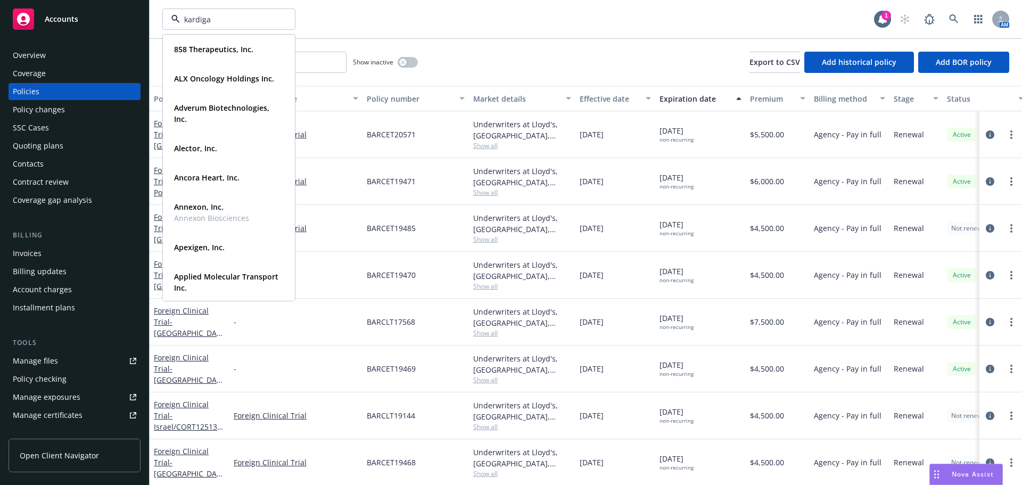
type input "kardigan"
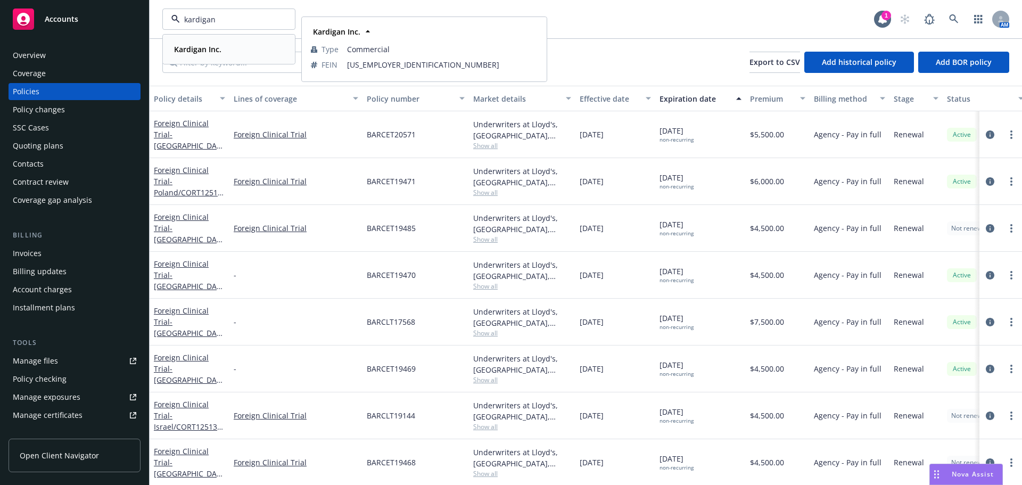
click at [190, 55] on div "Kardigan Inc." at bounding box center [197, 49] width 54 height 15
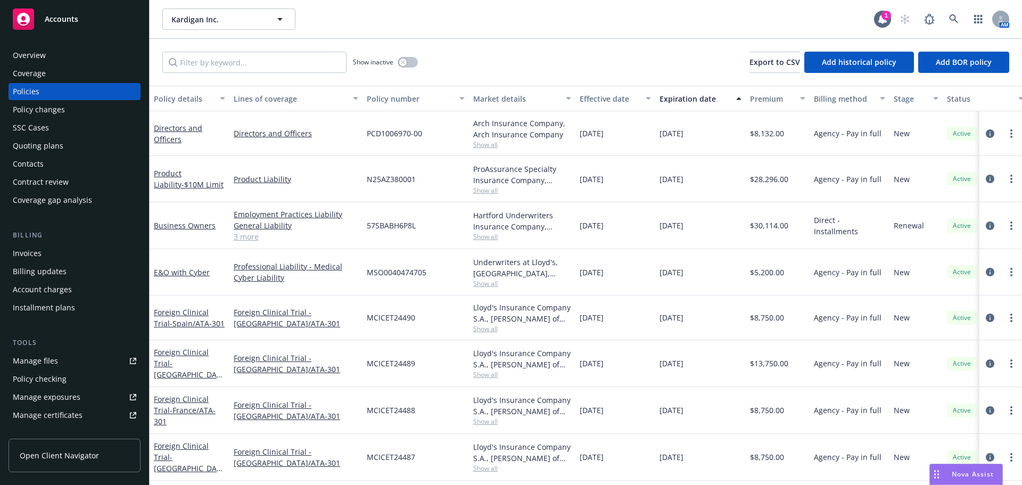
click at [58, 146] on div "Quoting plans" at bounding box center [38, 145] width 51 height 17
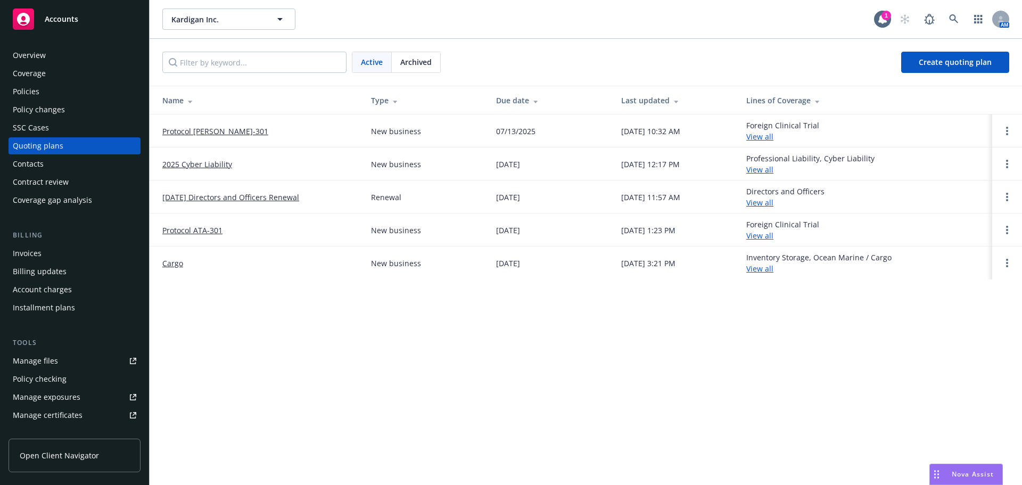
click at [213, 133] on link "Protocol [PERSON_NAME]-301" at bounding box center [215, 131] width 106 height 11
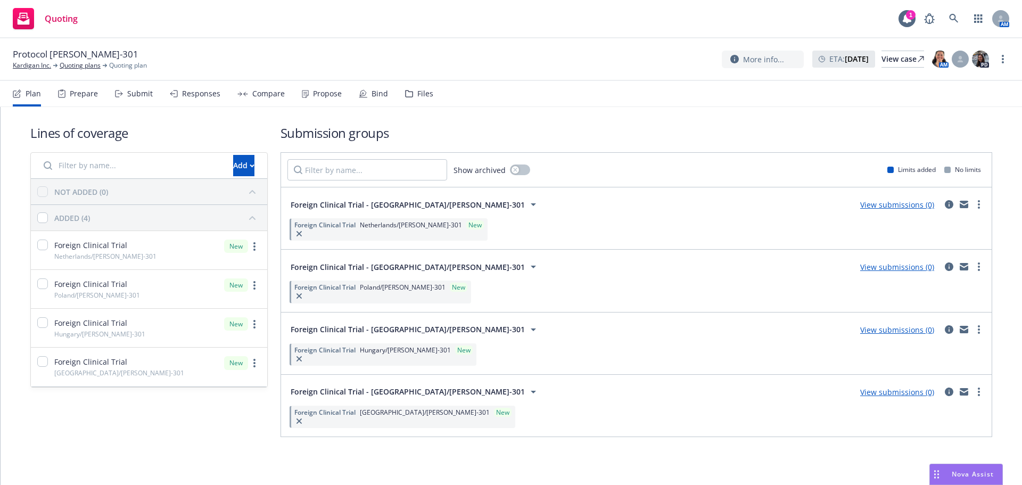
click at [406, 95] on icon at bounding box center [409, 93] width 8 height 7
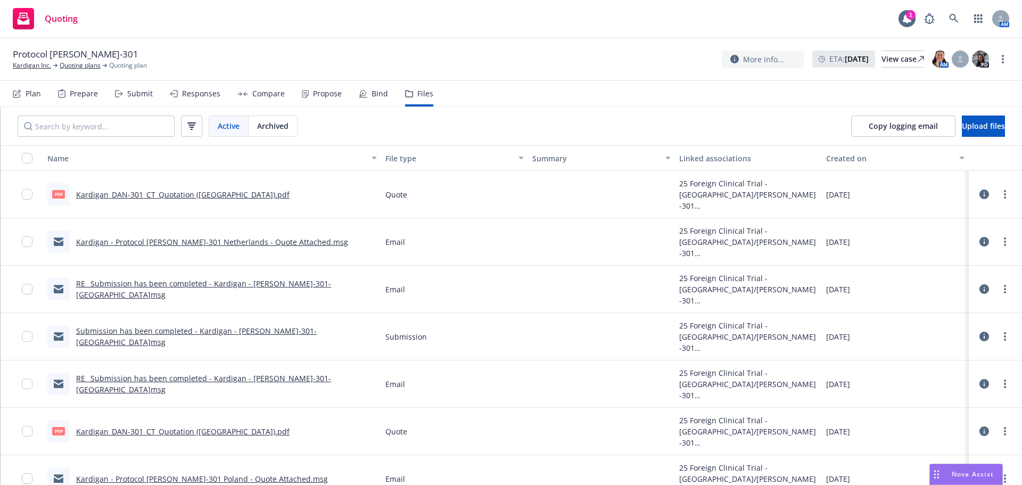
click at [31, 102] on div "Plan" at bounding box center [27, 94] width 28 height 26
